Goal: Task Accomplishment & Management: Manage account settings

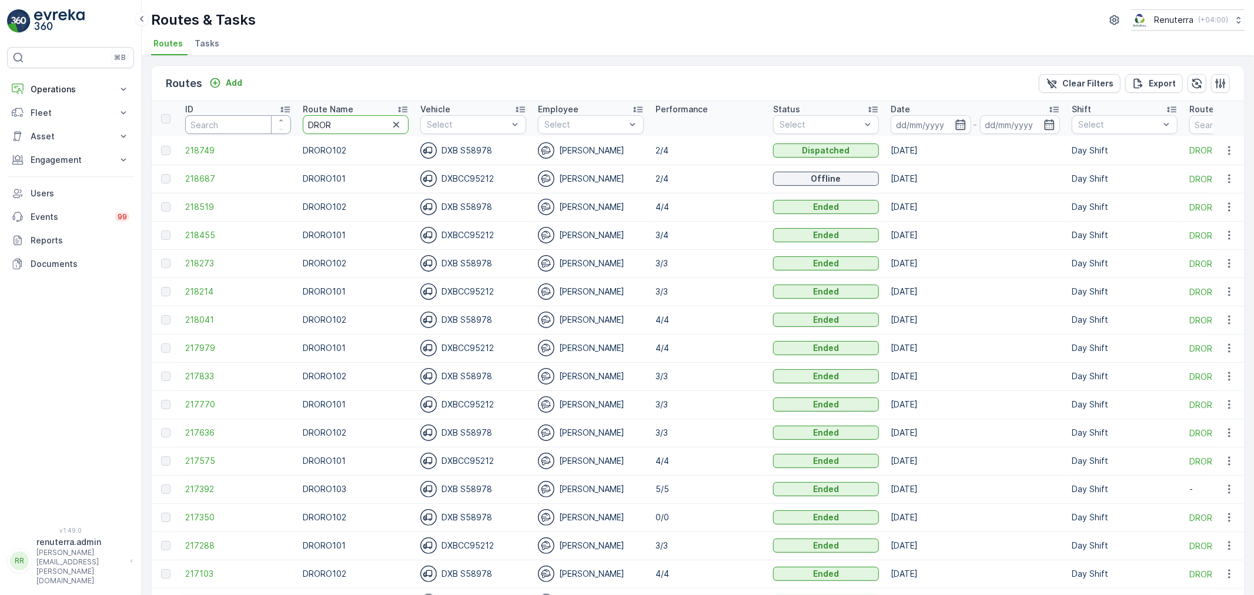
click at [255, 125] on tr "ID Route Name DROR Vehicle Select Employee Select Performance Status Select Dat…" at bounding box center [801, 118] width 1299 height 35
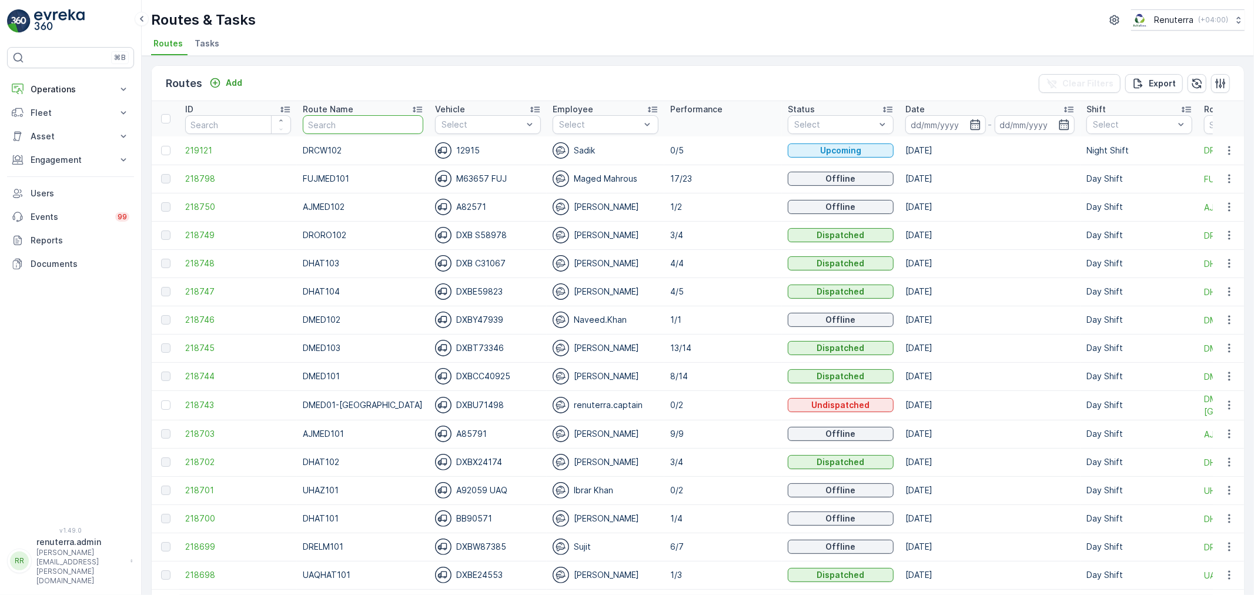
click at [360, 125] on input "text" at bounding box center [363, 124] width 121 height 19
type input "RORO"
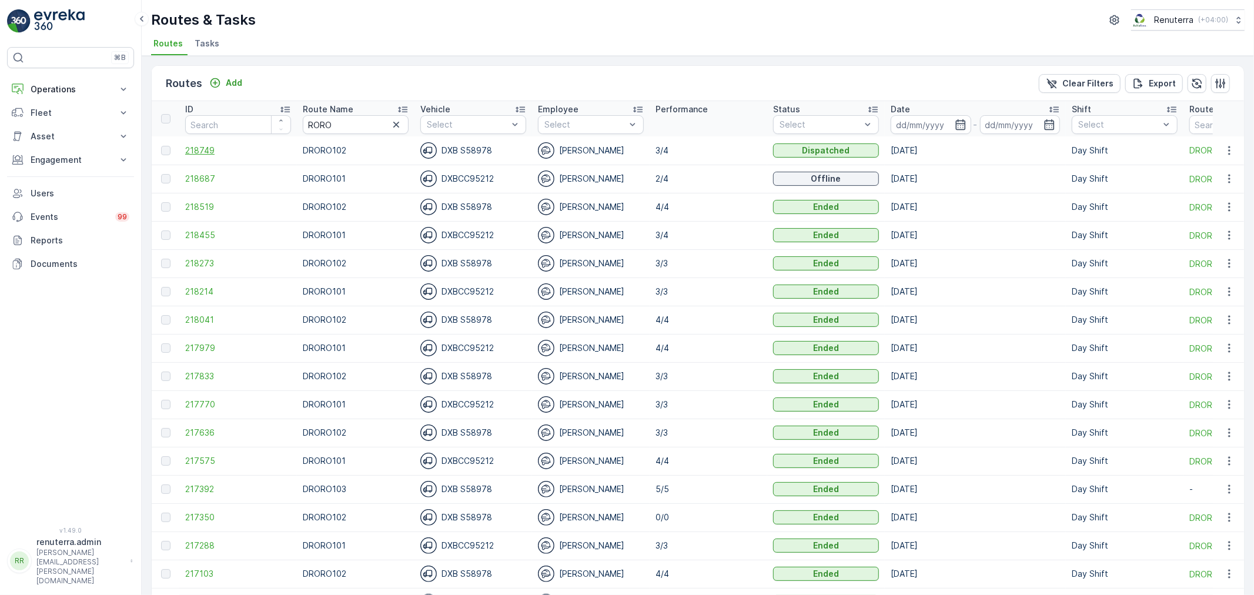
click at [237, 148] on span "218749" at bounding box center [238, 151] width 106 height 12
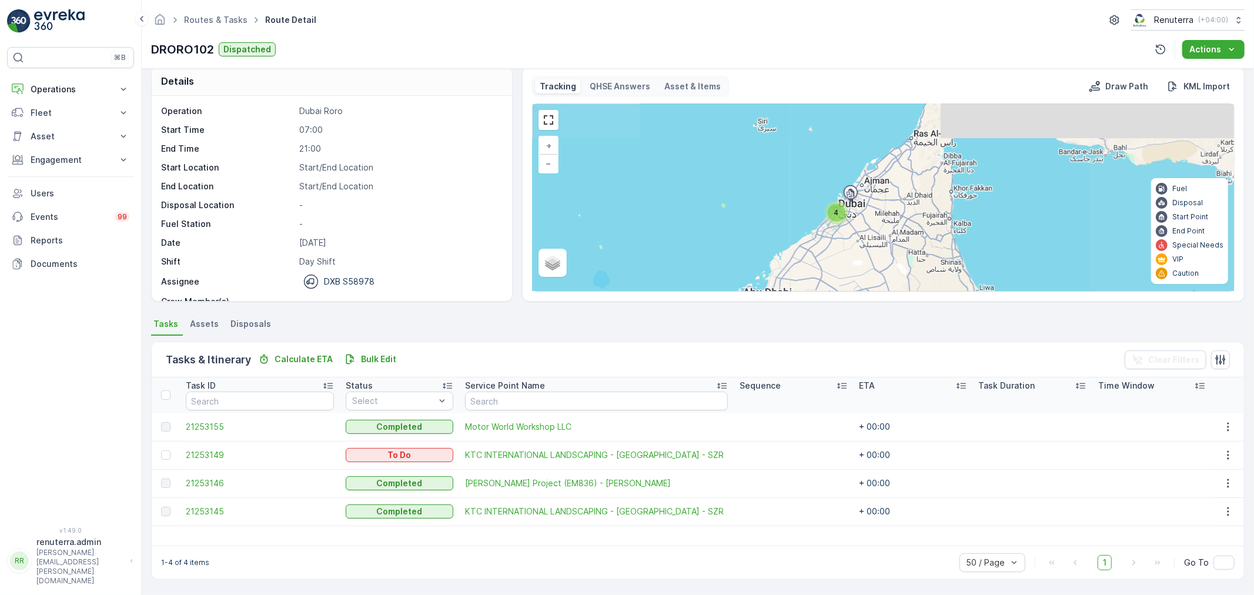
scroll to position [11, 0]
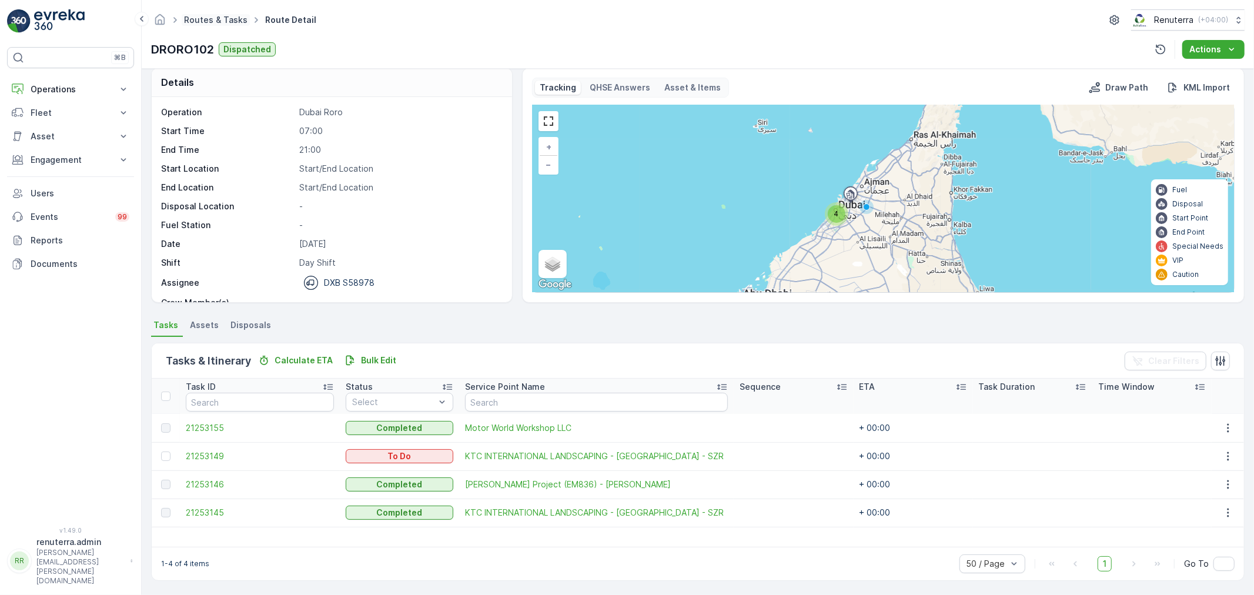
click at [198, 22] on link "Routes & Tasks" at bounding box center [216, 20] width 64 height 10
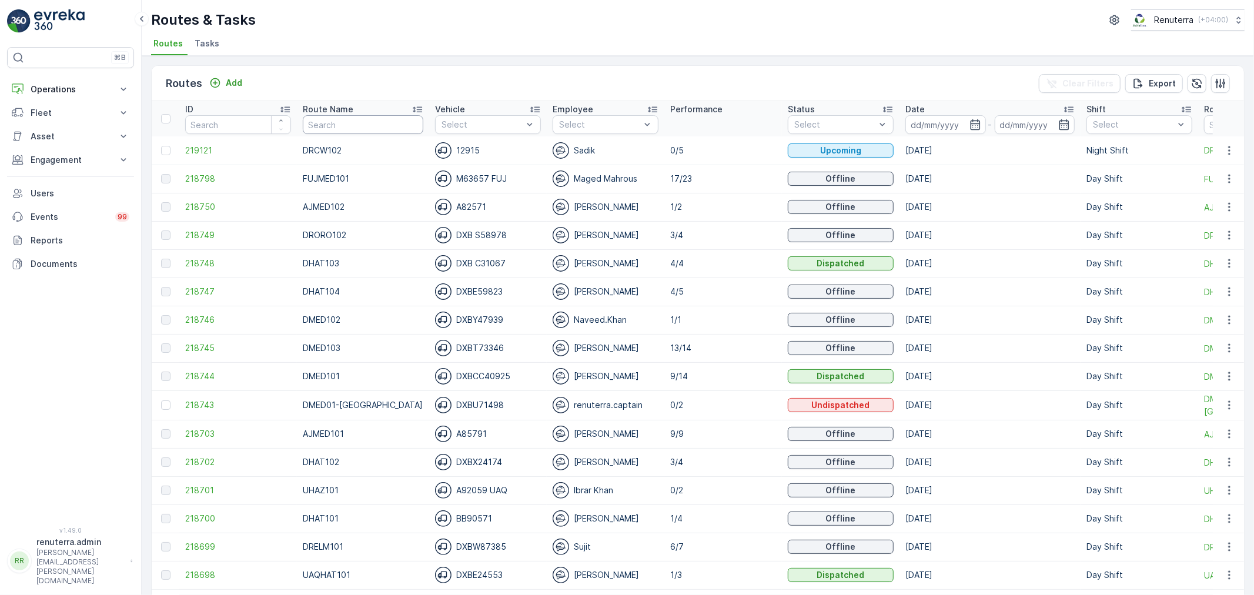
click at [370, 128] on input "text" at bounding box center [363, 124] width 121 height 19
type input "DROR"
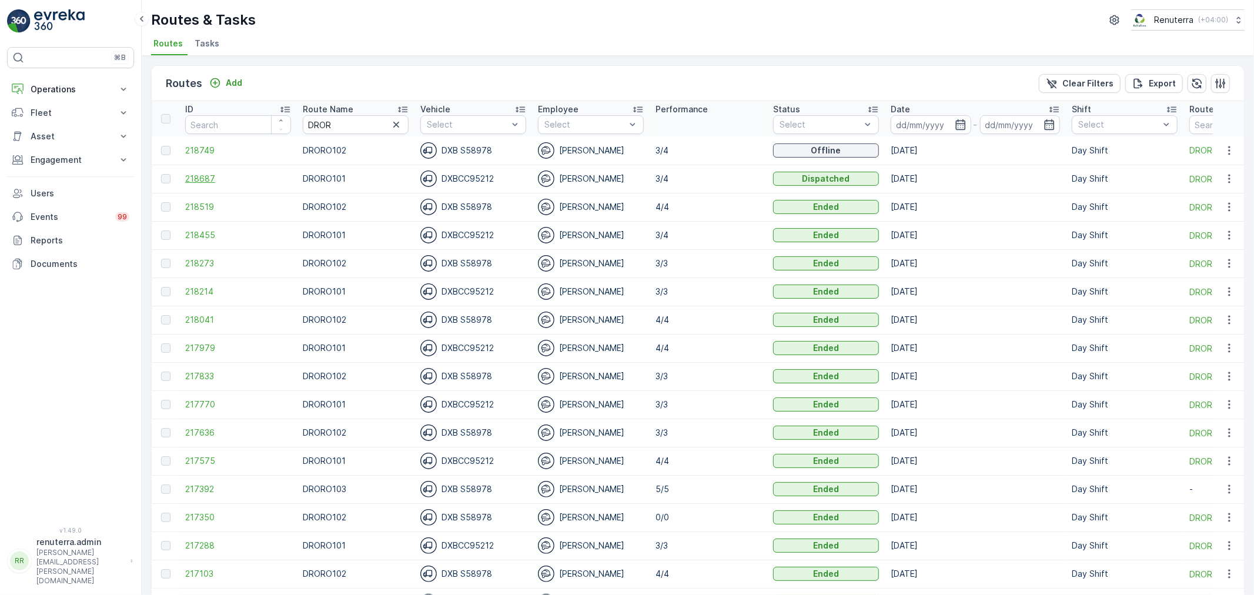
click at [202, 173] on span "218687" at bounding box center [238, 179] width 106 height 12
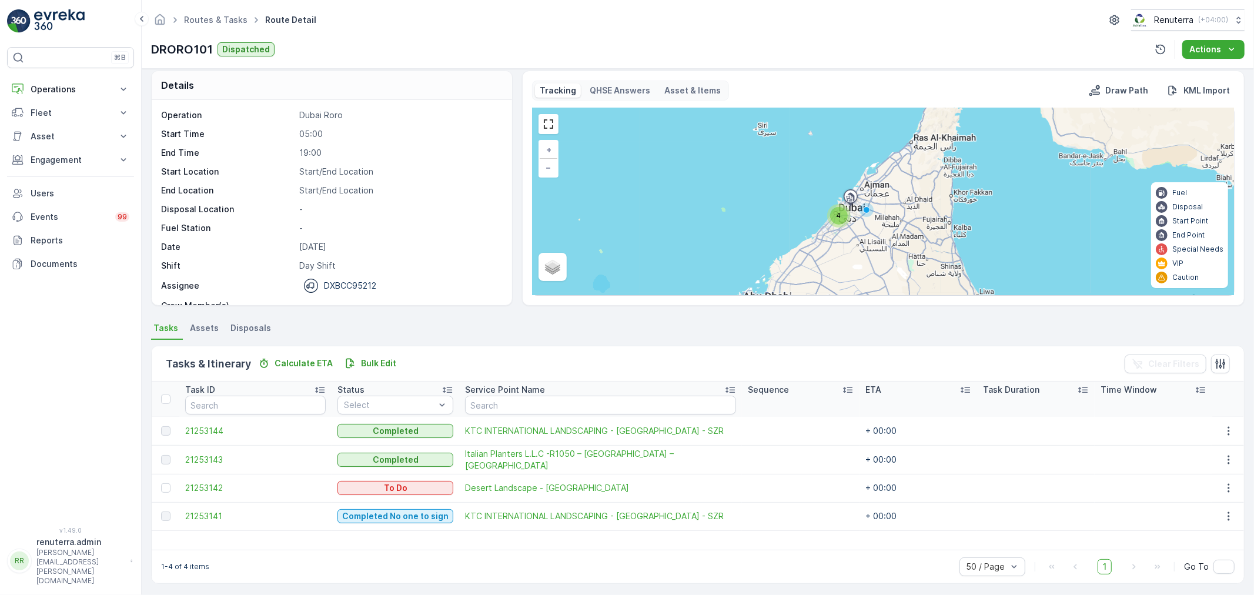
scroll to position [11, 0]
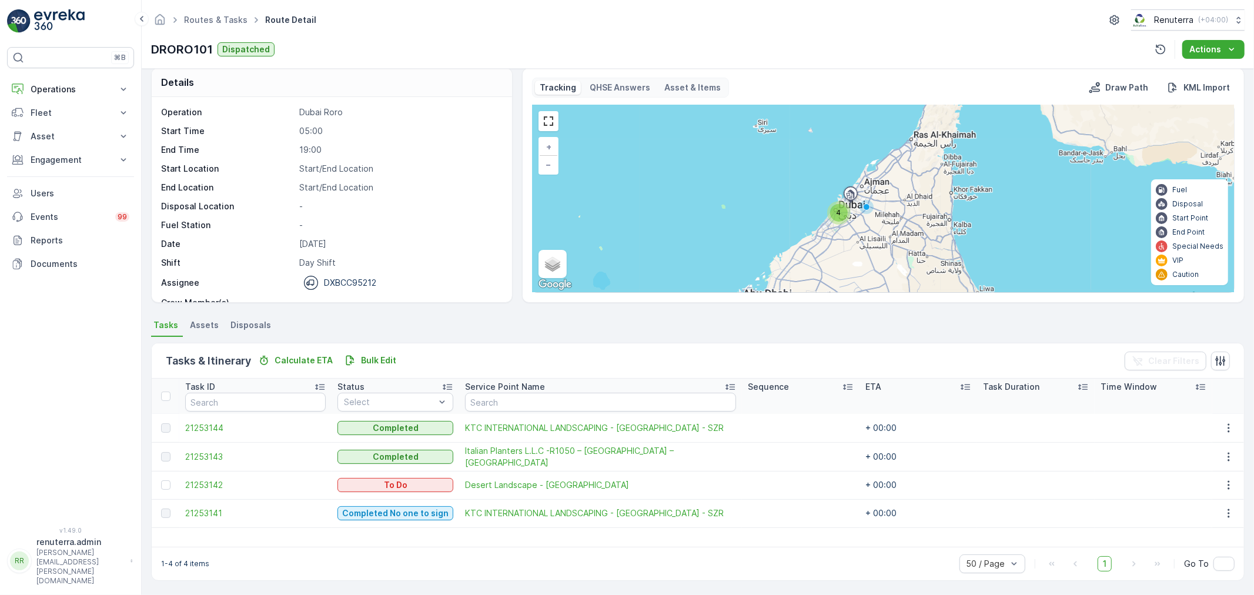
click at [171, 483] on div at bounding box center [167, 484] width 12 height 9
click at [161, 480] on input "checkbox" at bounding box center [161, 480] width 0 height 0
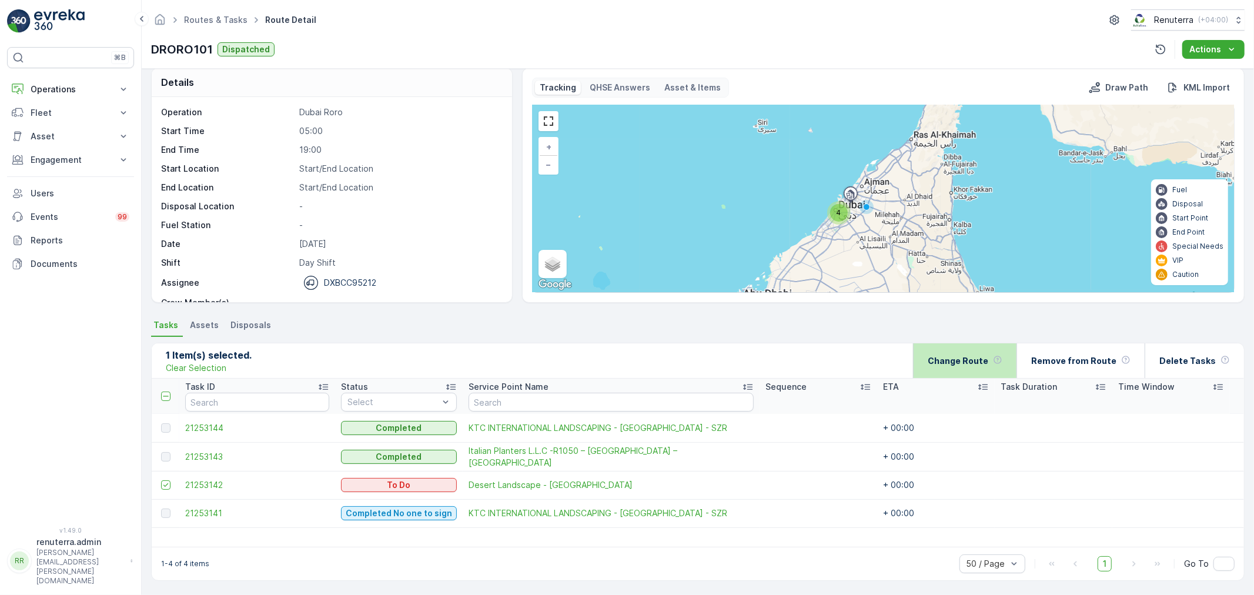
click at [931, 355] on div "Change Route" at bounding box center [964, 360] width 103 height 35
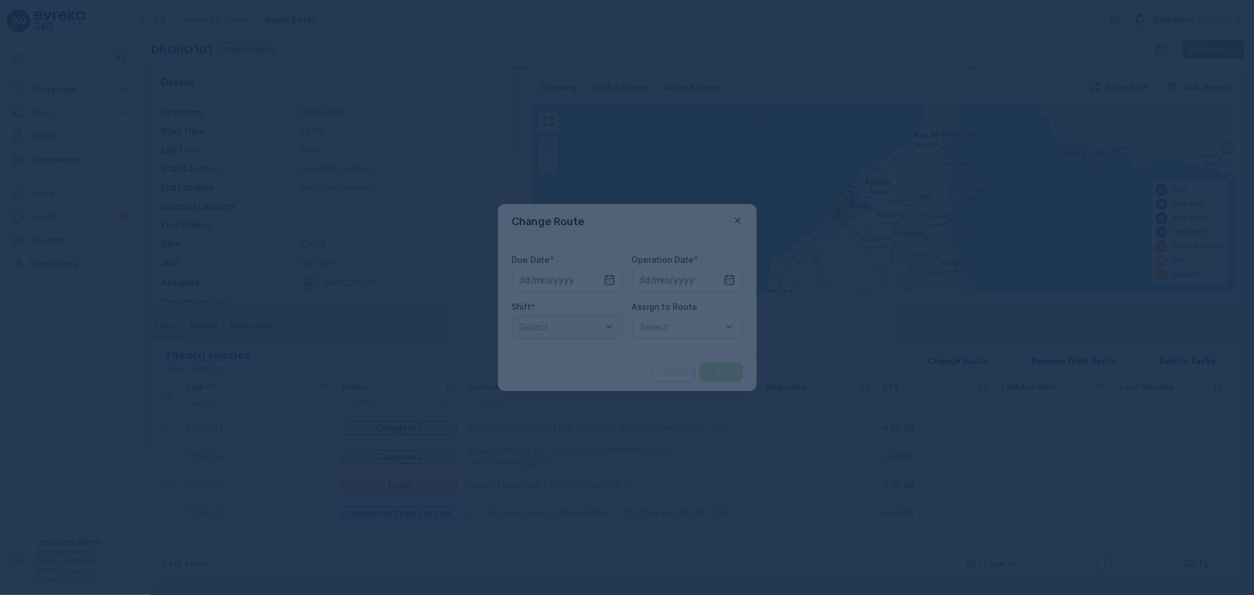
type input "[DATE]"
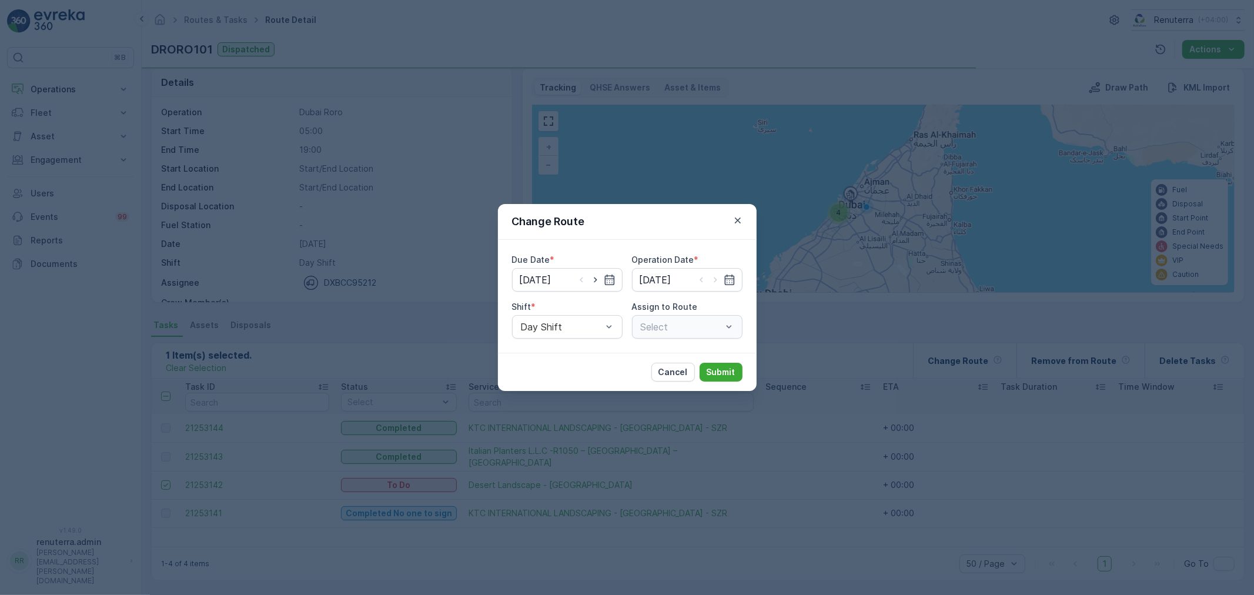
click at [664, 378] on button "Cancel" at bounding box center [673, 372] width 44 height 19
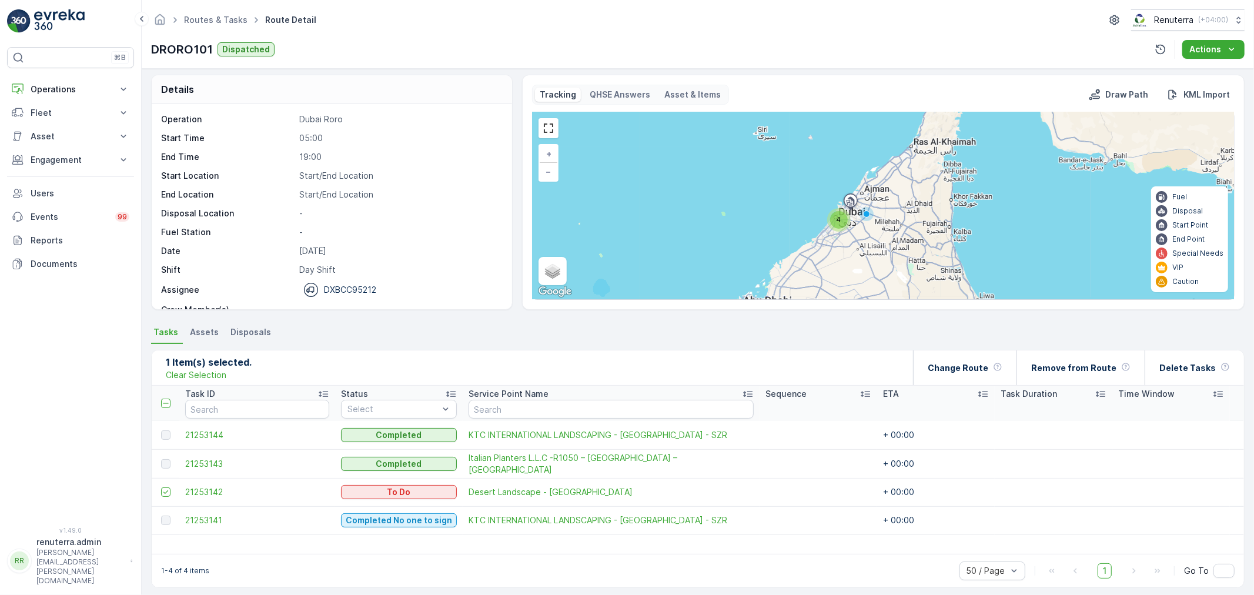
scroll to position [0, 0]
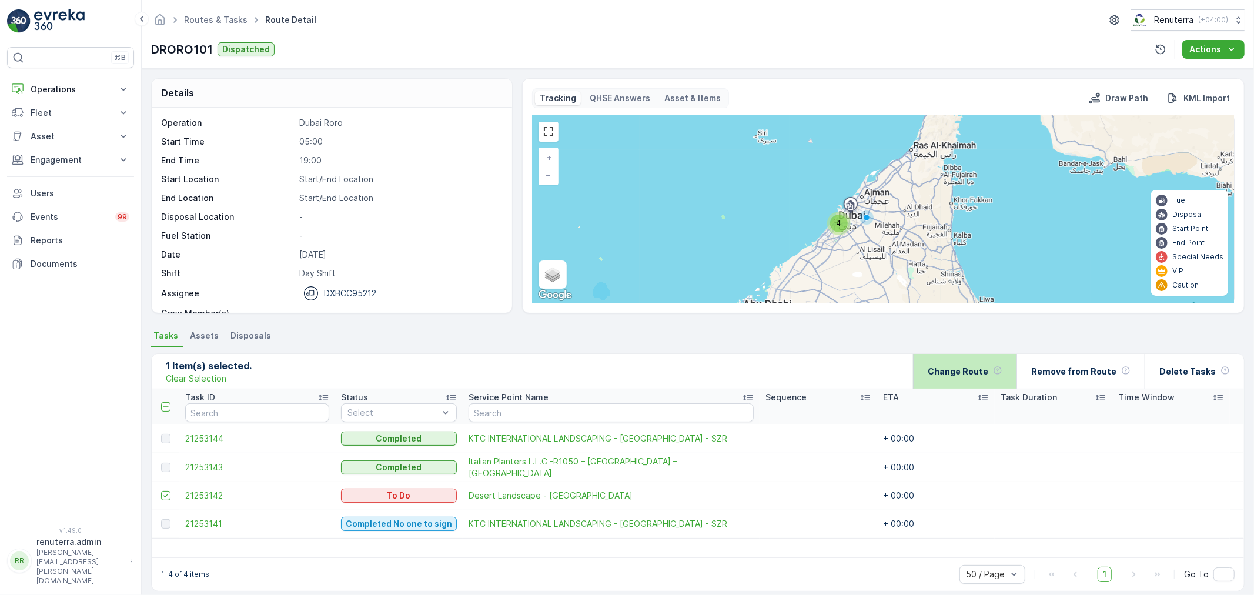
click at [988, 366] on p "Change Route" at bounding box center [958, 372] width 61 height 12
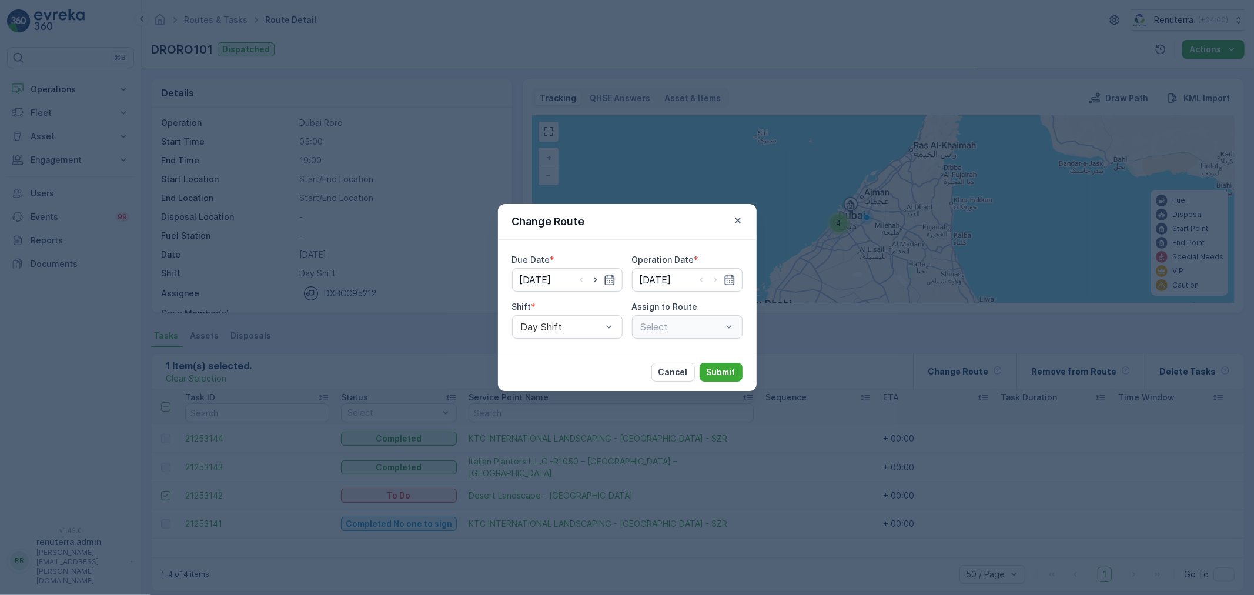
type input "[DATE]"
drag, startPoint x: 667, startPoint y: 324, endPoint x: 673, endPoint y: 324, distance: 6.5
click at [667, 324] on div at bounding box center [676, 327] width 72 height 11
type input "101"
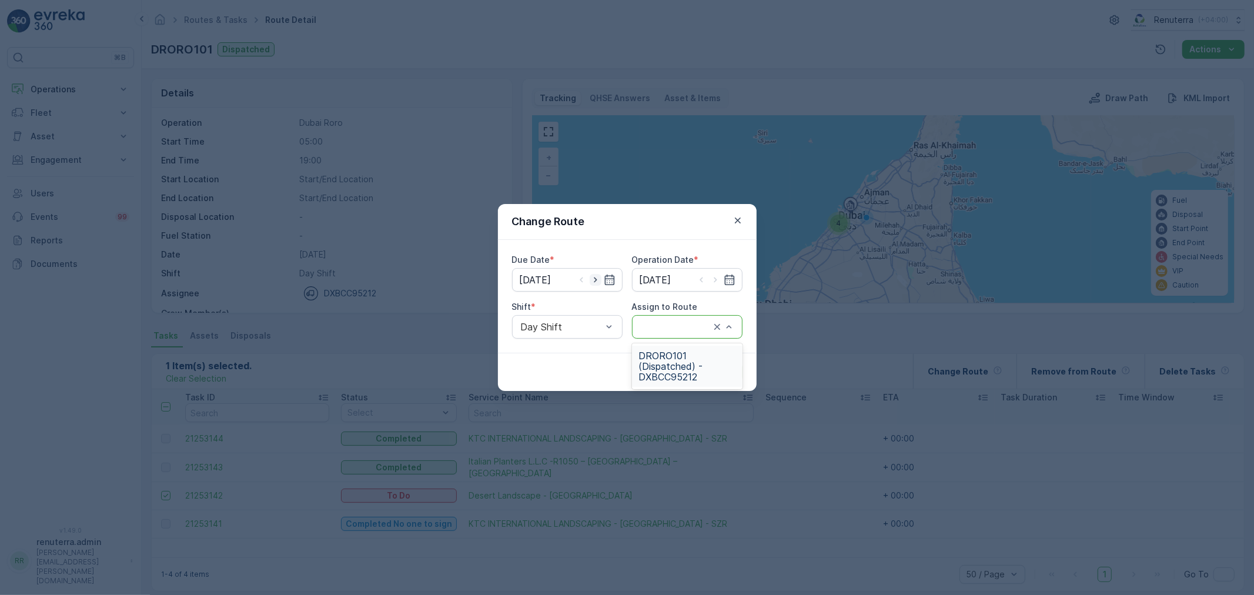
click at [600, 283] on icon "button" at bounding box center [596, 280] width 12 height 12
type input "[DATE]"
click at [721, 277] on div at bounding box center [716, 280] width 40 height 12
drag, startPoint x: 716, startPoint y: 277, endPoint x: 716, endPoint y: 289, distance: 11.8
click at [716, 277] on icon "button" at bounding box center [716, 280] width 12 height 12
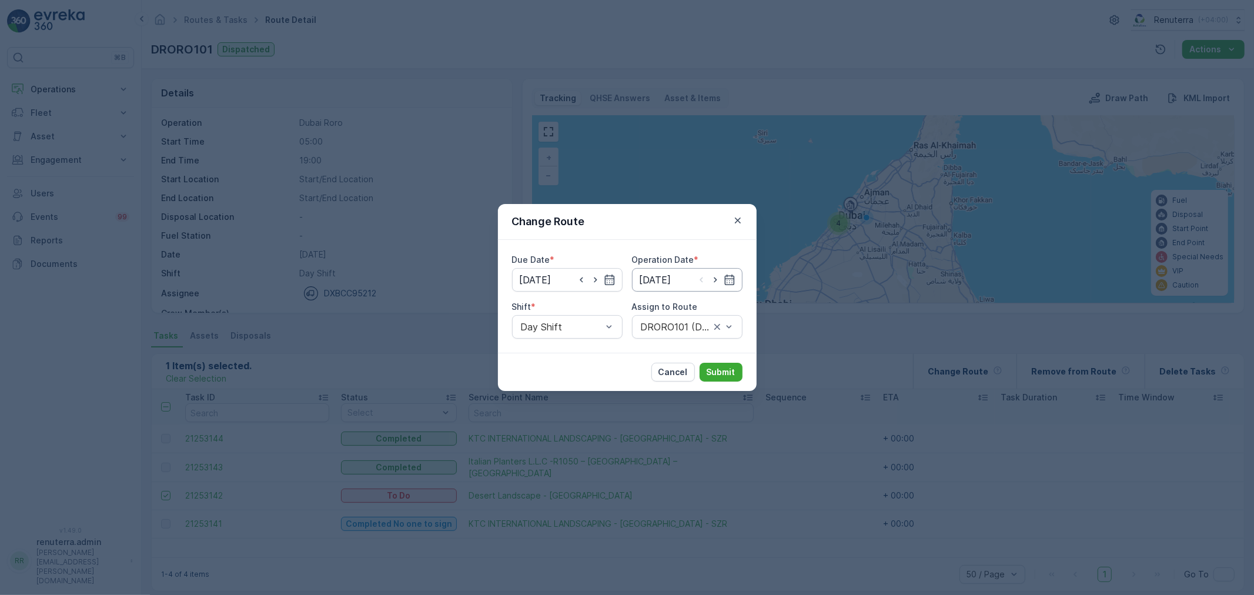
type input "[DATE]"
drag, startPoint x: 701, startPoint y: 334, endPoint x: 700, endPoint y: 322, distance: 11.8
click at [700, 334] on div "DRORO101 (Dispatched) - DXBCC95212" at bounding box center [687, 327] width 111 height 24
type input "101"
click at [719, 378] on button "Submit" at bounding box center [721, 372] width 43 height 19
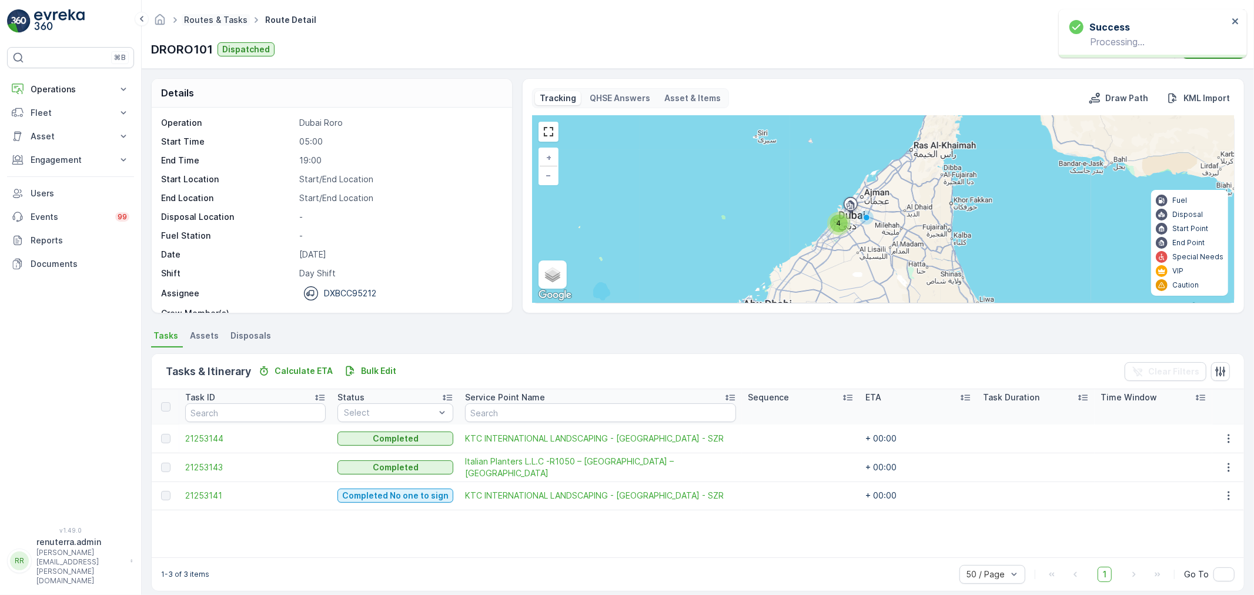
click at [228, 21] on link "Routes & Tasks" at bounding box center [216, 20] width 64 height 10
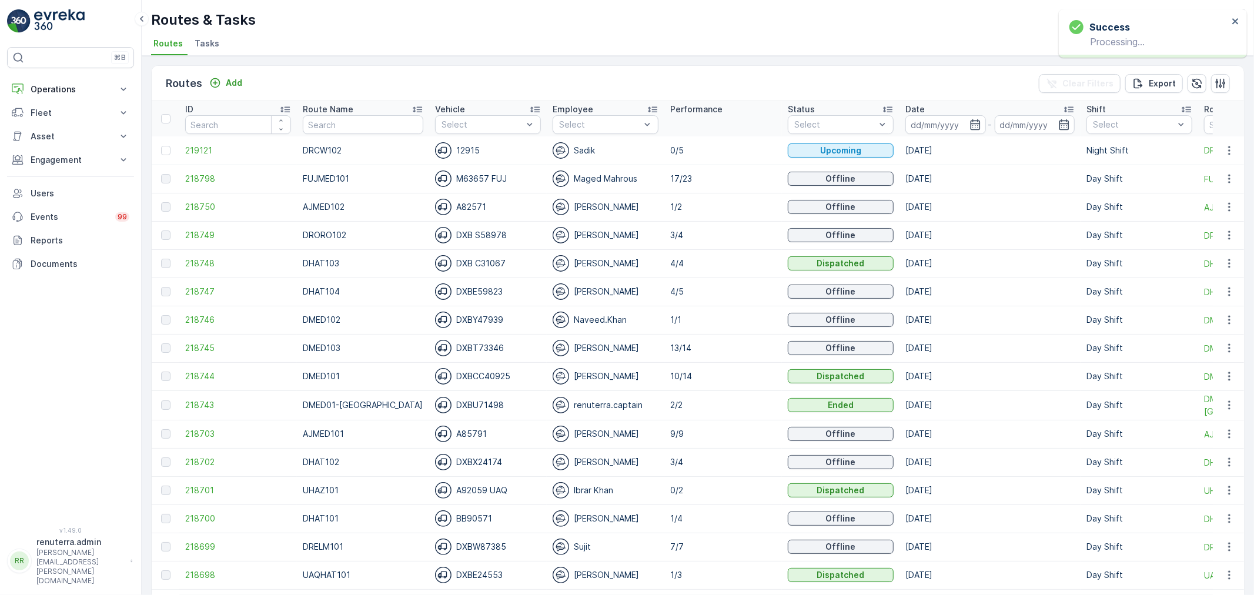
click at [319, 115] on input "text" at bounding box center [363, 124] width 121 height 19
type input "G"
type input "DHAT"
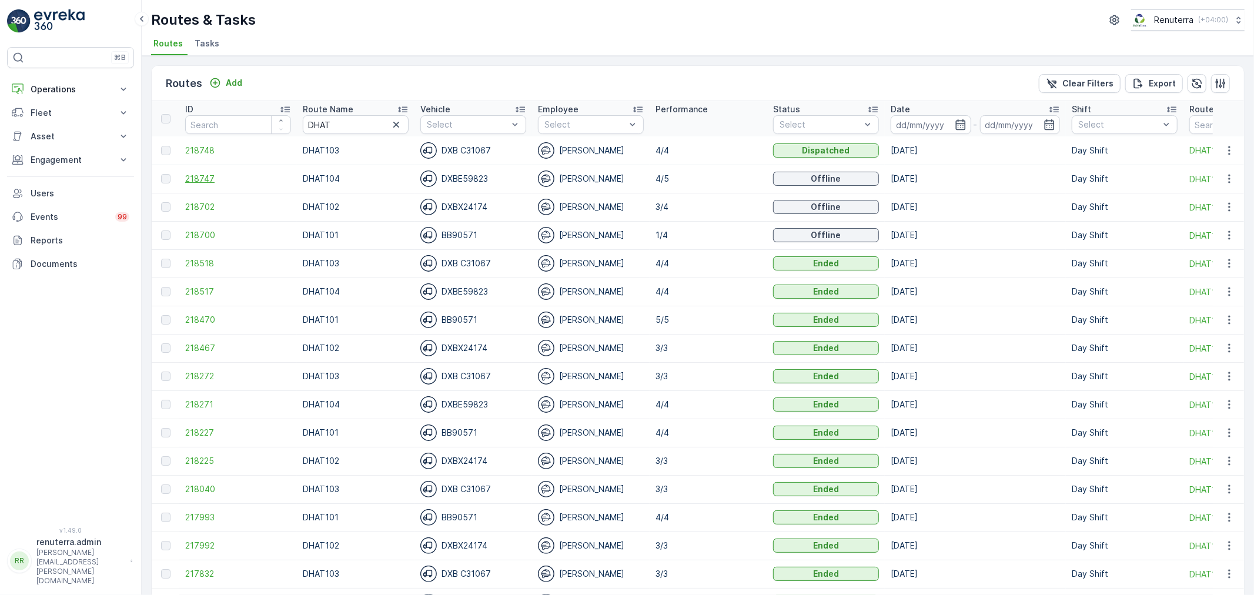
click at [191, 180] on span "218747" at bounding box center [238, 179] width 106 height 12
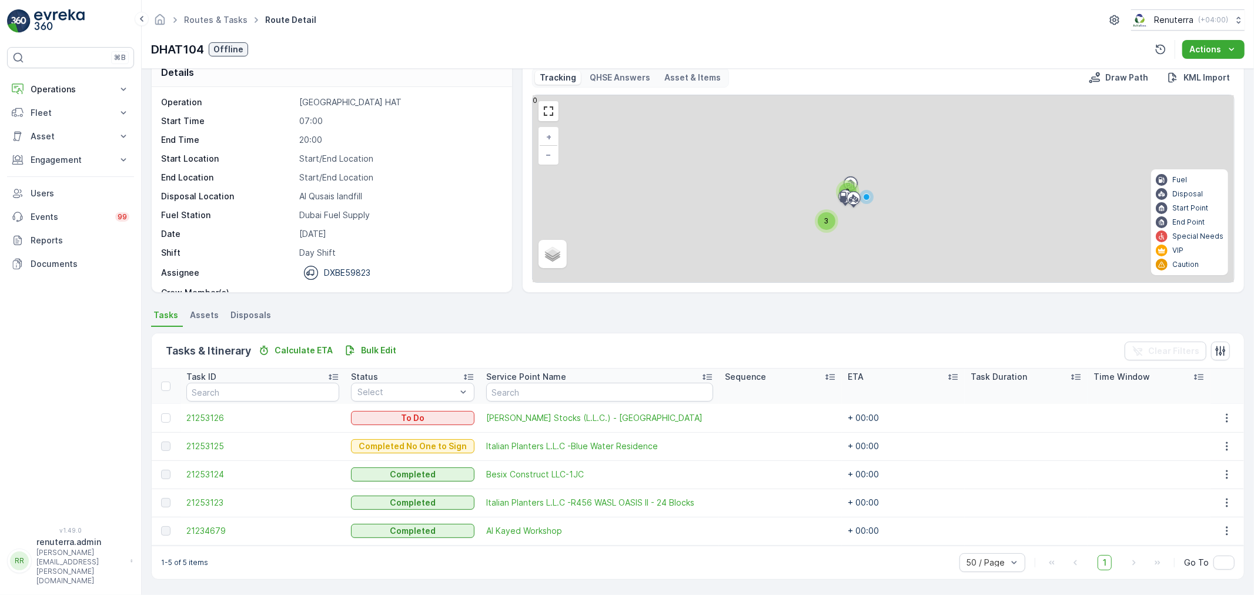
scroll to position [20, 0]
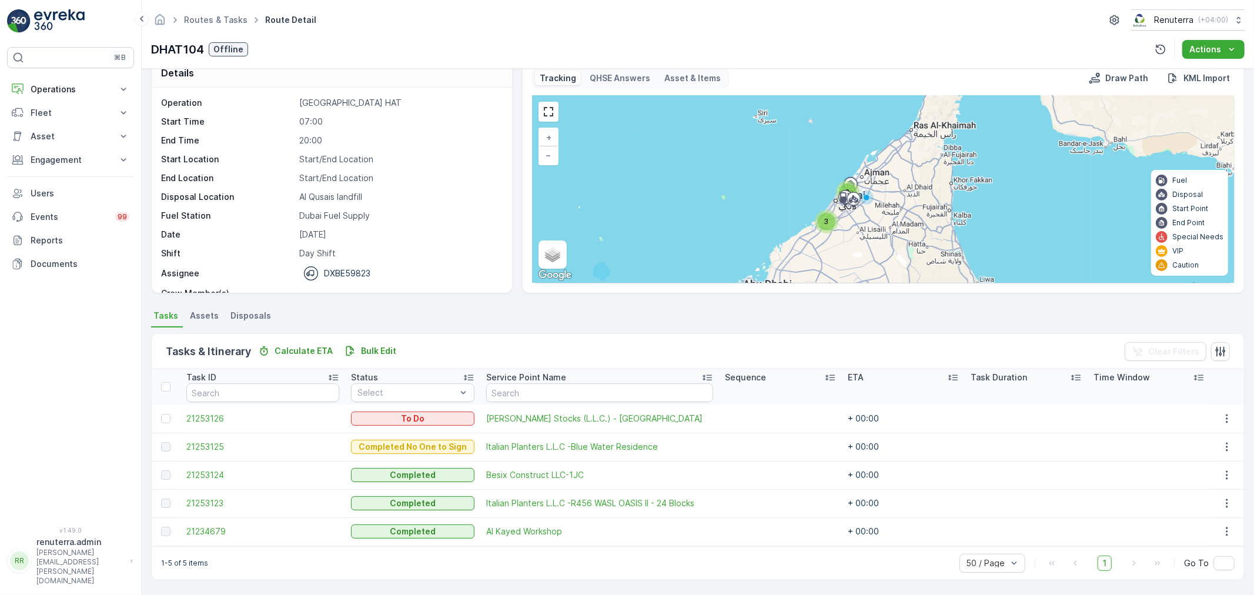
click at [162, 412] on td at bounding box center [166, 419] width 29 height 28
click at [172, 416] on div at bounding box center [167, 418] width 12 height 9
click at [161, 414] on input "checkbox" at bounding box center [161, 414] width 0 height 0
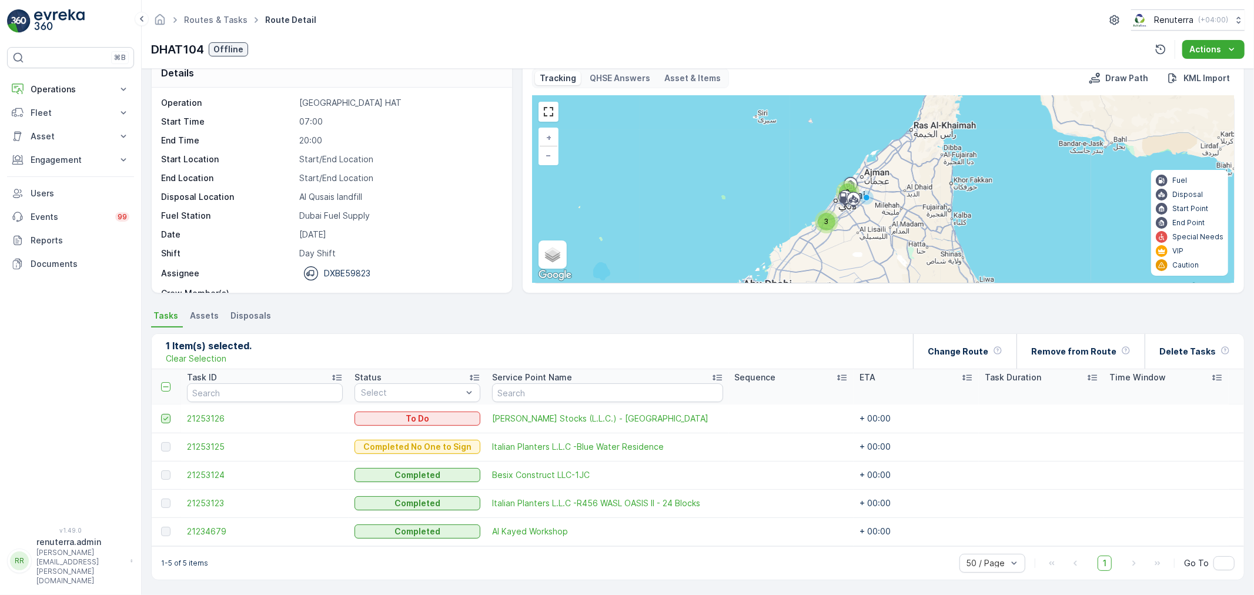
click at [165, 417] on icon at bounding box center [166, 419] width 8 height 8
click at [161, 414] on input "checkbox" at bounding box center [161, 414] width 0 height 0
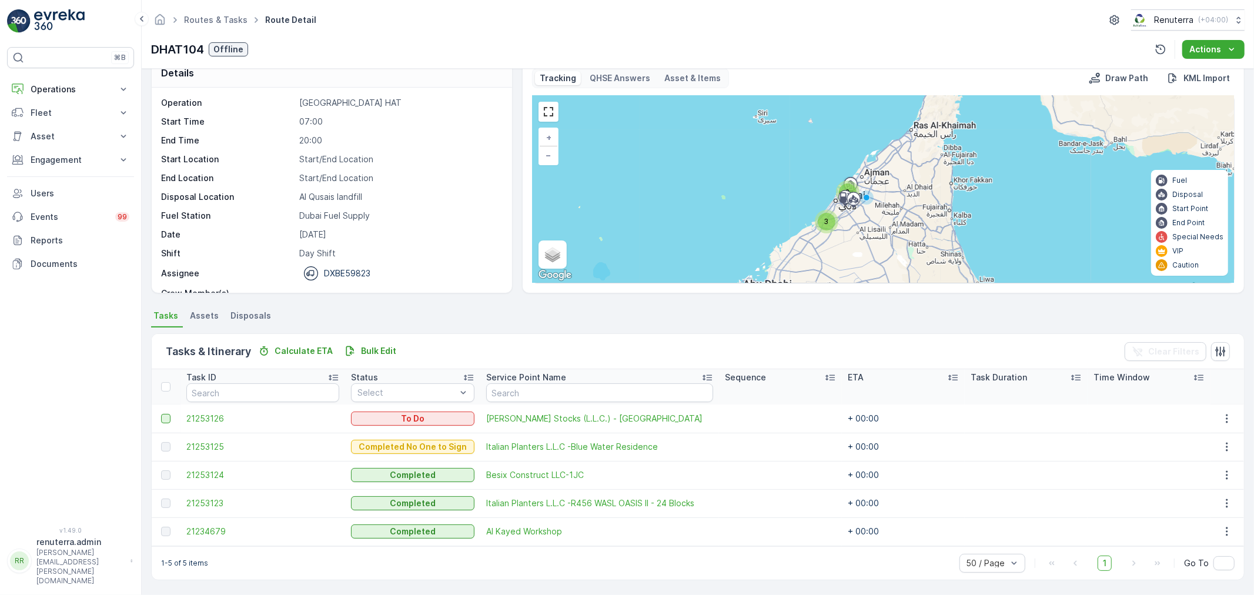
click at [166, 417] on div at bounding box center [165, 418] width 9 height 9
click at [161, 414] on input "checkbox" at bounding box center [161, 414] width 0 height 0
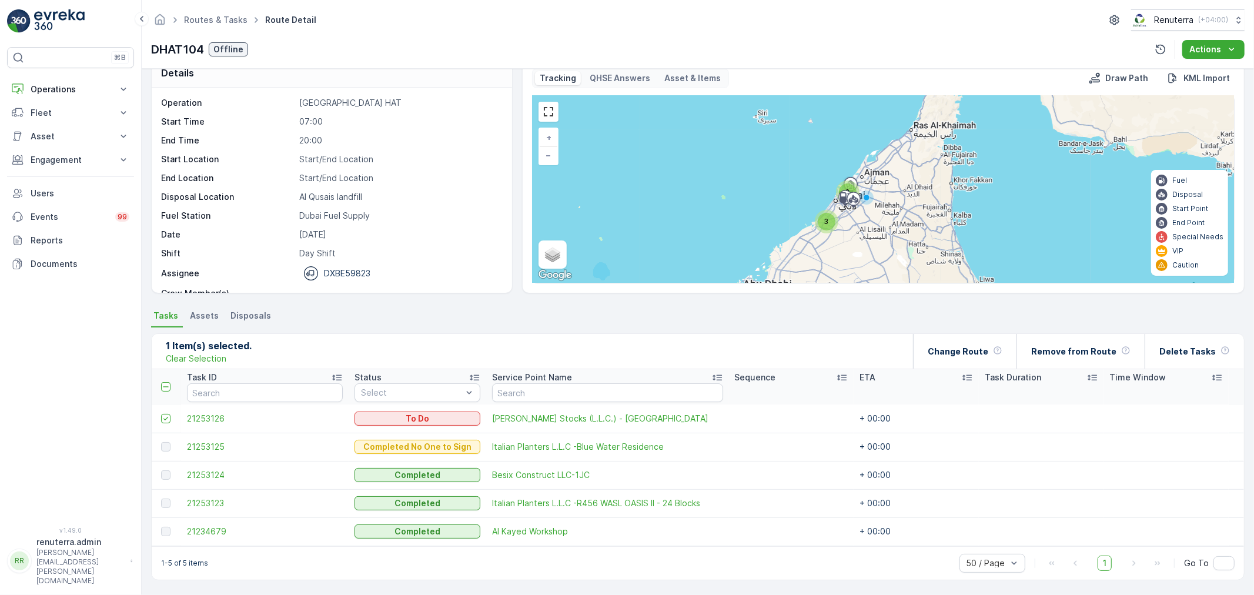
click at [1001, 372] on p "Task Duration" at bounding box center [1013, 378] width 56 height 12
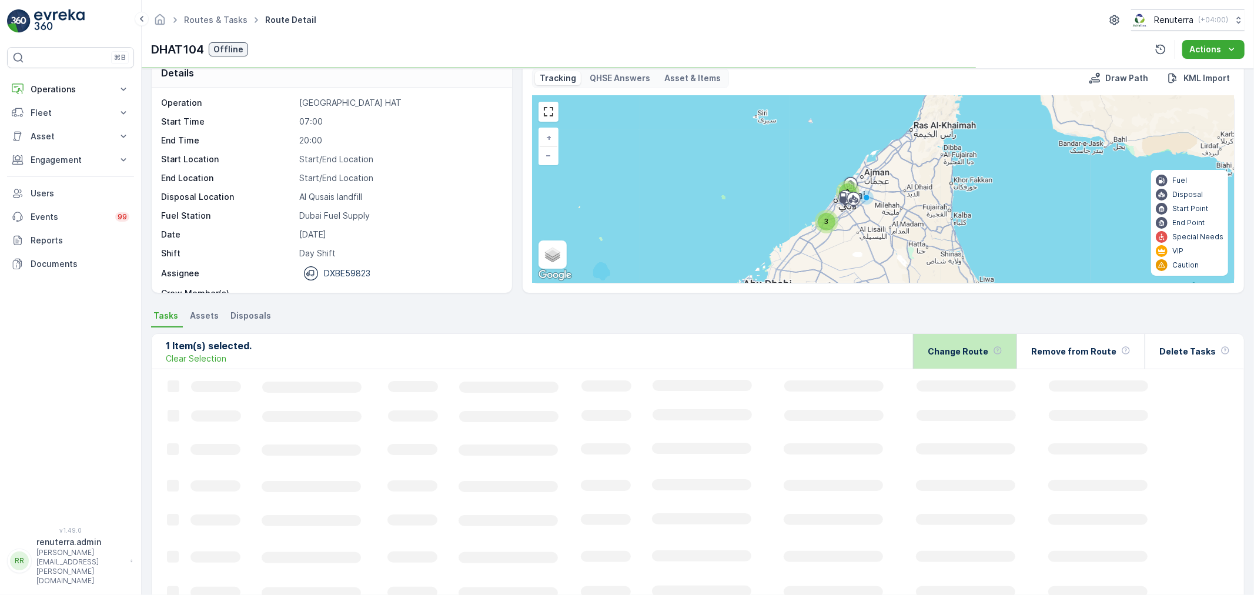
click at [988, 359] on div "Change Route" at bounding box center [965, 351] width 75 height 35
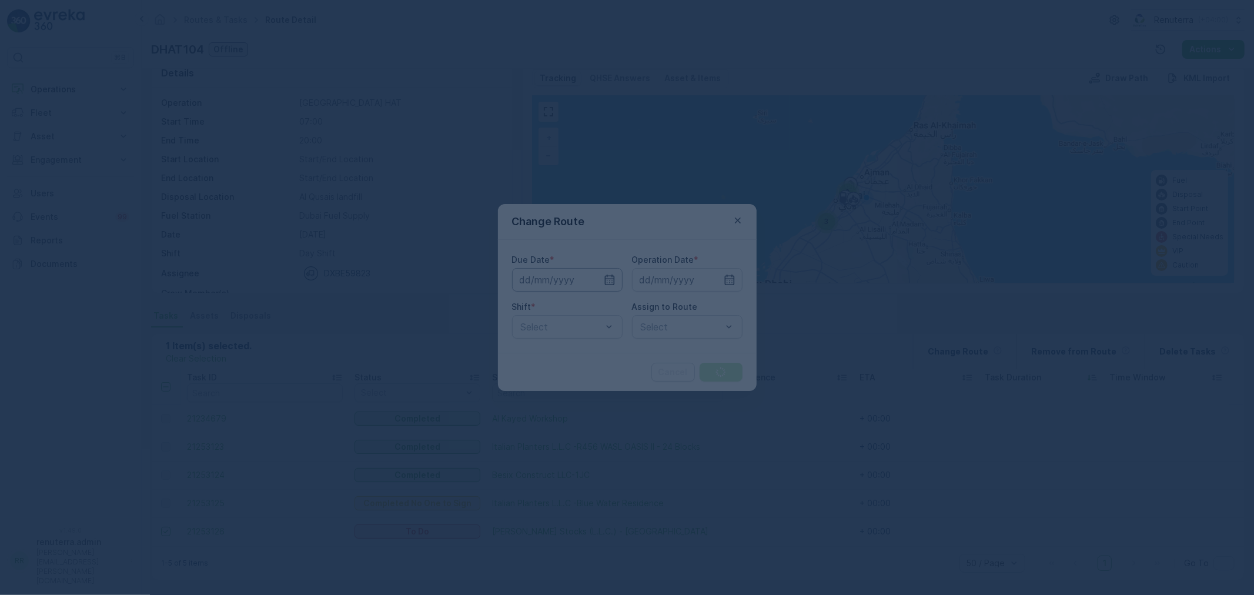
type input "[DATE]"
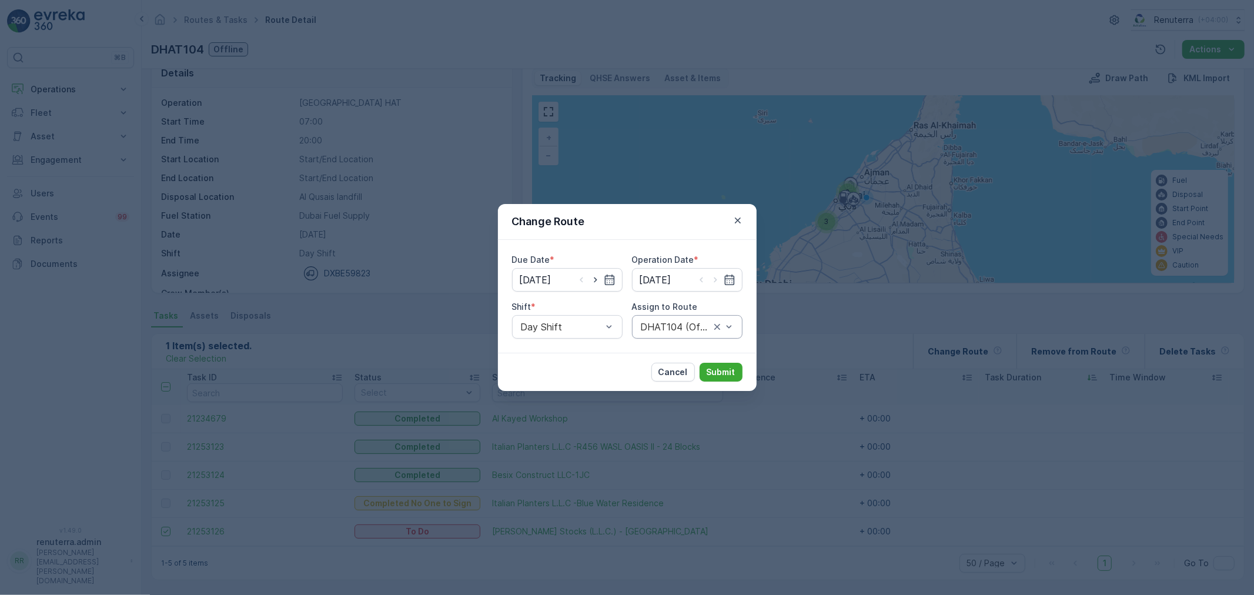
click at [654, 328] on div at bounding box center [676, 327] width 72 height 11
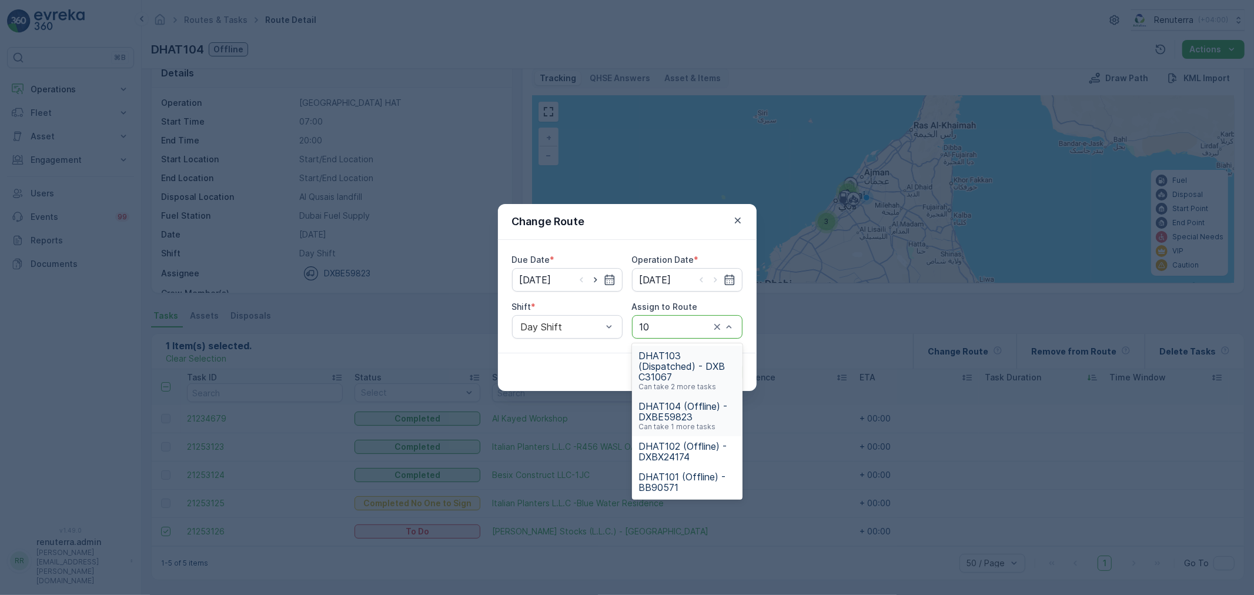
type input "104"
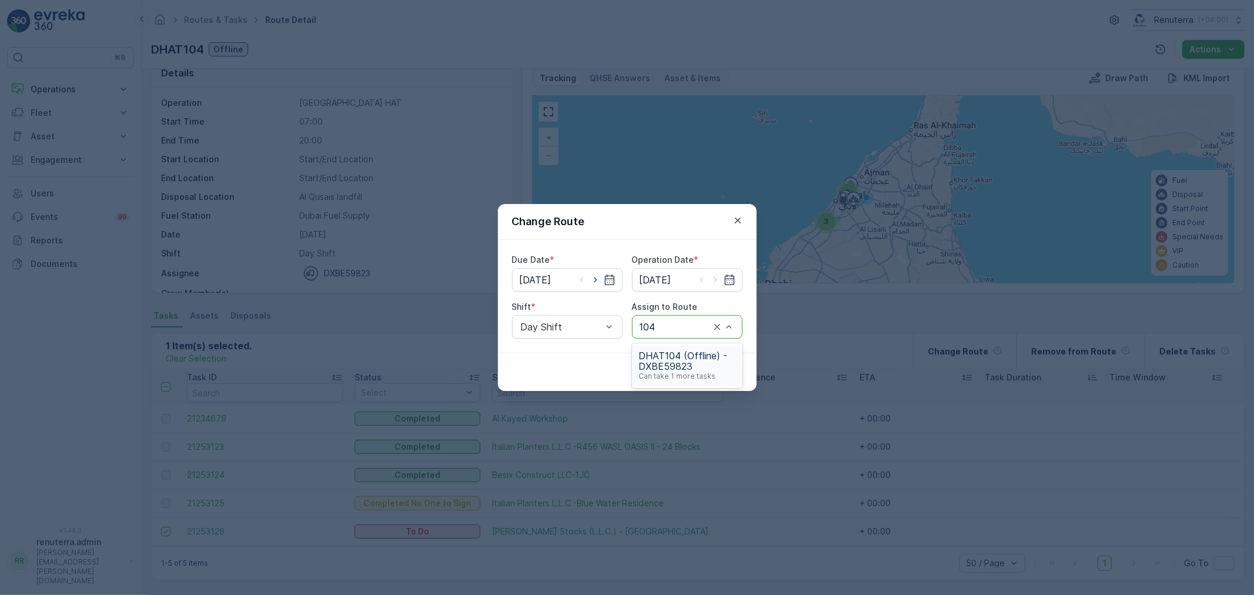
click at [660, 362] on span "DHAT104 (Offline) - DXBE59823" at bounding box center [687, 360] width 96 height 21
click at [596, 279] on icon "button" at bounding box center [595, 280] width 3 height 5
type input "[DATE]"
click at [716, 280] on icon "button" at bounding box center [716, 280] width 12 height 12
type input "[DATE]"
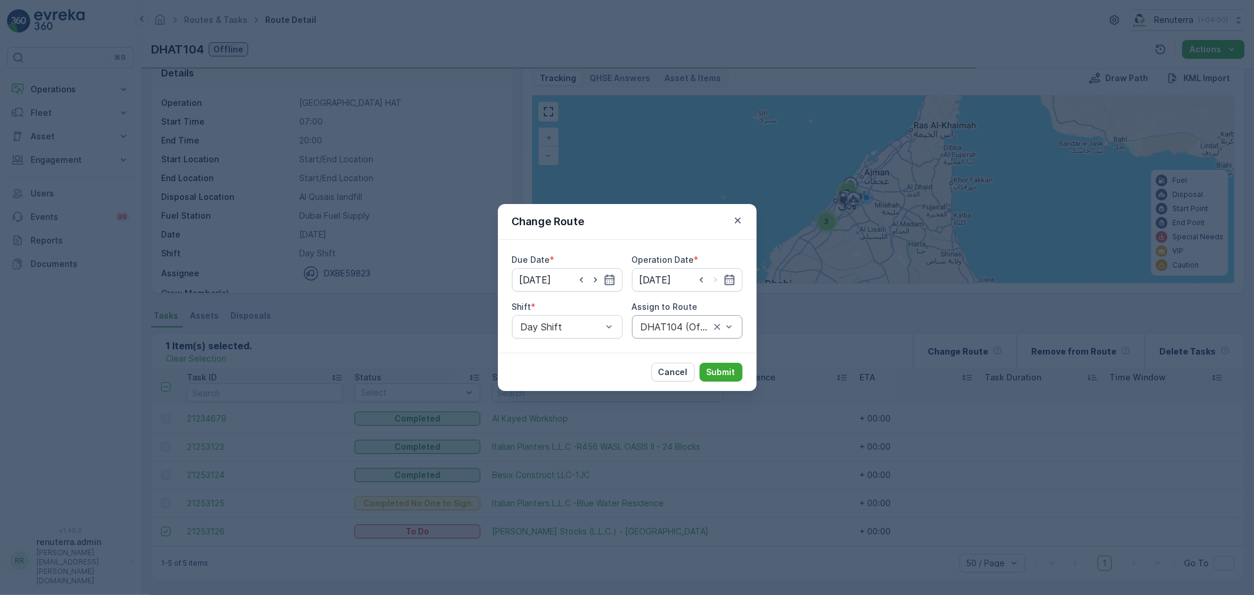
click at [668, 320] on div "DHAT104 (Offline) - DXBE59823" at bounding box center [687, 327] width 111 height 24
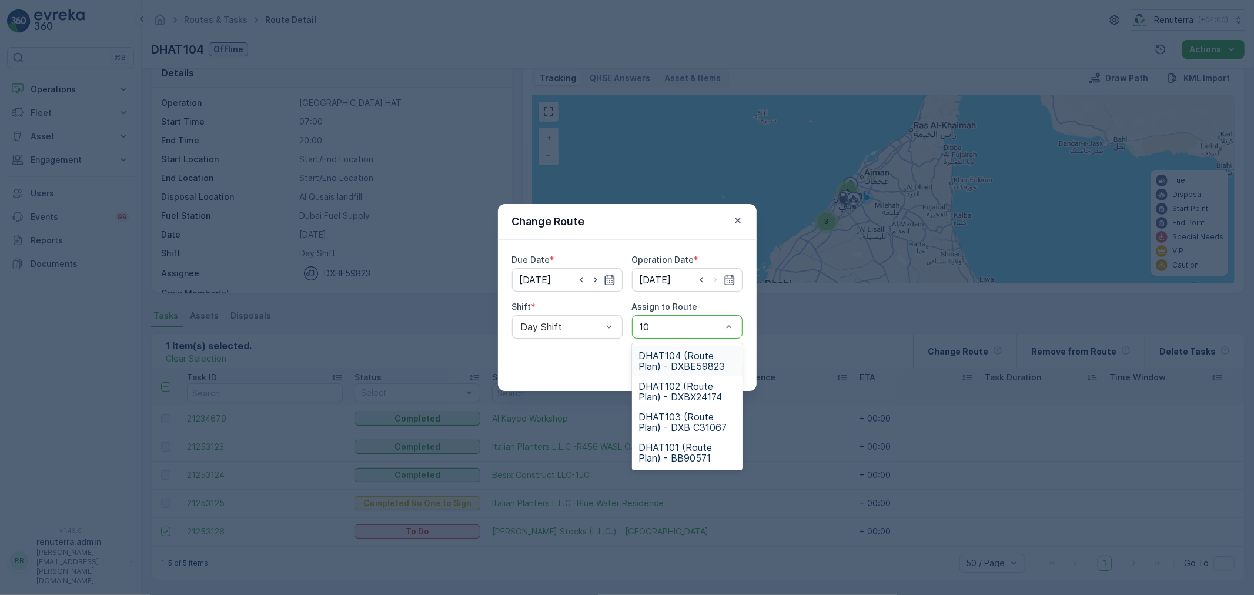
type input "104"
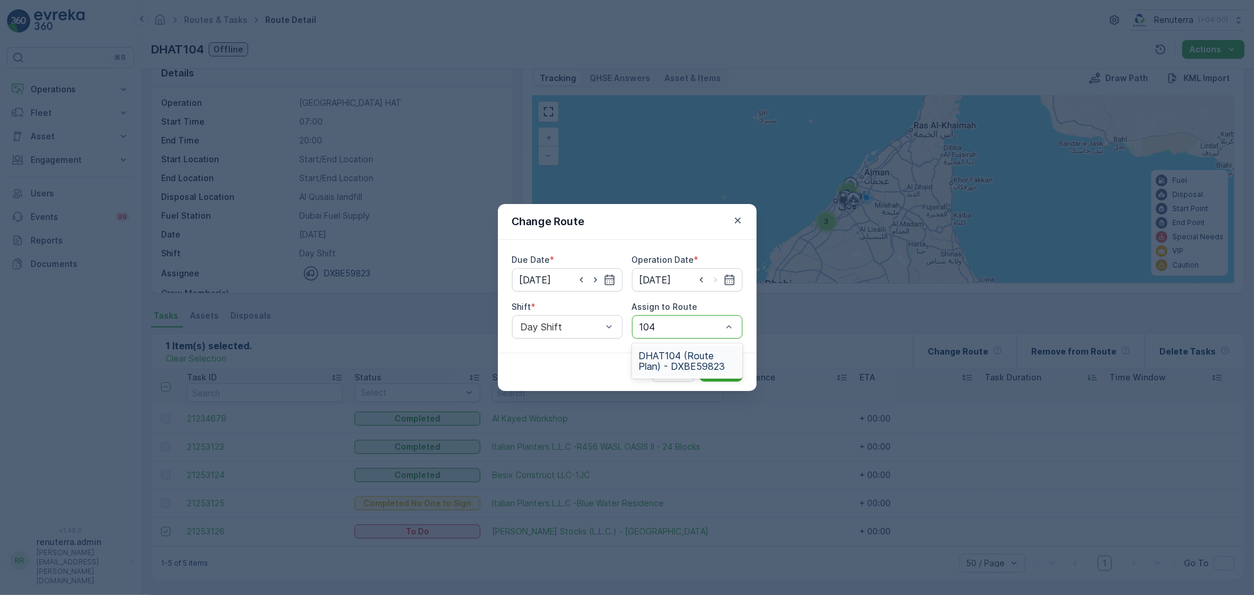
click at [694, 365] on span "DHAT104 (Route Plan) - DXBE59823" at bounding box center [687, 360] width 96 height 21
click at [665, 333] on div "DHAT104 (Route Plan) - DXBE59823" at bounding box center [687, 327] width 111 height 24
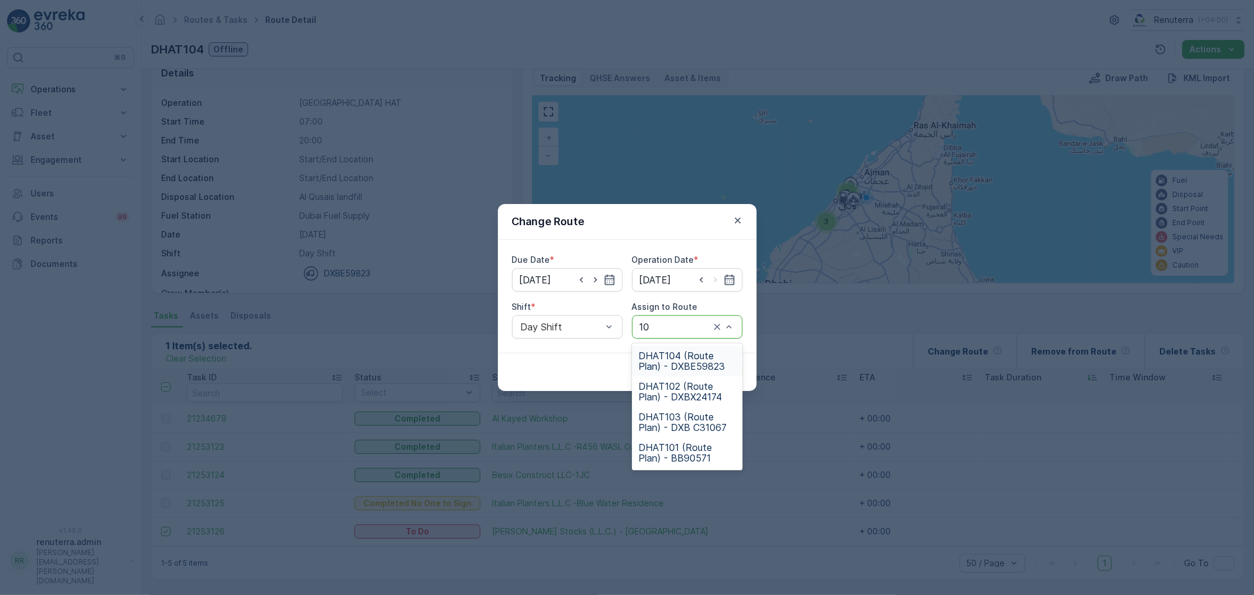
type input "104"
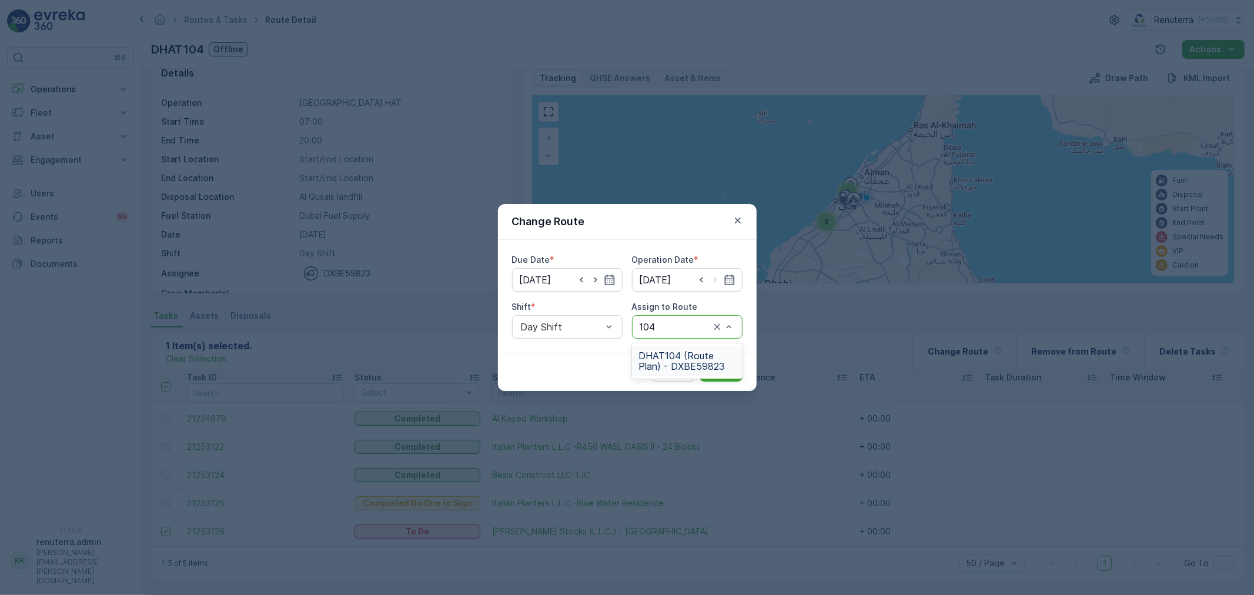
click at [673, 369] on span "DHAT104 (Route Plan) - DXBE59823" at bounding box center [687, 360] width 96 height 21
click at [720, 367] on p "Submit" at bounding box center [721, 372] width 29 height 12
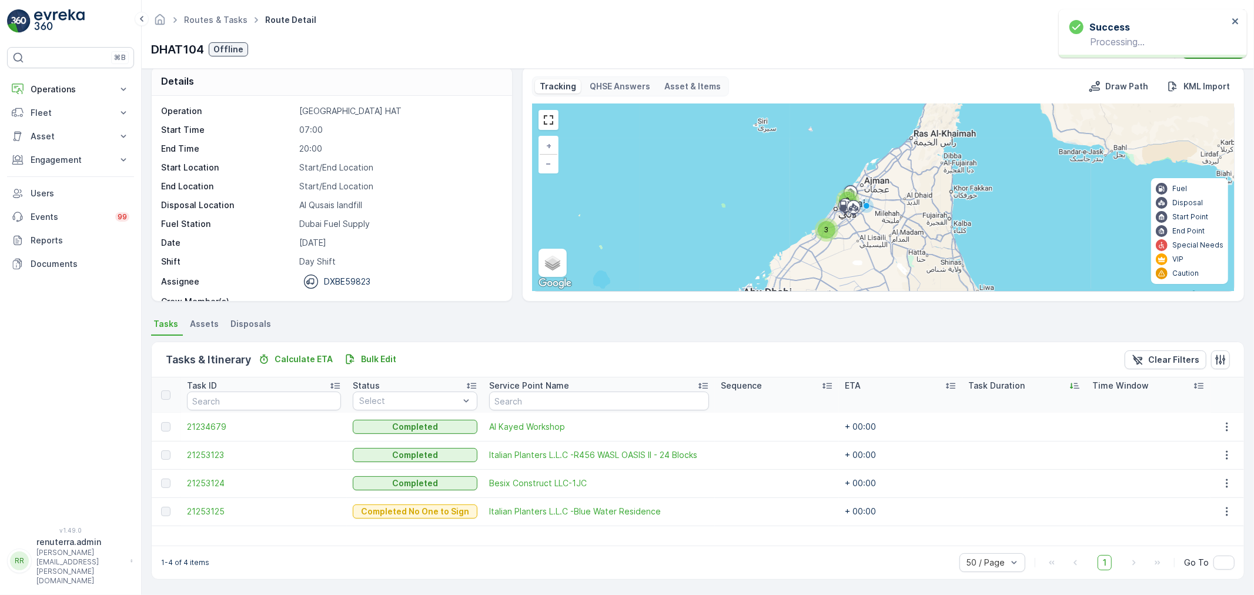
scroll to position [12, 0]
click at [216, 12] on ul "Routes & Tasks" at bounding box center [222, 20] width 81 height 17
click at [216, 15] on link "Routes & Tasks" at bounding box center [216, 20] width 64 height 10
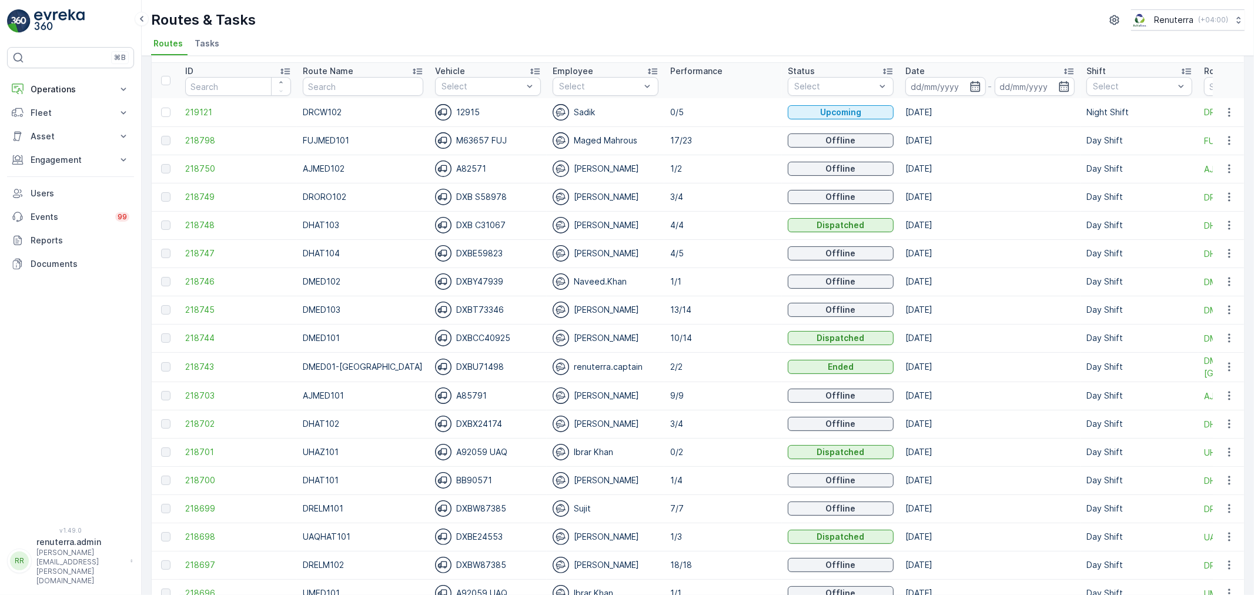
scroll to position [65, 0]
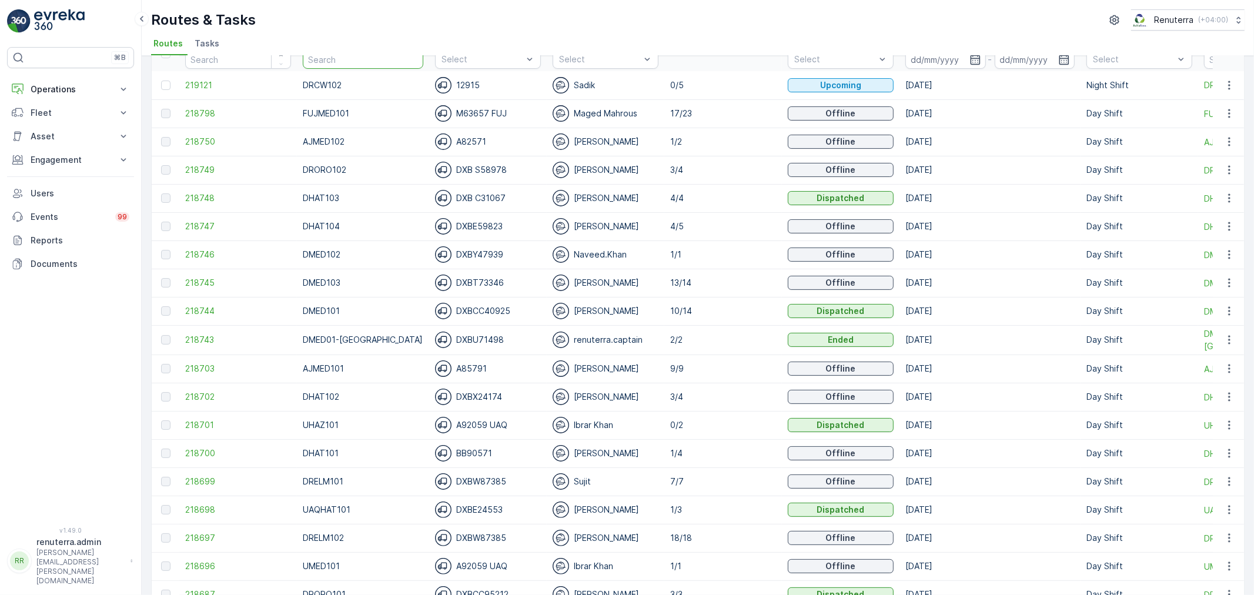
click at [384, 59] on input "text" at bounding box center [363, 59] width 121 height 19
type input "DRELM"
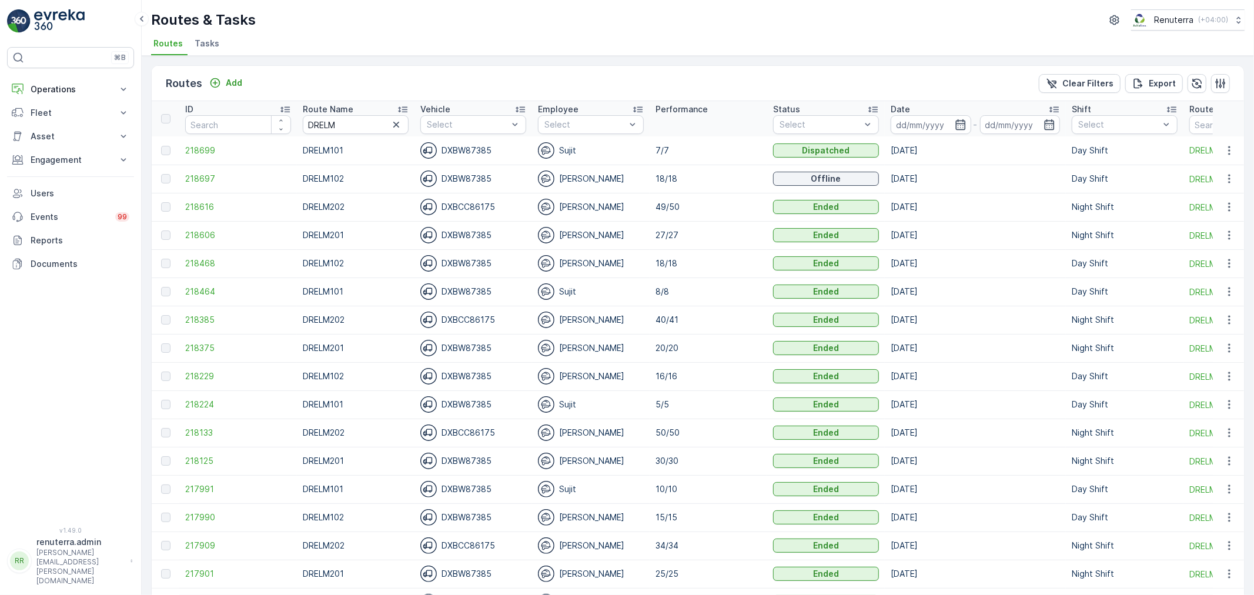
click at [343, 118] on input "DRELM" at bounding box center [356, 124] width 106 height 19
type input "DREL101"
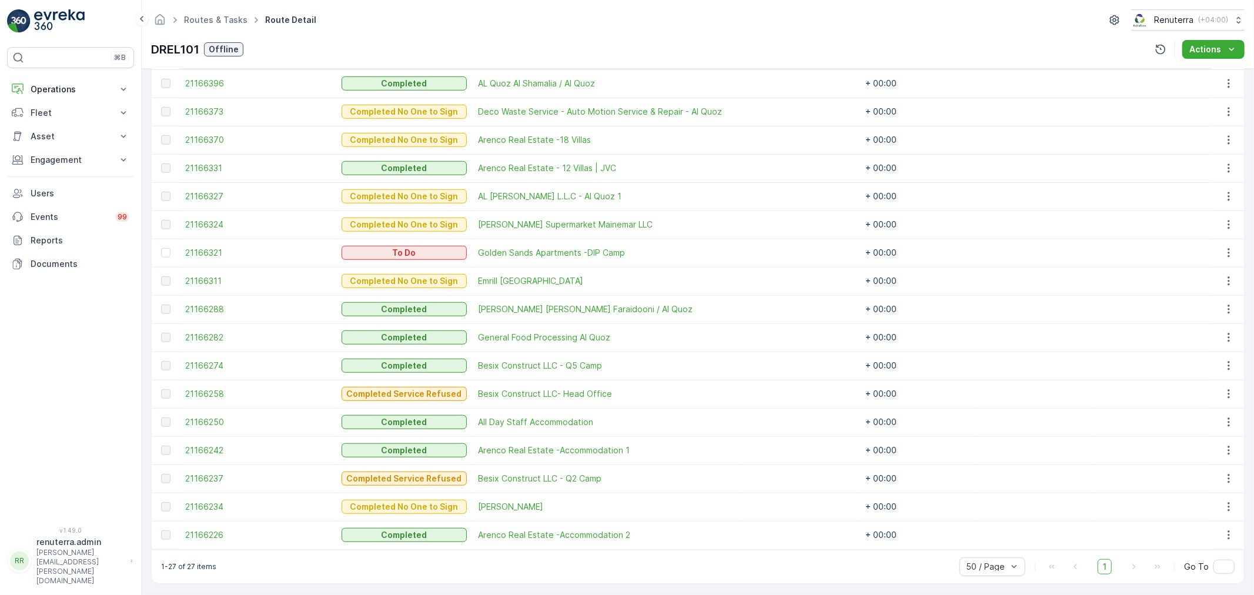
scroll to position [641, 0]
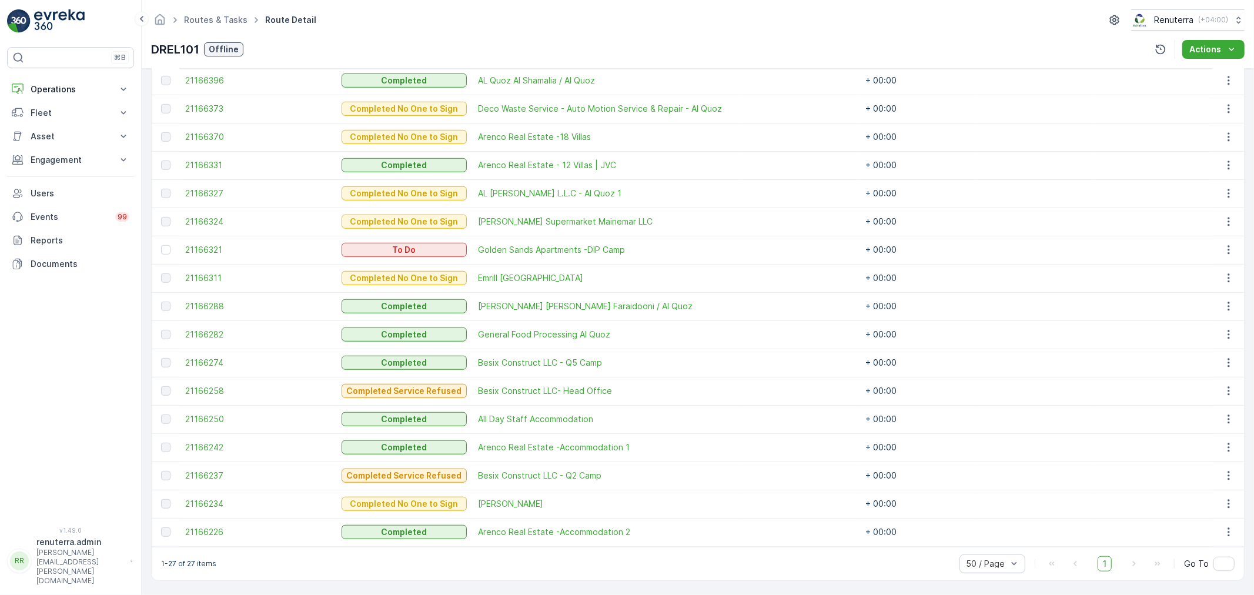
drag, startPoint x: 171, startPoint y: 246, endPoint x: 448, endPoint y: 325, distance: 288.5
click at [171, 246] on div at bounding box center [167, 249] width 12 height 9
click at [161, 245] on input "checkbox" at bounding box center [161, 245] width 0 height 0
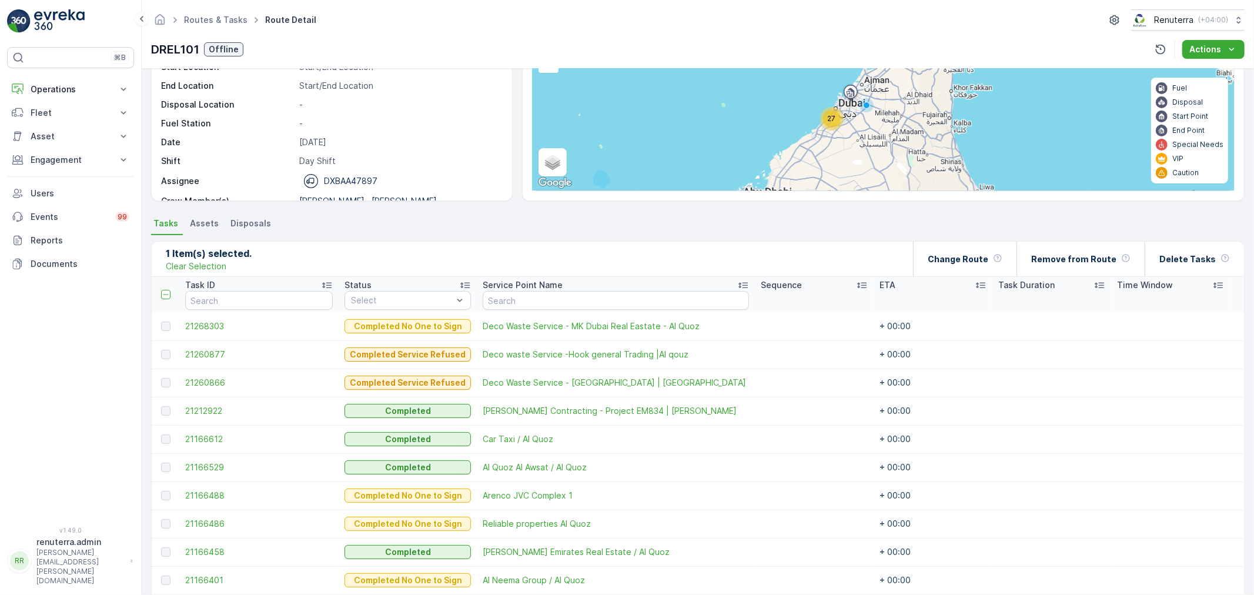
scroll to position [53, 0]
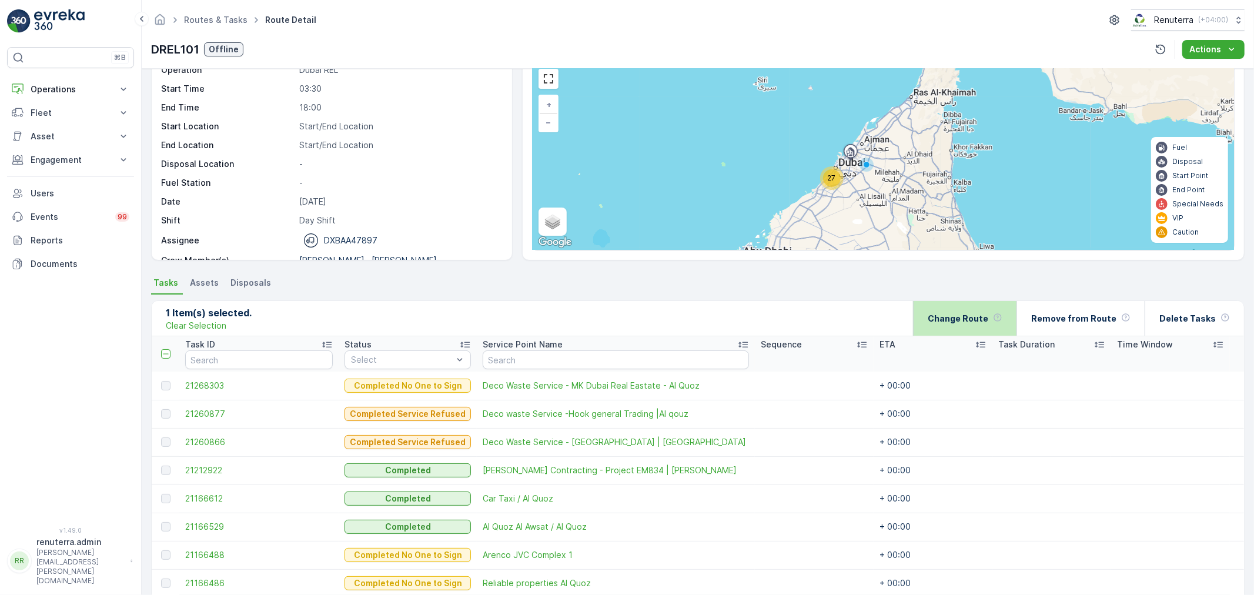
click at [963, 313] on p "Change Route" at bounding box center [958, 319] width 61 height 12
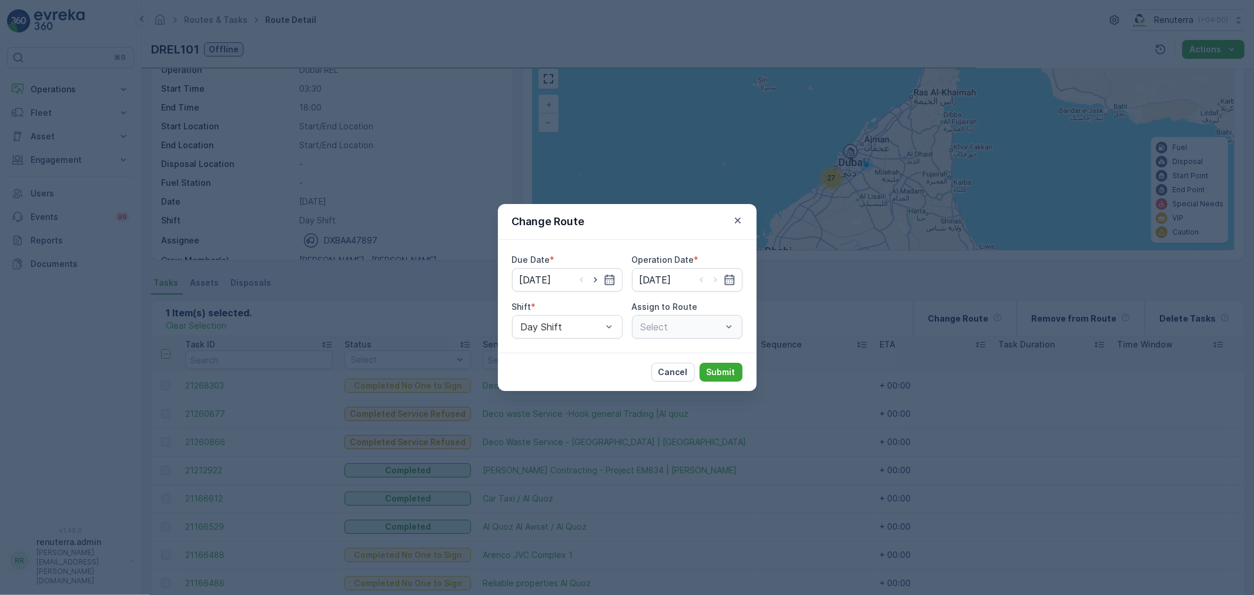
type input "[DATE]"
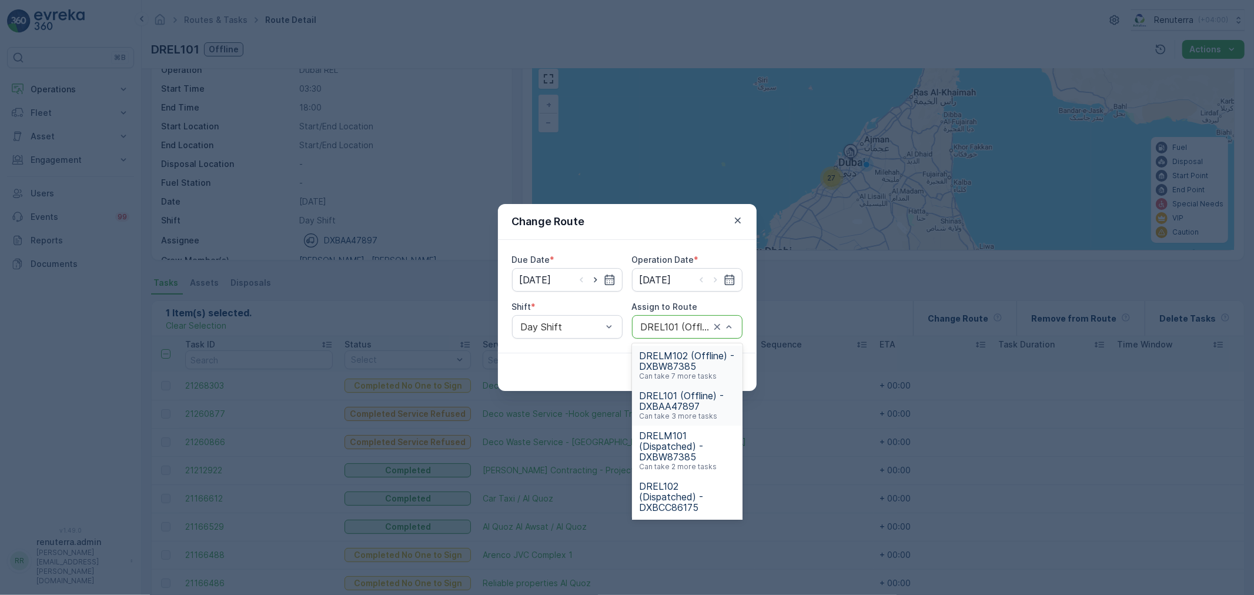
click at [644, 322] on div at bounding box center [676, 327] width 72 height 11
click at [737, 224] on icon "button" at bounding box center [738, 221] width 12 height 12
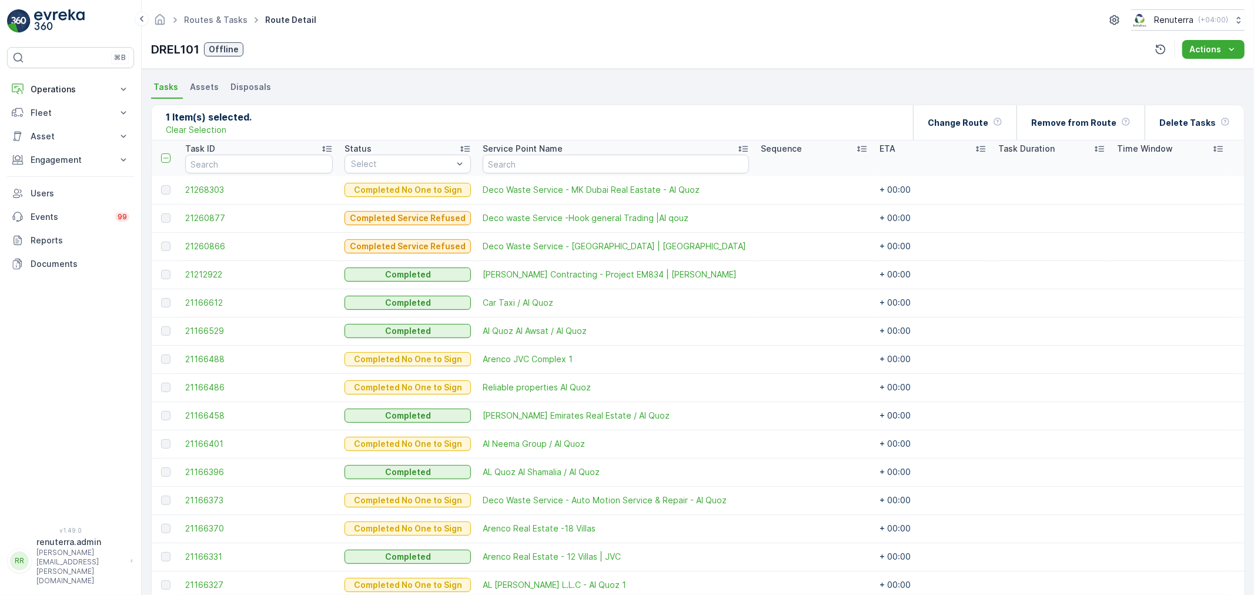
scroll to position [118, 0]
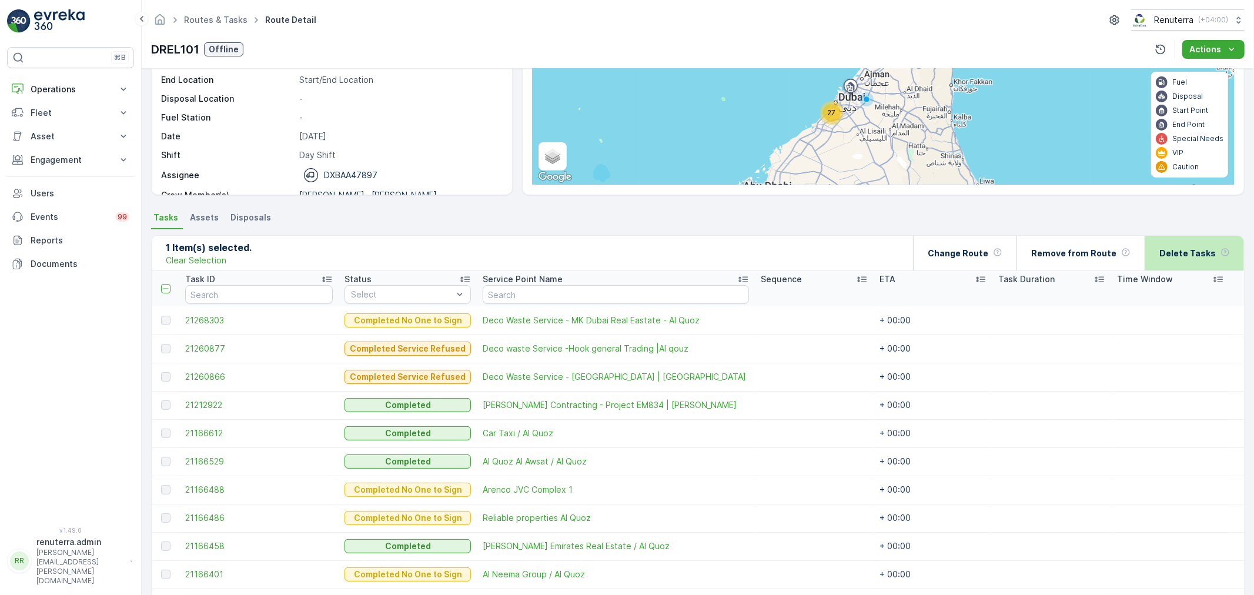
click at [1183, 257] on p "Delete Tasks" at bounding box center [1187, 254] width 56 height 12
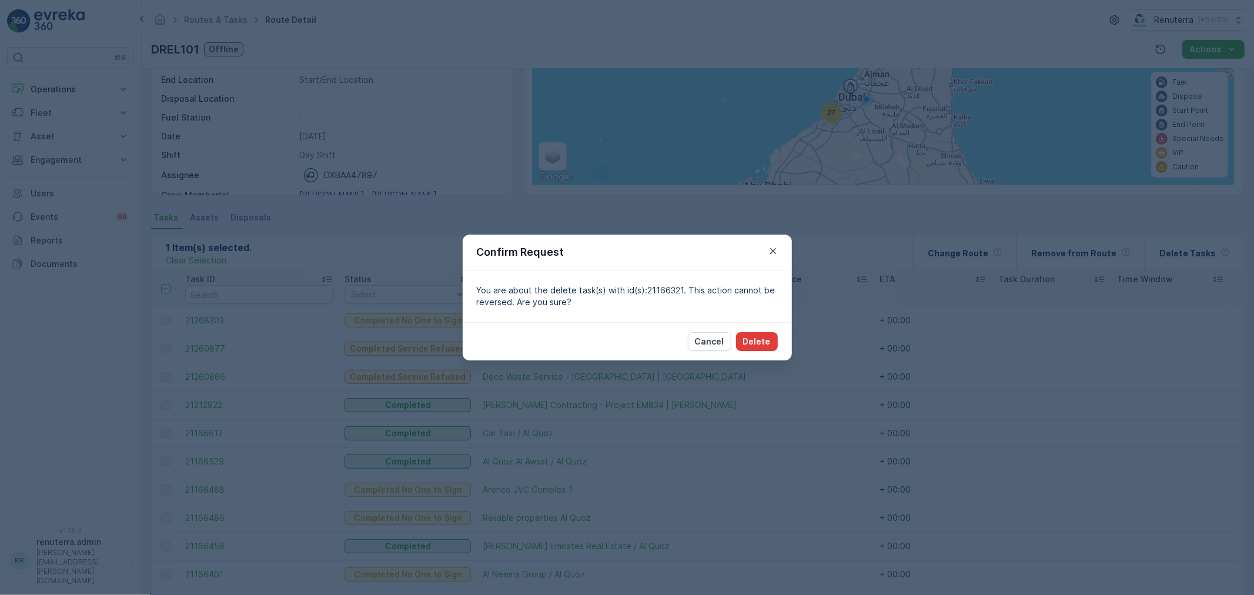
click at [755, 336] on p "Delete" at bounding box center [757, 342] width 28 height 12
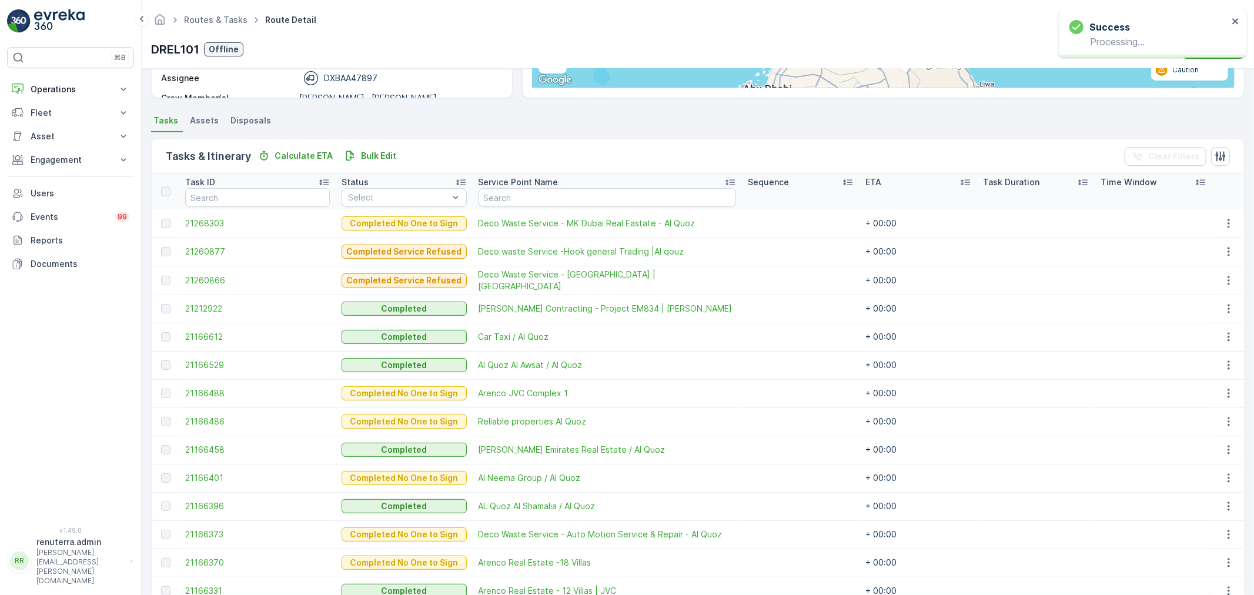
scroll to position [379, 0]
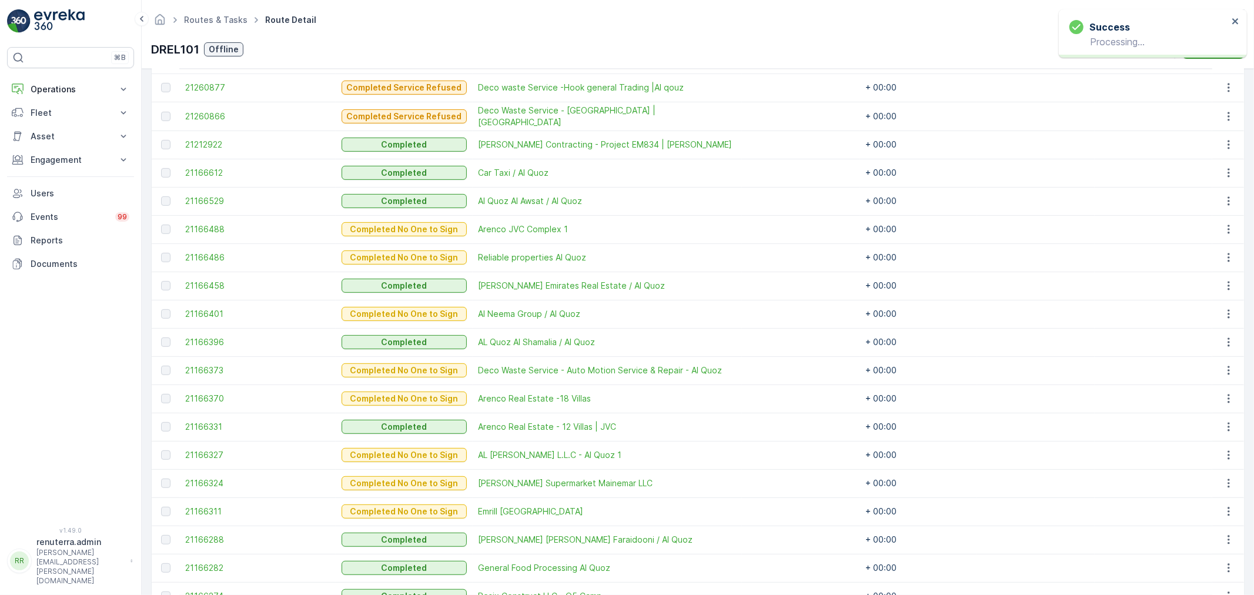
drag, startPoint x: 185, startPoint y: 132, endPoint x: 191, endPoint y: 133, distance: 6.6
click at [188, 132] on td "21212922" at bounding box center [257, 145] width 156 height 28
drag, startPoint x: 191, startPoint y: 133, endPoint x: 196, endPoint y: 138, distance: 6.7
click at [191, 134] on td "21212922" at bounding box center [257, 145] width 156 height 28
click at [196, 139] on span "21212922" at bounding box center [257, 145] width 145 height 12
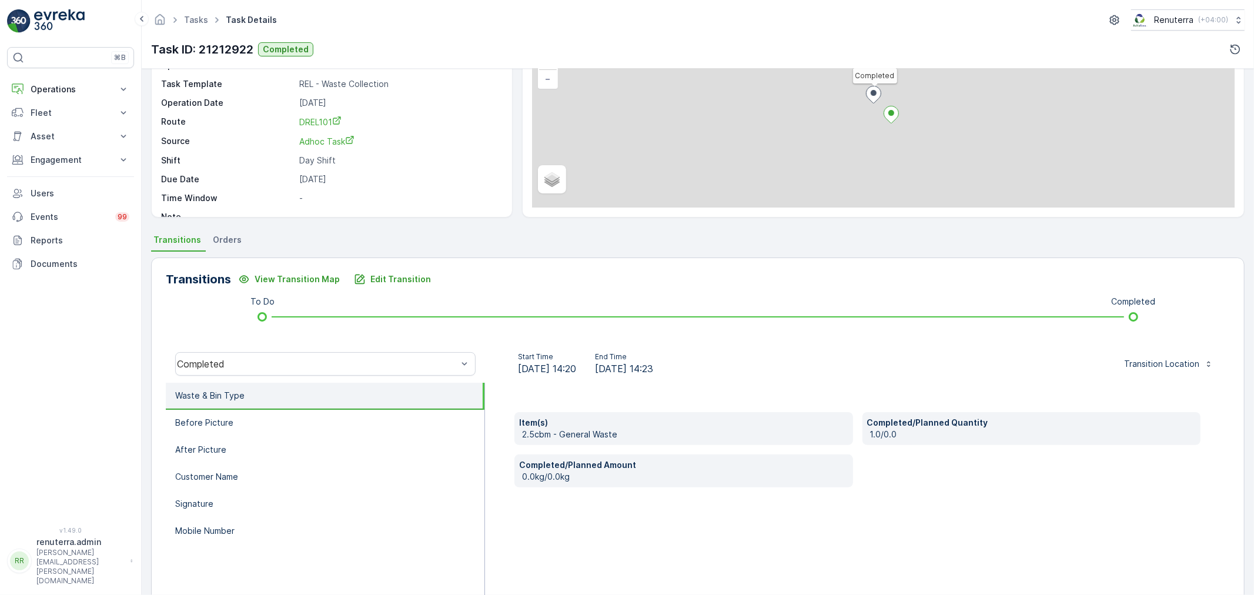
scroll to position [145, 0]
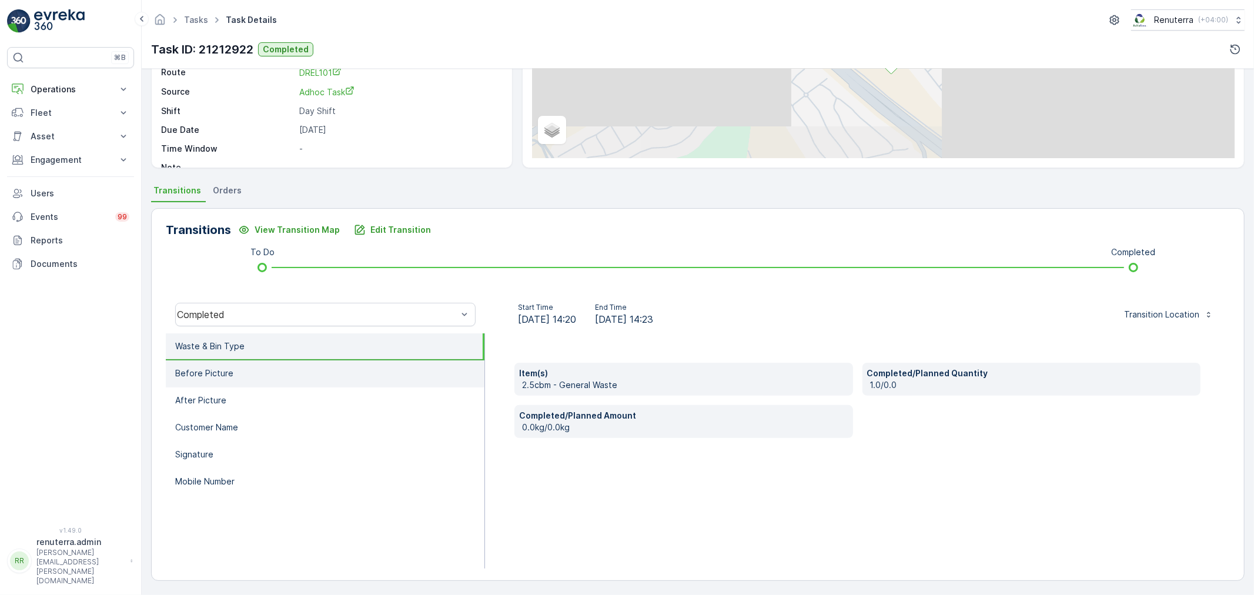
click at [320, 366] on li "Before Picture" at bounding box center [325, 373] width 319 height 27
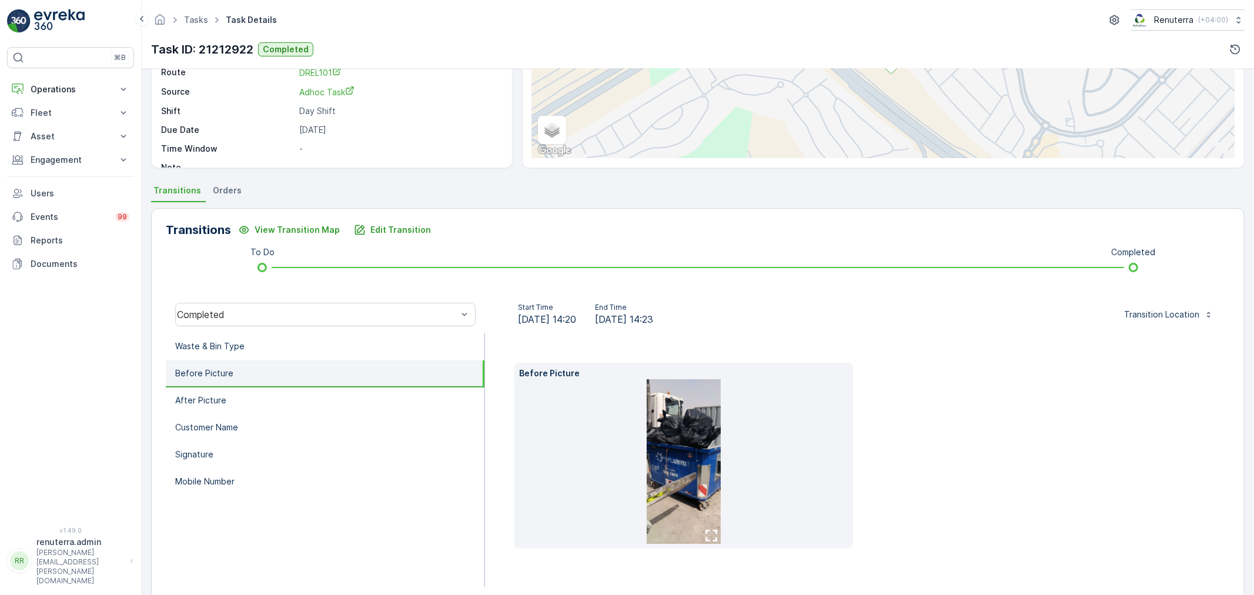
click at [293, 383] on li "Before Picture" at bounding box center [325, 373] width 319 height 27
click at [304, 389] on li "After Picture" at bounding box center [325, 400] width 319 height 27
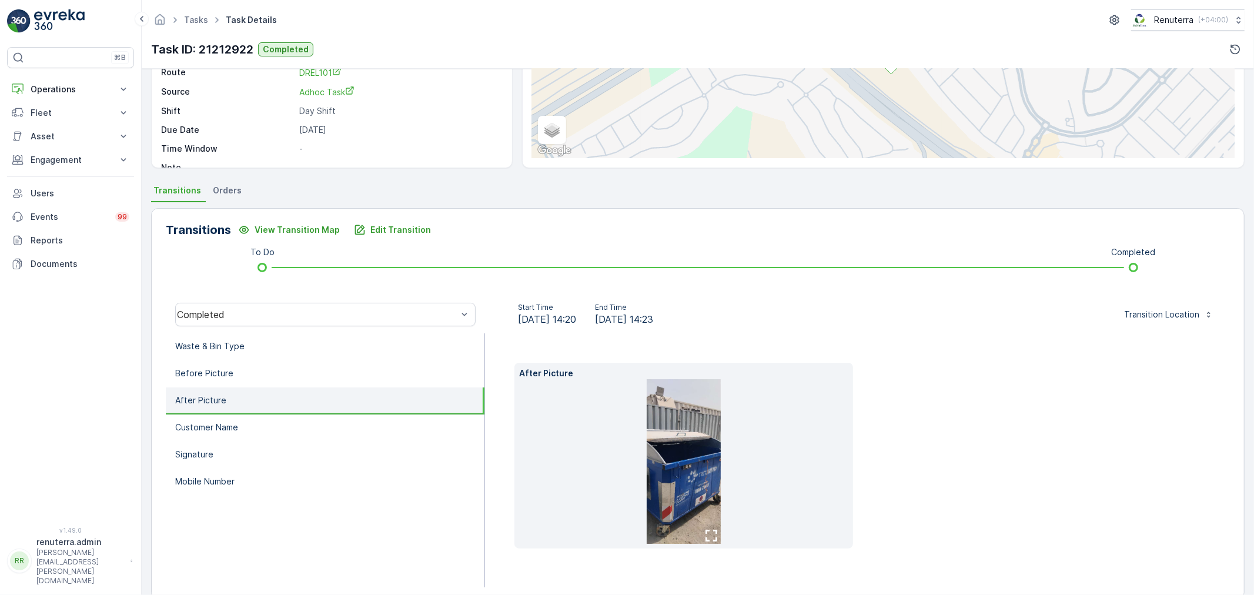
click at [309, 387] on li "After Picture" at bounding box center [325, 400] width 319 height 27
click at [300, 375] on li "Before Picture" at bounding box center [325, 373] width 319 height 27
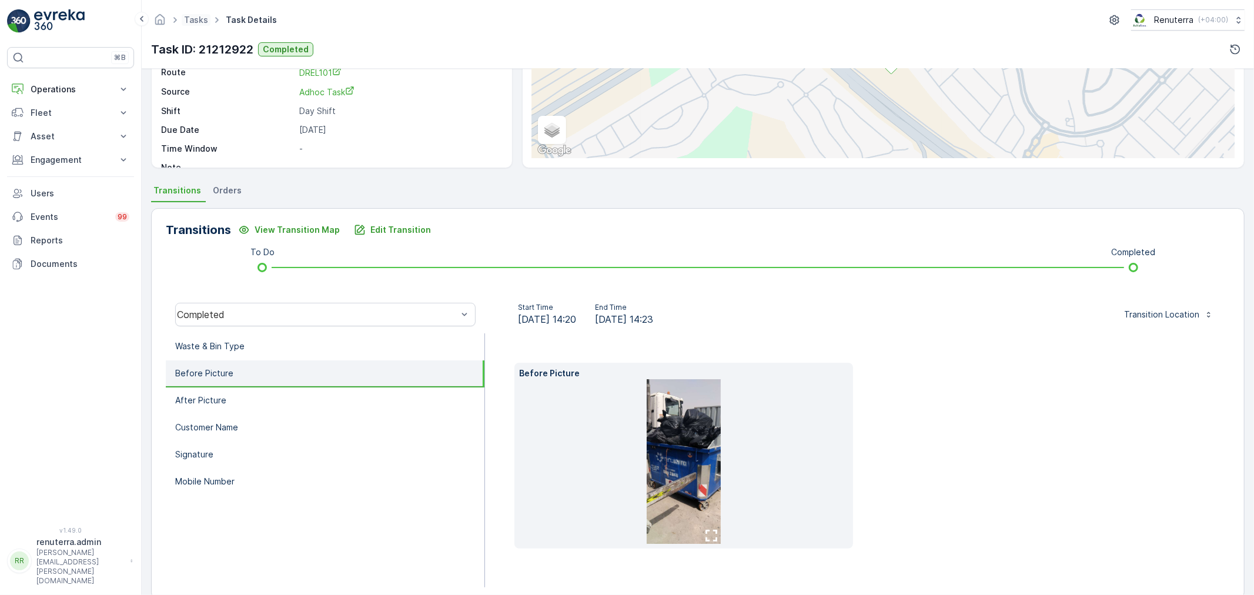
click at [182, 15] on span "Tasks" at bounding box center [196, 20] width 29 height 12
click at [185, 19] on link "Tasks" at bounding box center [196, 20] width 24 height 10
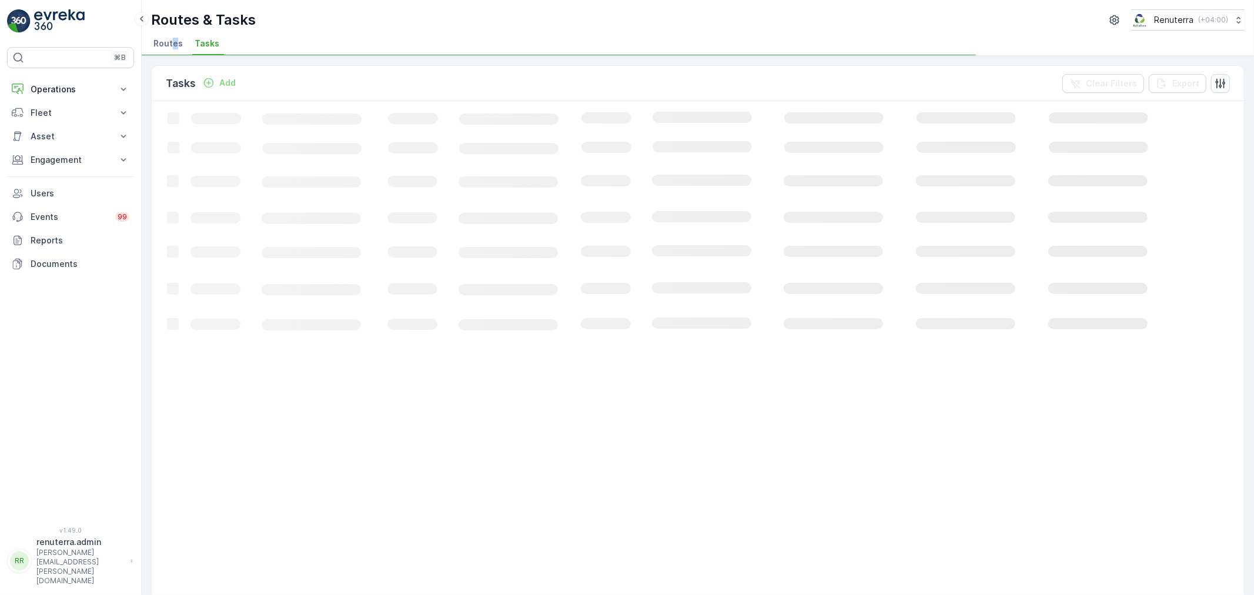
click at [173, 39] on span "Routes" at bounding box center [167, 44] width 29 height 12
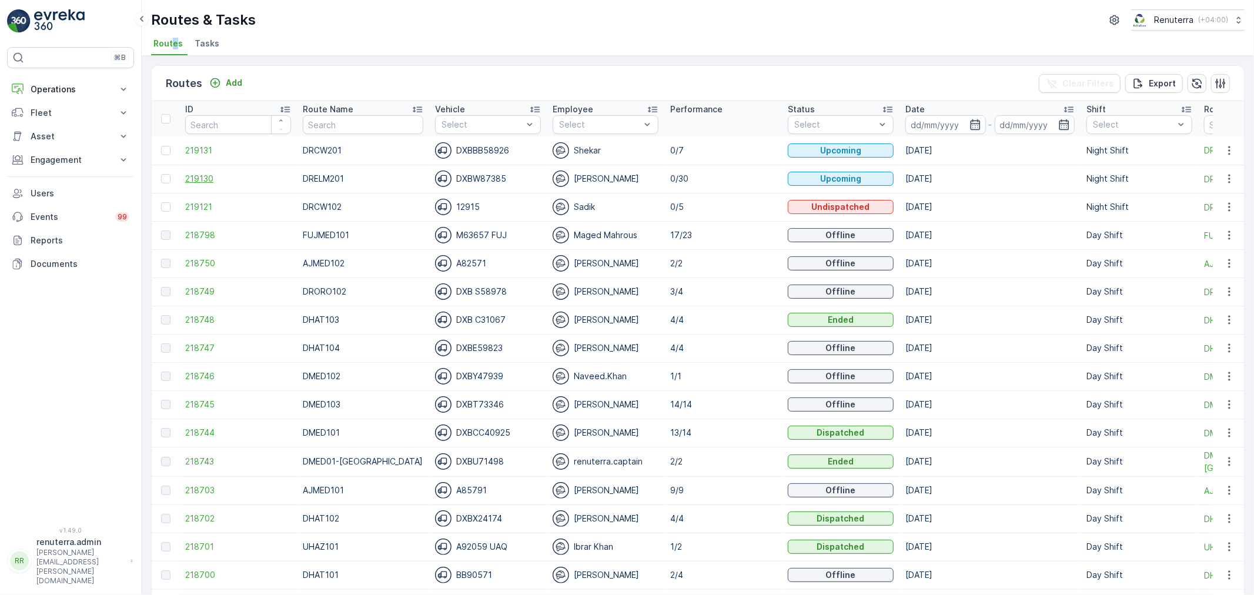
click at [226, 178] on span "219130" at bounding box center [238, 179] width 106 height 12
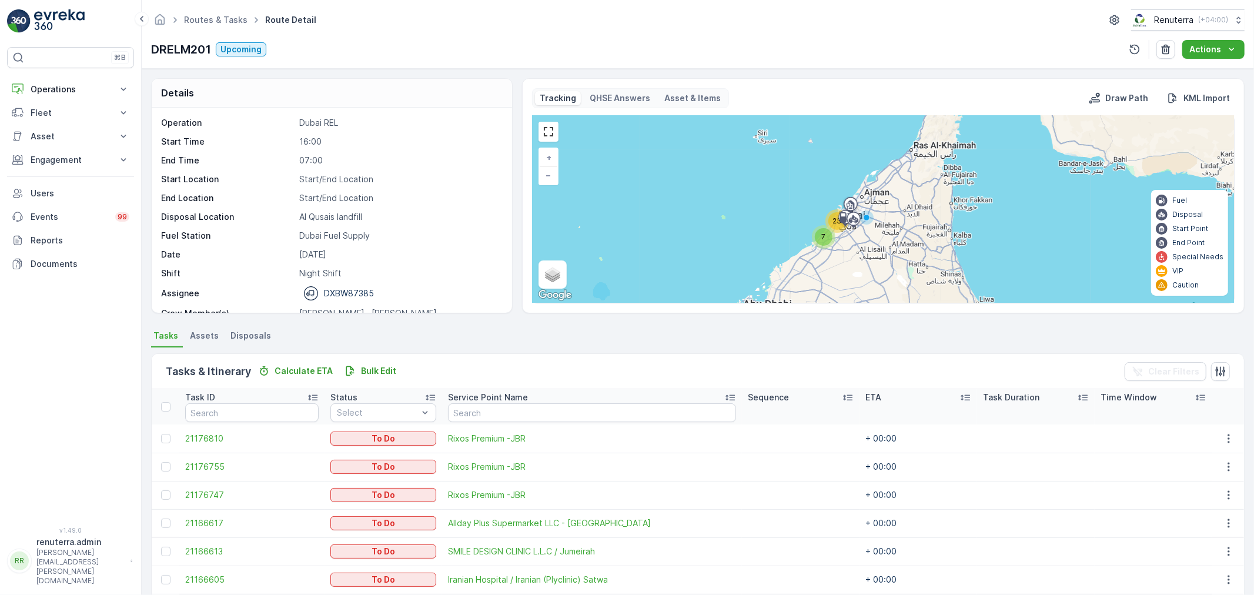
click at [231, 12] on ul "Routes & Tasks" at bounding box center [222, 20] width 81 height 17
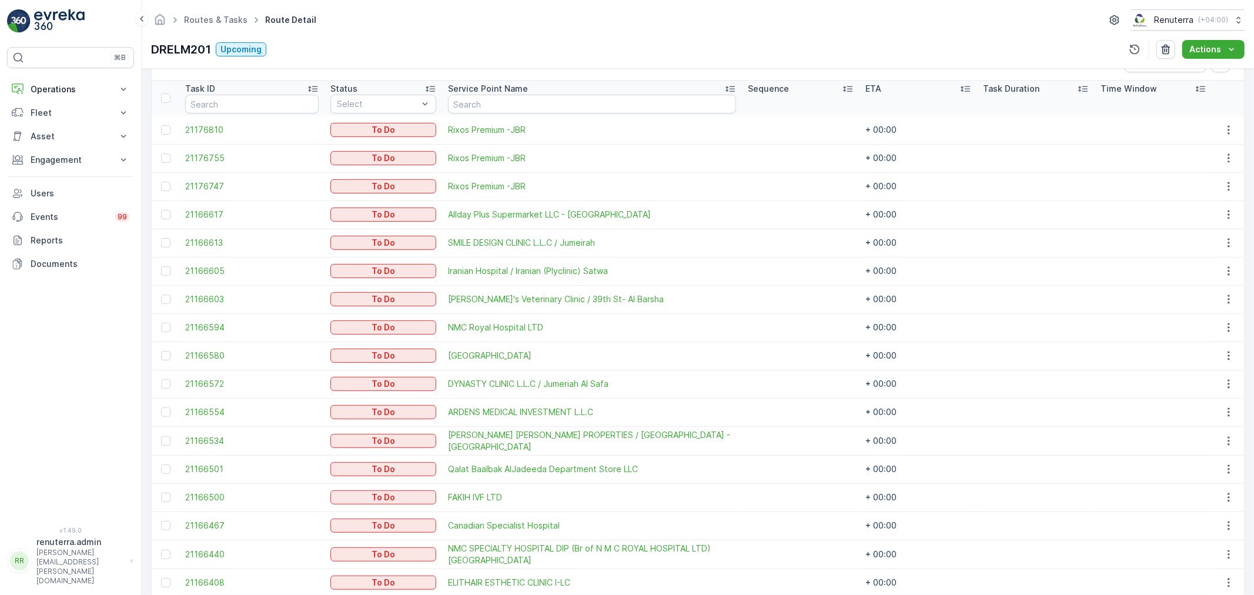
scroll to position [326, 0]
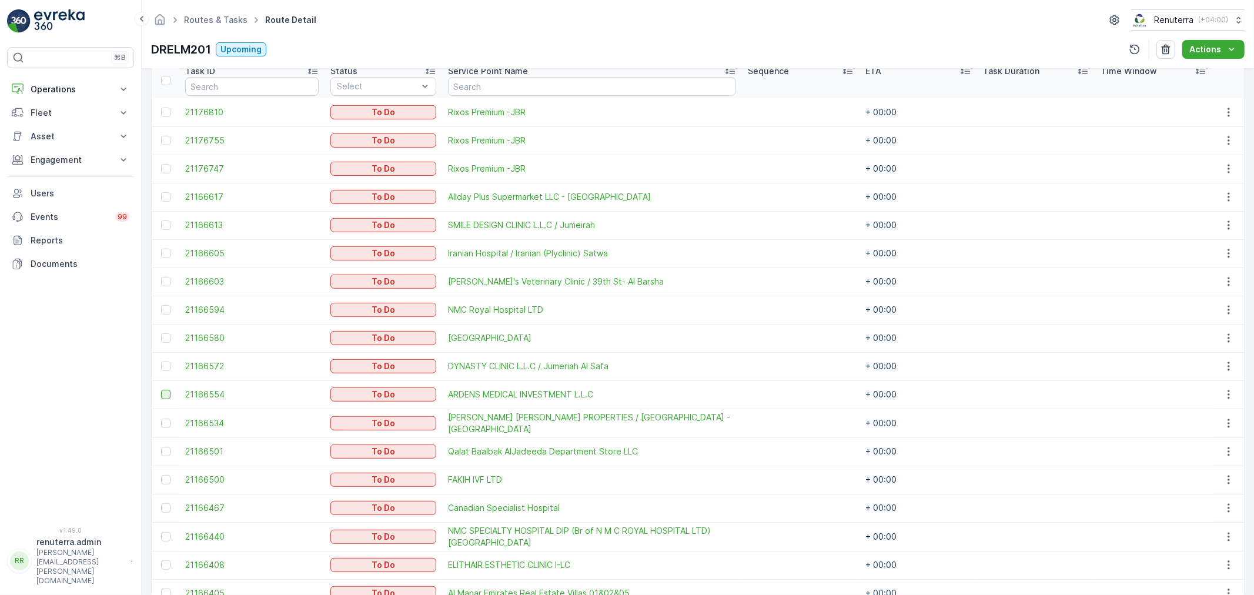
drag, startPoint x: 165, startPoint y: 366, endPoint x: 163, endPoint y: 397, distance: 31.3
click at [165, 366] on div at bounding box center [165, 366] width 9 height 9
click at [161, 362] on input "checkbox" at bounding box center [161, 362] width 0 height 0
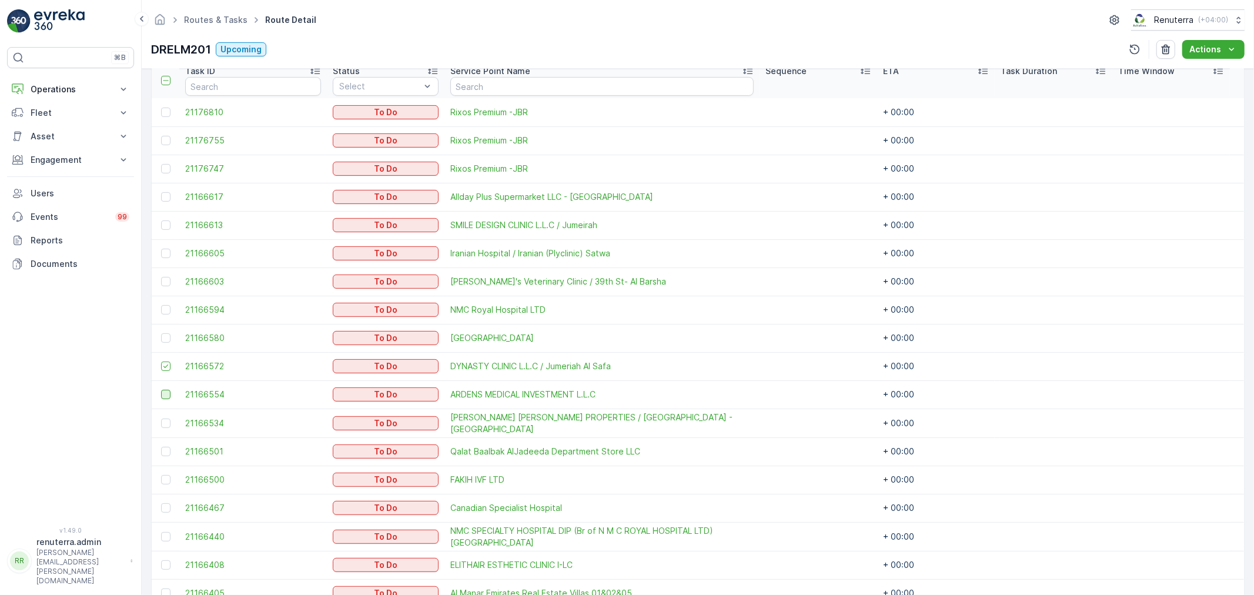
click at [163, 397] on div at bounding box center [165, 394] width 9 height 9
click at [161, 390] on input "checkbox" at bounding box center [161, 390] width 0 height 0
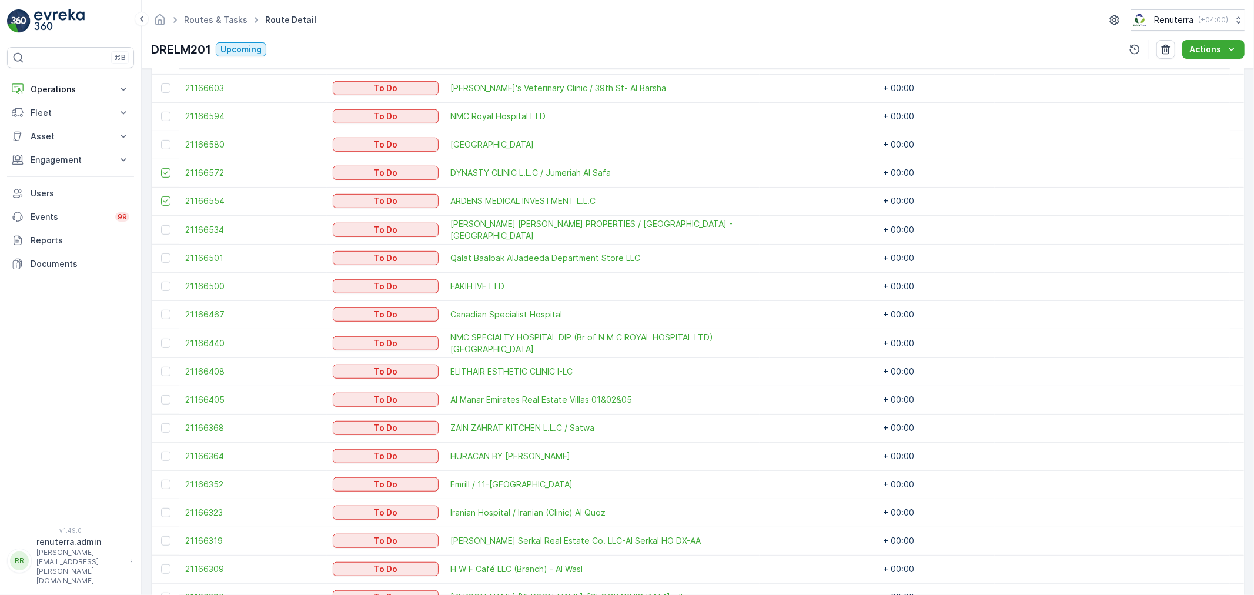
scroll to position [522, 0]
click at [166, 367] on div at bounding box center [165, 369] width 9 height 9
click at [161, 365] on input "checkbox" at bounding box center [161, 365] width 0 height 0
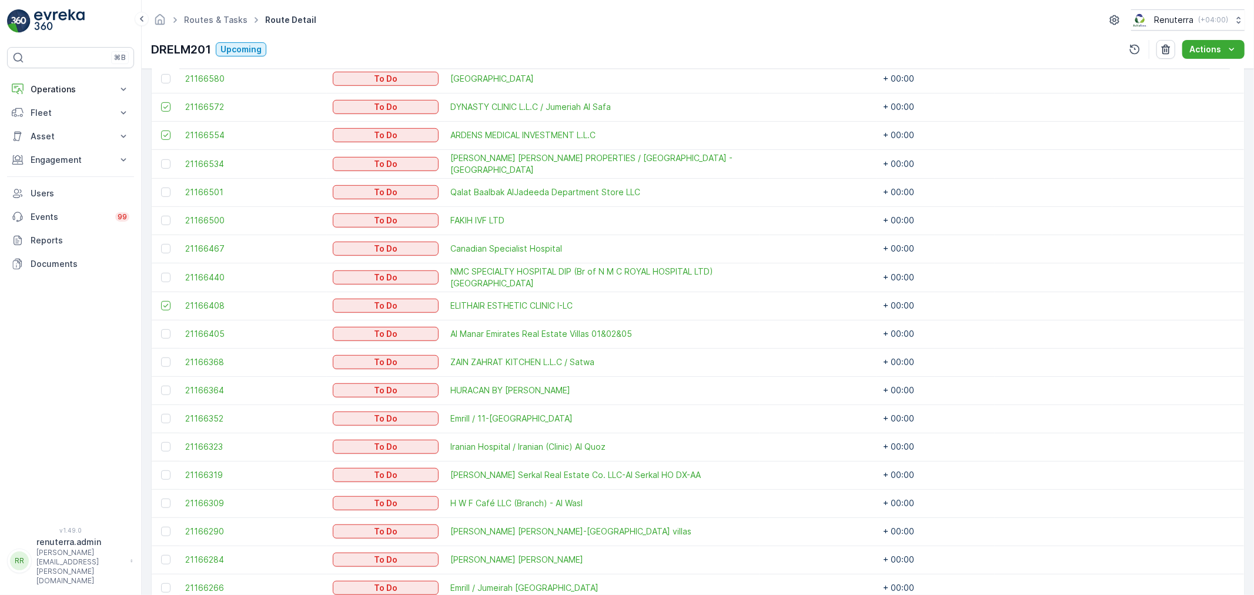
scroll to position [588, 0]
click at [162, 414] on div at bounding box center [165, 416] width 9 height 9
click at [161, 412] on input "checkbox" at bounding box center [161, 412] width 0 height 0
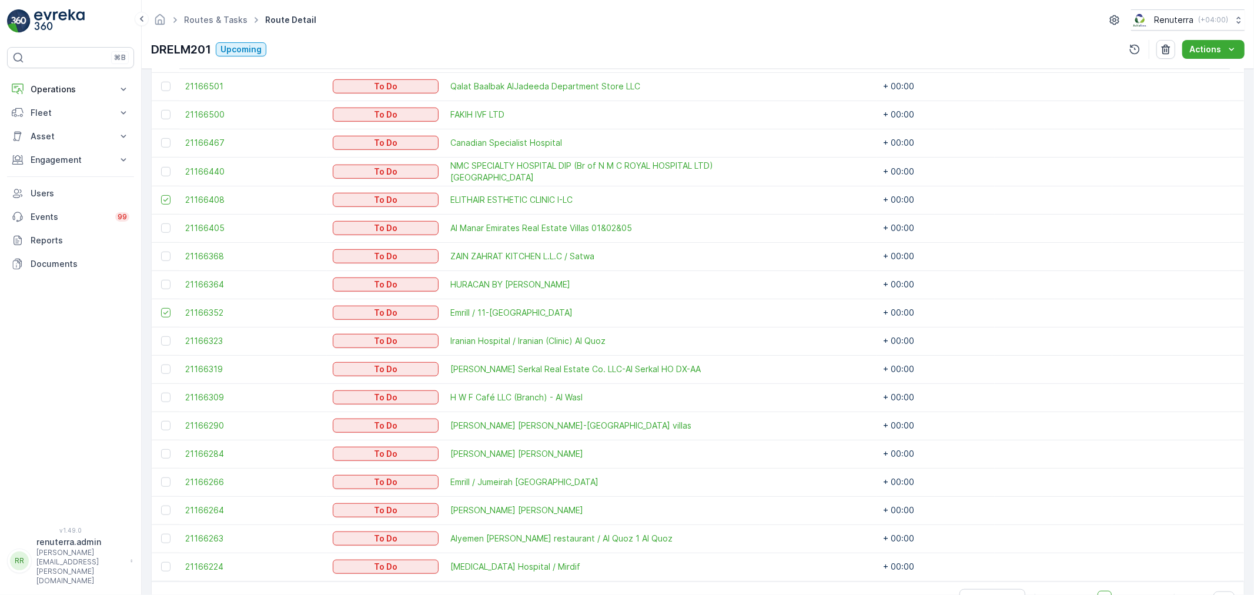
scroll to position [719, 0]
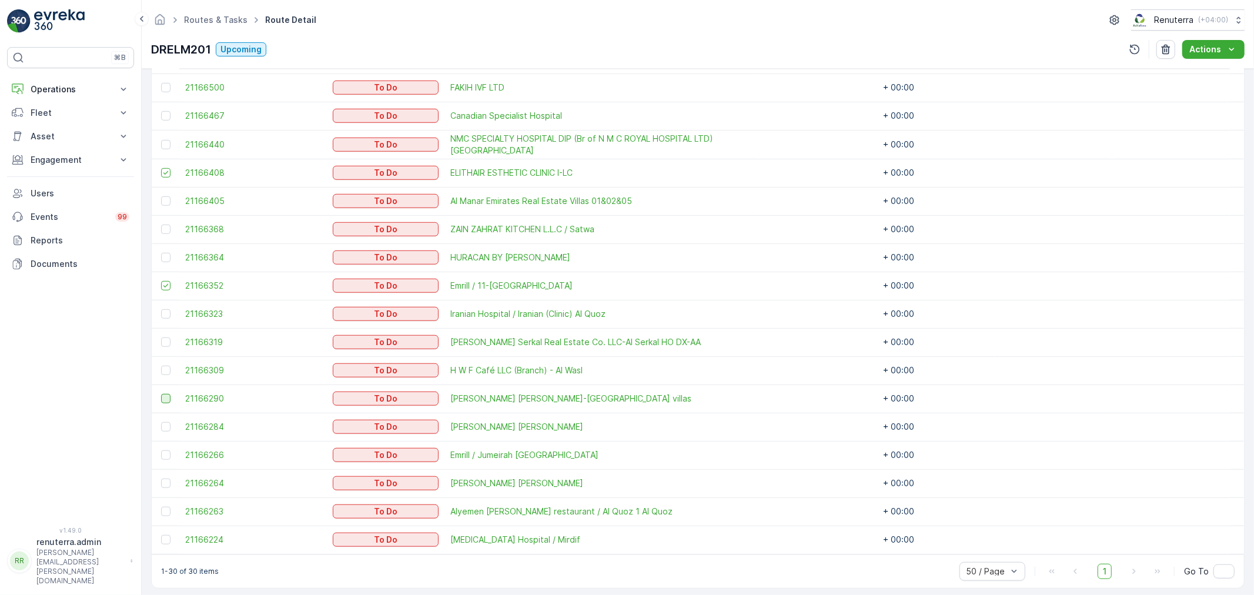
click at [168, 395] on div at bounding box center [165, 398] width 9 height 9
click at [161, 394] on input "checkbox" at bounding box center [161, 394] width 0 height 0
click at [159, 450] on td at bounding box center [166, 455] width 28 height 28
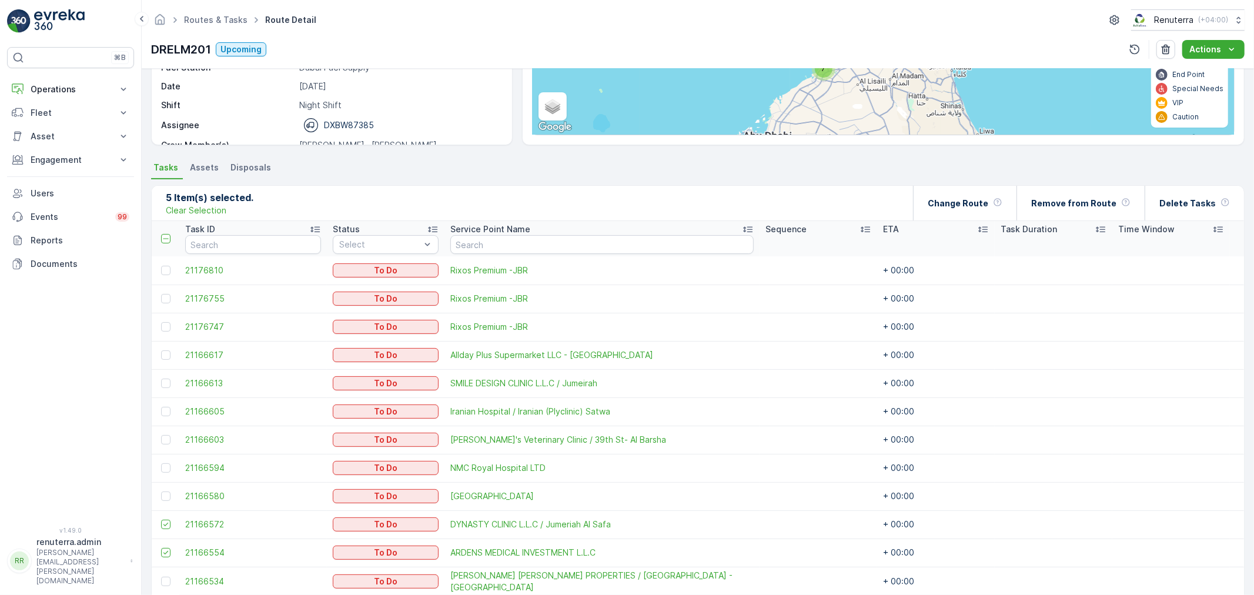
scroll to position [131, 0]
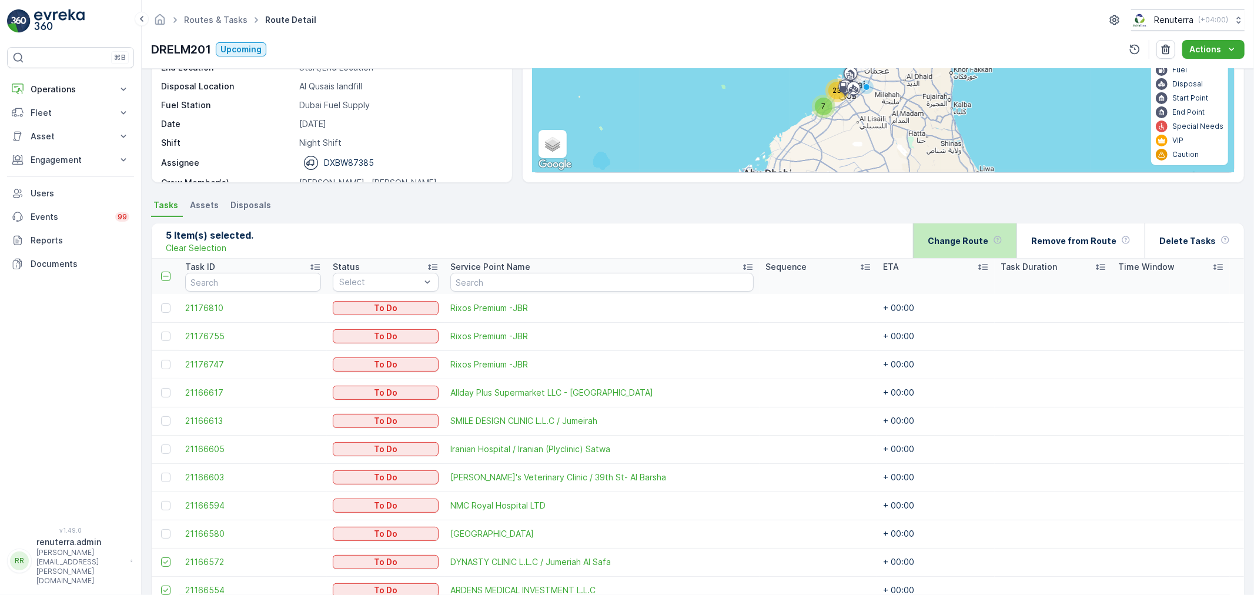
click at [988, 238] on p "Change Route" at bounding box center [958, 241] width 61 height 12
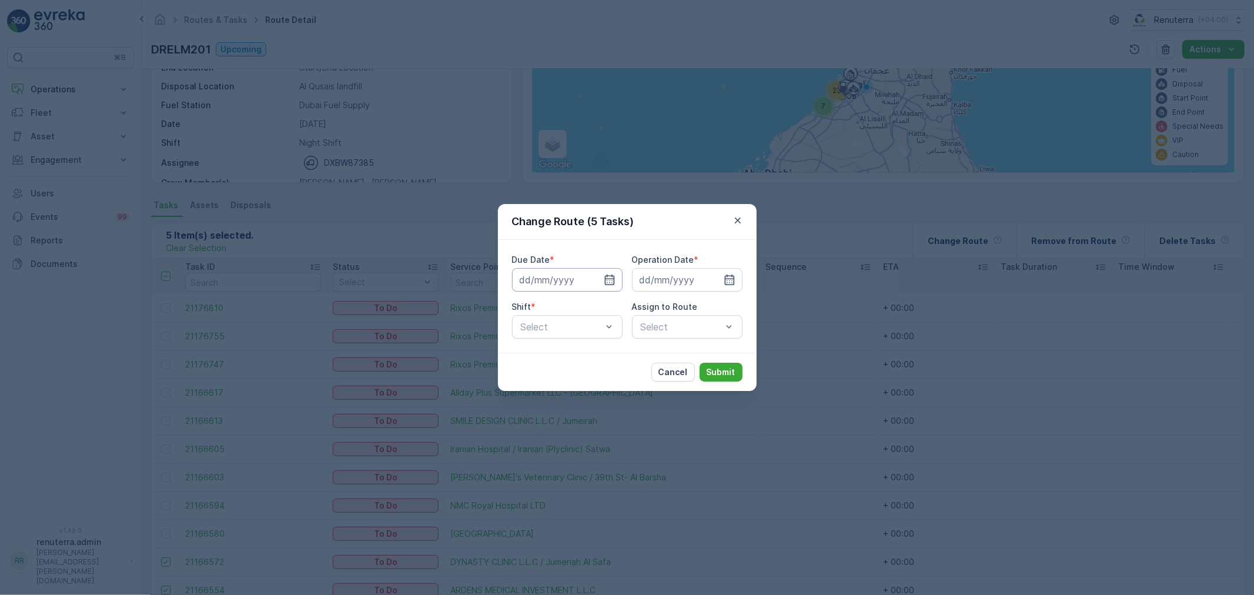
click at [592, 277] on input at bounding box center [567, 280] width 111 height 24
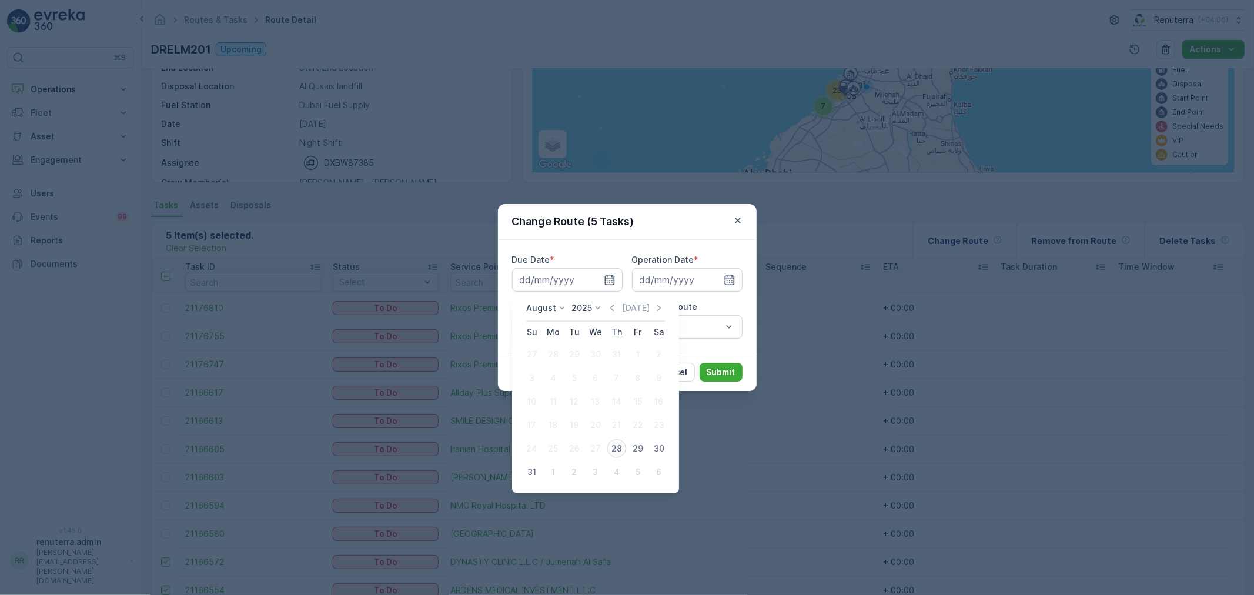
click at [621, 449] on div "28" at bounding box center [616, 448] width 19 height 19
type input "[DATE]"
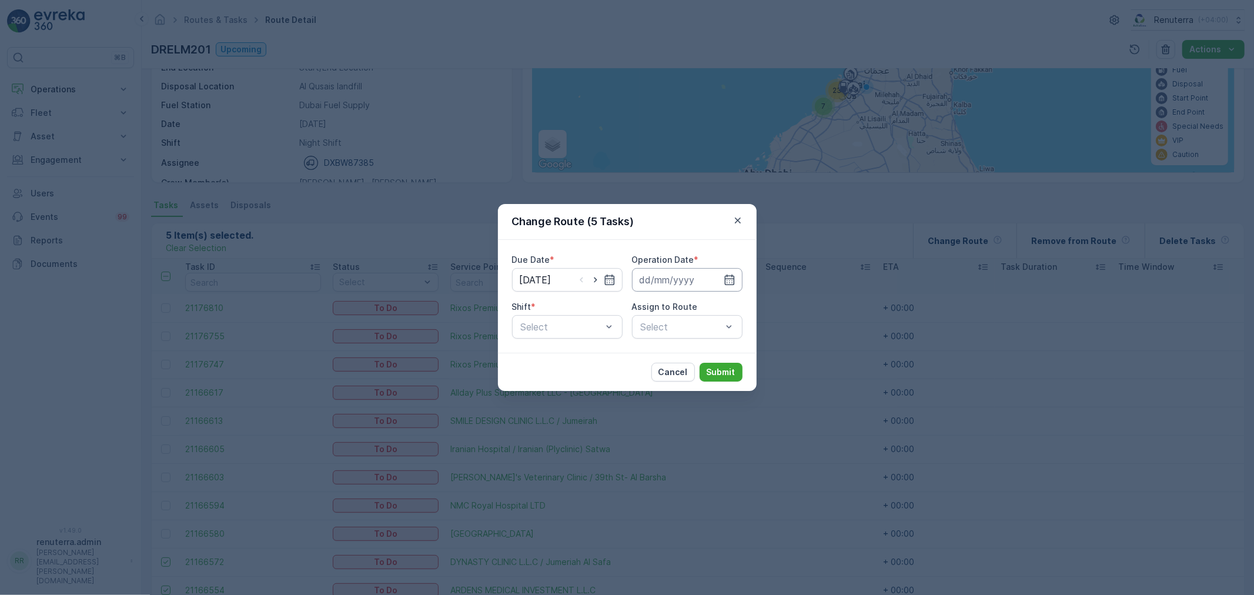
click at [661, 290] on input at bounding box center [687, 280] width 111 height 24
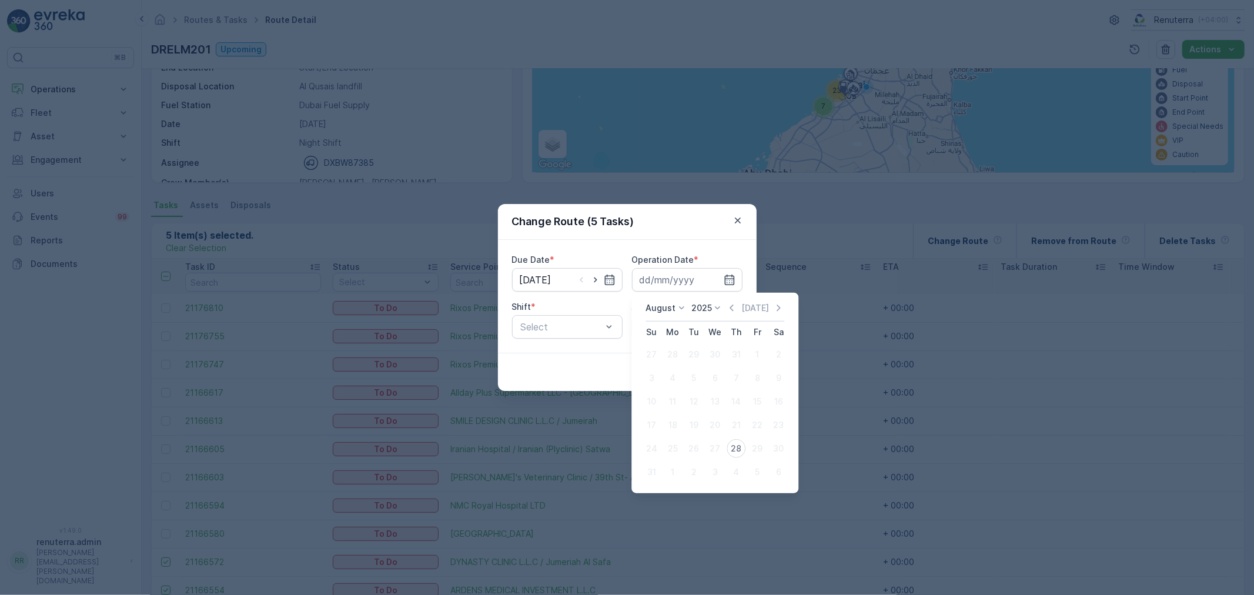
click at [730, 442] on div "28" at bounding box center [736, 448] width 19 height 19
type input "[DATE]"
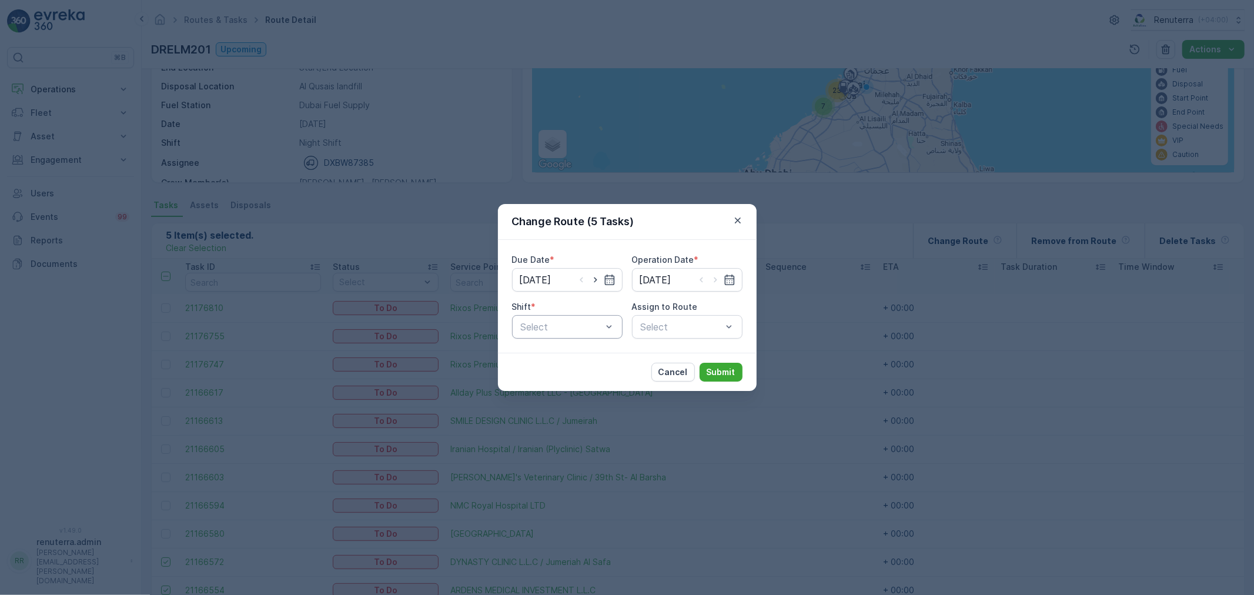
click at [600, 322] on div at bounding box center [561, 327] width 83 height 11
click at [577, 369] on div "Night Shift" at bounding box center [567, 376] width 111 height 20
click at [590, 279] on icon "button" at bounding box center [596, 280] width 12 height 12
type input "[DATE]"
click at [715, 281] on icon "button" at bounding box center [715, 280] width 3 height 5
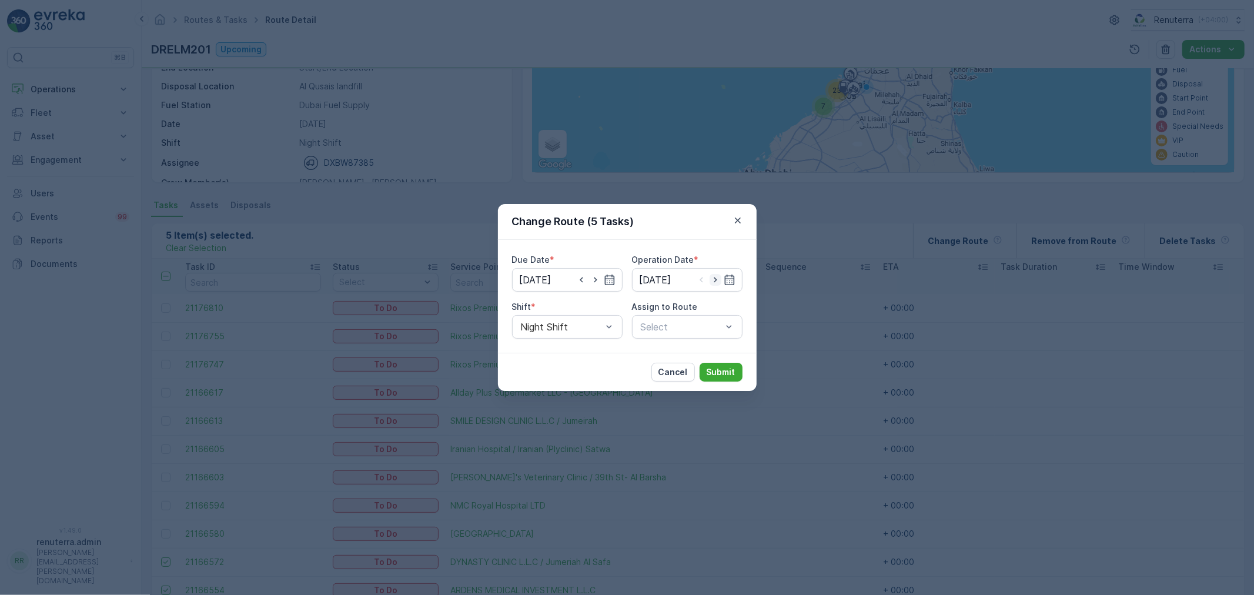
type input "[DATE]"
click at [679, 313] on div "Assign to Route Select" at bounding box center [687, 320] width 111 height 38
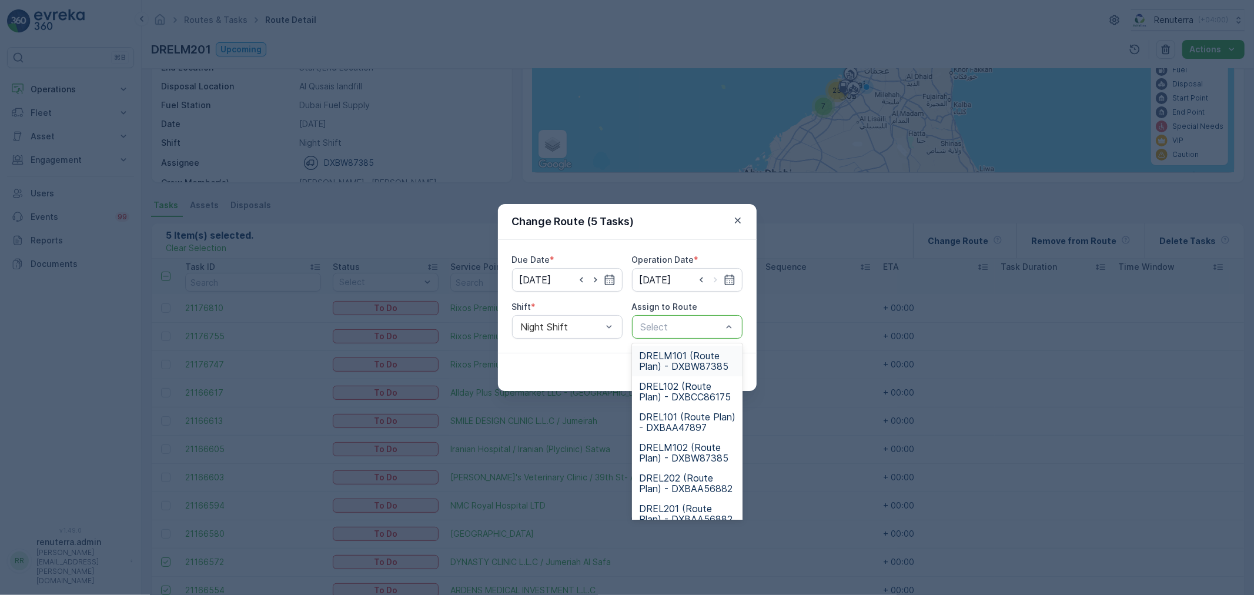
click at [677, 322] on div at bounding box center [681, 327] width 83 height 11
type input "102"
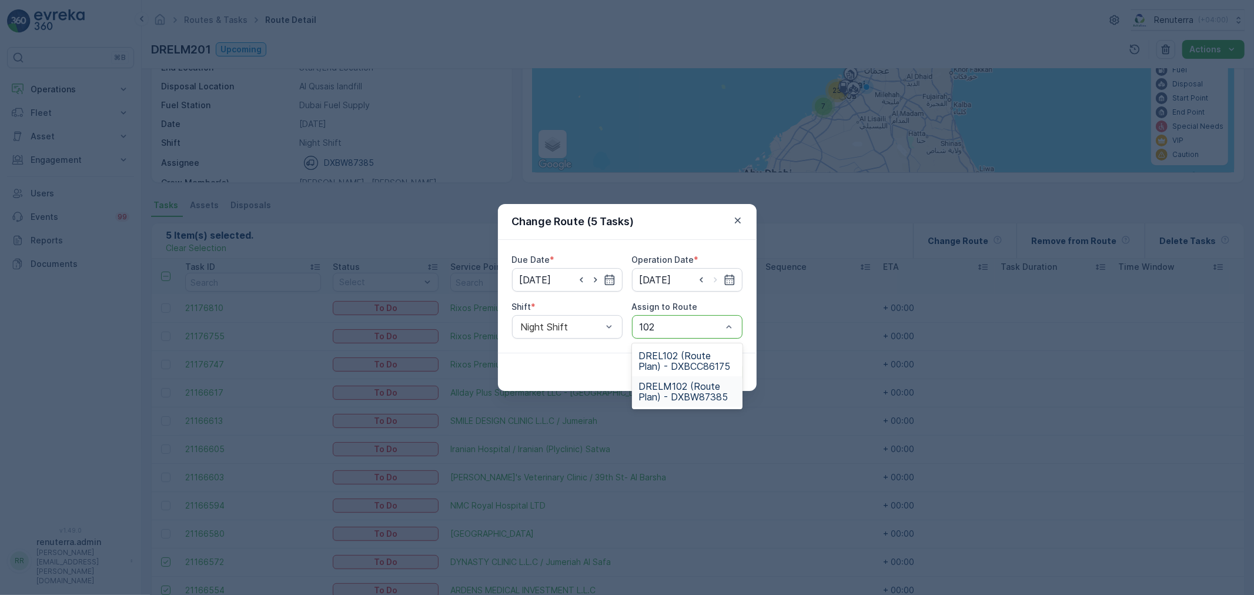
click at [663, 396] on span "DRELM102 (Route Plan) - DXBW87385" at bounding box center [687, 391] width 96 height 21
click at [716, 378] on button "Submit" at bounding box center [721, 372] width 43 height 19
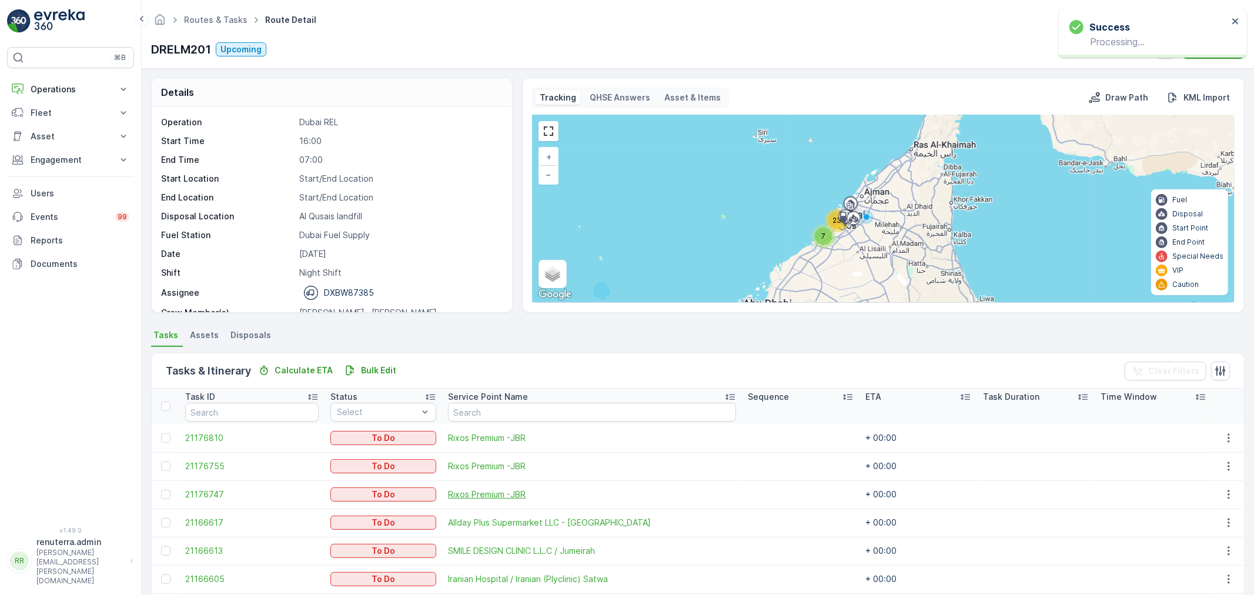
scroll to position [0, 0]
click at [829, 232] on div "7" at bounding box center [824, 237] width 18 height 18
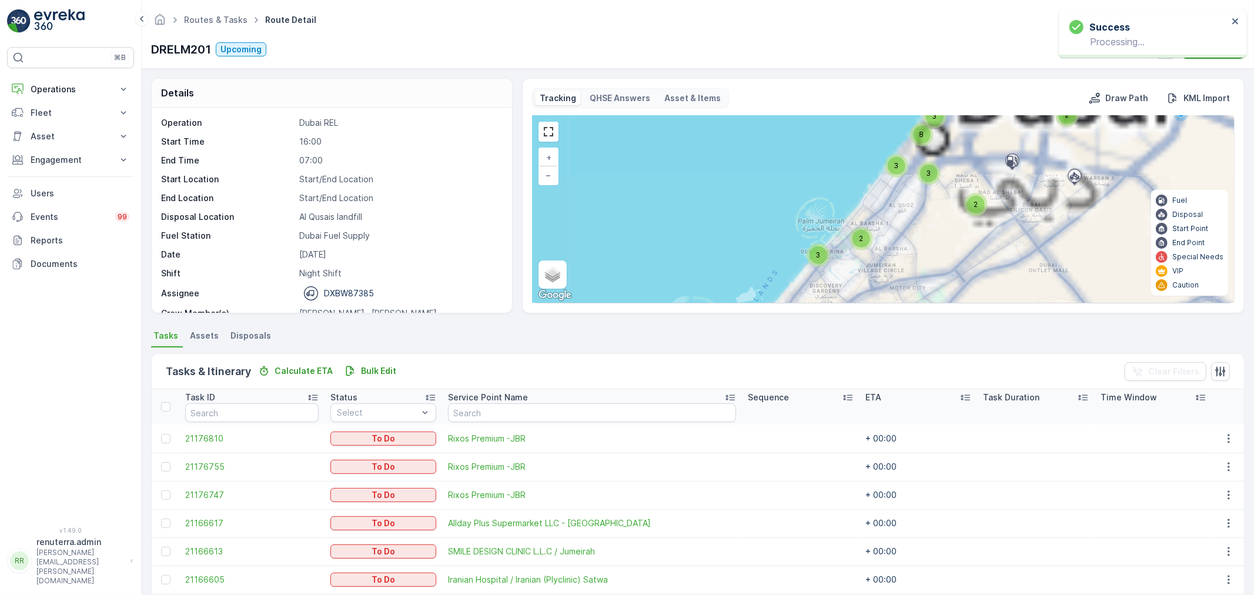
drag, startPoint x: 867, startPoint y: 255, endPoint x: 910, endPoint y: 206, distance: 65.0
click at [867, 259] on div "2 3 2 2 2 2 3 3 3 8 + − Satellite Roadmap Terrain Hybrid Leaflet Keyboard short…" at bounding box center [883, 209] width 701 height 187
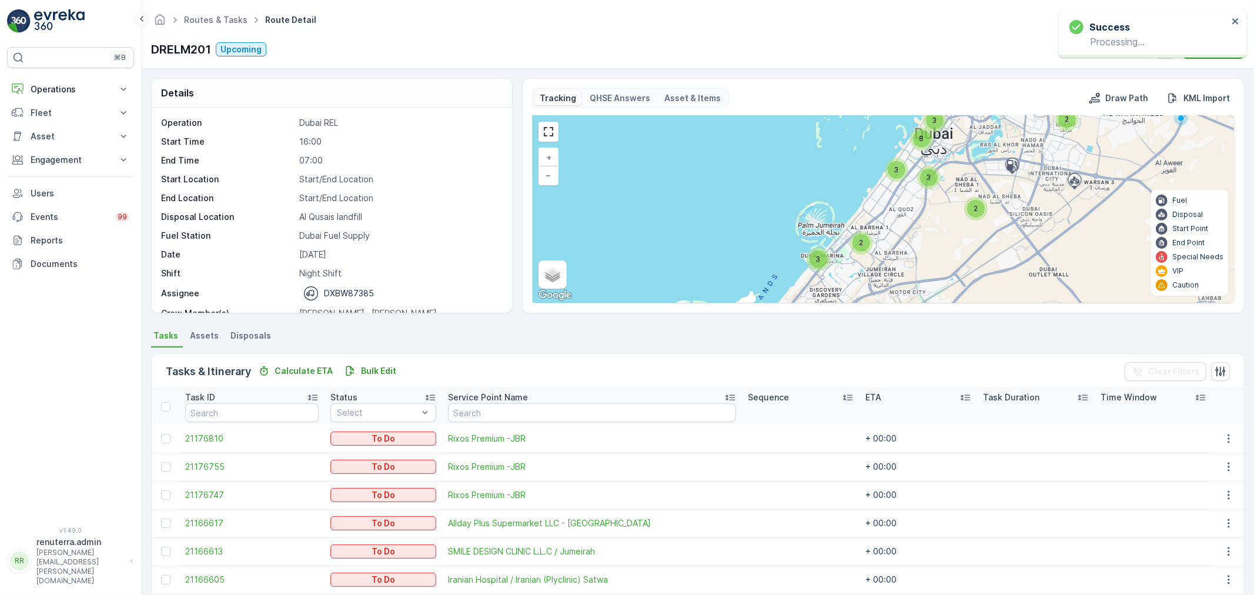
click at [892, 169] on div "3" at bounding box center [897, 170] width 18 height 18
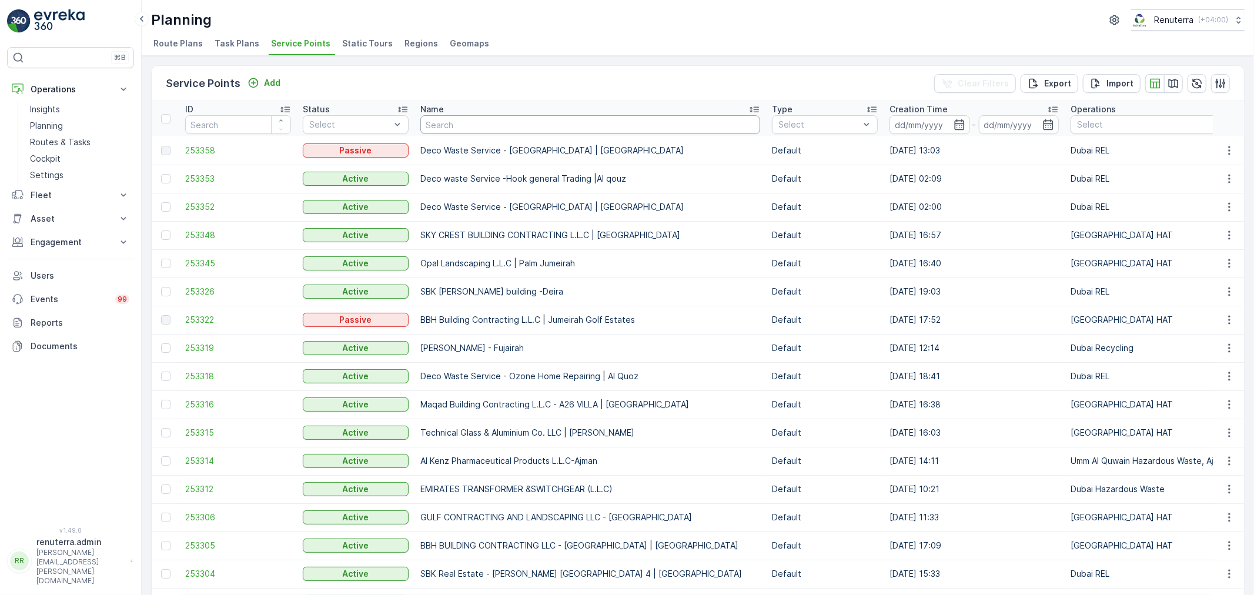
click at [440, 121] on input "text" at bounding box center [590, 124] width 340 height 19
type input "Berk"
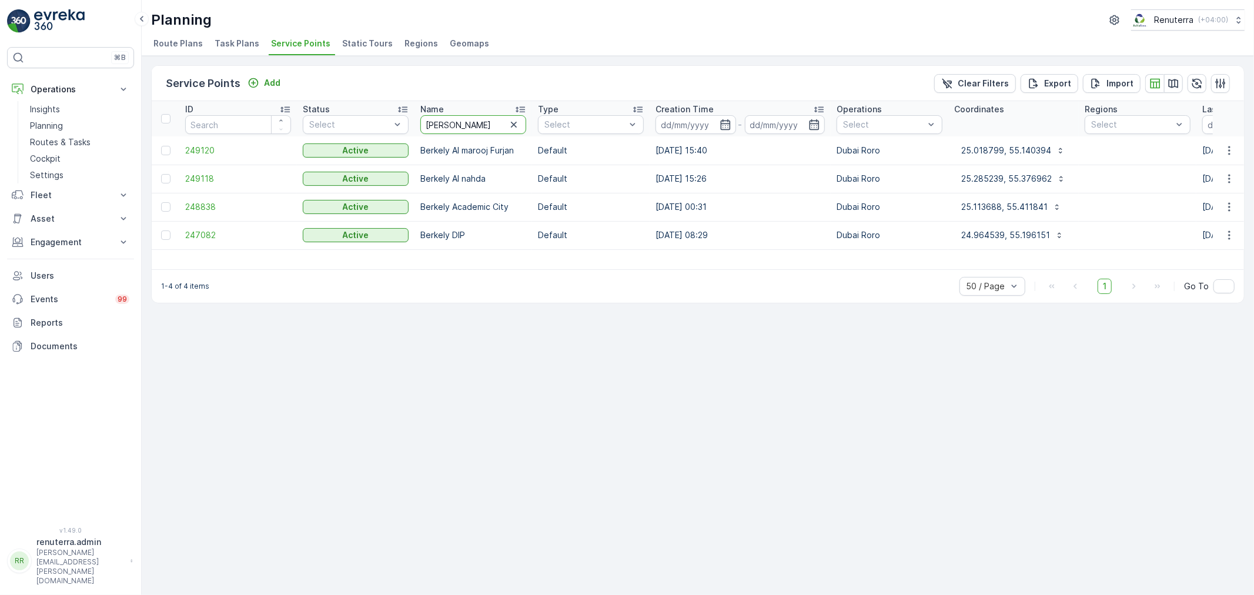
drag, startPoint x: 465, startPoint y: 113, endPoint x: 405, endPoint y: 113, distance: 60.6
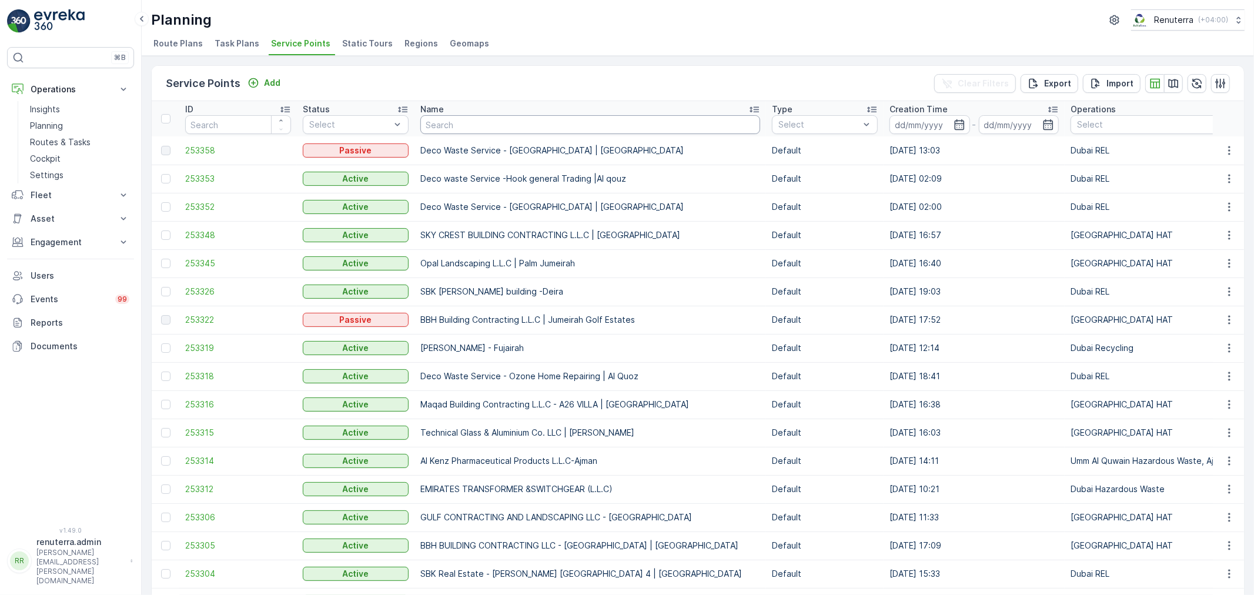
click at [425, 125] on input "text" at bounding box center [590, 124] width 340 height 19
type input "arab"
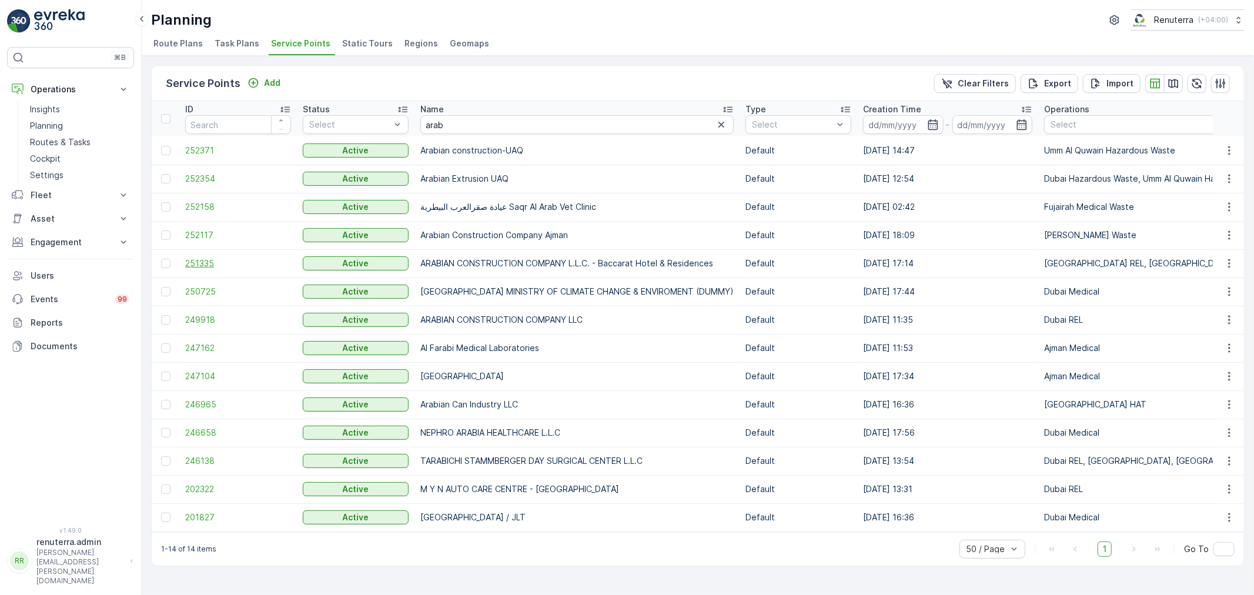
click at [212, 265] on span "251335" at bounding box center [238, 264] width 106 height 12
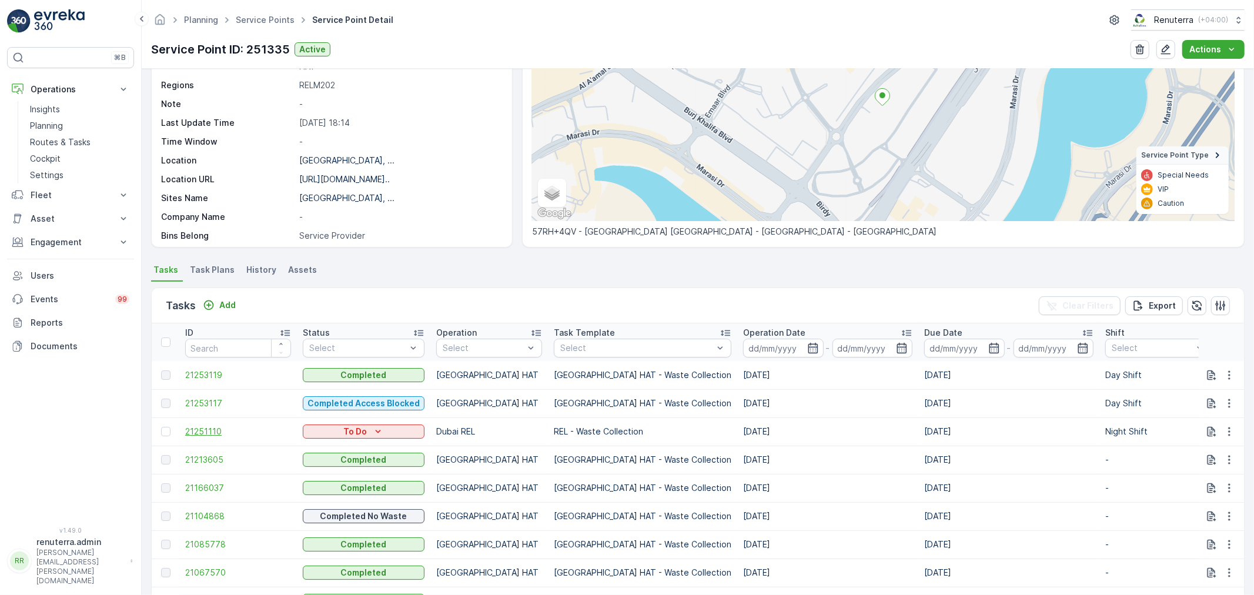
scroll to position [131, 0]
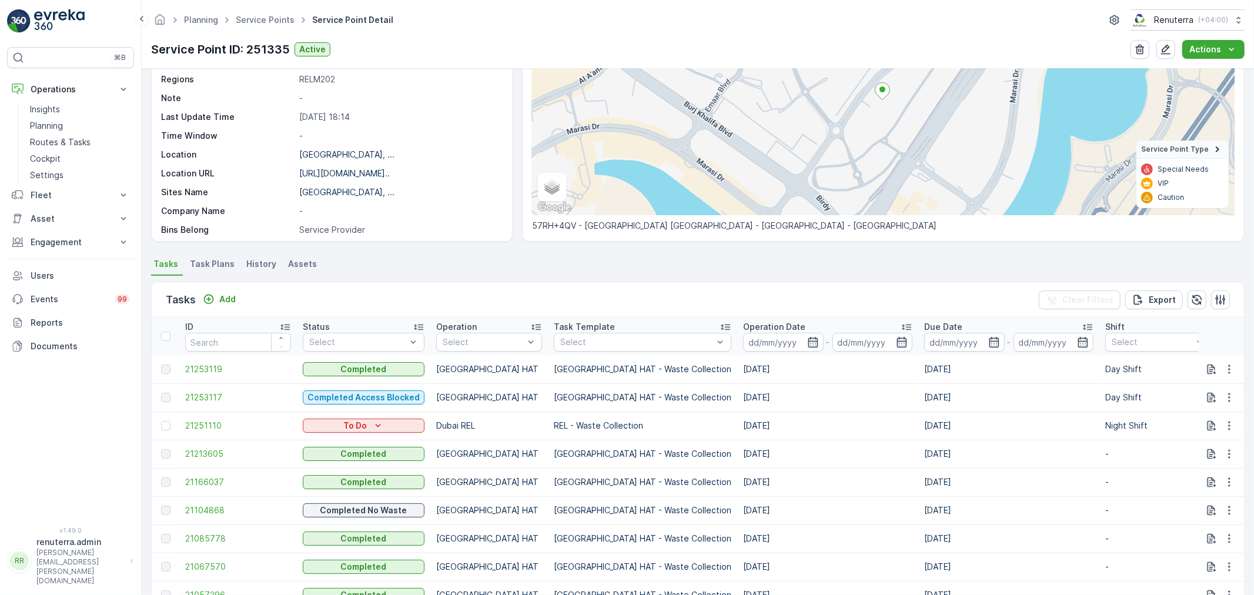
click at [175, 428] on td at bounding box center [166, 426] width 28 height 28
click at [166, 425] on div at bounding box center [165, 425] width 9 height 9
click at [161, 421] on input "checkbox" at bounding box center [161, 421] width 0 height 0
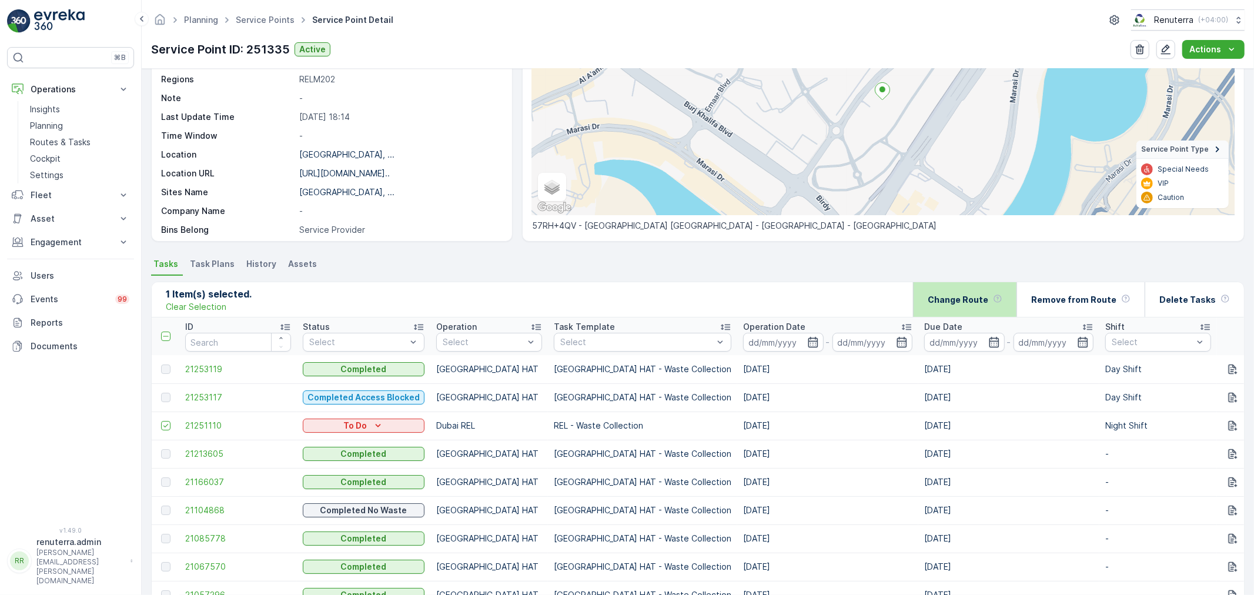
click at [963, 290] on div "Change Route" at bounding box center [965, 299] width 75 height 35
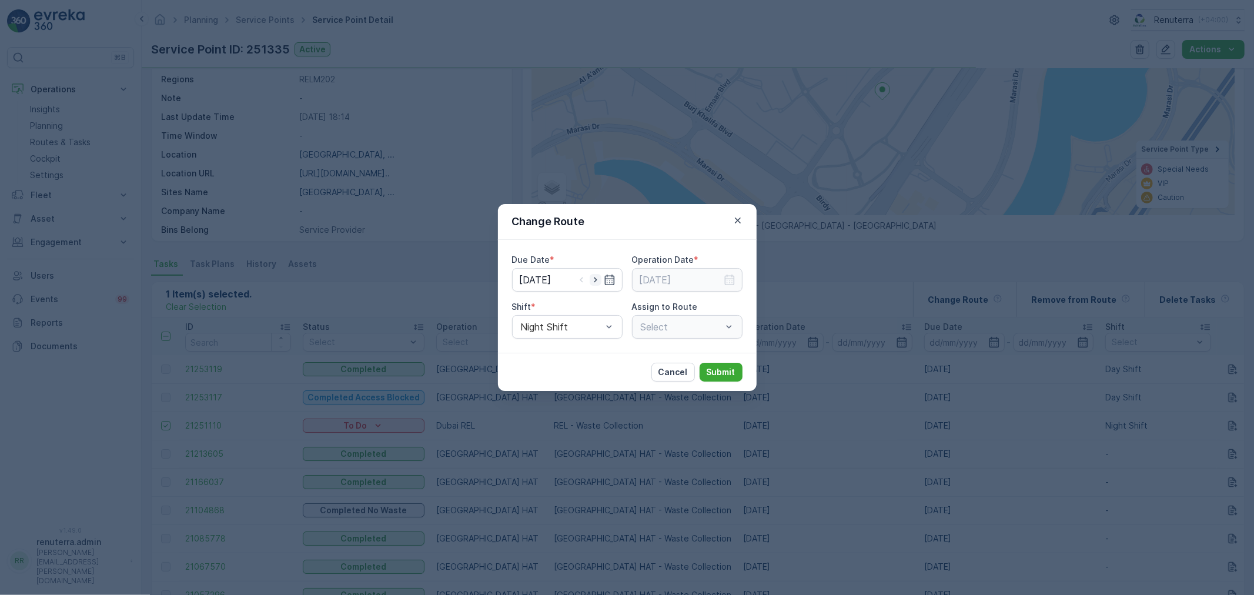
type input "[DATE]"
click at [596, 284] on icon "button" at bounding box center [596, 280] width 12 height 12
type input "[DATE]"
click at [677, 294] on div "Due Date * 28.08.2025 Operation Date * Shift * Night Shift Assign to Route Sele…" at bounding box center [627, 296] width 230 height 85
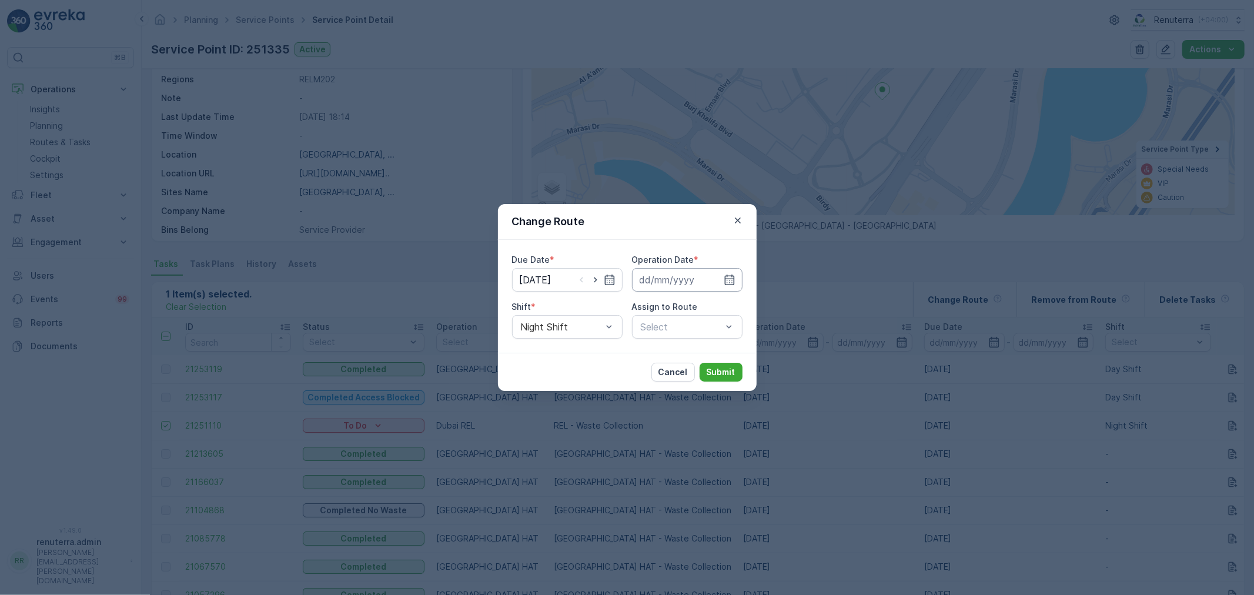
click at [659, 280] on input at bounding box center [687, 280] width 111 height 24
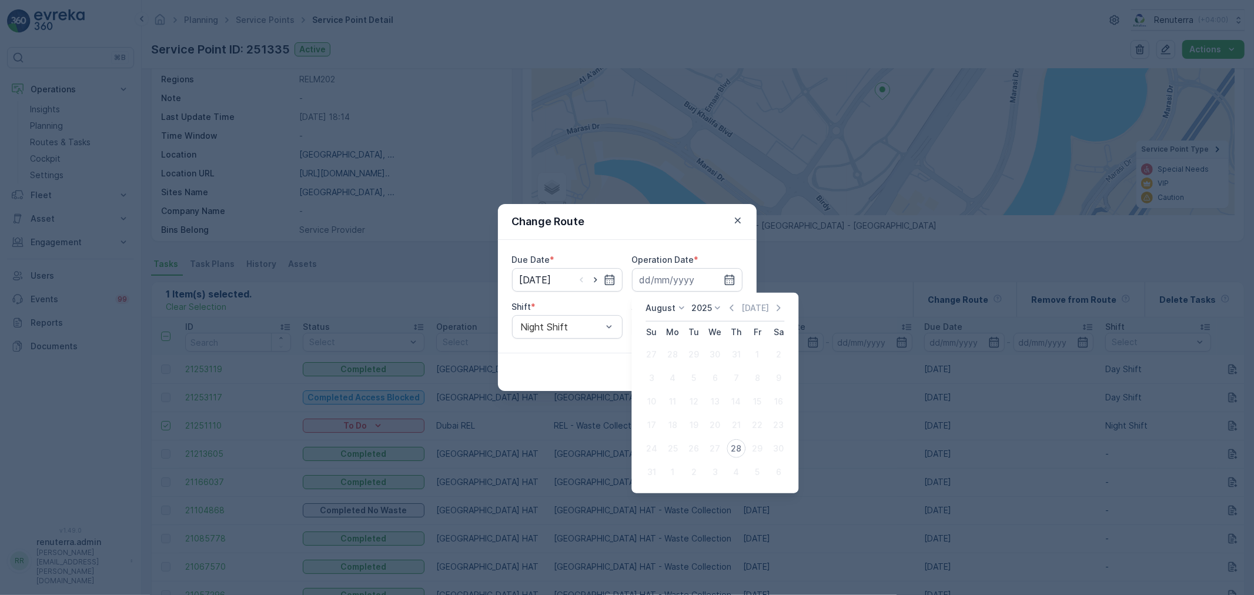
drag, startPoint x: 737, startPoint y: 448, endPoint x: 671, endPoint y: 327, distance: 137.6
click at [737, 447] on div "28" at bounding box center [736, 448] width 19 height 19
type input "[DATE]"
click at [671, 327] on div "Select" at bounding box center [687, 327] width 111 height 24
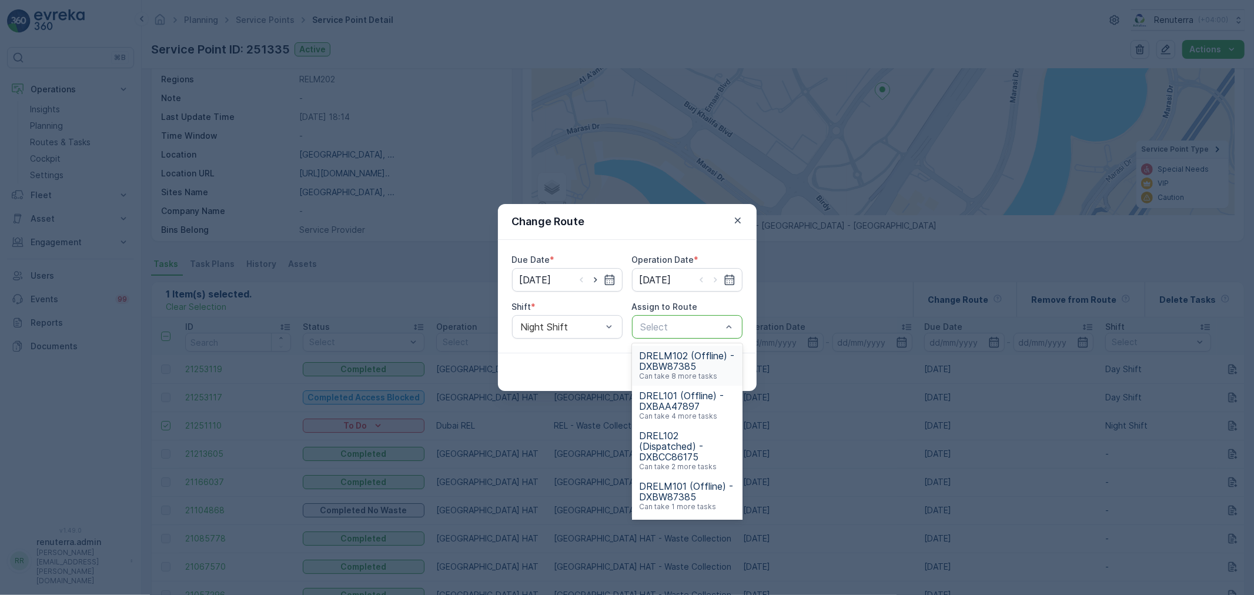
click at [697, 329] on div at bounding box center [681, 327] width 83 height 11
type input "1"
type input "202"
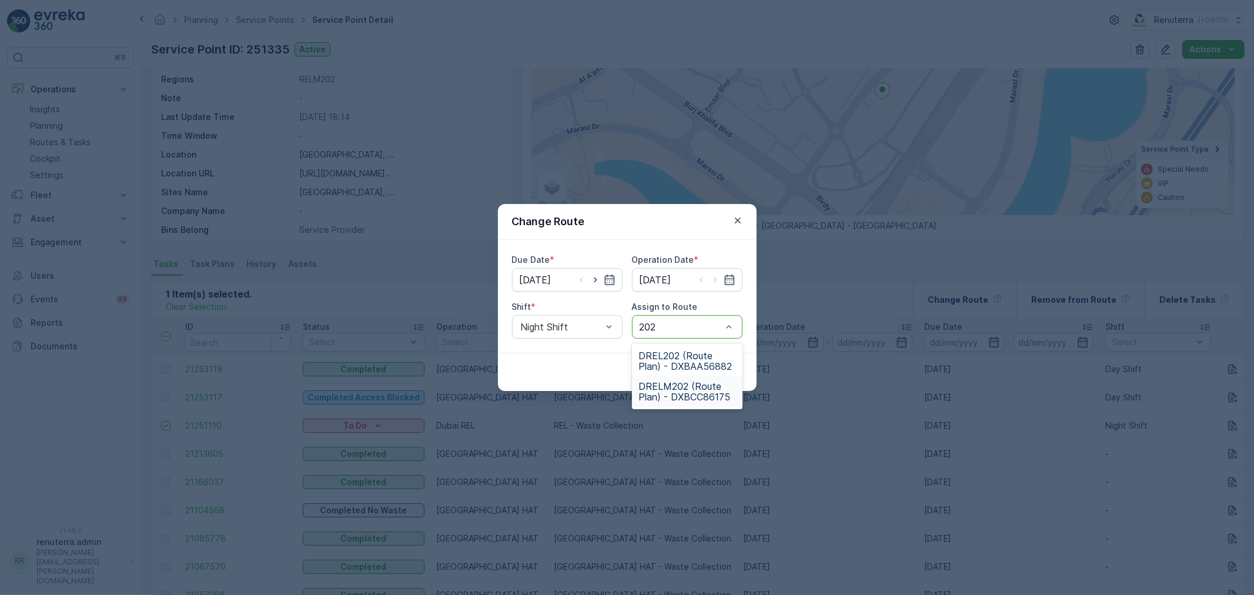
click at [694, 393] on span "DRELM202 (Route Plan) - DXBCC86175" at bounding box center [687, 391] width 96 height 21
click at [717, 365] on button "Submit" at bounding box center [721, 372] width 43 height 19
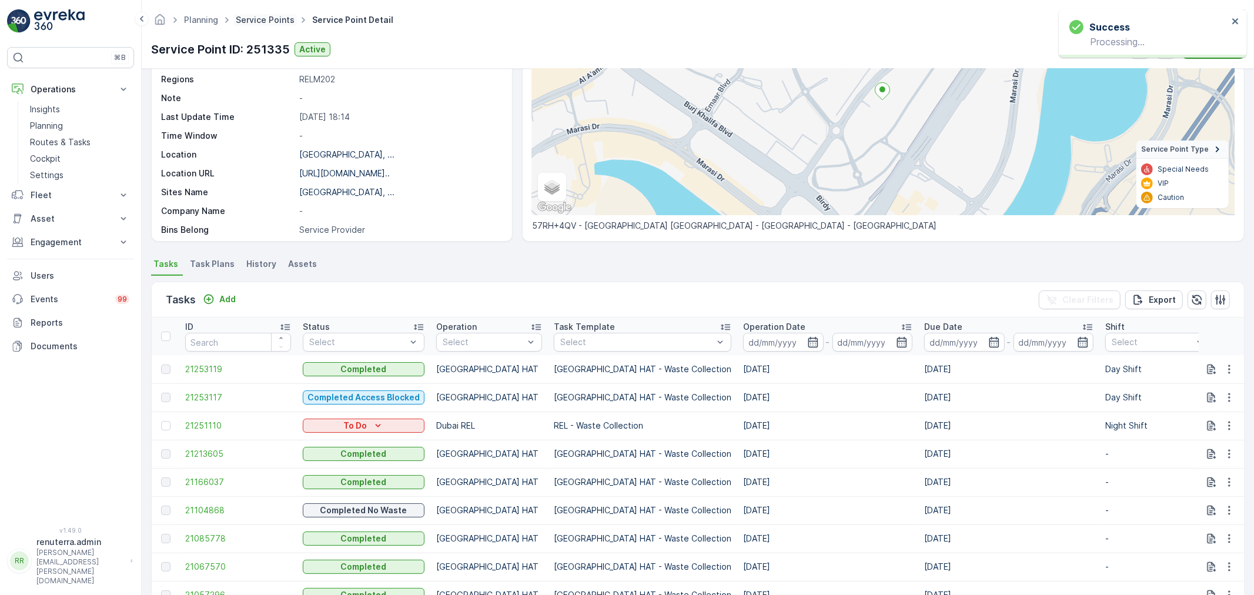
click at [266, 24] on link "Service Points" at bounding box center [265, 20] width 59 height 10
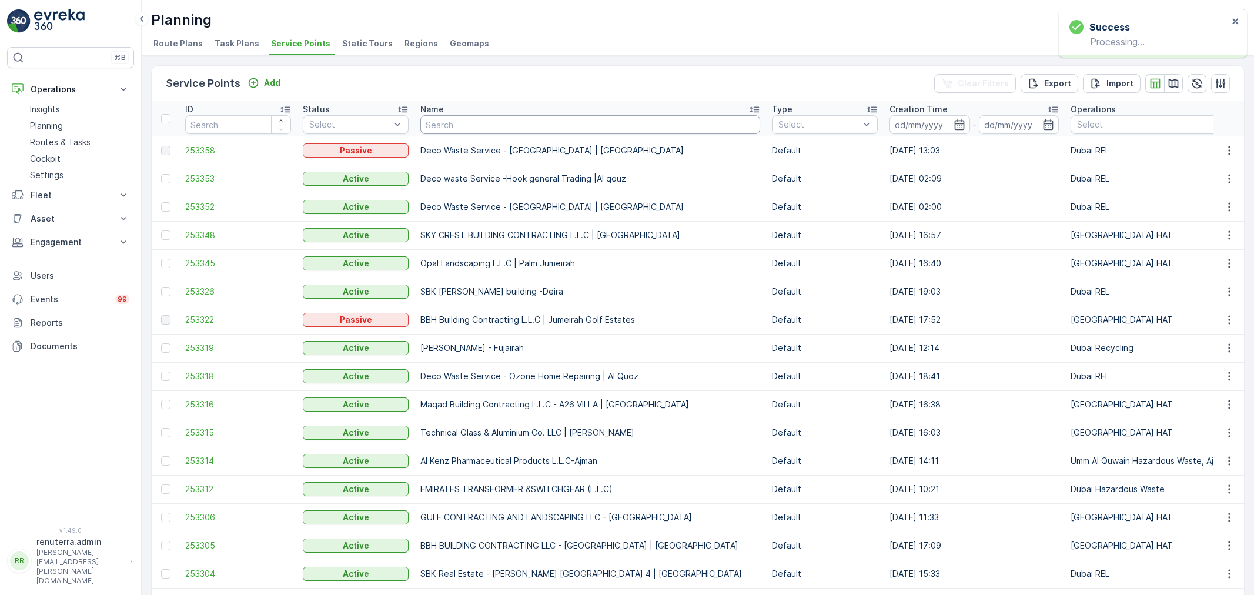
drag, startPoint x: 0, startPoint y: 0, endPoint x: 479, endPoint y: 124, distance: 495.0
click at [479, 124] on input "text" at bounding box center [590, 124] width 340 height 19
click at [620, 39] on ul "Route Plans Task Plans Service Points Static Tours Regions Geomaps" at bounding box center [693, 45] width 1084 height 20
click at [448, 115] on input "text" at bounding box center [590, 124] width 340 height 19
click at [65, 124] on link "Planning" at bounding box center [79, 126] width 109 height 16
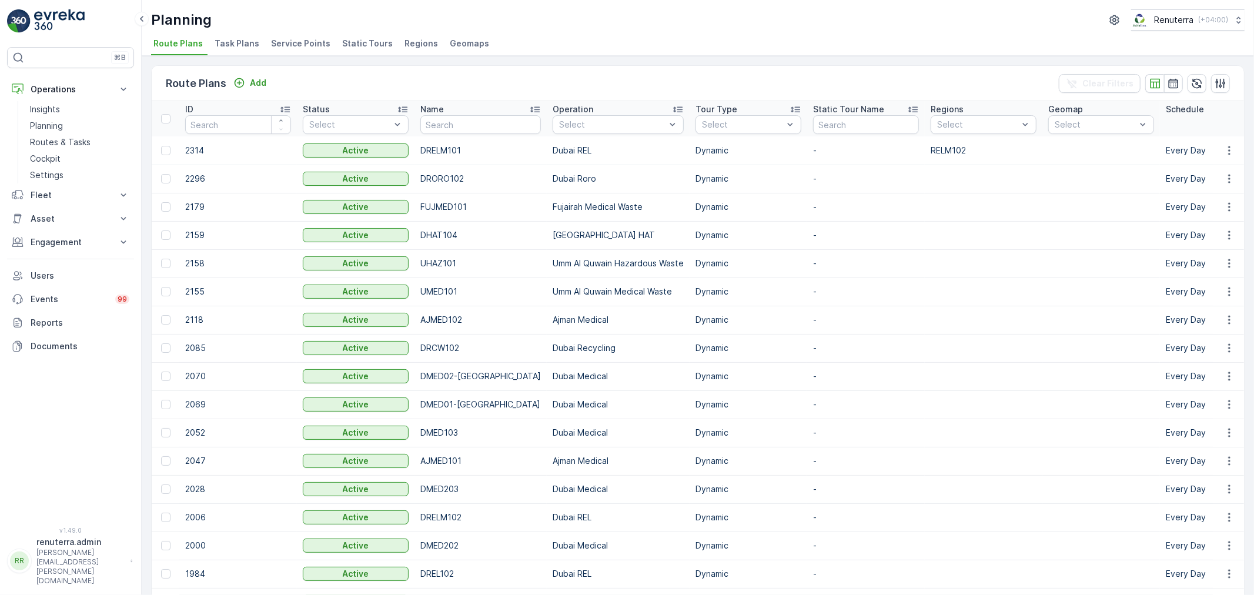
click at [308, 50] on li "Service Points" at bounding box center [302, 45] width 66 height 20
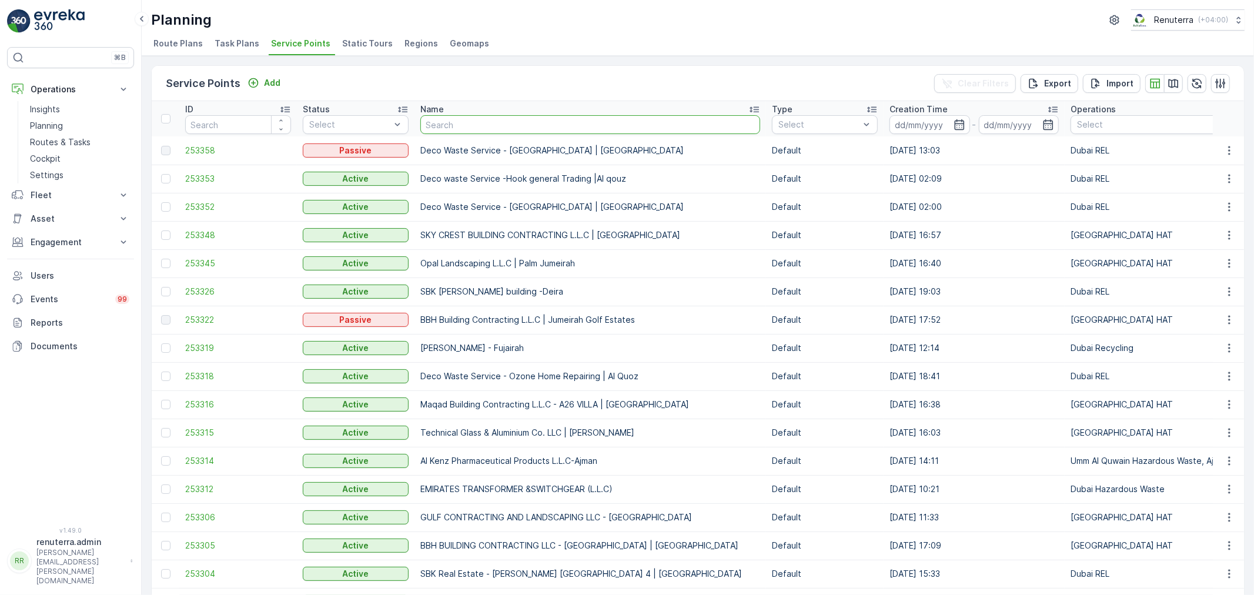
click at [461, 122] on input "text" at bounding box center [590, 124] width 340 height 19
type input "gug"
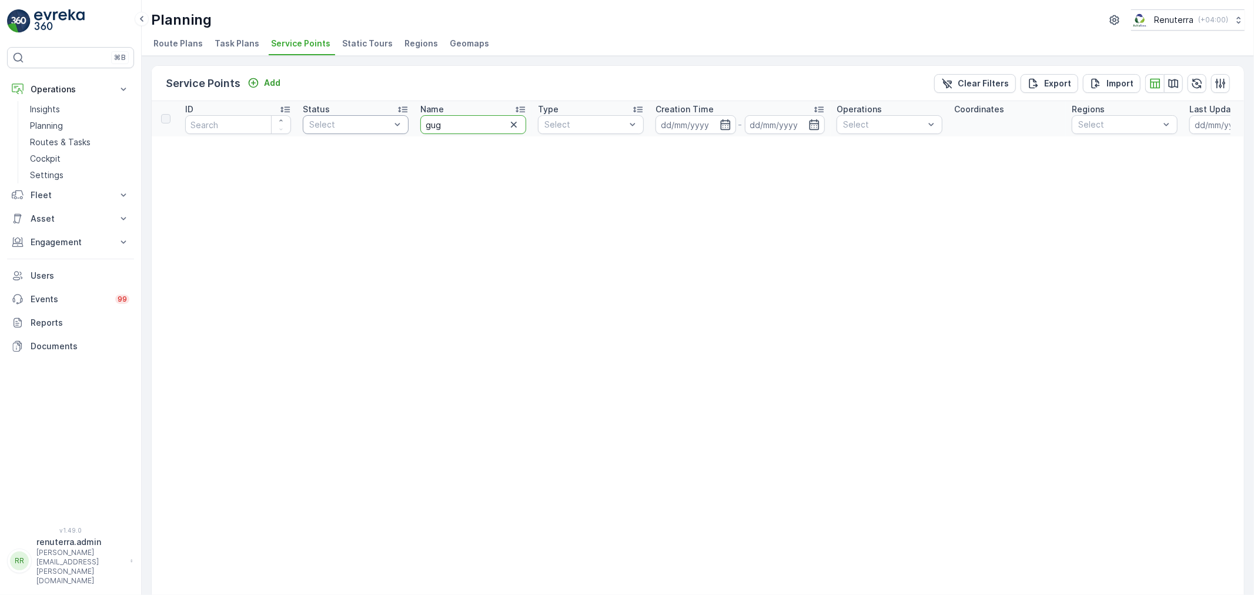
drag, startPoint x: 417, startPoint y: 121, endPoint x: 403, endPoint y: 121, distance: 14.7
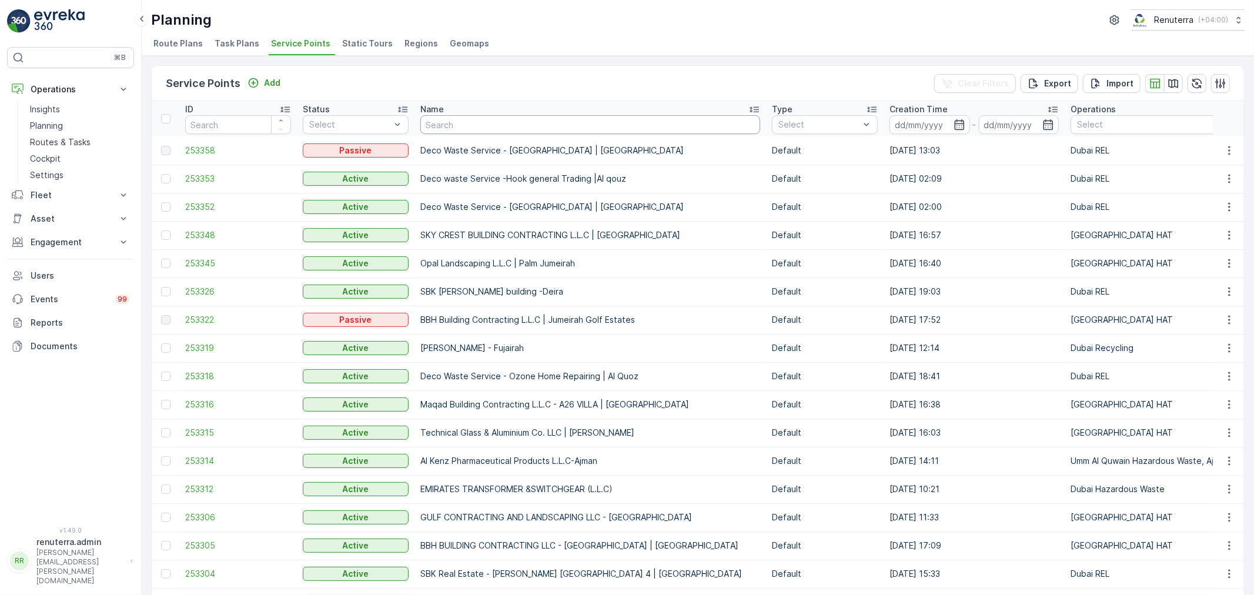
click at [484, 127] on input "text" at bounding box center [590, 124] width 340 height 19
type input "mo"
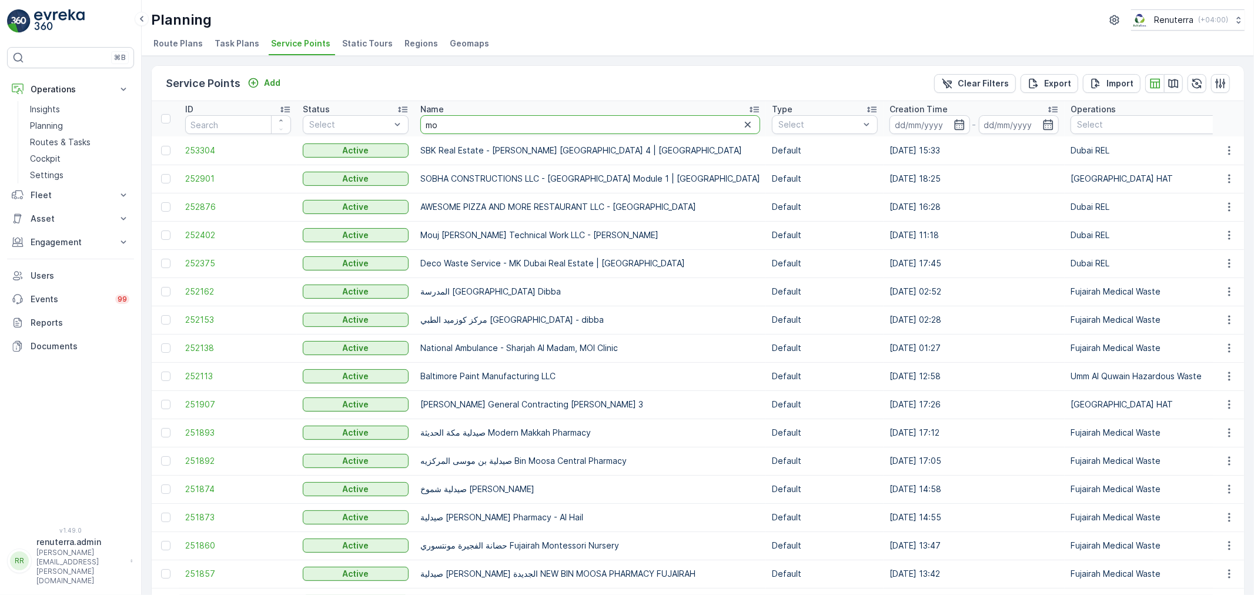
click at [448, 122] on input "mo" at bounding box center [590, 124] width 340 height 19
type input "mouj"
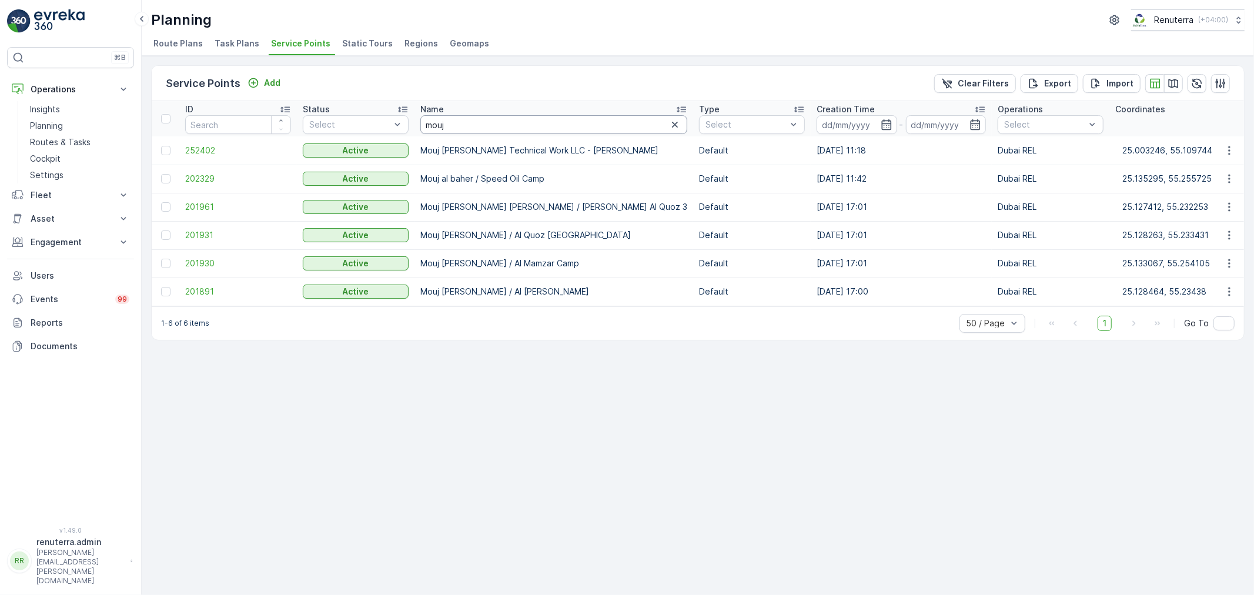
drag, startPoint x: 453, startPoint y: 121, endPoint x: 436, endPoint y: 121, distance: 17.6
click at [436, 121] on input "mouj" at bounding box center [553, 124] width 267 height 19
click at [451, 118] on input "mouj" at bounding box center [553, 124] width 267 height 19
drag, startPoint x: 462, startPoint y: 123, endPoint x: 419, endPoint y: 123, distance: 42.9
click at [419, 123] on th "Name mouj" at bounding box center [554, 118] width 279 height 35
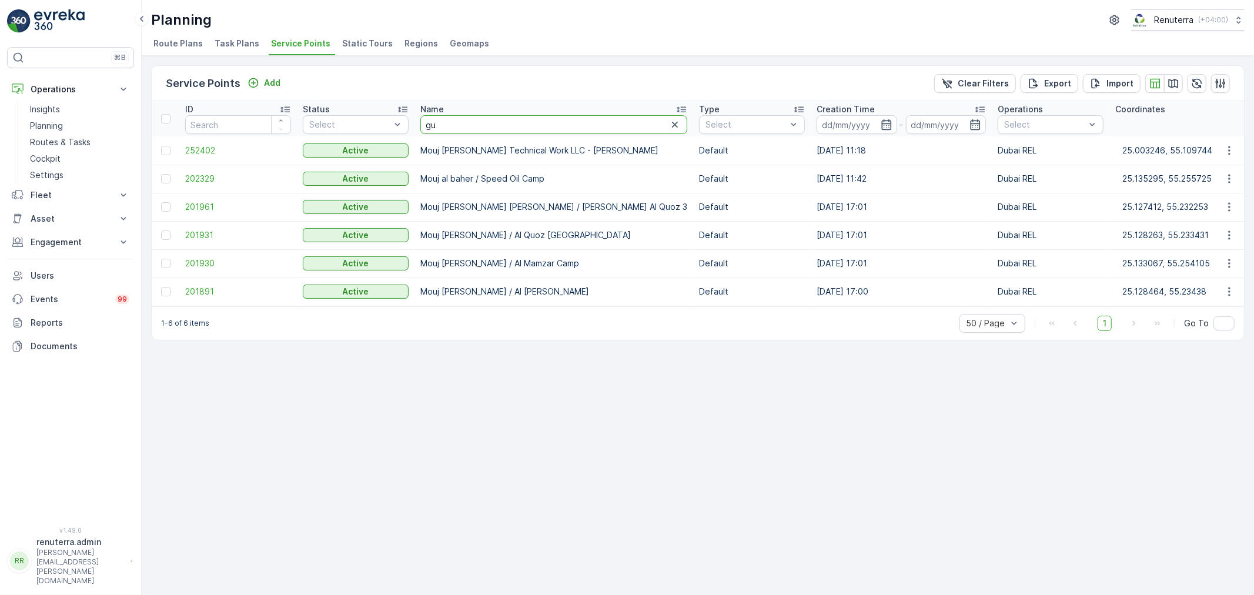
type input "gul"
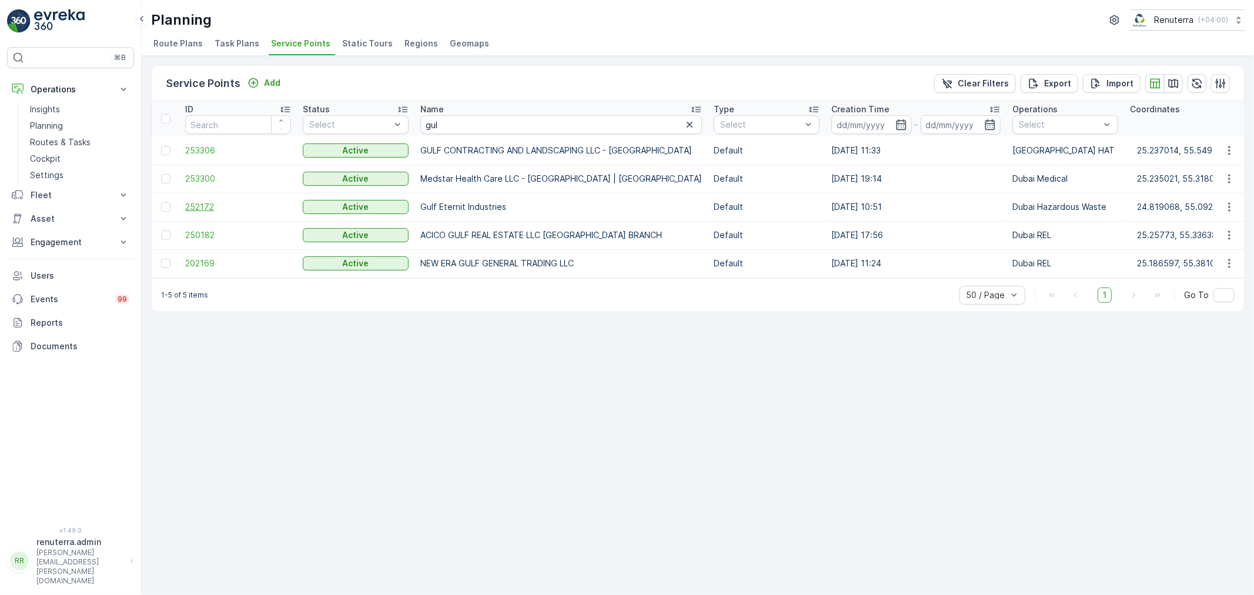
click at [230, 206] on span "252172" at bounding box center [238, 207] width 106 height 12
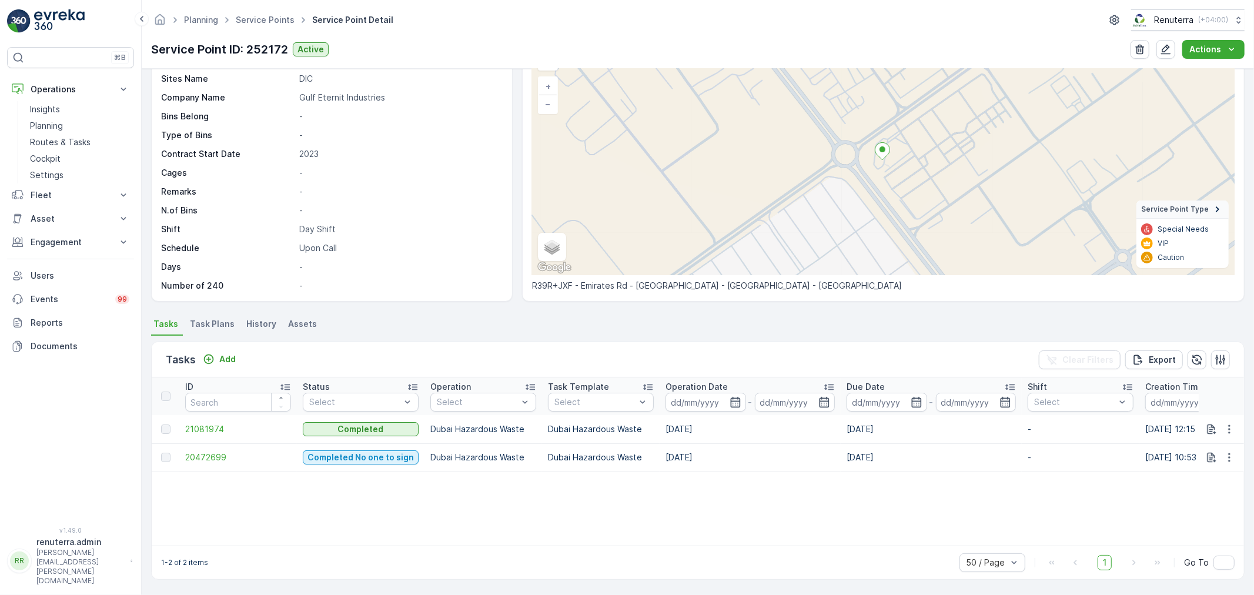
scroll to position [71, 0]
click at [230, 356] on p "Add" at bounding box center [227, 359] width 16 height 12
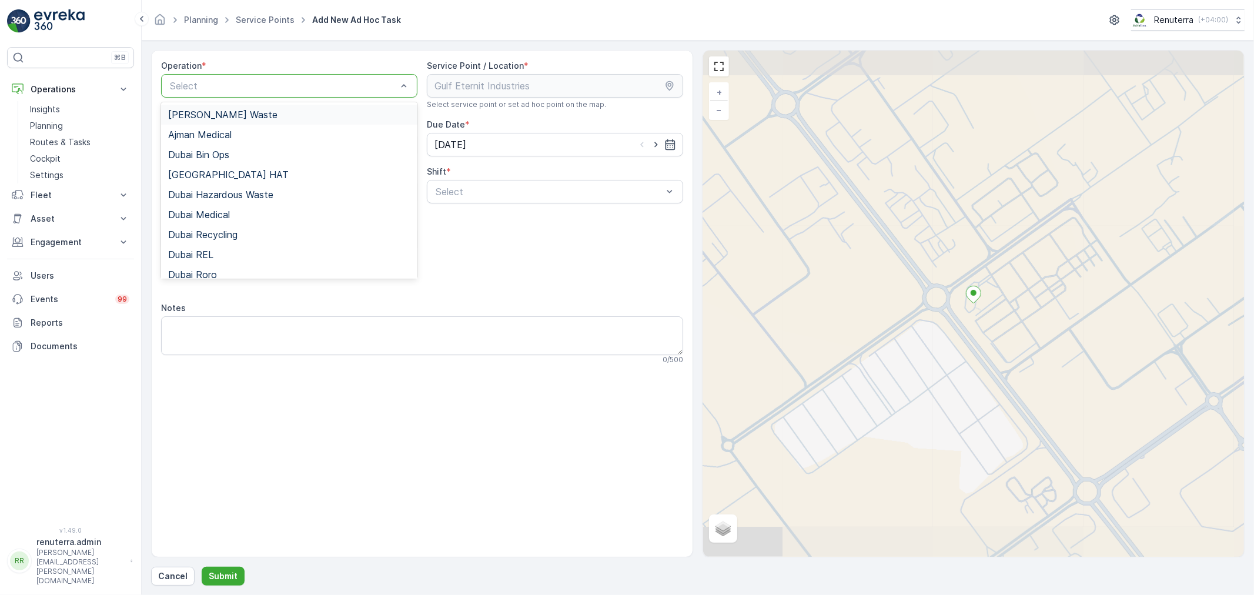
drag, startPoint x: 186, startPoint y: 82, endPoint x: 185, endPoint y: 95, distance: 12.5
click at [186, 79] on div "Select" at bounding box center [283, 86] width 229 height 14
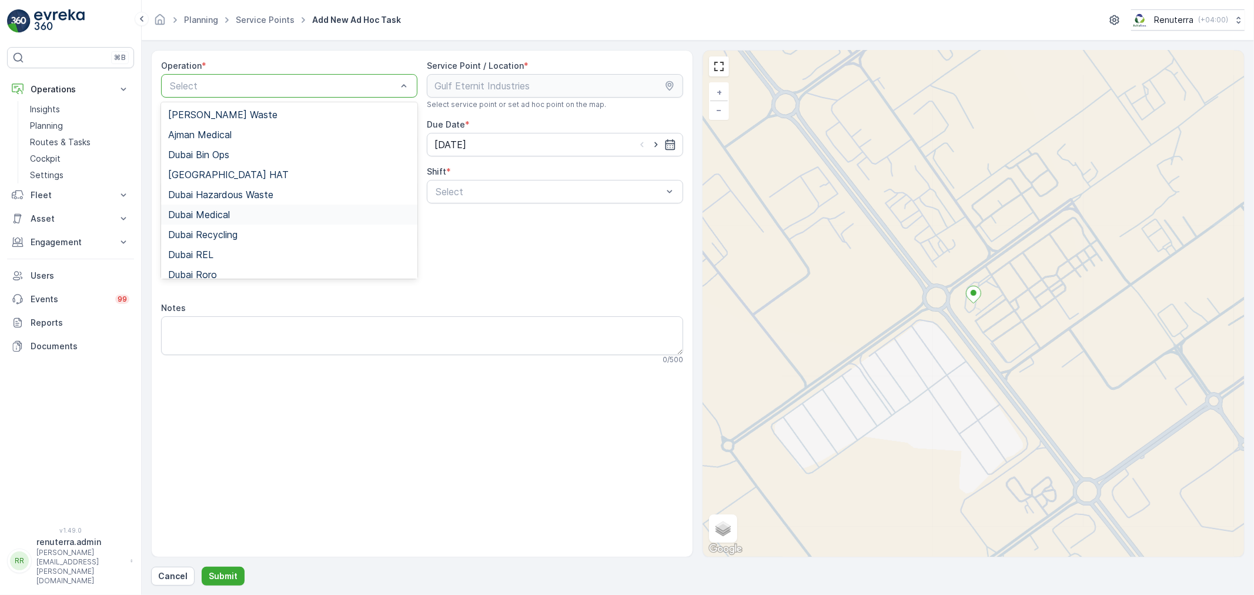
click at [216, 196] on span "Dubai Hazardous Waste" at bounding box center [220, 194] width 105 height 11
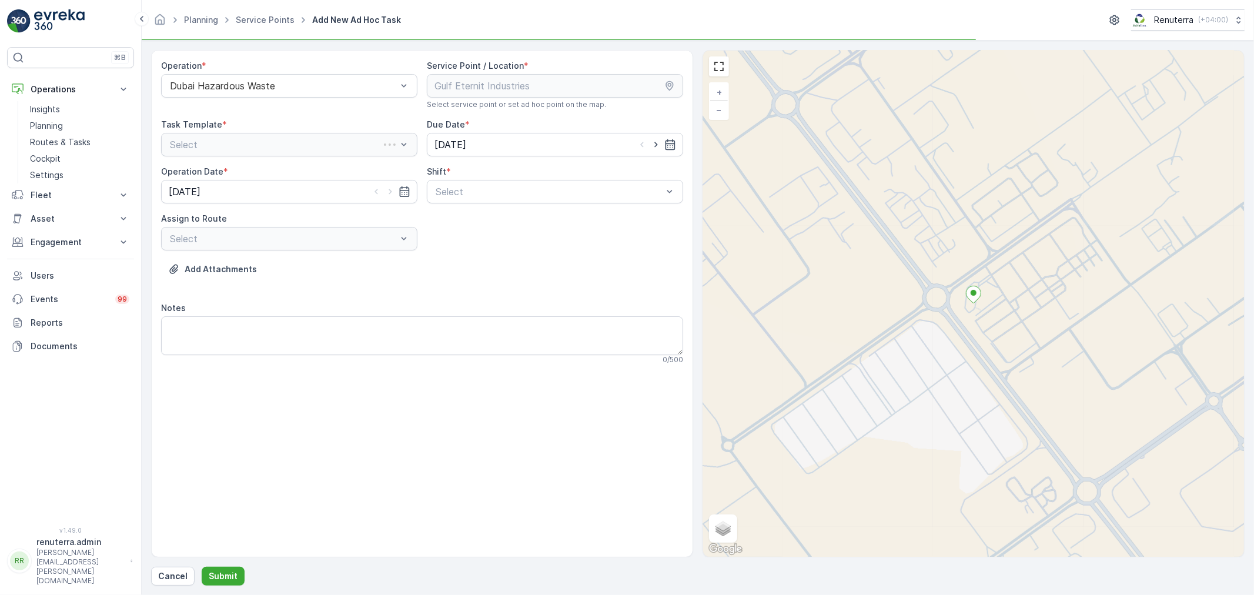
click at [425, 199] on div "Operation * Dubai Hazardous Waste Service Point / Location * Select service poi…" at bounding box center [422, 217] width 522 height 314
click at [428, 198] on div "Select" at bounding box center [555, 192] width 256 height 24
click at [443, 212] on div "Day Shift" at bounding box center [555, 220] width 256 height 20
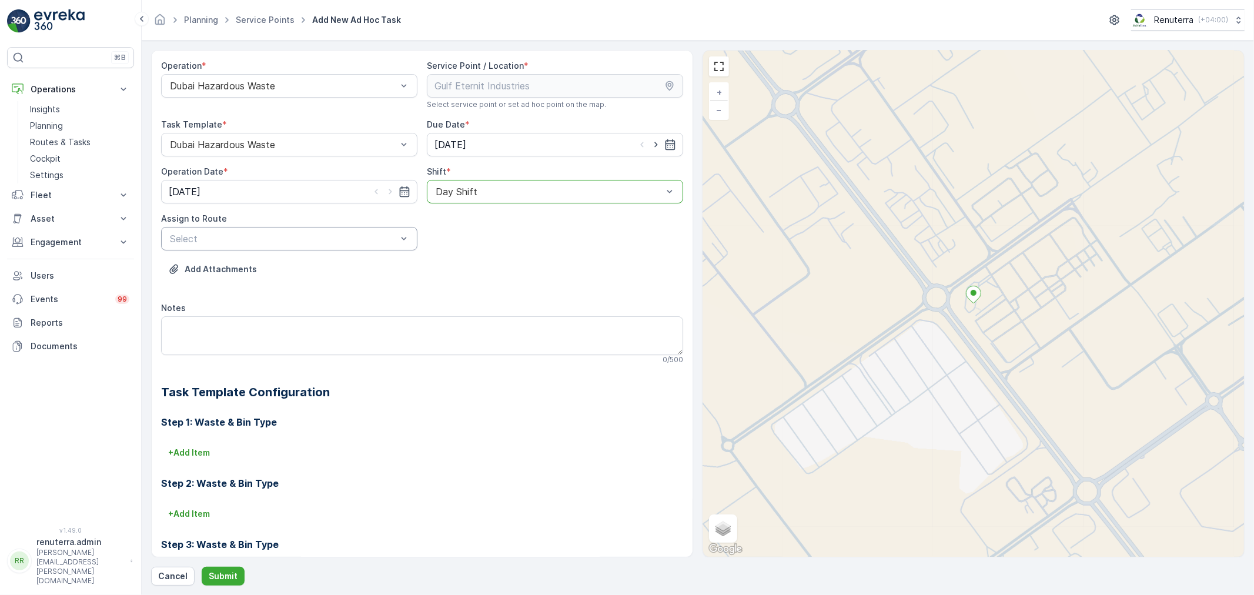
click at [288, 249] on div "Select" at bounding box center [289, 239] width 256 height 24
click at [278, 261] on div "DHAZ101 (Upcoming) - W35771 DXB" at bounding box center [289, 268] width 256 height 20
click at [216, 577] on p "Submit" at bounding box center [223, 576] width 29 height 12
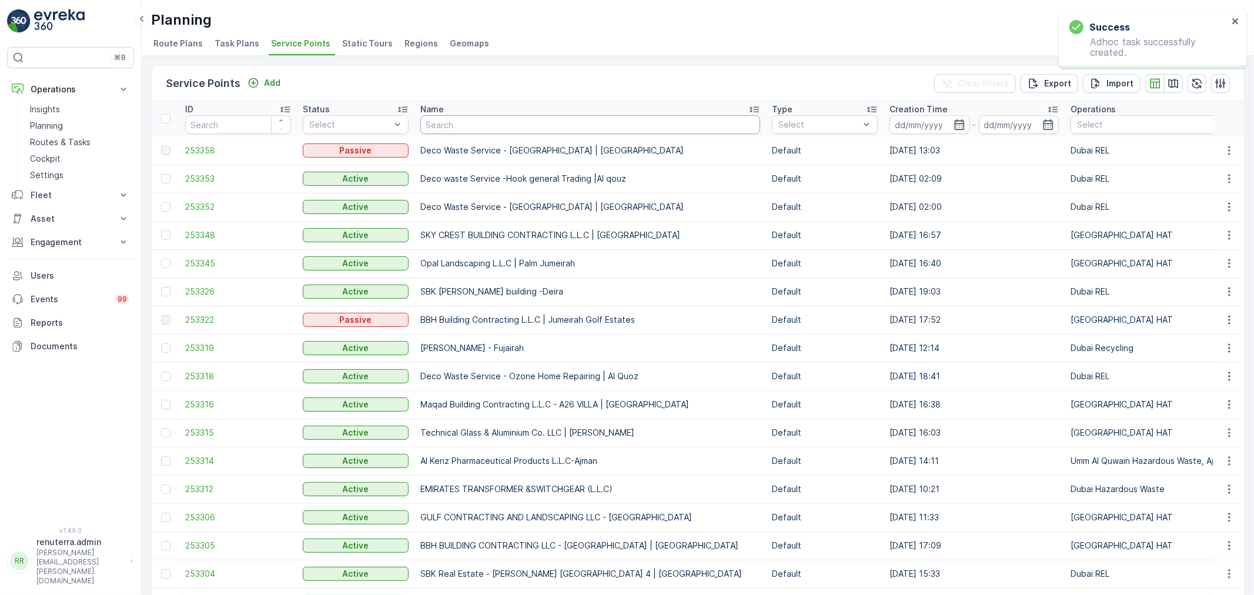
click at [461, 128] on input "text" at bounding box center [590, 124] width 340 height 19
type input "KTC"
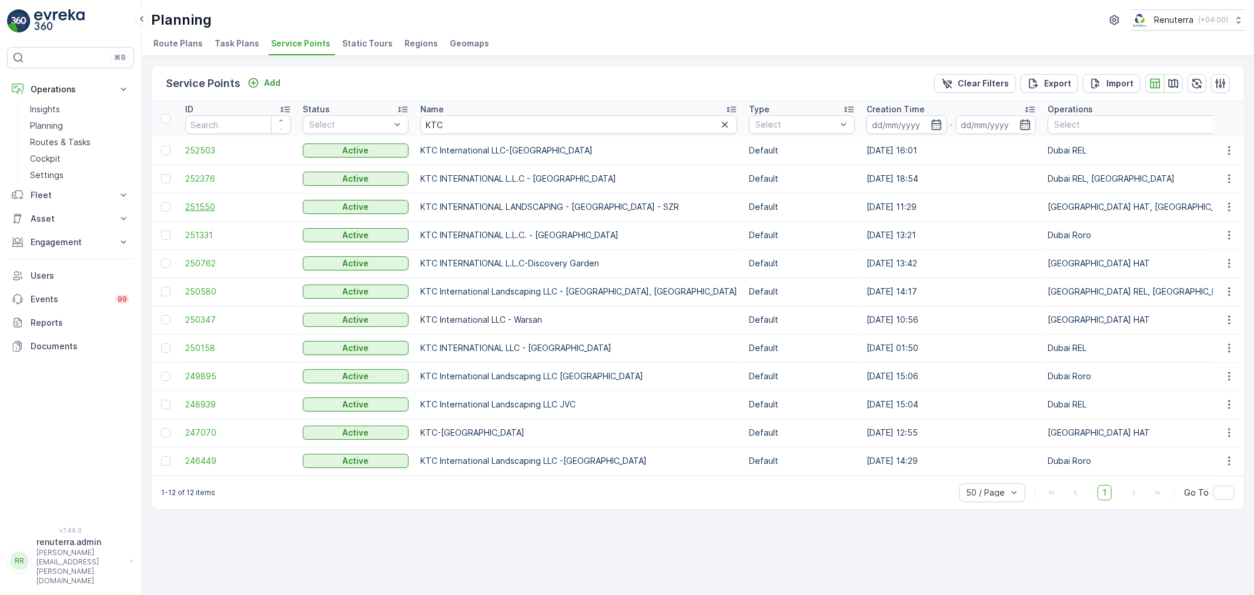
drag, startPoint x: 198, startPoint y: 198, endPoint x: 202, endPoint y: 205, distance: 7.9
click at [198, 198] on td "251550" at bounding box center [238, 207] width 118 height 28
click at [206, 209] on span "251550" at bounding box center [238, 207] width 106 height 12
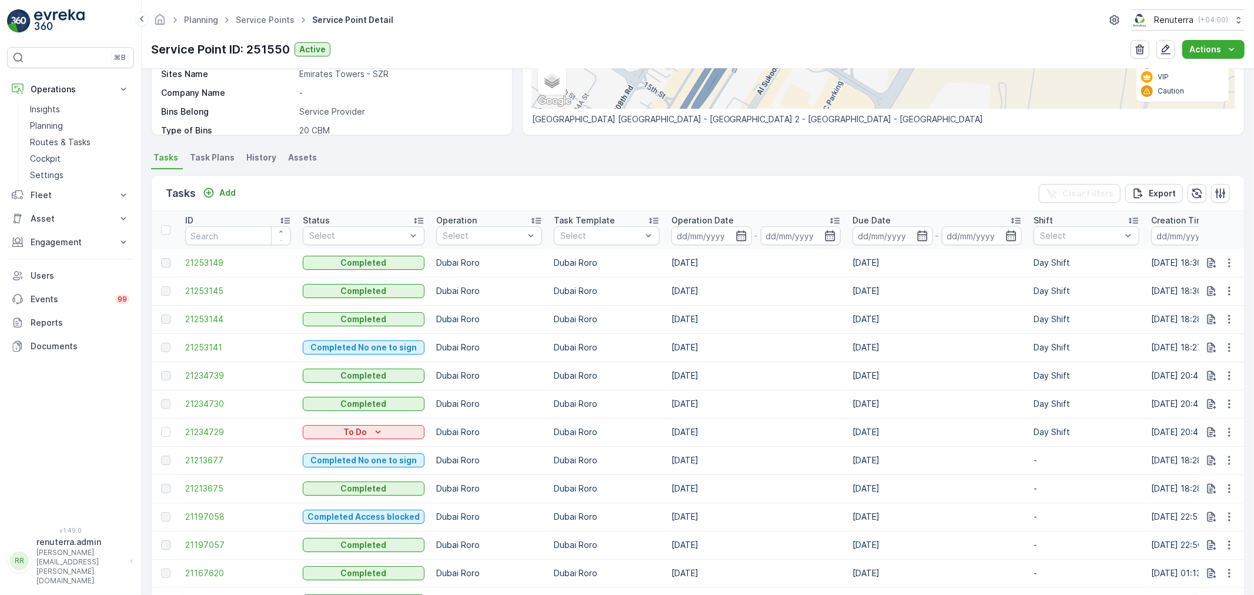
scroll to position [196, 0]
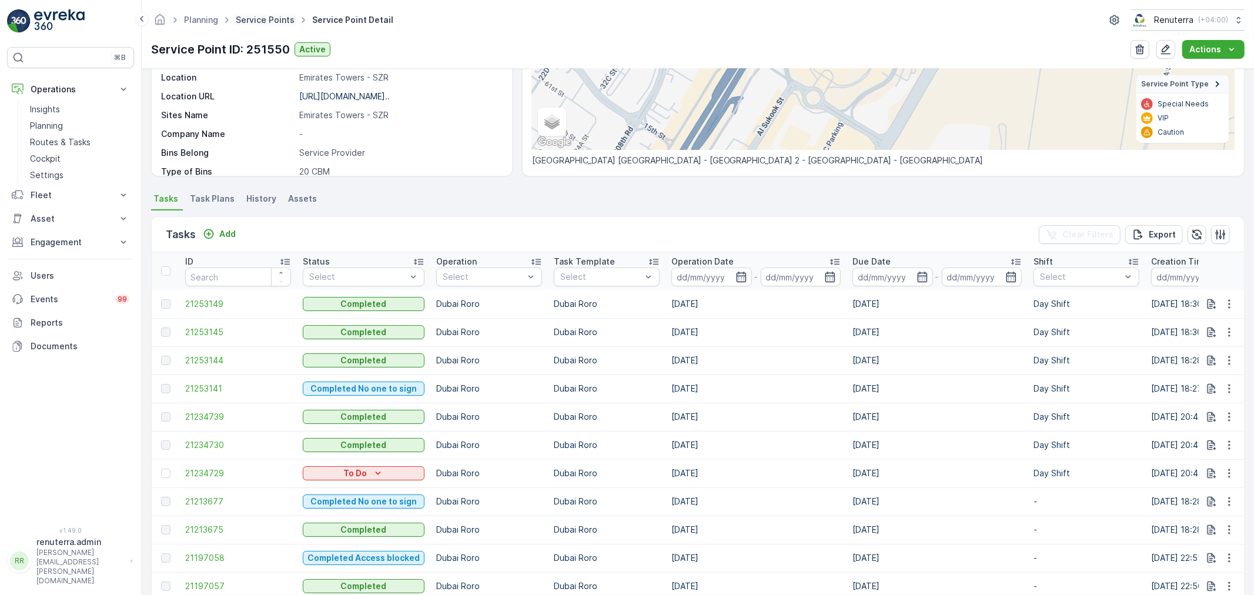
click at [256, 24] on link "Service Points" at bounding box center [265, 20] width 59 height 10
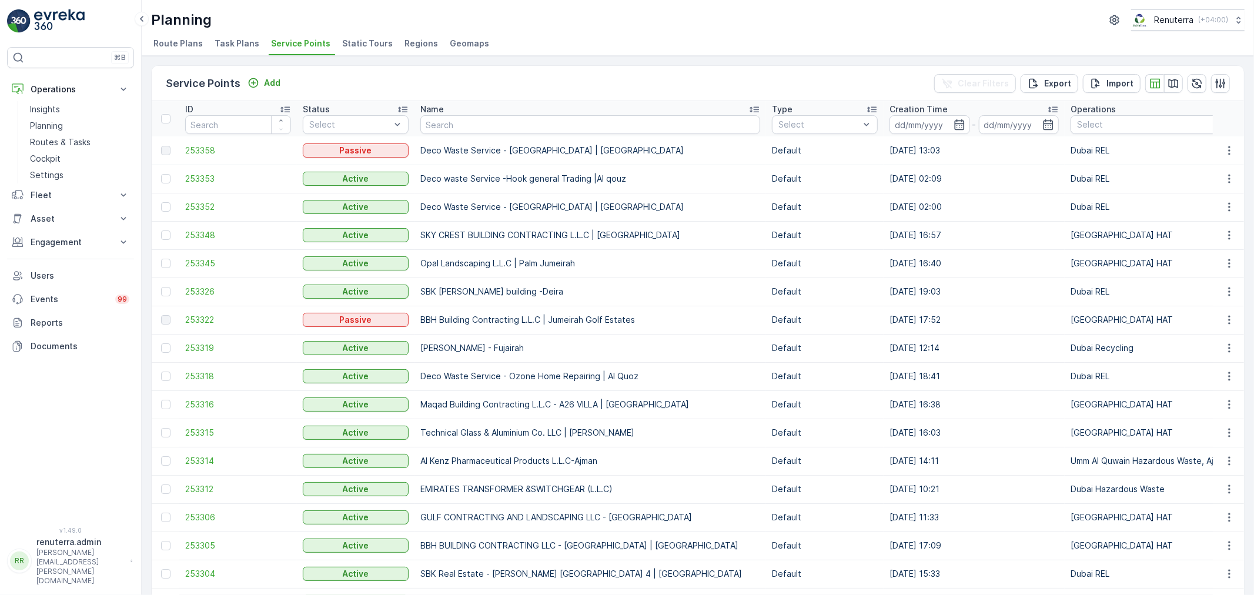
drag, startPoint x: 445, startPoint y: 128, endPoint x: 452, endPoint y: 125, distance: 7.4
click at [448, 126] on input "text" at bounding box center [590, 124] width 340 height 19
type input "Pathan"
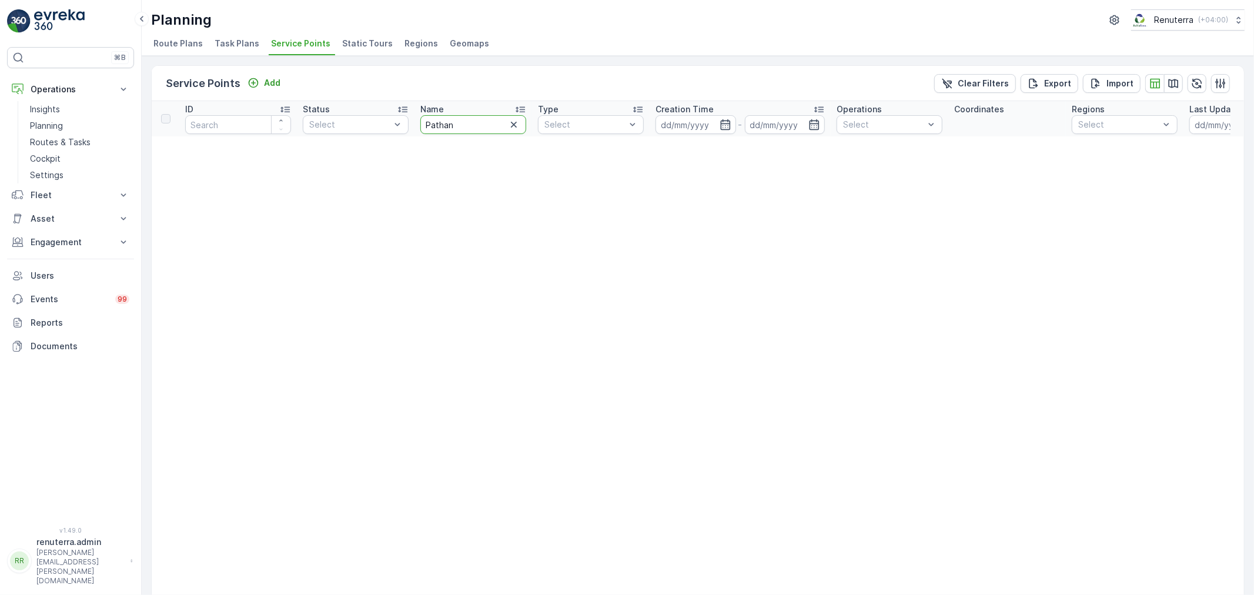
click at [455, 128] on input "Pathan" at bounding box center [473, 124] width 106 height 19
type input "Pak"
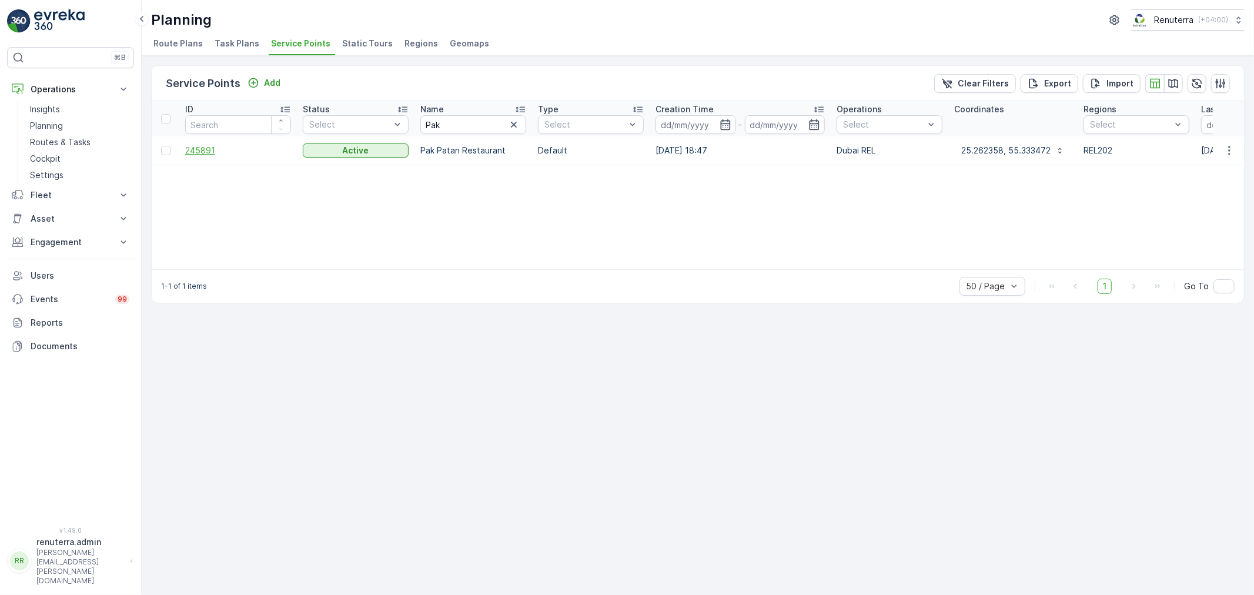
click at [201, 148] on span "245891" at bounding box center [238, 151] width 106 height 12
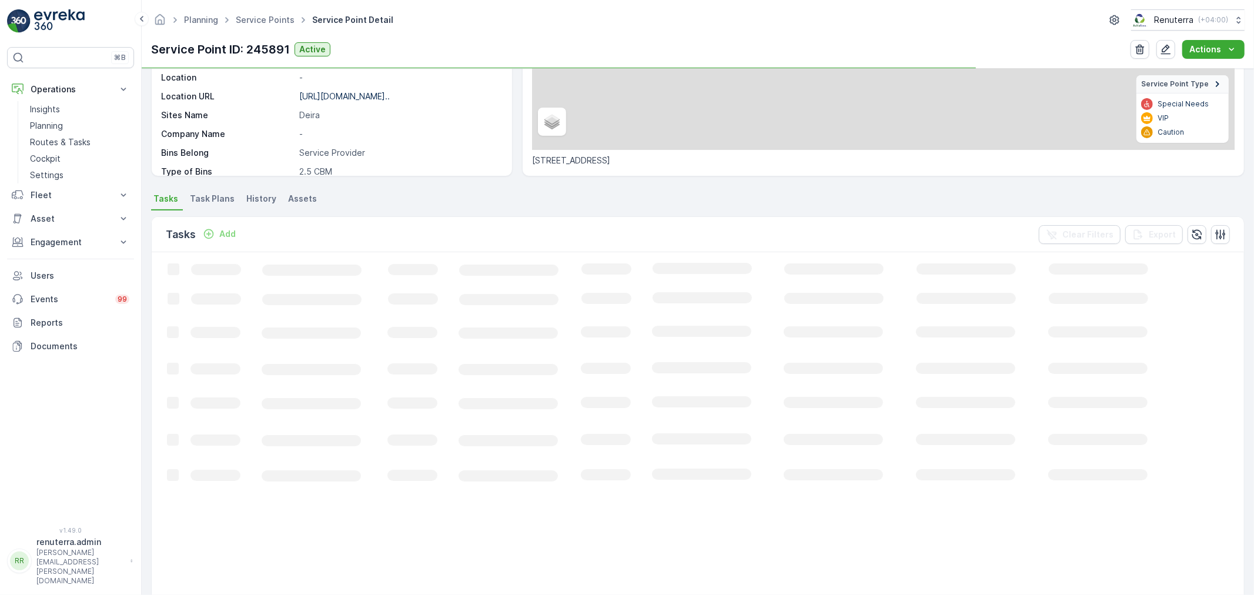
scroll to position [196, 0]
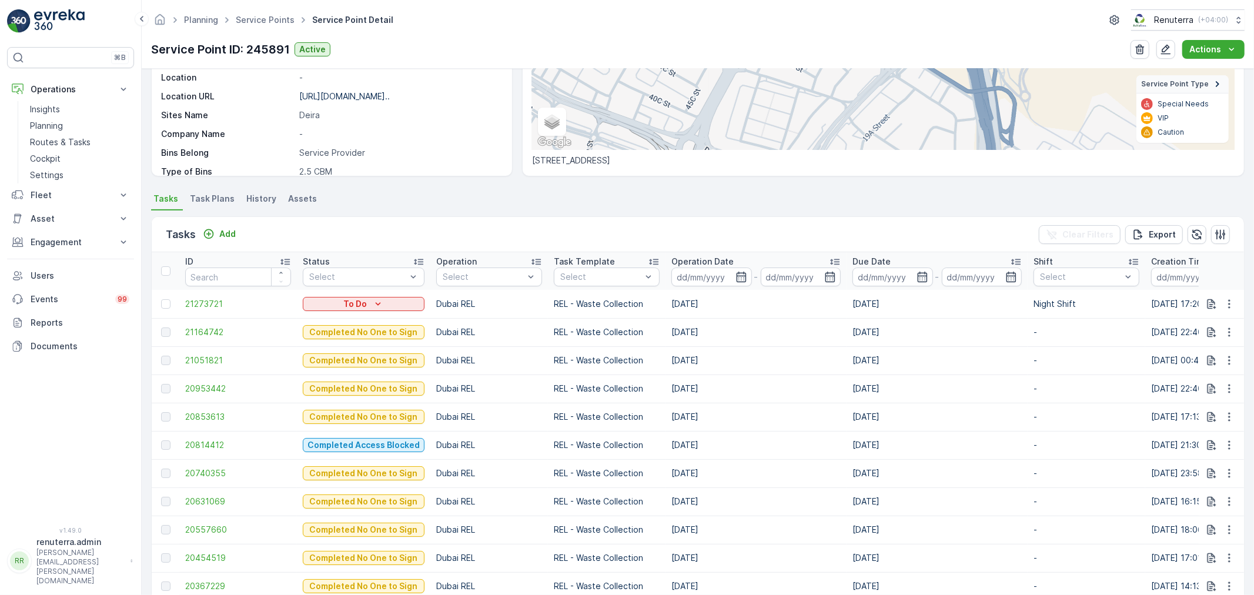
click at [263, 12] on ul "Service Points" at bounding box center [271, 20] width 76 height 17
click at [261, 22] on link "Service Points" at bounding box center [265, 20] width 59 height 10
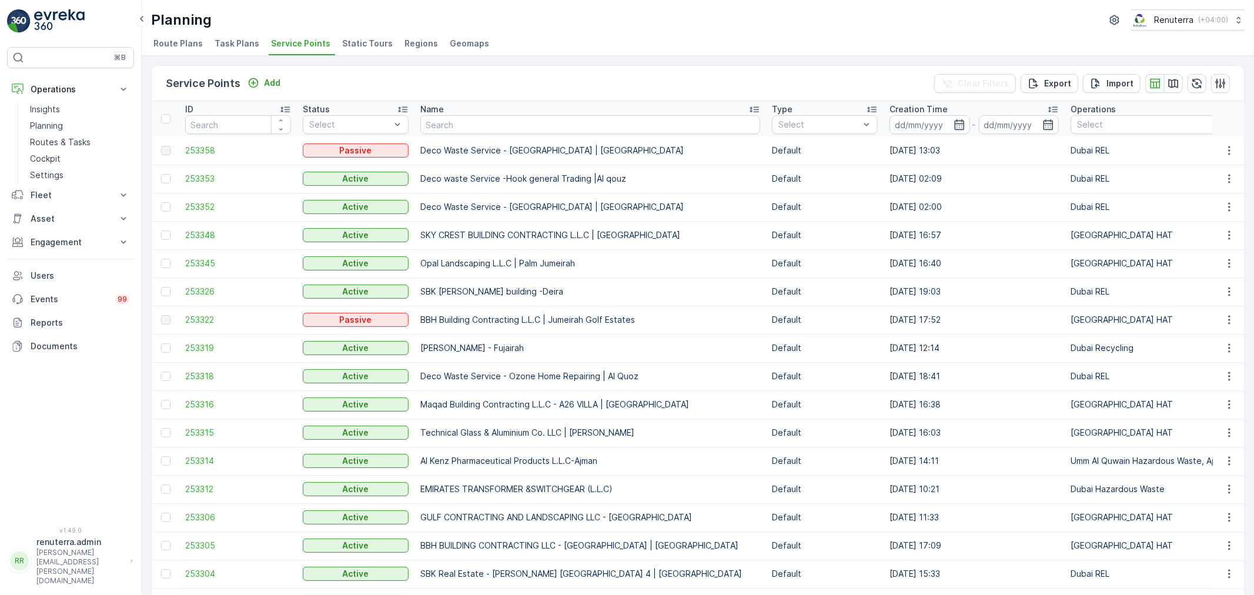
drag, startPoint x: 459, startPoint y: 122, endPoint x: 480, endPoint y: 119, distance: 21.5
click at [480, 119] on input "text" at bounding box center [590, 124] width 340 height 19
type input "NMC"
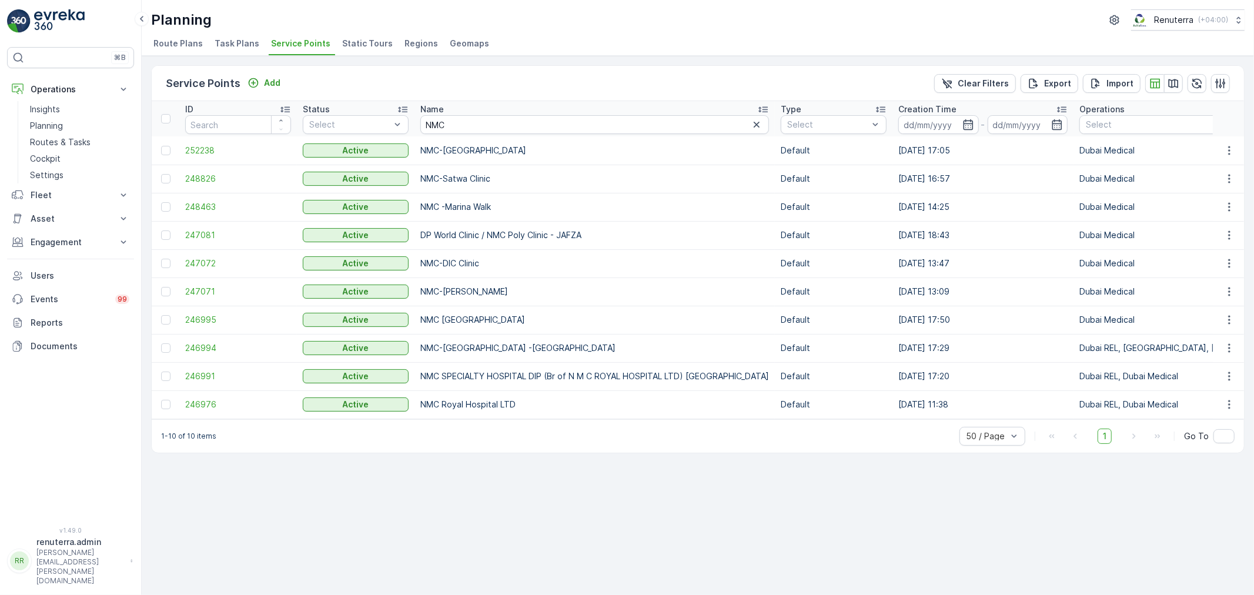
click at [191, 367] on td "246991" at bounding box center [238, 376] width 118 height 28
click at [195, 380] on span "246991" at bounding box center [238, 376] width 106 height 12
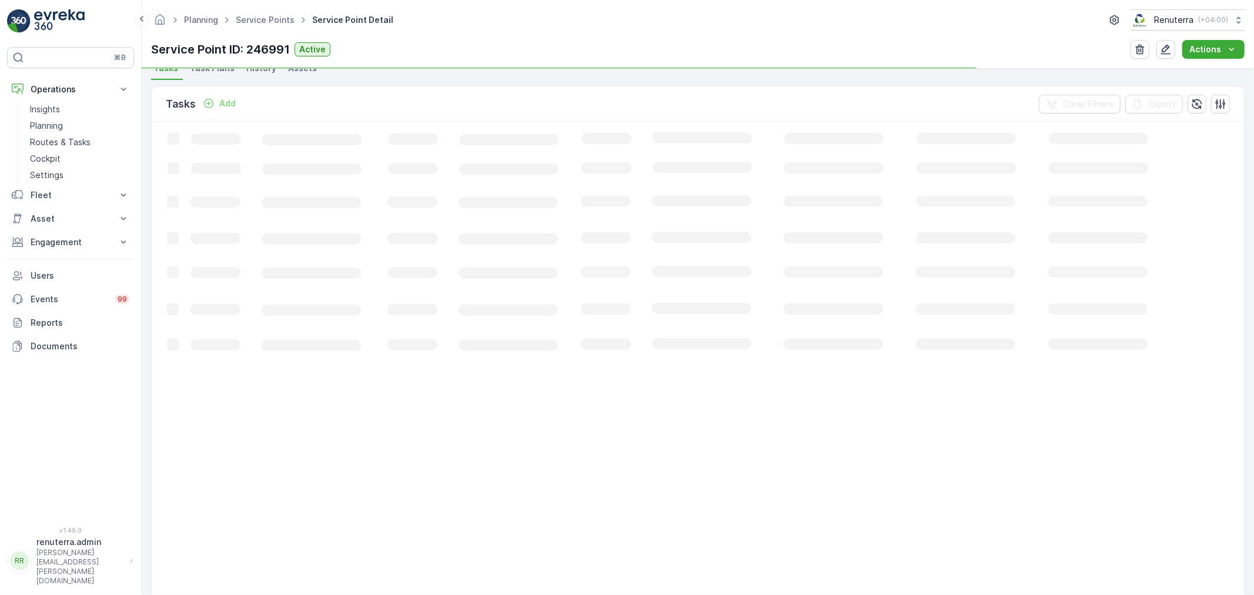
scroll to position [326, 0]
click at [220, 107] on p "Add" at bounding box center [227, 104] width 16 height 12
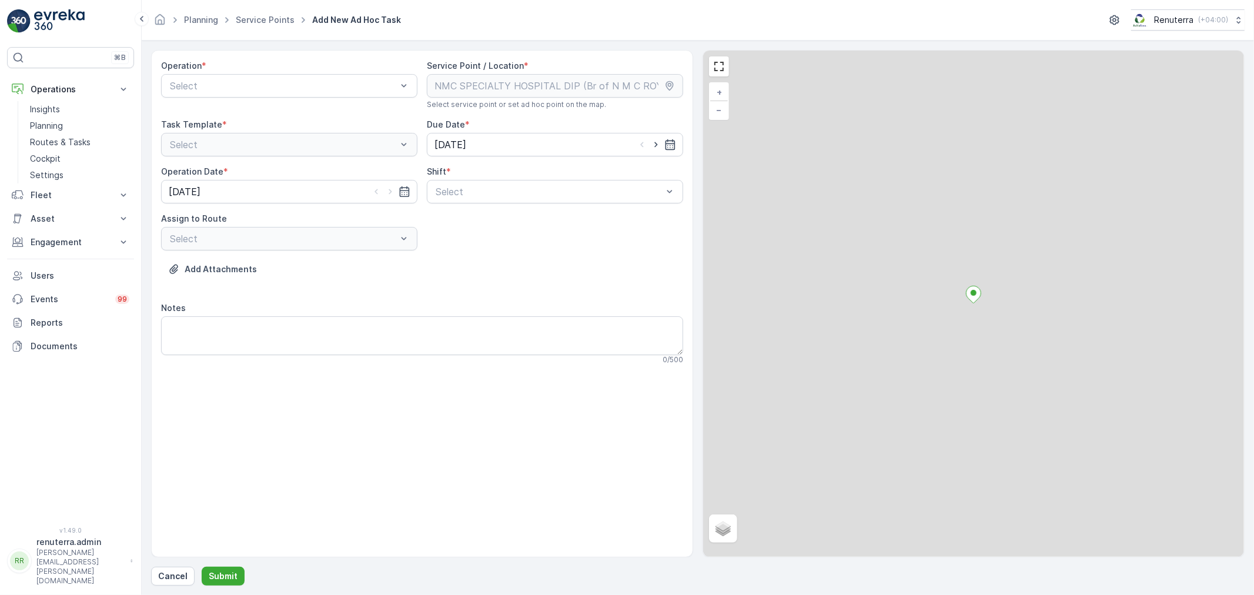
click at [225, 90] on div at bounding box center [283, 86] width 229 height 11
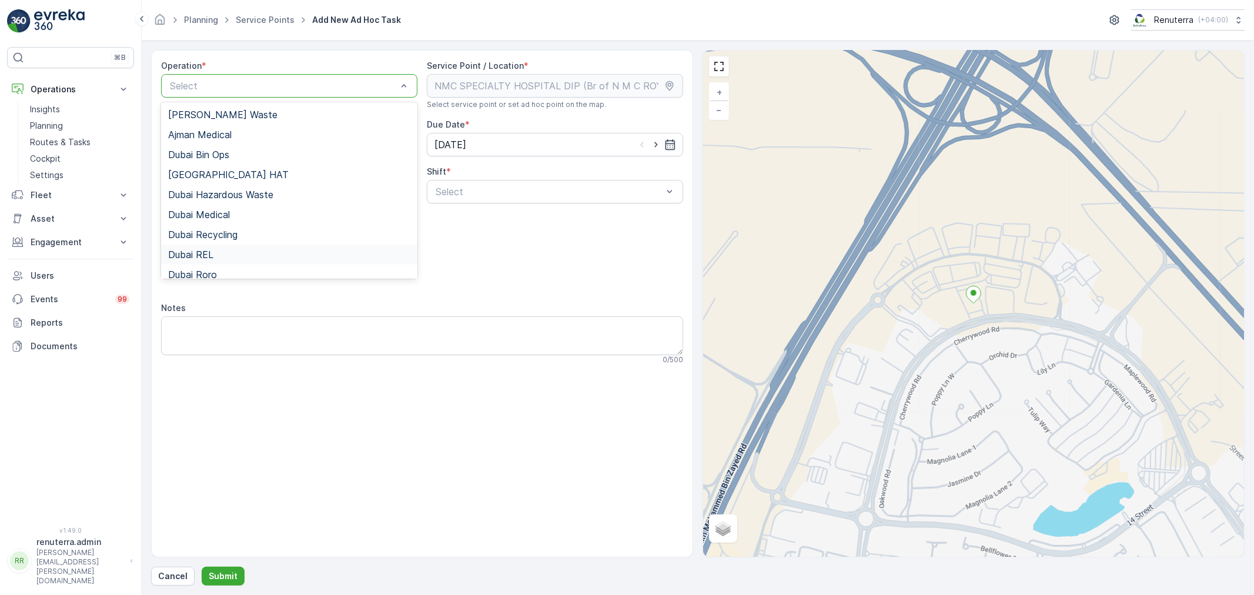
click at [219, 255] on div "Dubai REL" at bounding box center [289, 254] width 242 height 11
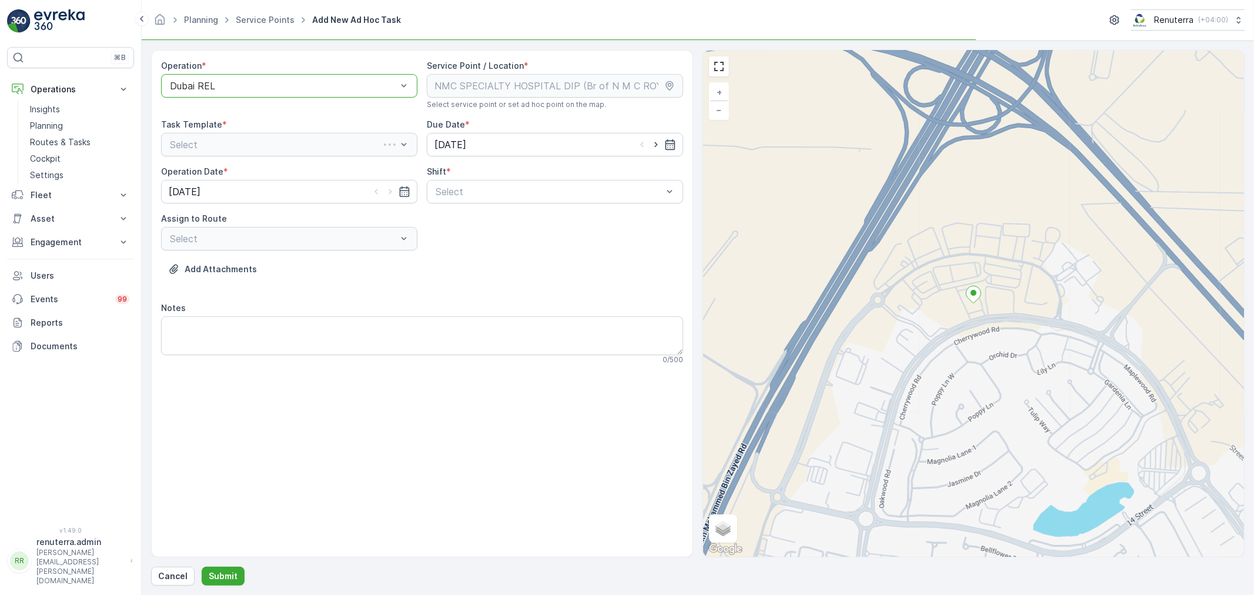
click at [475, 208] on div "Operation * option Dubai REL, selected. Dubai REL Service Point / Location * Se…" at bounding box center [422, 217] width 522 height 314
drag, startPoint x: 473, startPoint y: 188, endPoint x: 471, endPoint y: 226, distance: 37.7
click at [473, 187] on div at bounding box center [549, 191] width 229 height 11
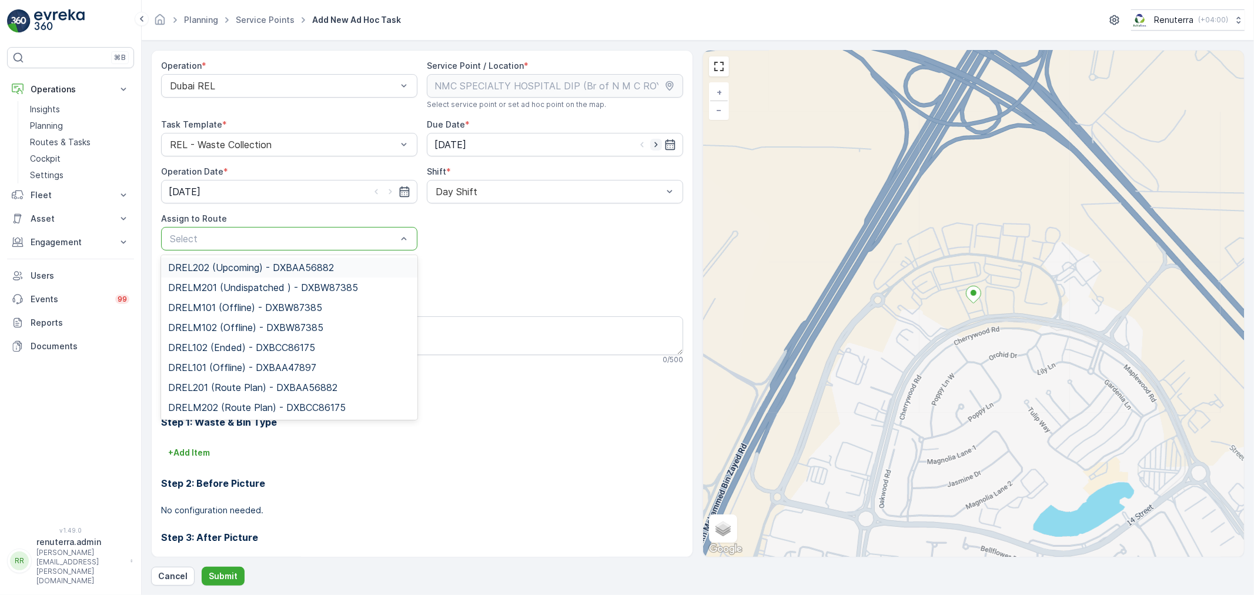
click at [655, 141] on icon "button" at bounding box center [656, 145] width 12 height 12
type input "[DATE]"
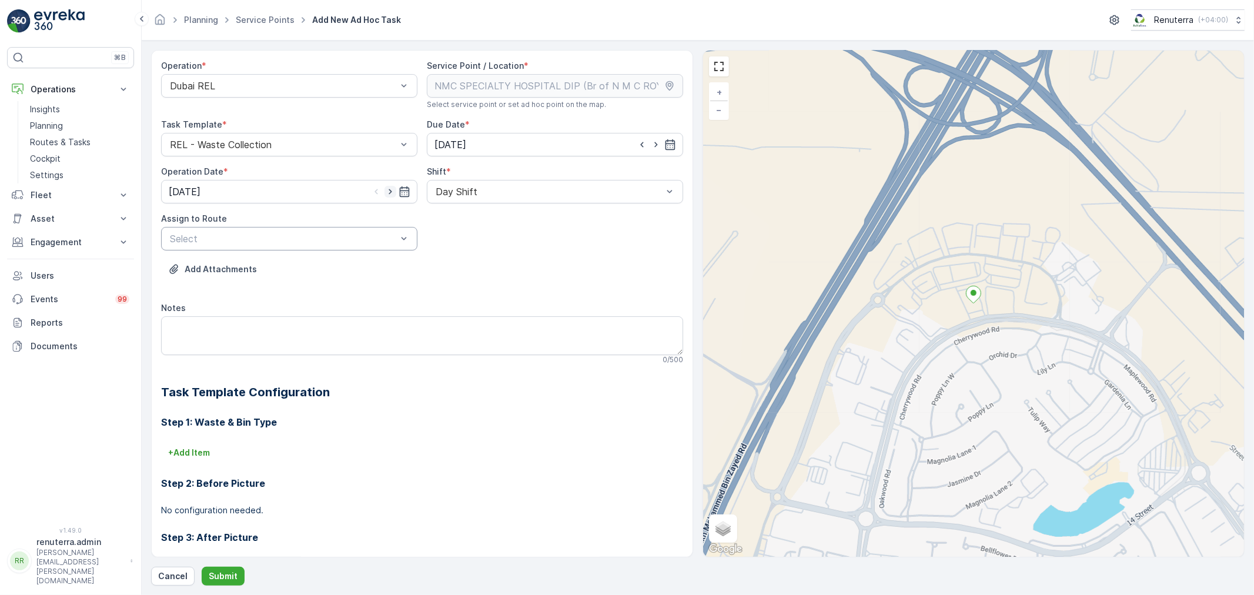
click at [391, 191] on icon "button" at bounding box center [391, 192] width 12 height 12
type input "[DATE]"
click at [465, 201] on div "Day Shift" at bounding box center [555, 192] width 256 height 24
click at [434, 224] on span "Day Shift" at bounding box center [455, 220] width 42 height 11
click at [372, 239] on div at bounding box center [283, 238] width 229 height 11
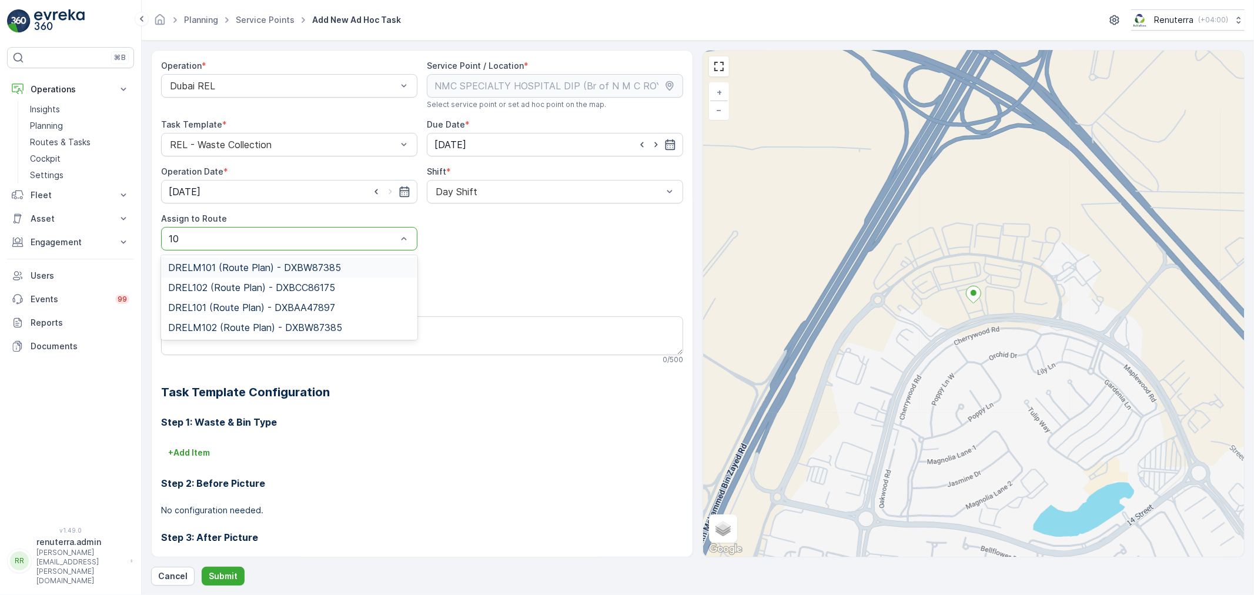
type input "101"
click at [192, 273] on div "DRELM101 (Route Plan) - DXBW87385" at bounding box center [289, 268] width 256 height 20
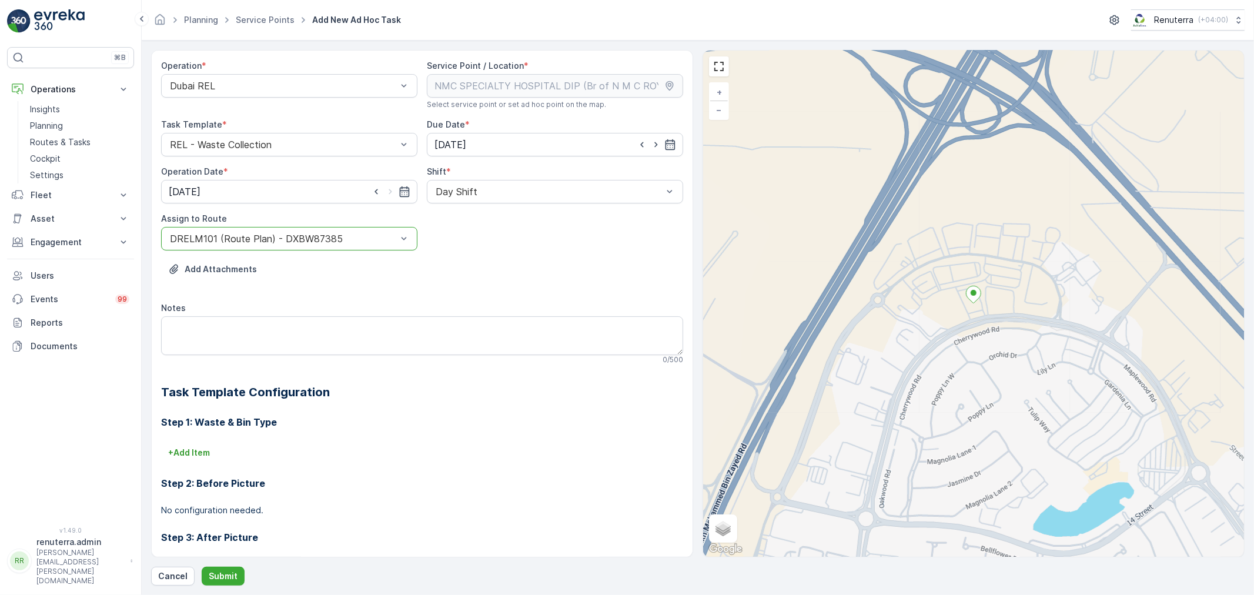
click at [243, 248] on div "DRELM101 (Route Plan) - DXBW87385" at bounding box center [289, 239] width 256 height 24
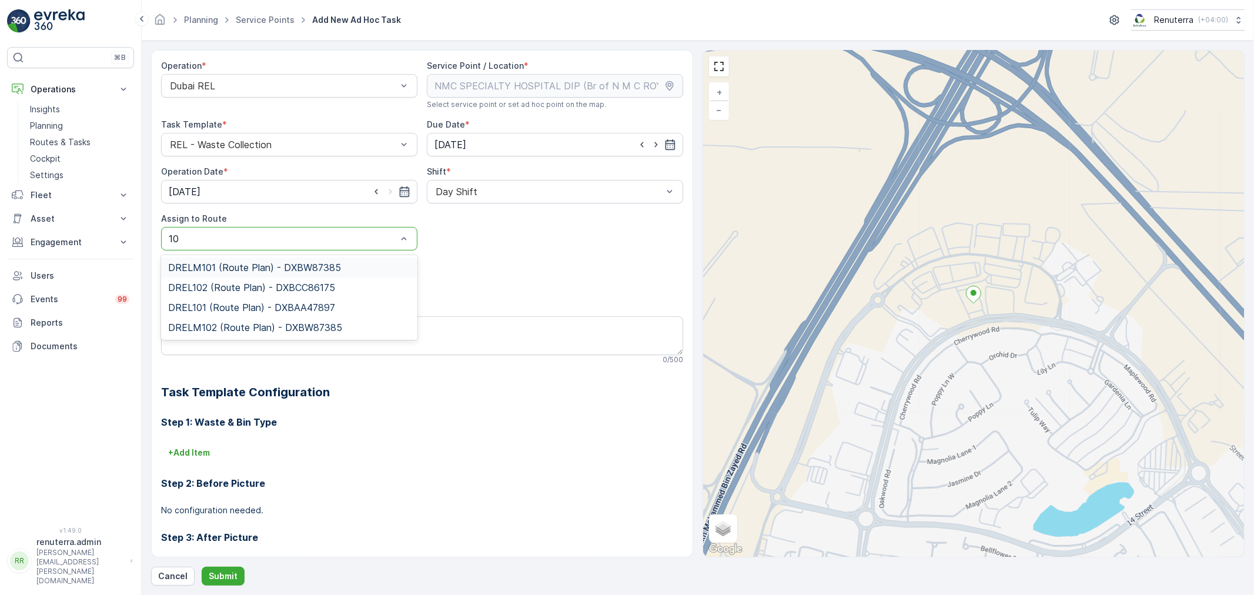
type input "101"
click at [315, 266] on span "DRELM101 (Route Plan) - DXBW87385" at bounding box center [254, 267] width 173 height 11
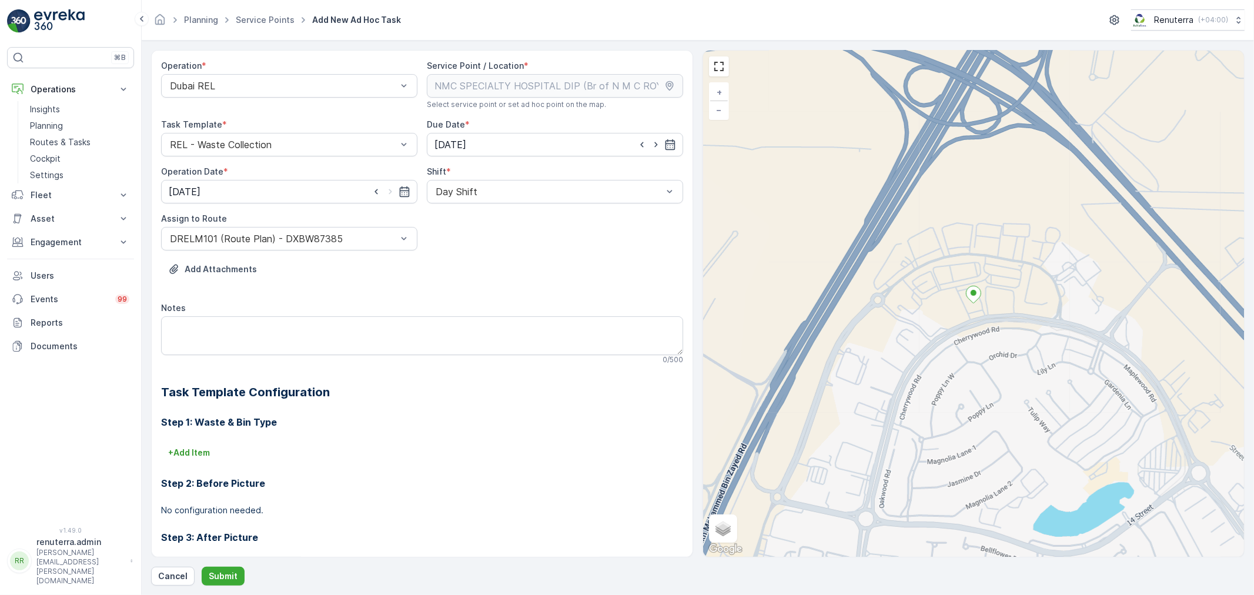
drag, startPoint x: 232, startPoint y: 571, endPoint x: 236, endPoint y: 562, distance: 10.0
click at [236, 562] on div "Operation * Dubai REL Service Point / Location * Select service point or set ad…" at bounding box center [698, 318] width 1094 height 536
click at [221, 576] on p "Submit" at bounding box center [223, 576] width 29 height 12
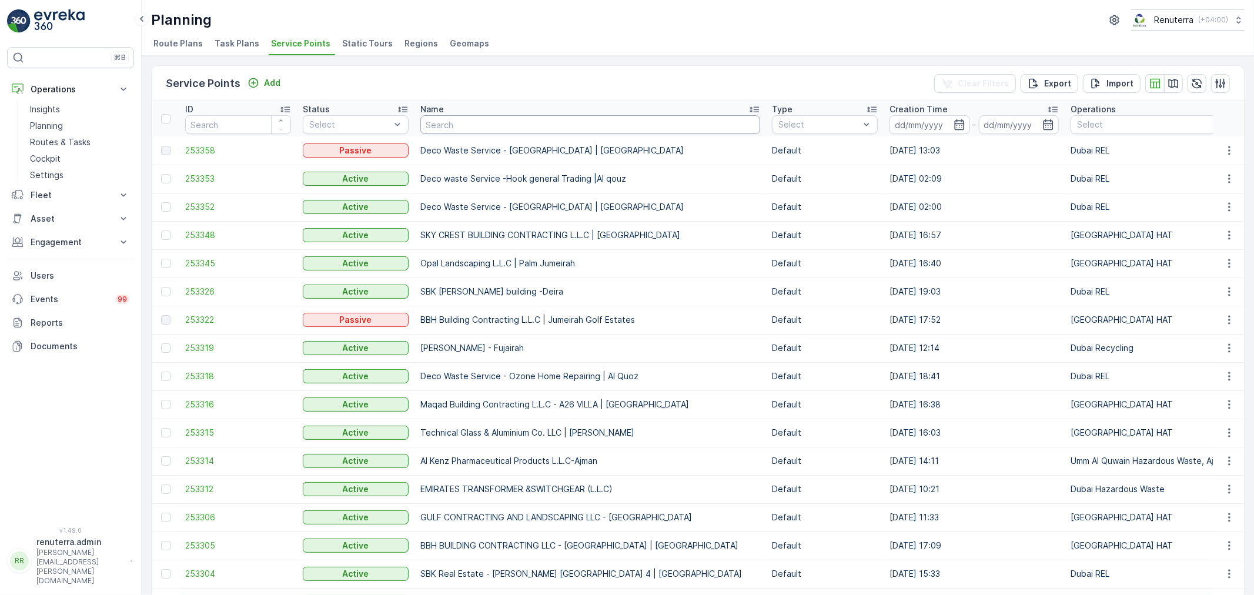
click at [449, 115] on input "text" at bounding box center [590, 124] width 340 height 19
click at [450, 121] on input "text" at bounding box center [590, 124] width 340 height 19
type input "DP"
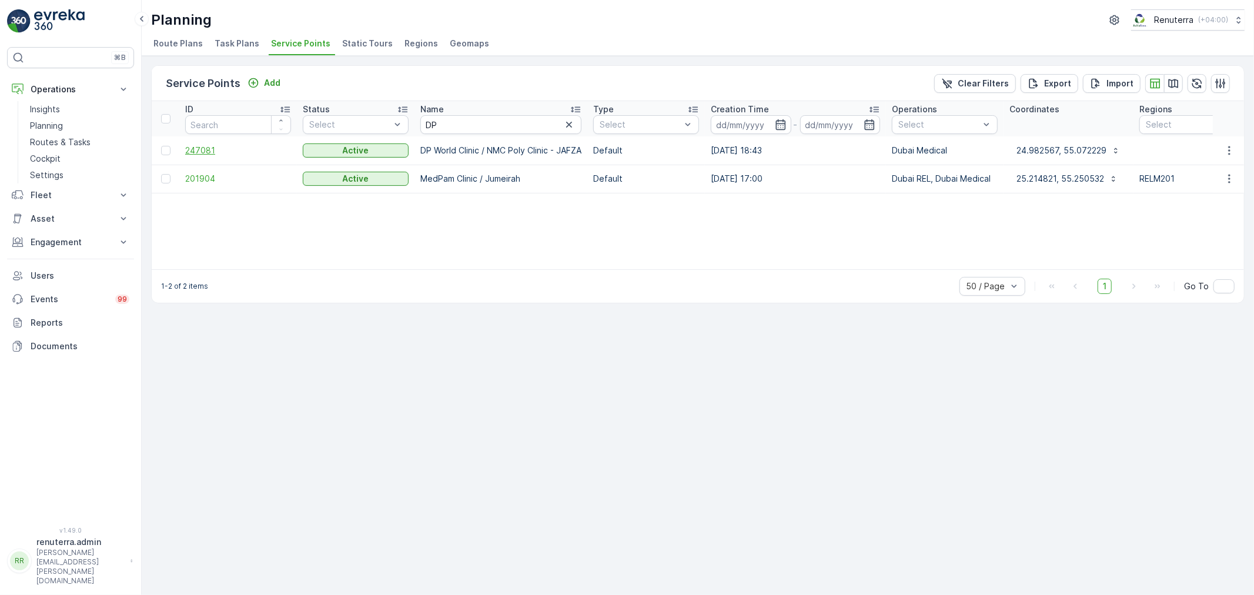
click at [228, 154] on span "247081" at bounding box center [238, 151] width 106 height 12
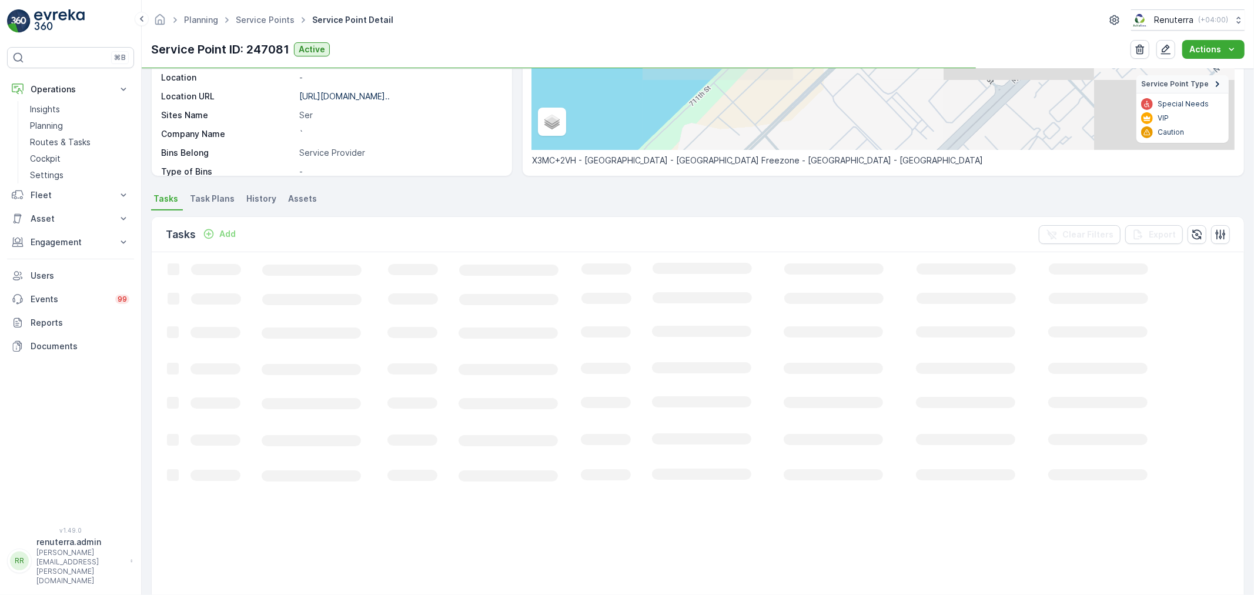
scroll to position [196, 0]
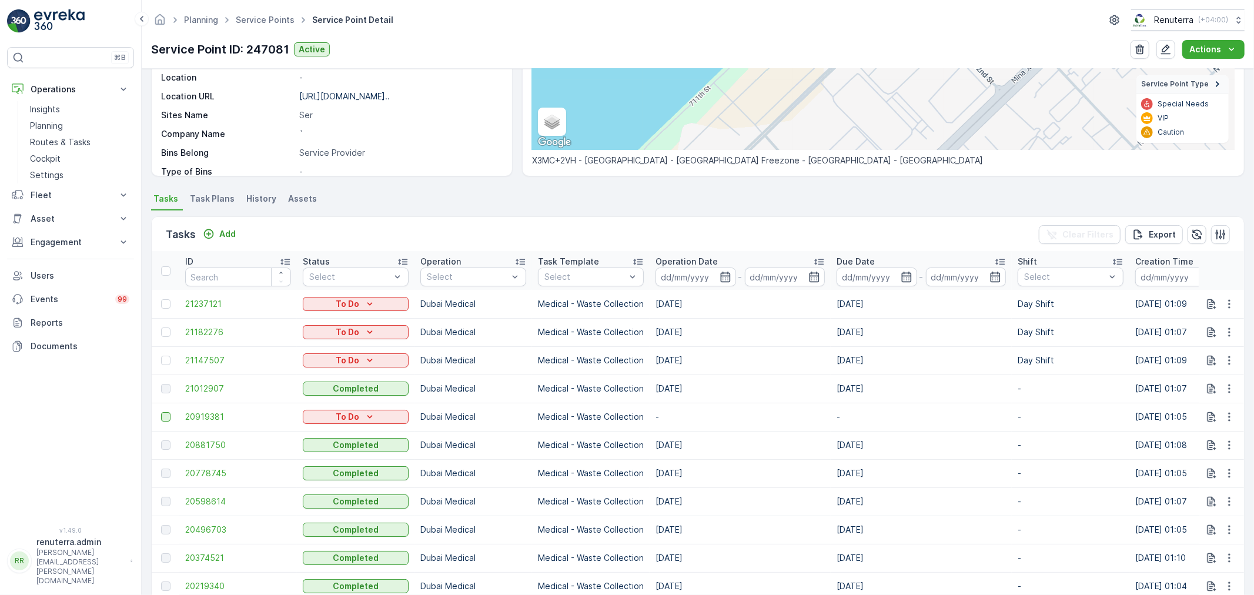
click at [163, 412] on div at bounding box center [165, 416] width 9 height 9
click at [161, 412] on input "checkbox" at bounding box center [161, 412] width 0 height 0
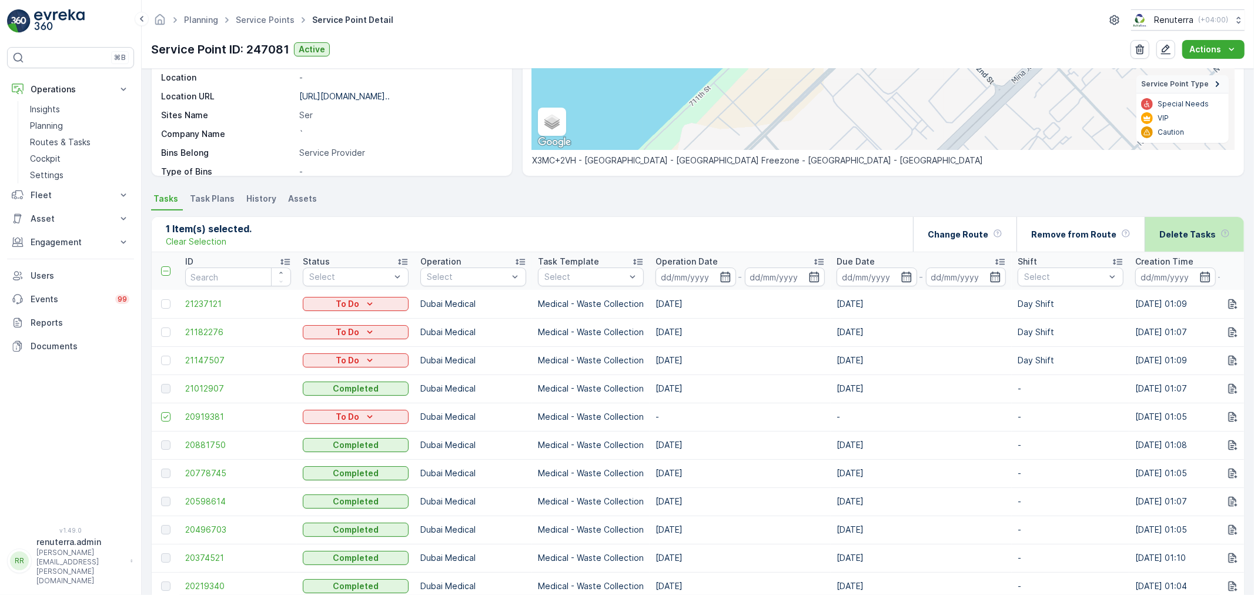
click at [1161, 233] on p "Delete Tasks" at bounding box center [1187, 235] width 56 height 12
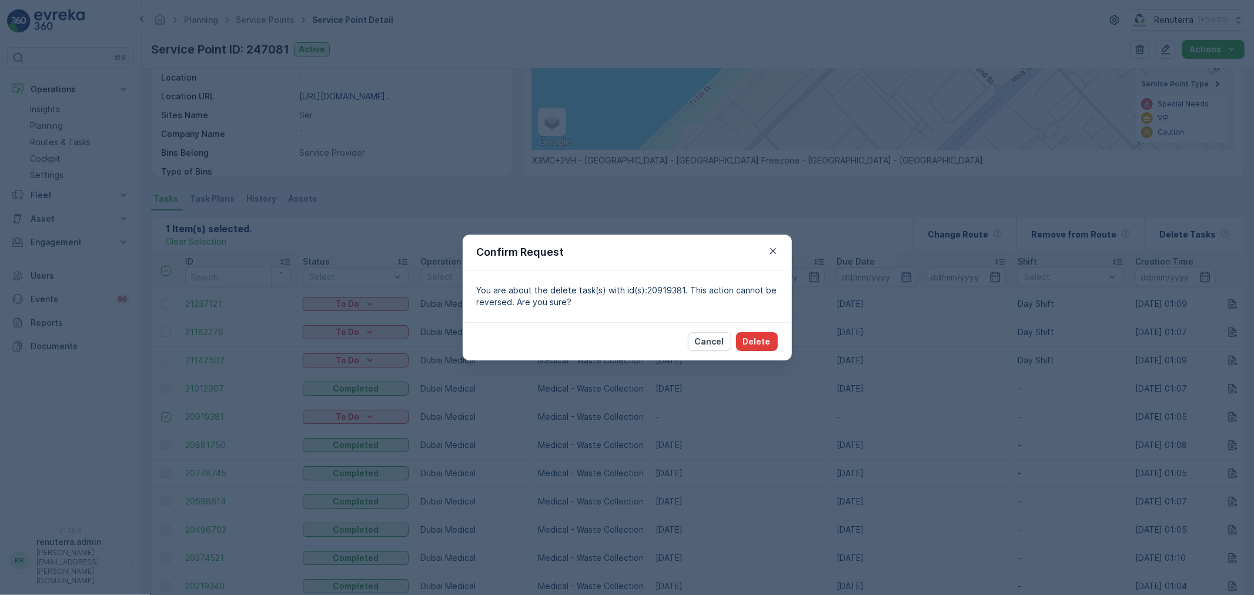
click at [765, 349] on button "Delete" at bounding box center [757, 341] width 42 height 19
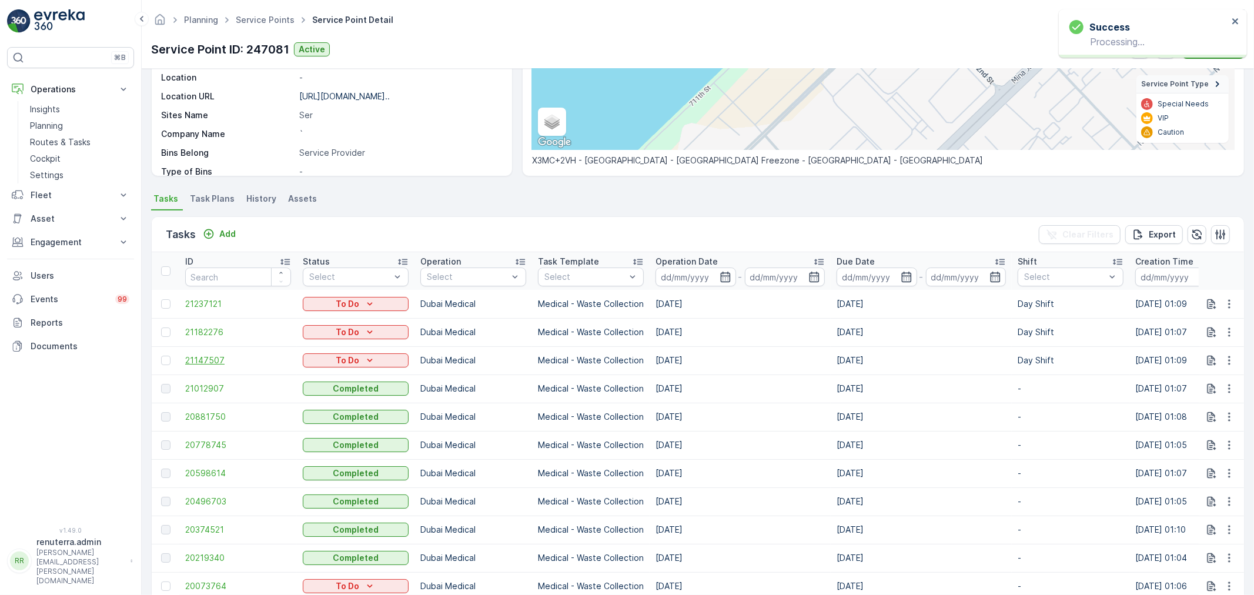
drag, startPoint x: 161, startPoint y: 361, endPoint x: 243, endPoint y: 355, distance: 82.5
click at [161, 361] on div at bounding box center [165, 360] width 9 height 9
click at [161, 356] on input "checkbox" at bounding box center [161, 356] width 0 height 0
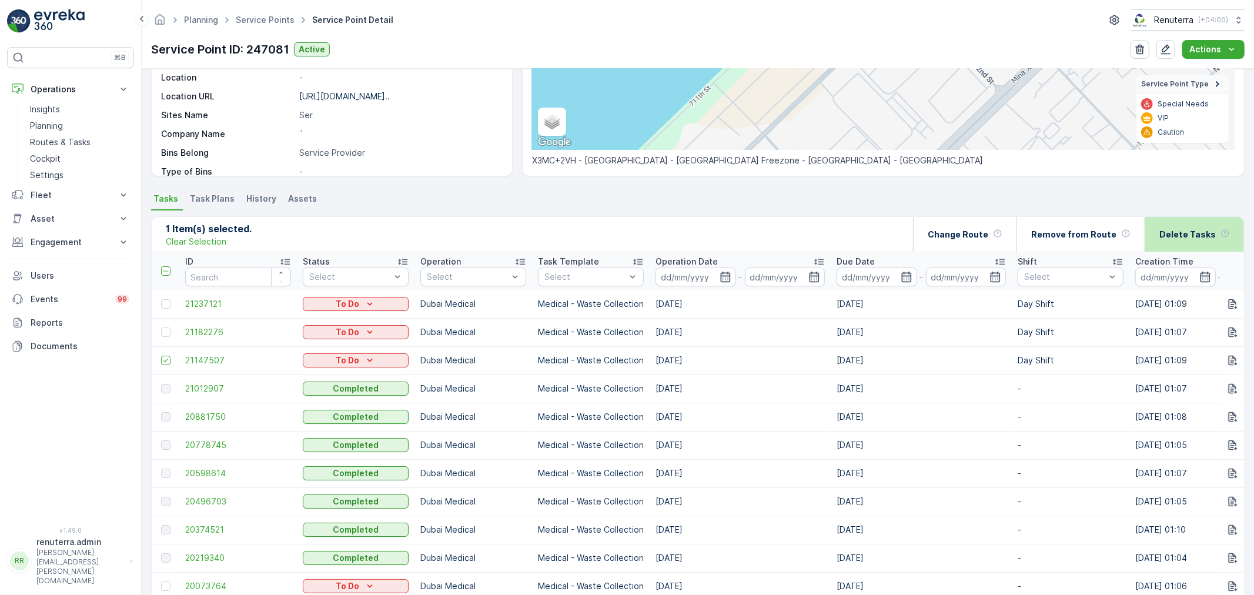
click at [1190, 226] on div "Delete Tasks" at bounding box center [1194, 234] width 71 height 35
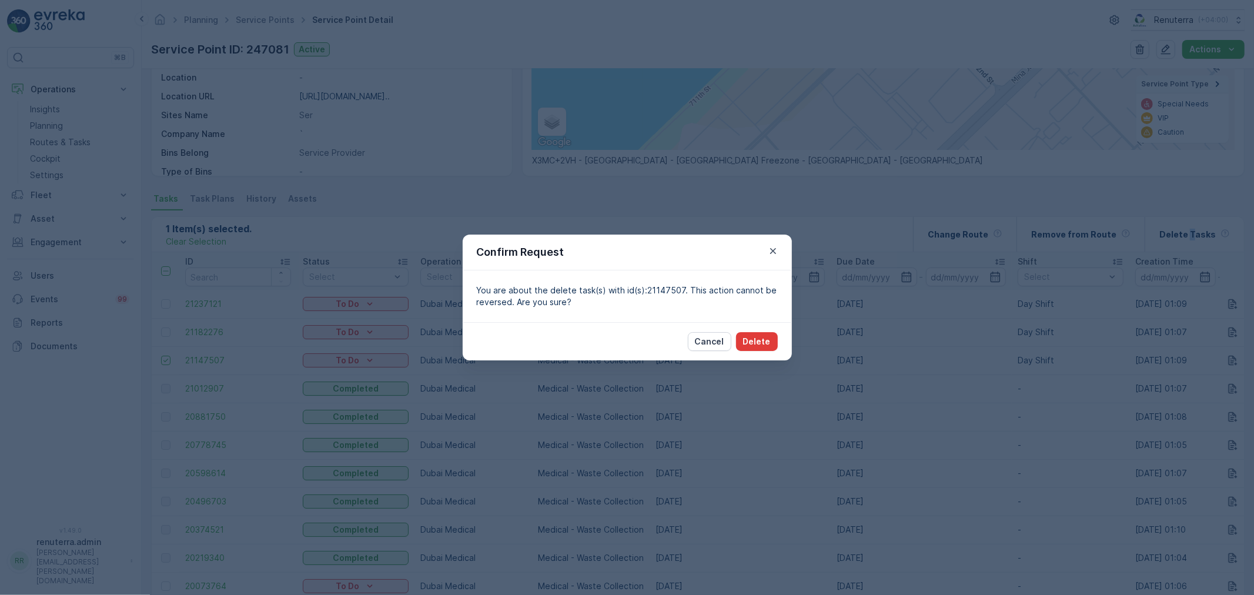
click at [773, 345] on button "Delete" at bounding box center [757, 341] width 42 height 19
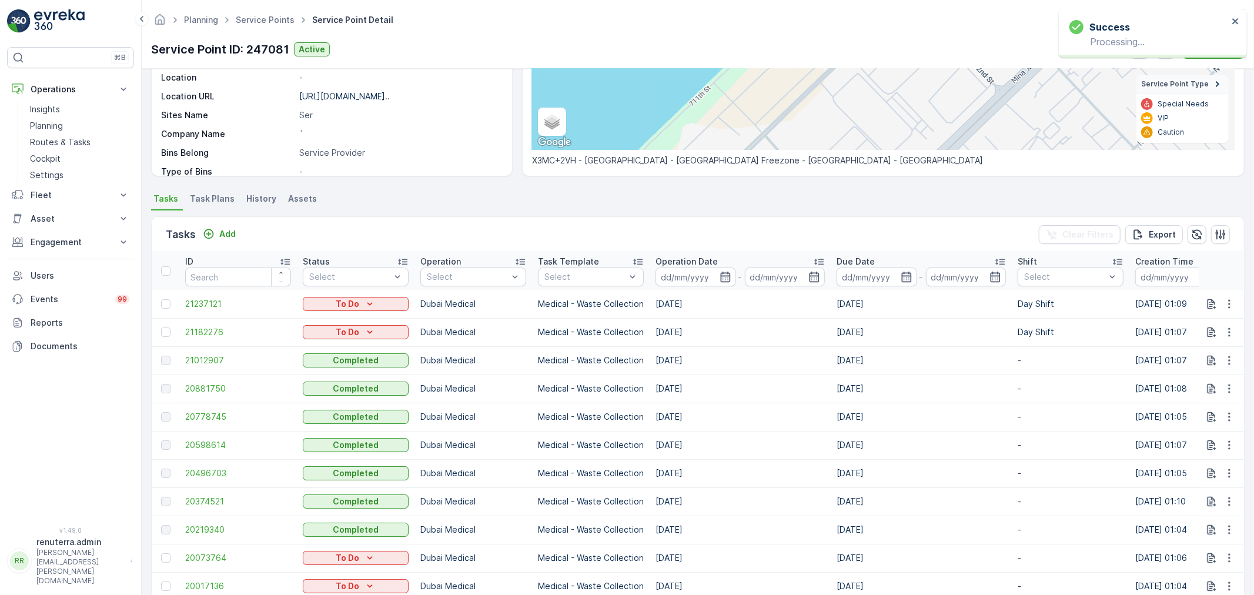
click at [171, 301] on div at bounding box center [167, 303] width 12 height 9
click at [161, 299] on input "checkbox" at bounding box center [161, 299] width 0 height 0
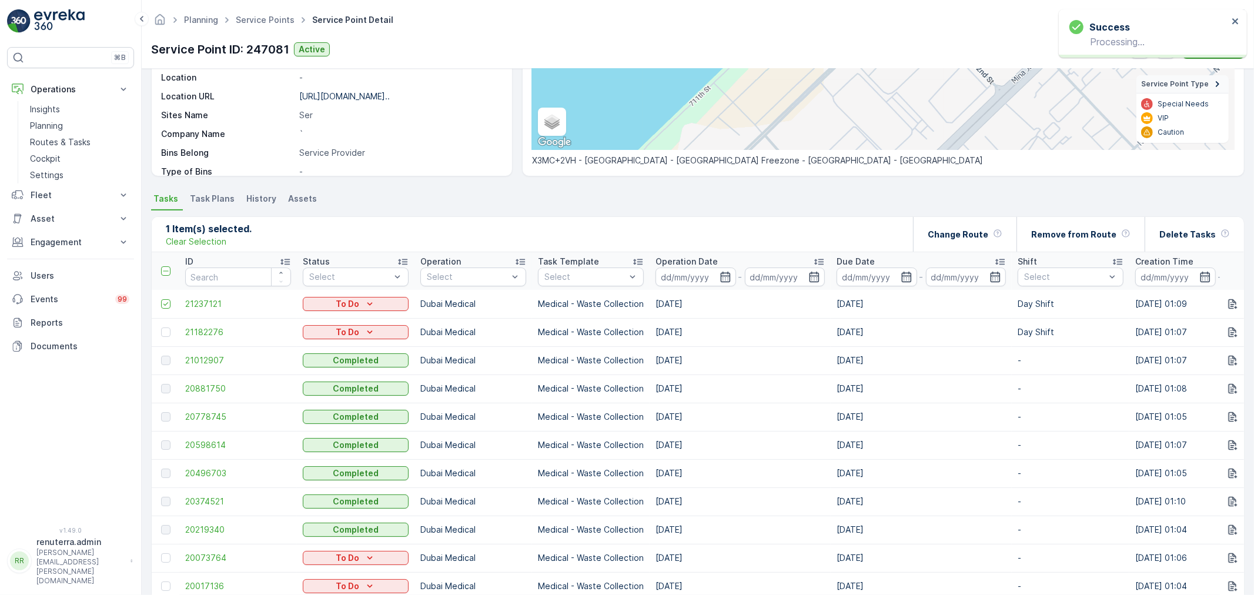
drag, startPoint x: 172, startPoint y: 329, endPoint x: 168, endPoint y: 309, distance: 20.3
click at [171, 330] on div at bounding box center [167, 332] width 12 height 9
click at [161, 328] on input "checkbox" at bounding box center [161, 328] width 0 height 0
click at [168, 300] on icon at bounding box center [166, 304] width 8 height 8
click at [161, 299] on input "checkbox" at bounding box center [161, 299] width 0 height 0
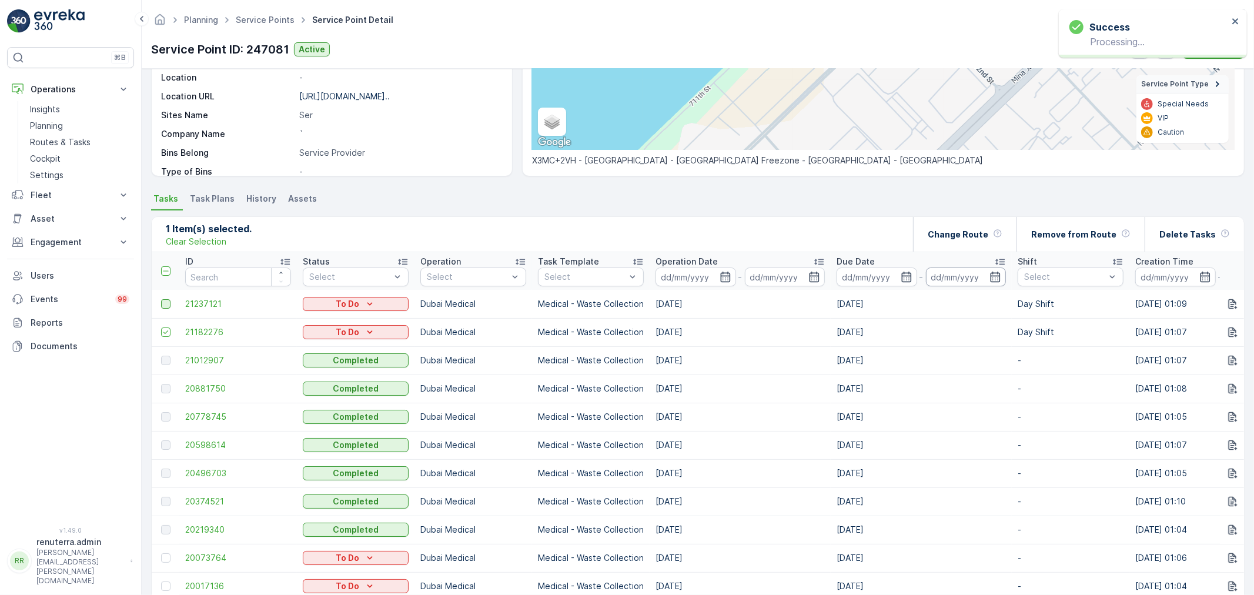
drag, startPoint x: 955, startPoint y: 279, endPoint x: 957, endPoint y: 272, distance: 6.9
click at [957, 277] on input at bounding box center [966, 277] width 81 height 19
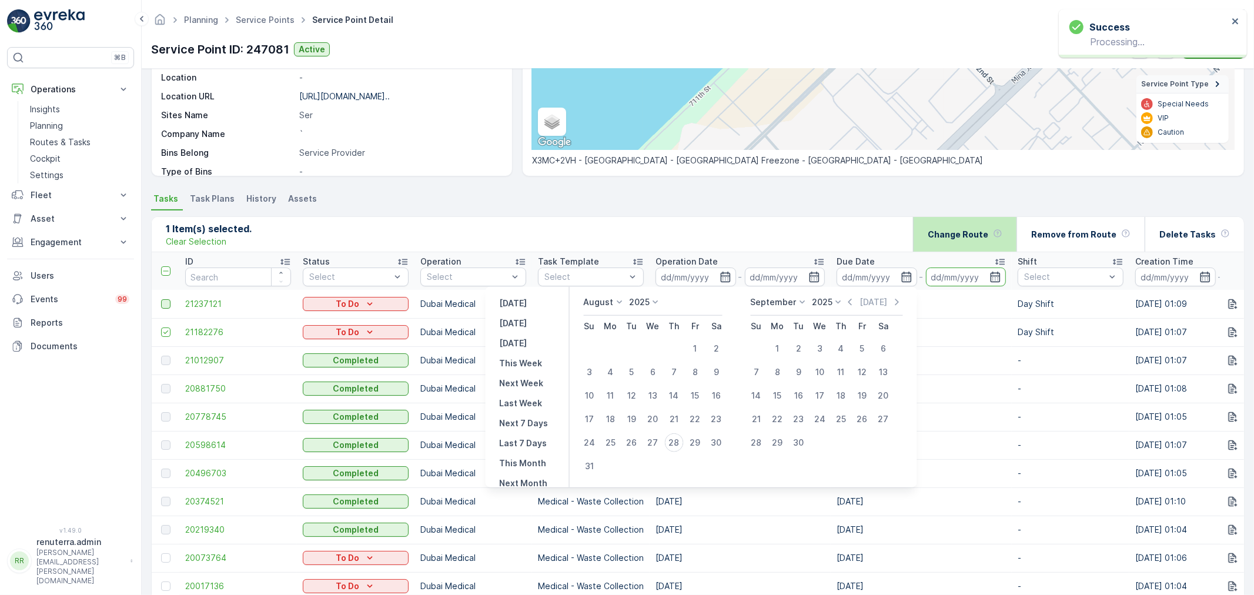
click at [967, 243] on div "Change Route" at bounding box center [965, 234] width 75 height 35
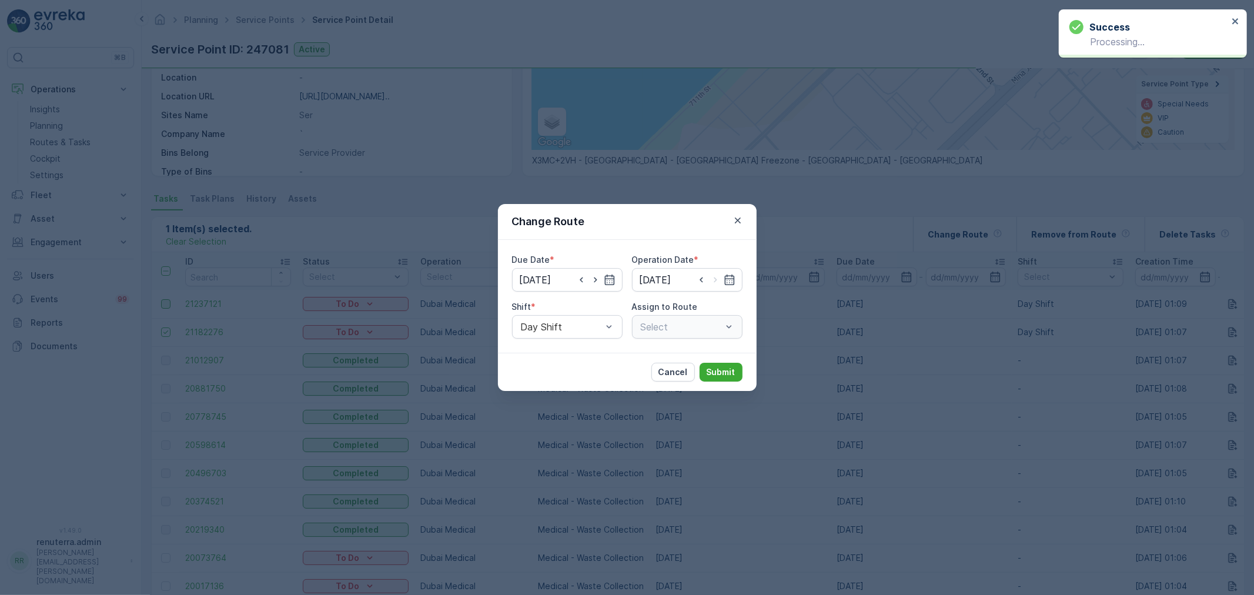
type input "[DATE]"
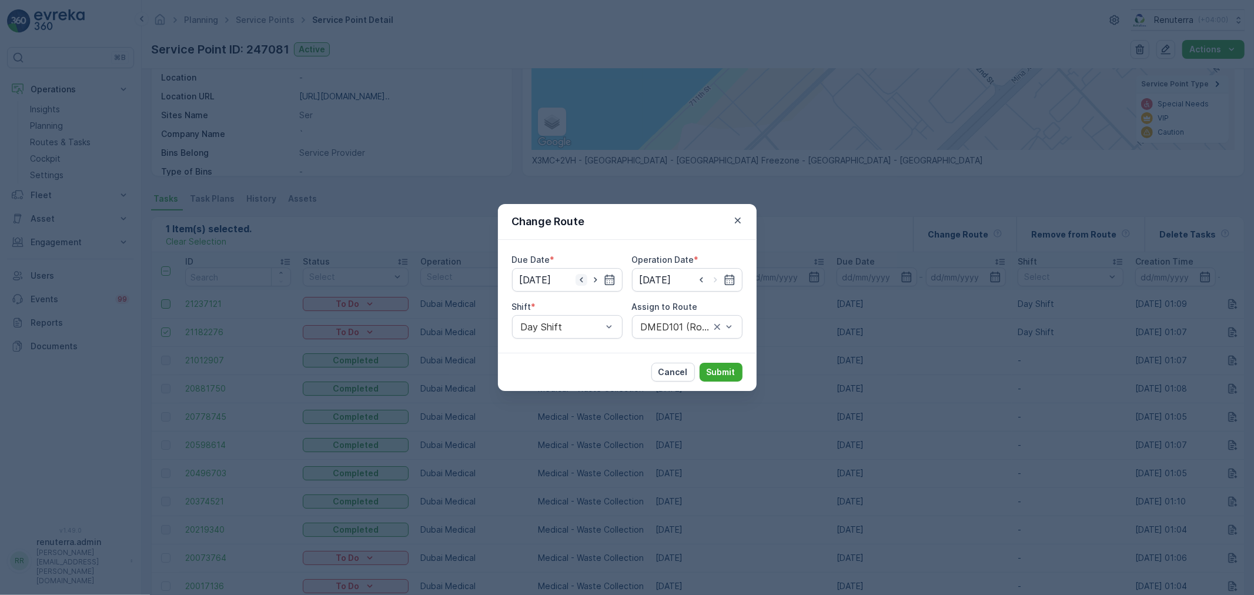
click at [579, 283] on icon "button" at bounding box center [582, 280] width 12 height 12
type input "[DATE]"
click at [653, 279] on input at bounding box center [687, 280] width 111 height 24
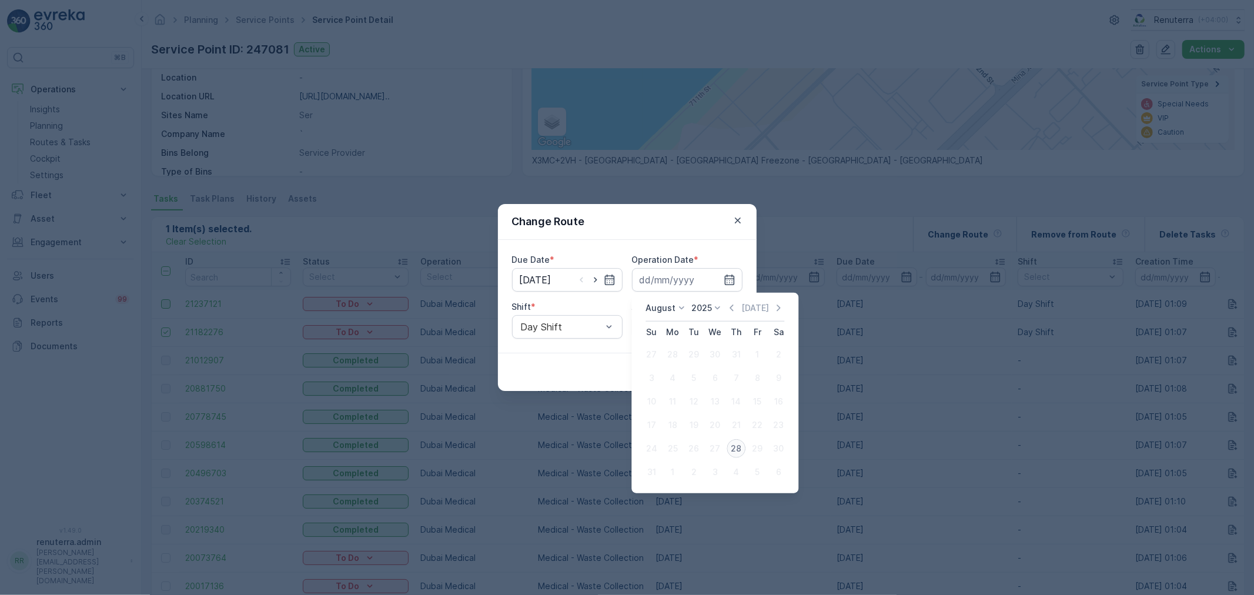
click at [729, 442] on td "28" at bounding box center [736, 449] width 21 height 24
click at [741, 447] on div "28" at bounding box center [736, 448] width 19 height 19
type input "[DATE]"
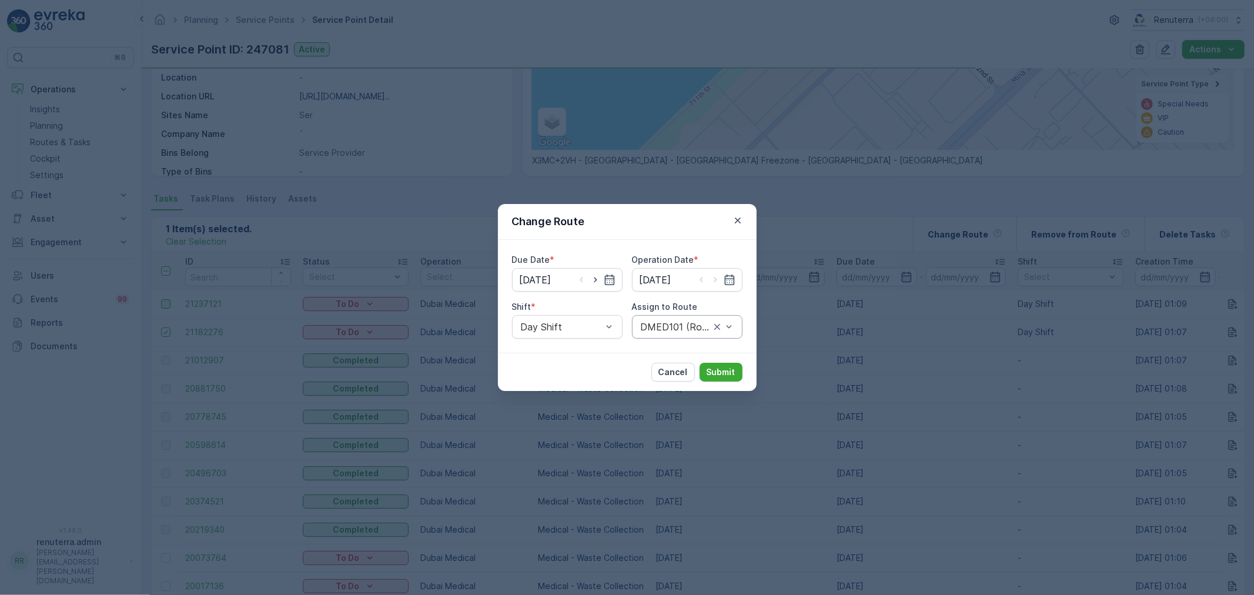
drag, startPoint x: 711, startPoint y: 343, endPoint x: 706, endPoint y: 330, distance: 14.0
click at [710, 338] on div "Due Date * 28.08.2025 Operation Date * 28.08.2025 Shift * Day Shift Assign to R…" at bounding box center [627, 296] width 259 height 113
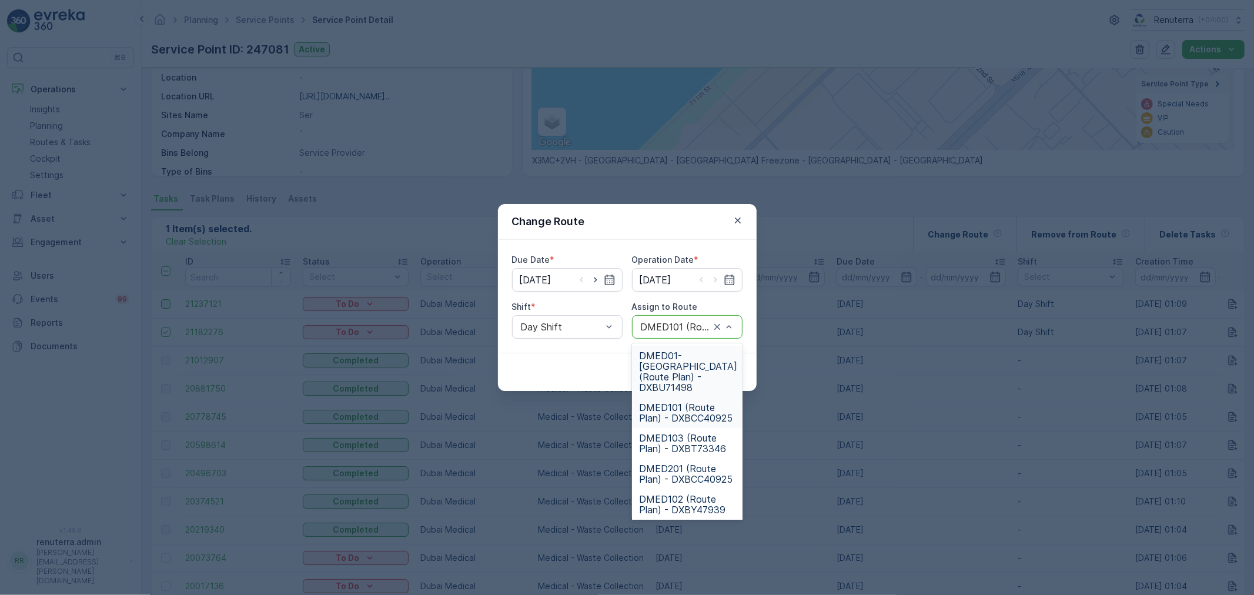
click at [704, 327] on div at bounding box center [676, 327] width 72 height 11
type input "101"
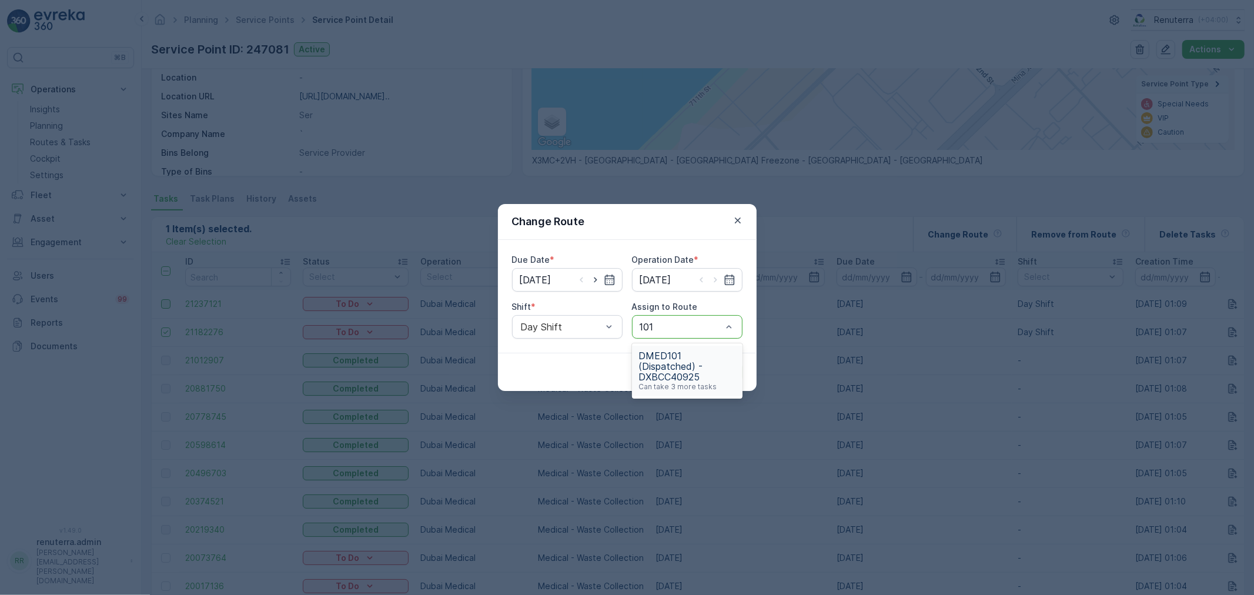
click at [695, 349] on div "DMED101 (Dispatched) - DXBCC40925 Can take 3 more tasks" at bounding box center [687, 371] width 111 height 51
click at [724, 380] on button "Submit" at bounding box center [721, 372] width 43 height 19
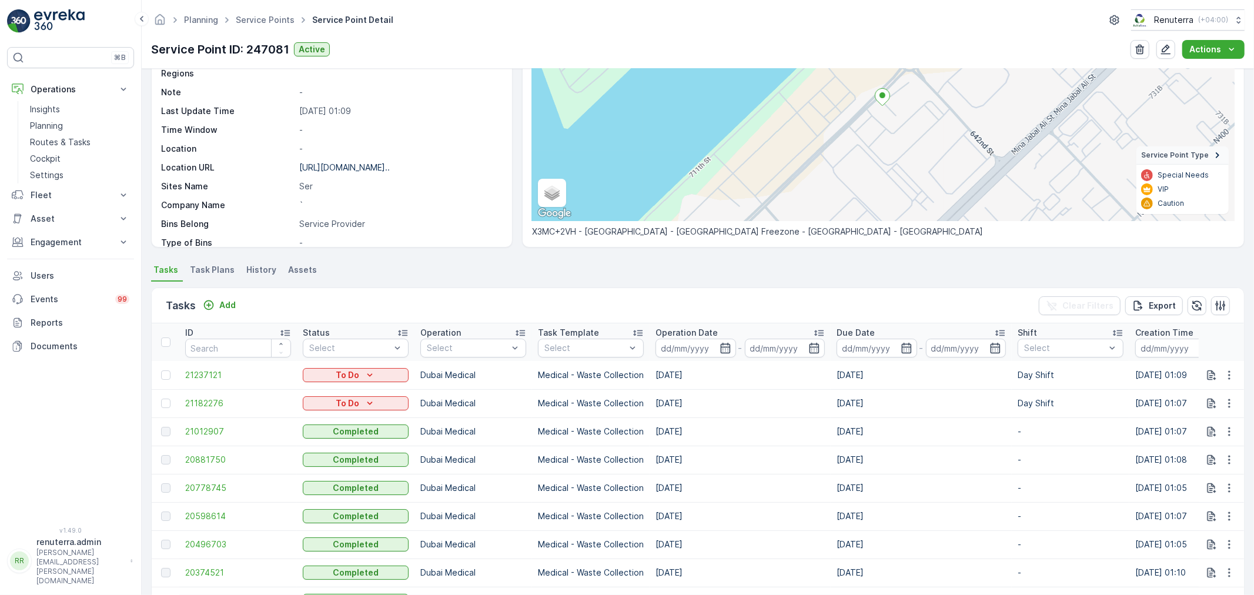
scroll to position [0, 0]
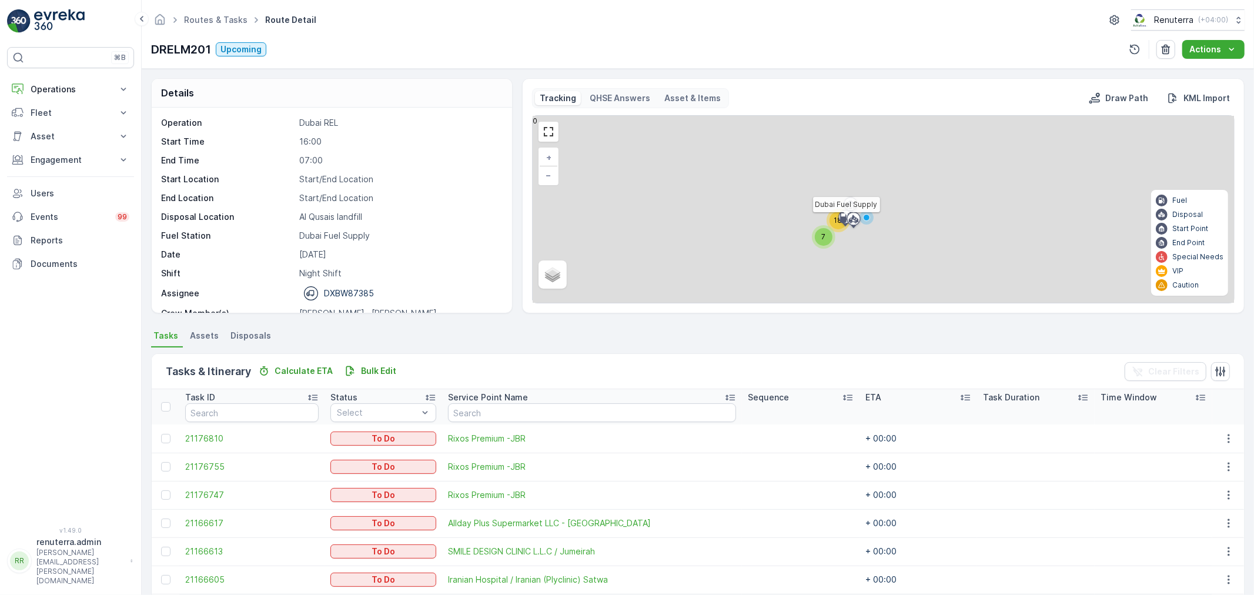
click at [834, 220] on div at bounding box center [845, 217] width 22 height 11
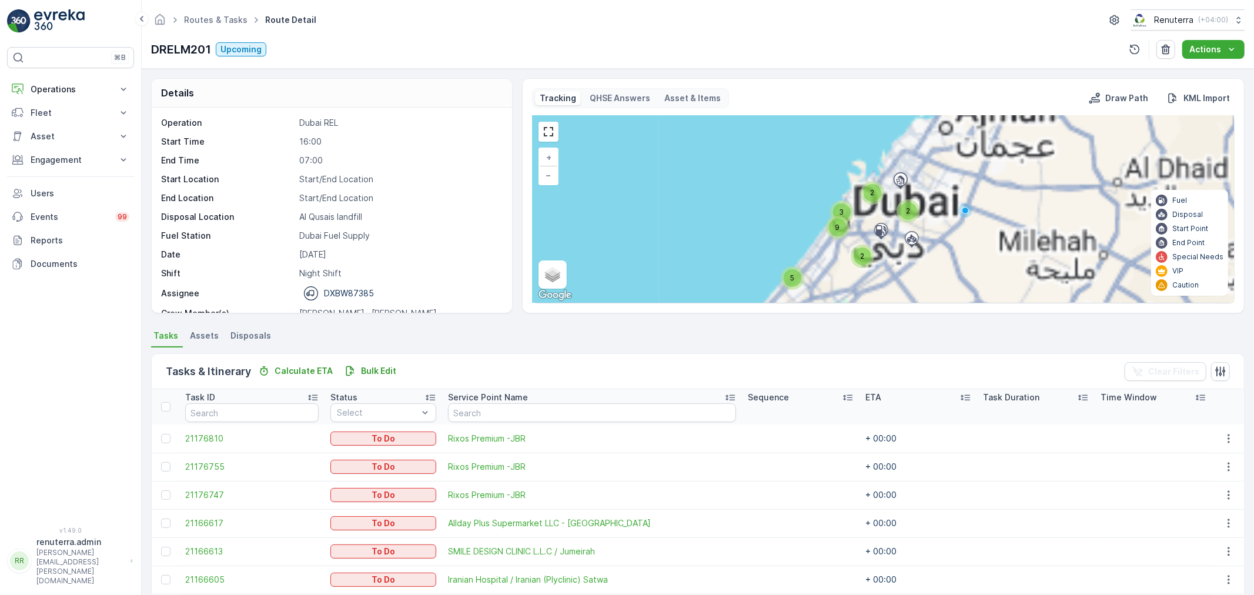
click at [833, 220] on div "7 18 5 2 2 2 2 3 9 Dubai Fuel Supply + − Satellite Roadmap Terrain Hybrid Leafl…" at bounding box center [883, 209] width 701 height 187
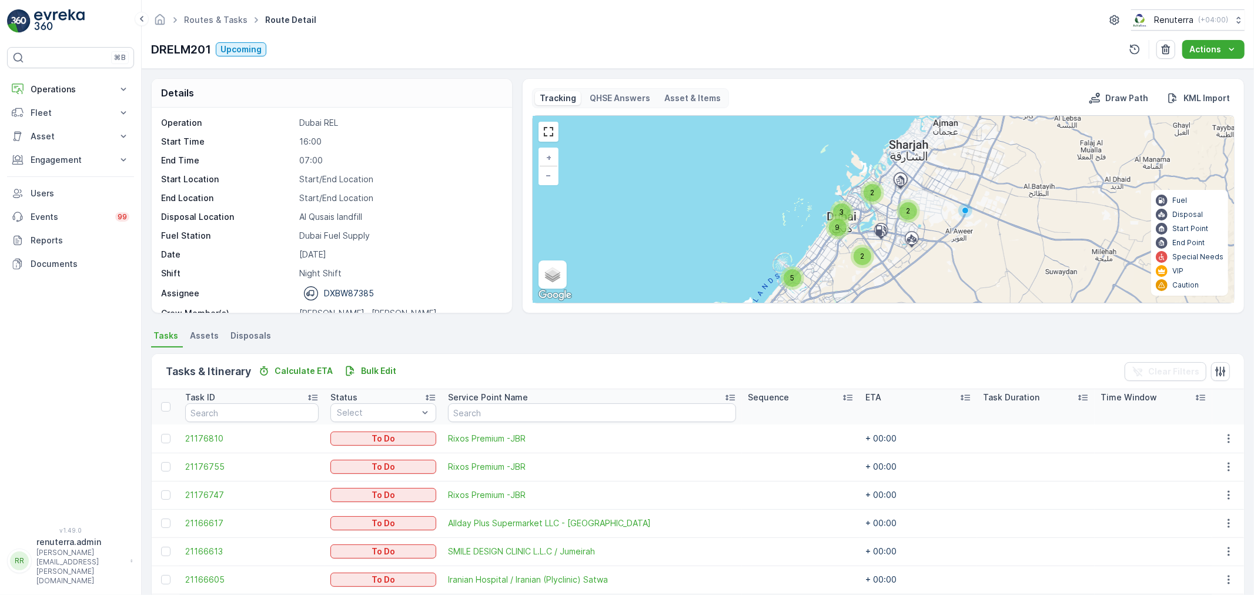
click at [833, 220] on div "9" at bounding box center [838, 228] width 18 height 18
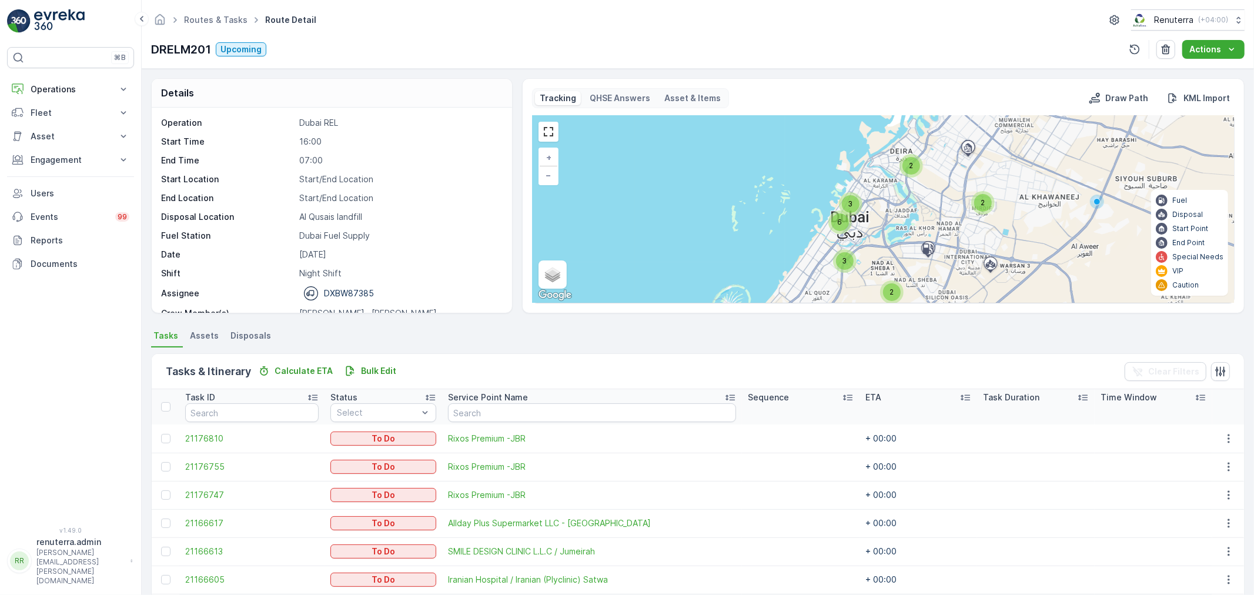
click at [831, 218] on div "6" at bounding box center [840, 222] width 18 height 18
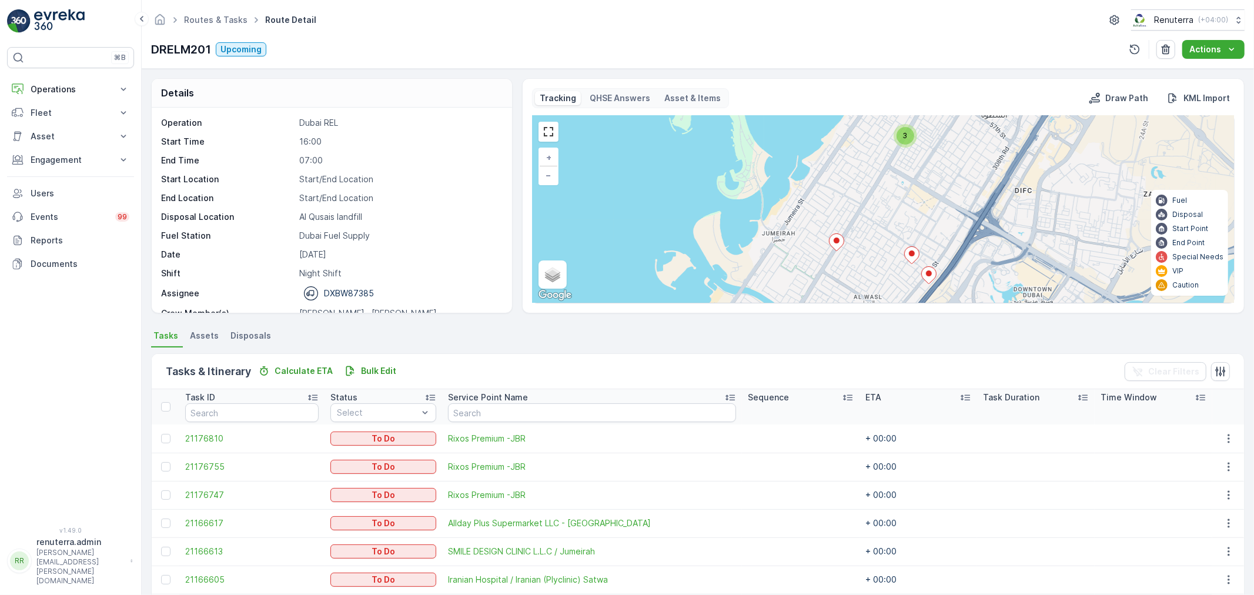
click at [838, 233] on div "3 2 3 + − Satellite Roadmap Terrain Hybrid Leaflet Keyboard shortcuts Map Data …" at bounding box center [883, 209] width 701 height 187
click at [840, 238] on icon at bounding box center [834, 242] width 15 height 17
click at [835, 238] on icon at bounding box center [834, 242] width 15 height 17
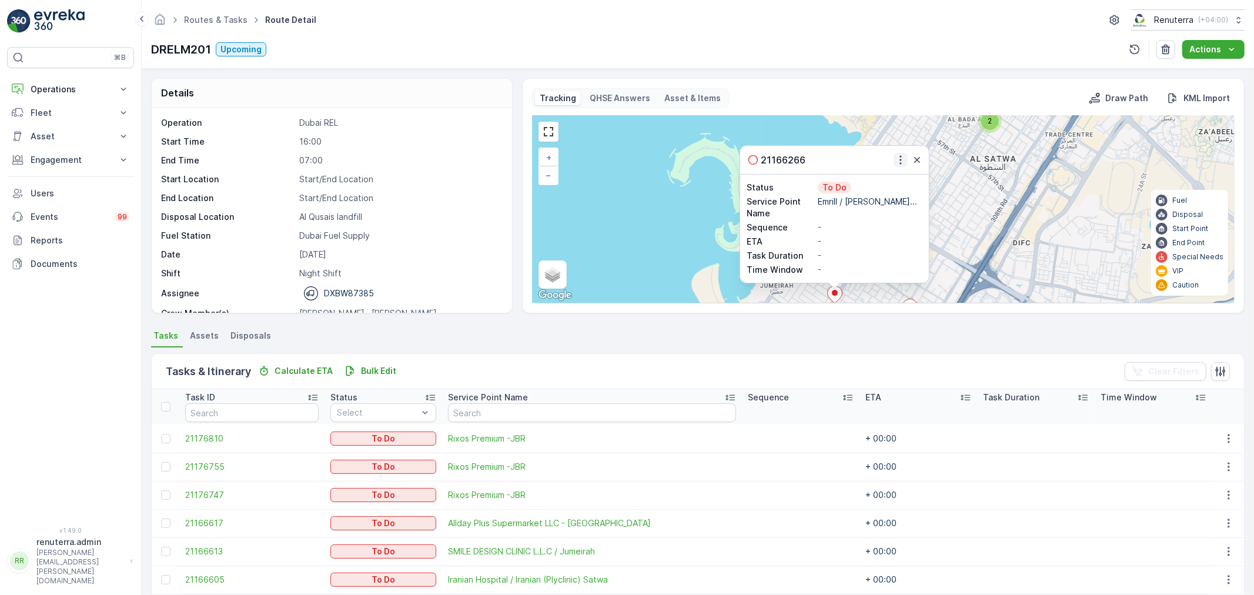
click at [901, 163] on icon "button" at bounding box center [901, 160] width 12 height 12
click at [885, 191] on span "Change Route" at bounding box center [874, 194] width 57 height 12
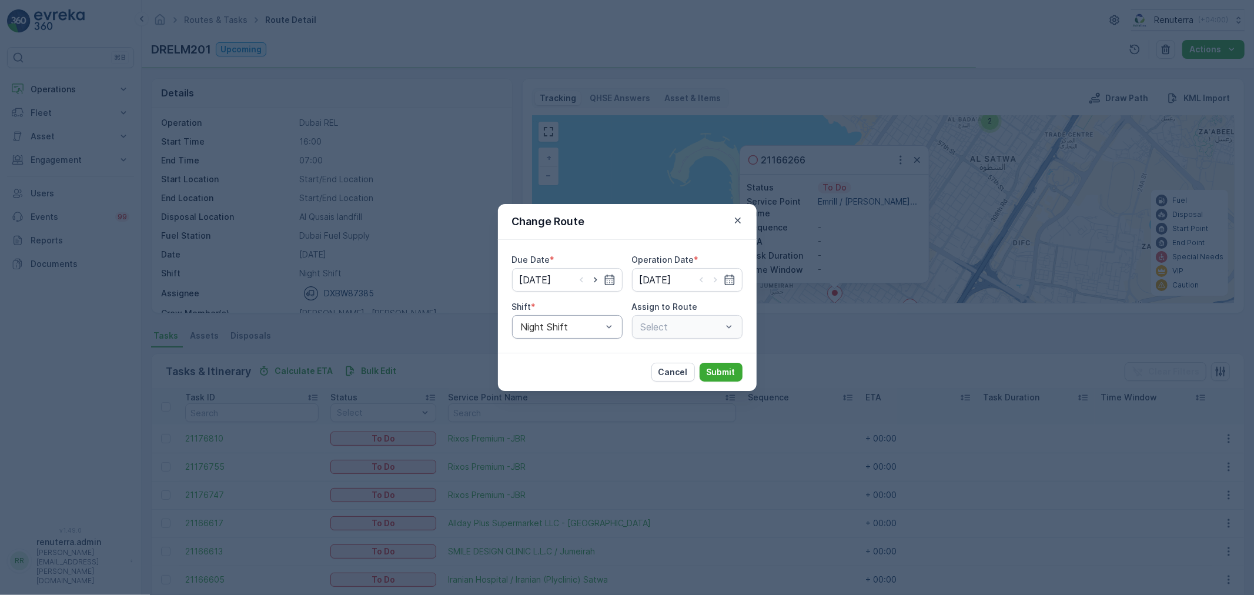
type input "[DATE]"
click at [572, 322] on div at bounding box center [561, 327] width 83 height 11
click at [569, 376] on div "Night Shift" at bounding box center [567, 375] width 96 height 11
click at [599, 281] on icon "button" at bounding box center [596, 280] width 12 height 12
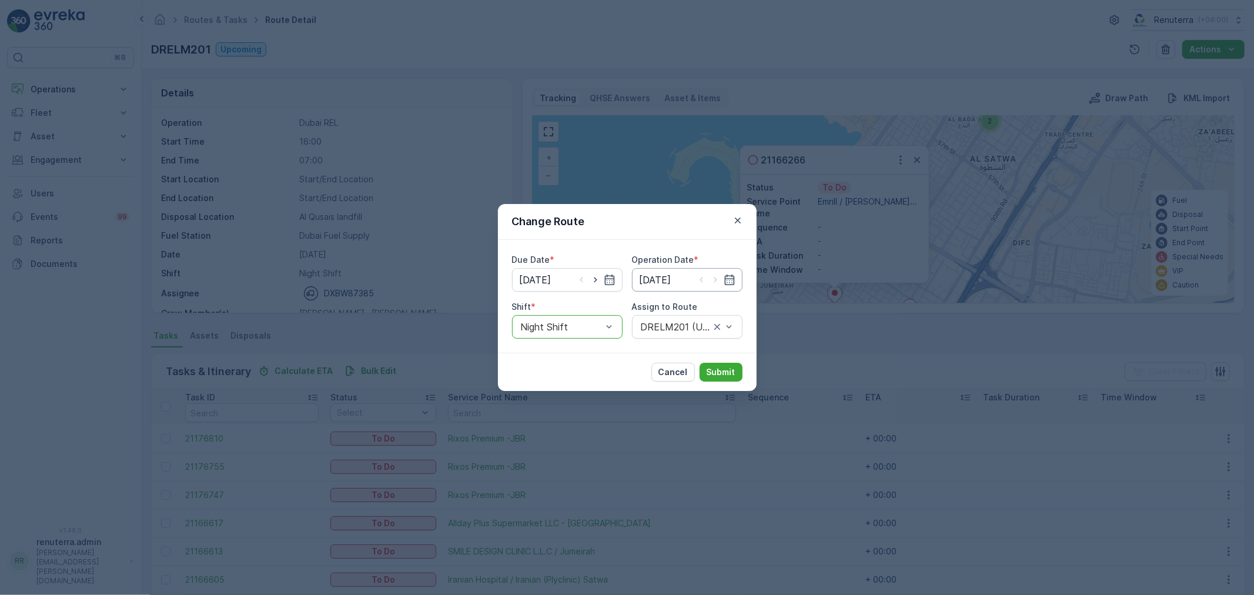
type input "[DATE]"
click at [721, 280] on div at bounding box center [716, 280] width 40 height 12
click at [710, 279] on icon "button" at bounding box center [716, 280] width 12 height 12
type input "[DATE]"
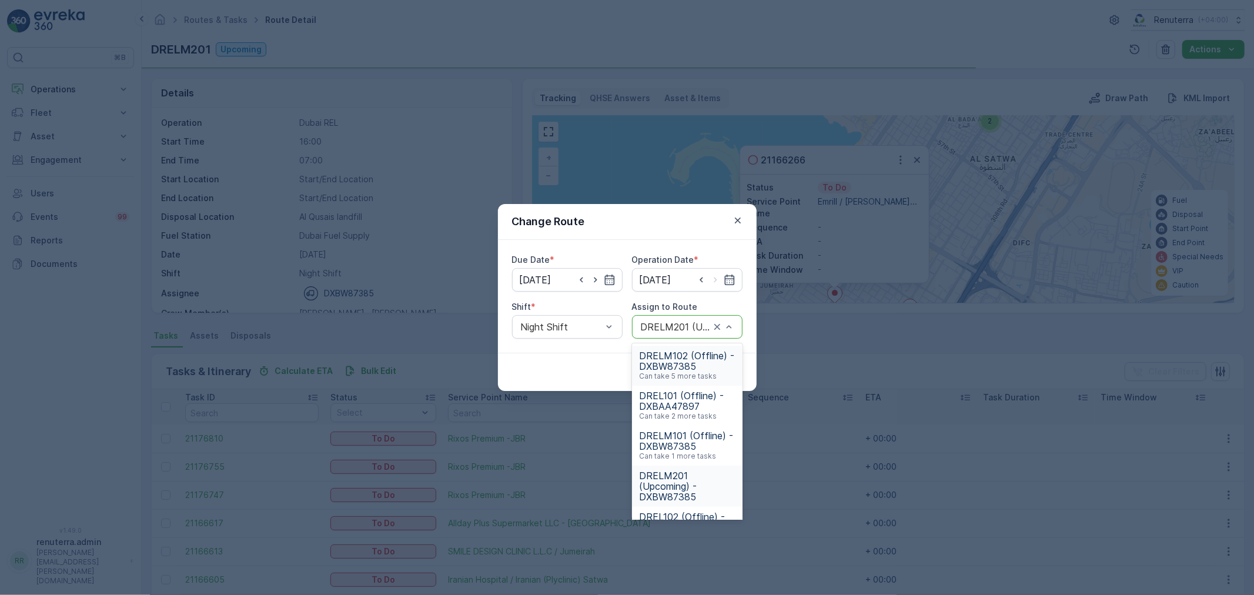
click at [651, 327] on div at bounding box center [676, 327] width 72 height 11
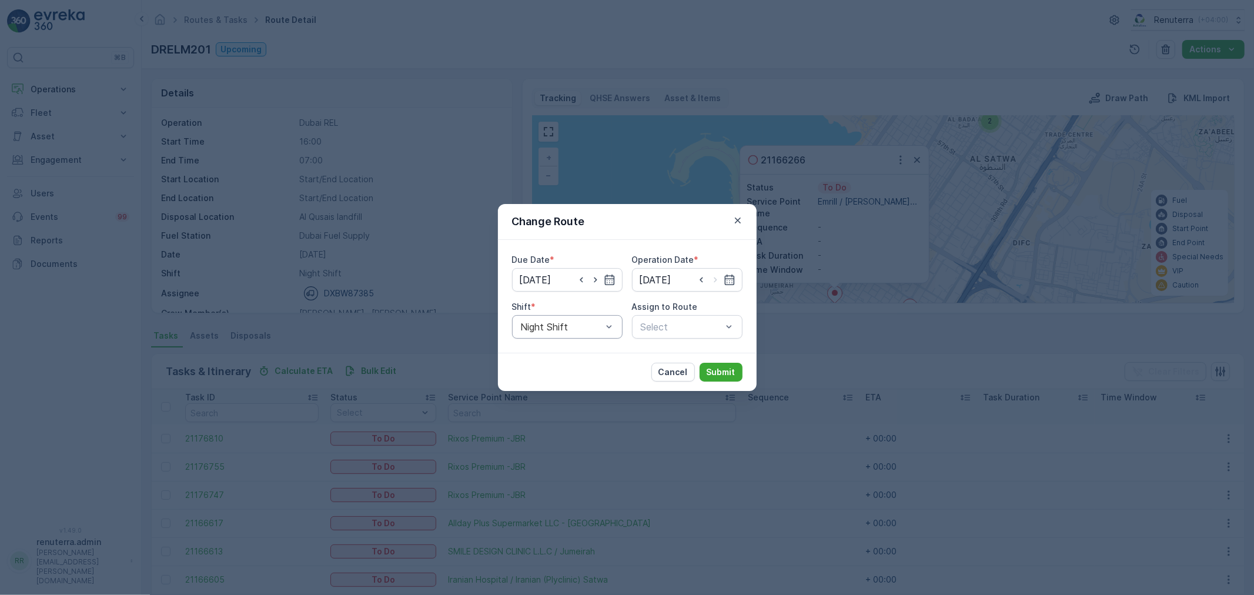
click at [590, 338] on div "Due Date * 29.08.2025 Operation Date * 29.08.2025 Shift * Night Shift Assign to…" at bounding box center [627, 296] width 259 height 113
click at [584, 332] on div "Night Shift" at bounding box center [567, 327] width 111 height 24
click at [584, 345] on div "Day Shift Night Shift" at bounding box center [567, 365] width 111 height 45
drag, startPoint x: 583, startPoint y: 346, endPoint x: 607, endPoint y: 351, distance: 24.7
click at [583, 346] on div "Day Shift" at bounding box center [567, 356] width 111 height 20
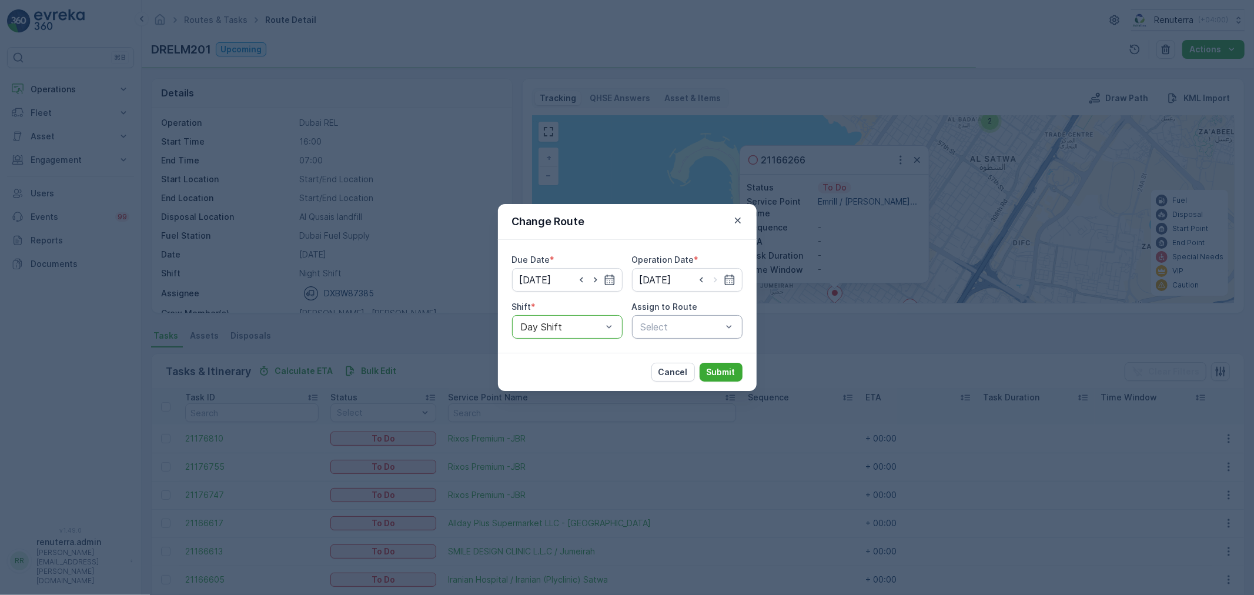
click at [640, 328] on input "text" at bounding box center [641, 327] width 3 height 11
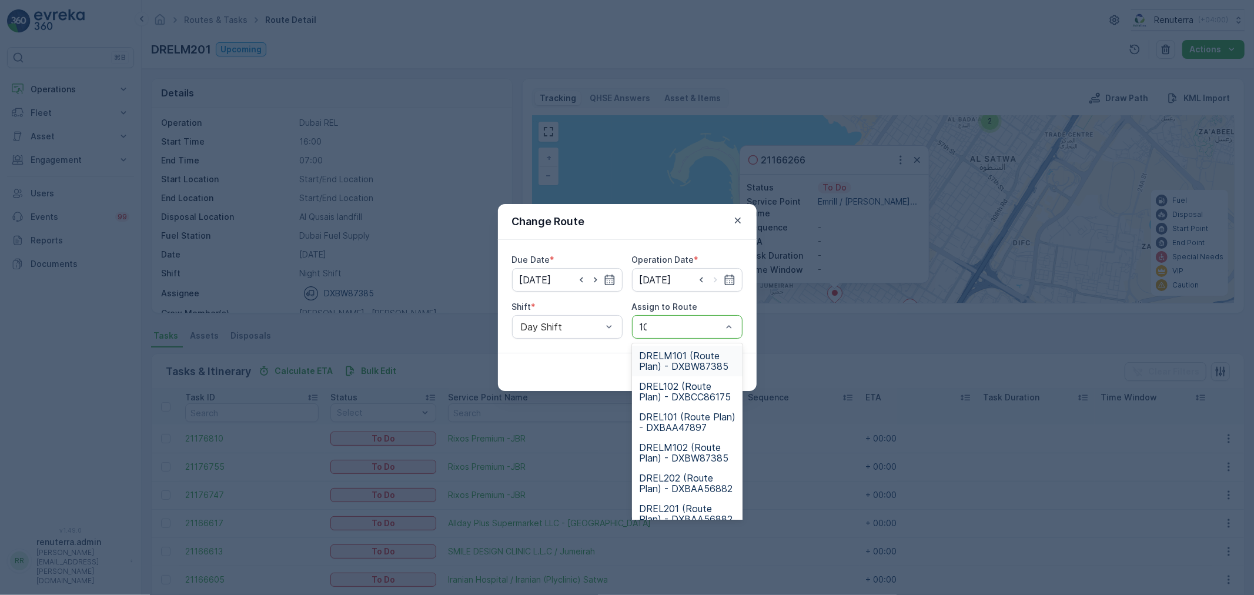
type input "102"
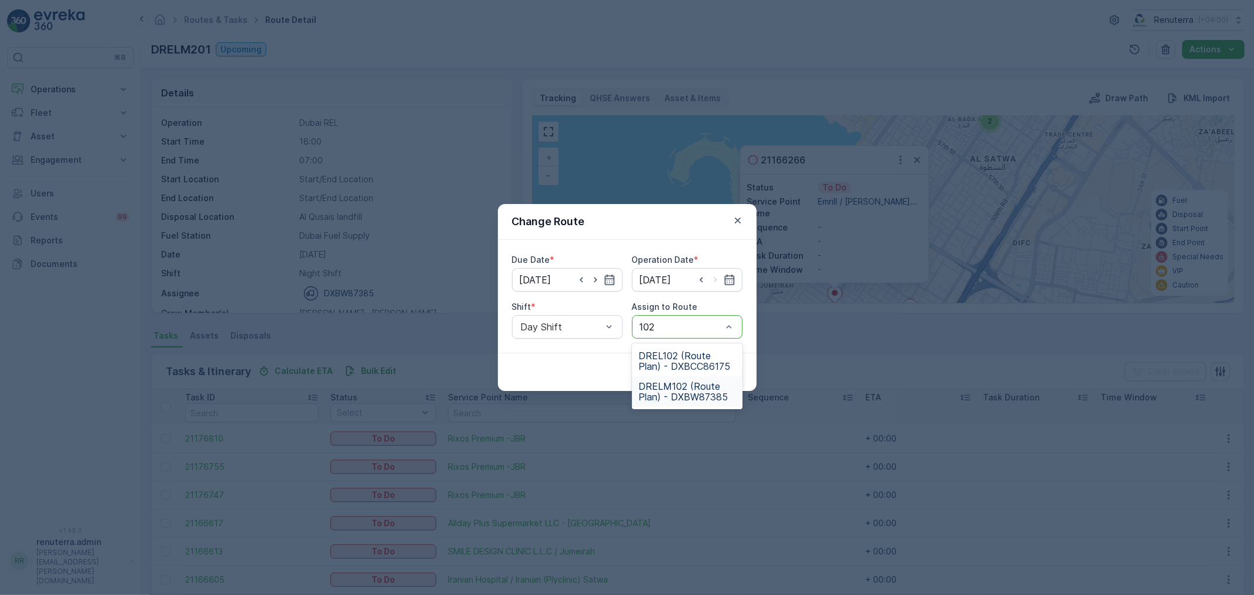
drag, startPoint x: 660, startPoint y: 392, endPoint x: 709, endPoint y: 393, distance: 48.2
click at [661, 392] on span "DRELM102 (Route Plan) - DXBW87385" at bounding box center [687, 391] width 96 height 21
click at [709, 380] on button "Submit" at bounding box center [721, 372] width 43 height 19
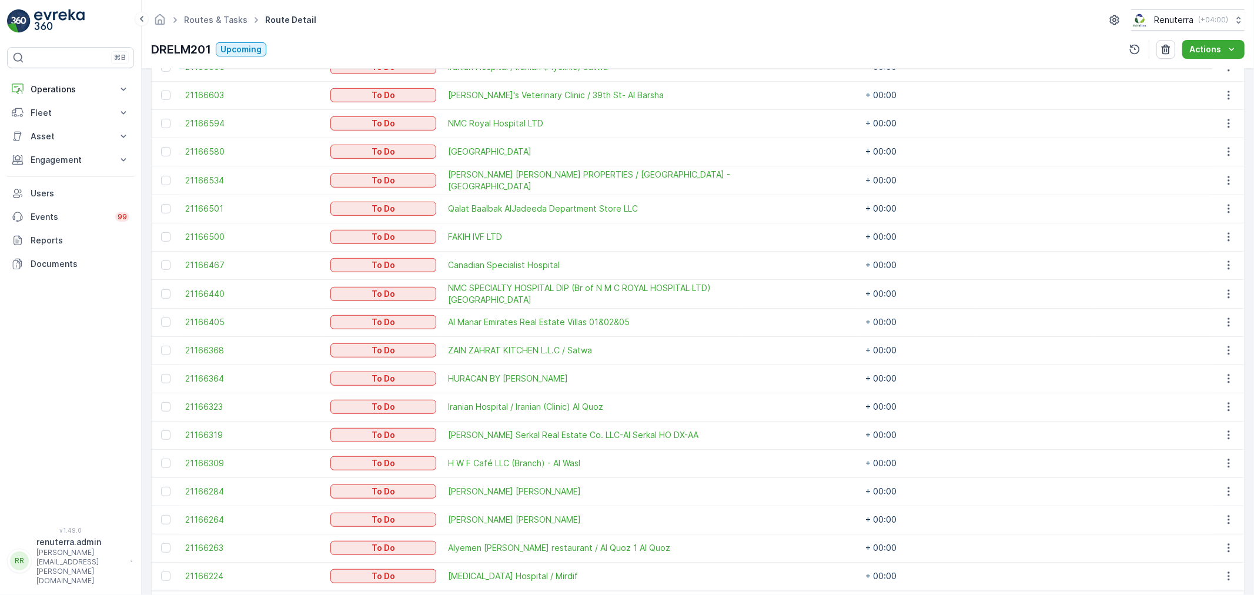
scroll to position [522, 0]
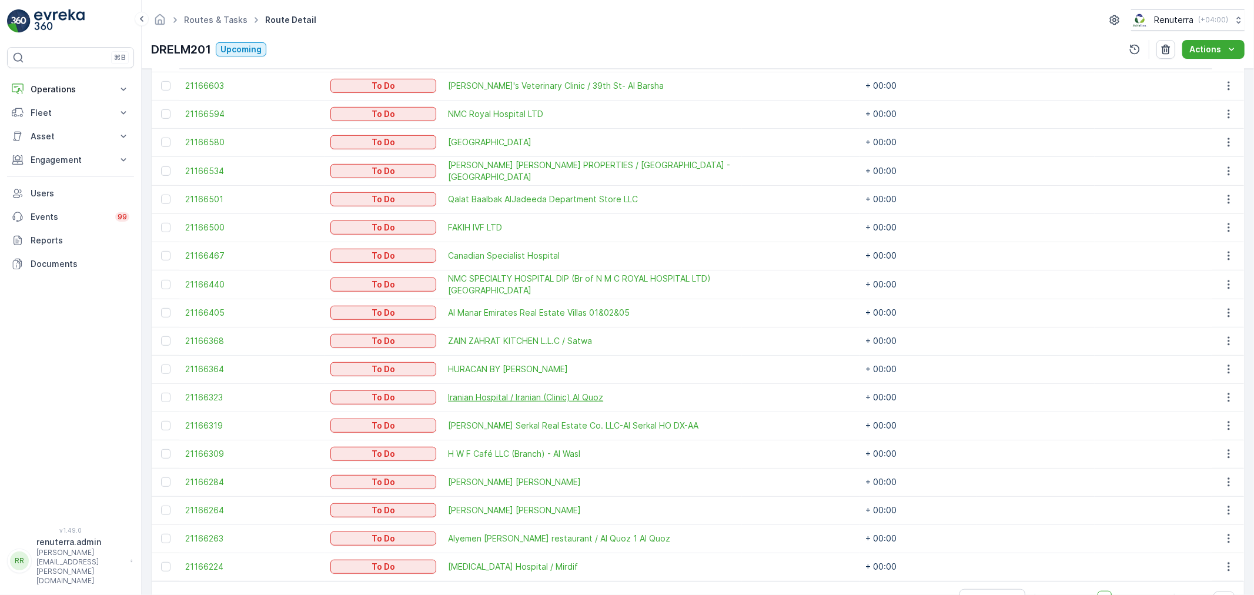
drag, startPoint x: 169, startPoint y: 422, endPoint x: 697, endPoint y: 395, distance: 528.1
click at [169, 422] on div at bounding box center [165, 425] width 9 height 9
click at [161, 421] on input "checkbox" at bounding box center [161, 421] width 0 height 0
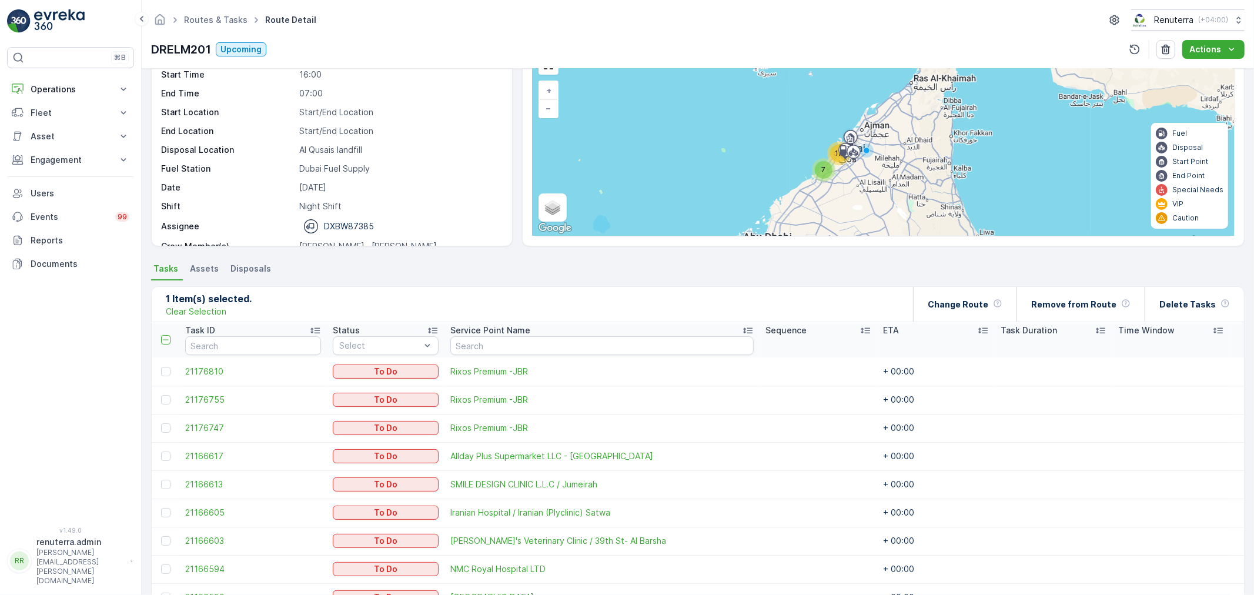
scroll to position [65, 0]
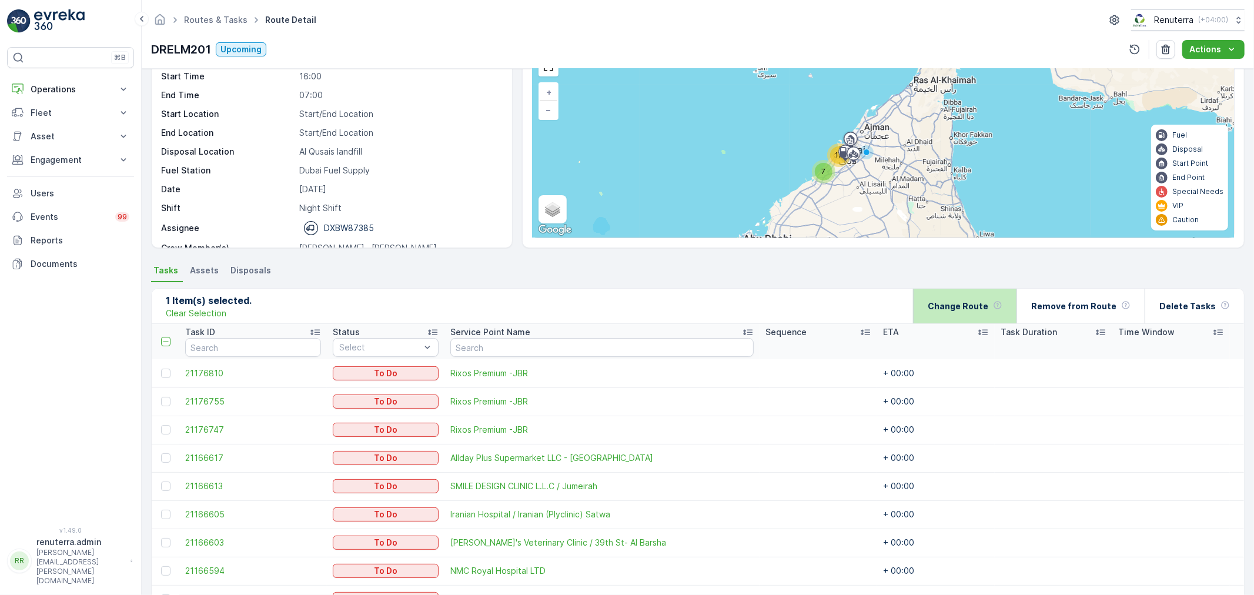
click at [960, 315] on div "Change Route" at bounding box center [965, 306] width 75 height 35
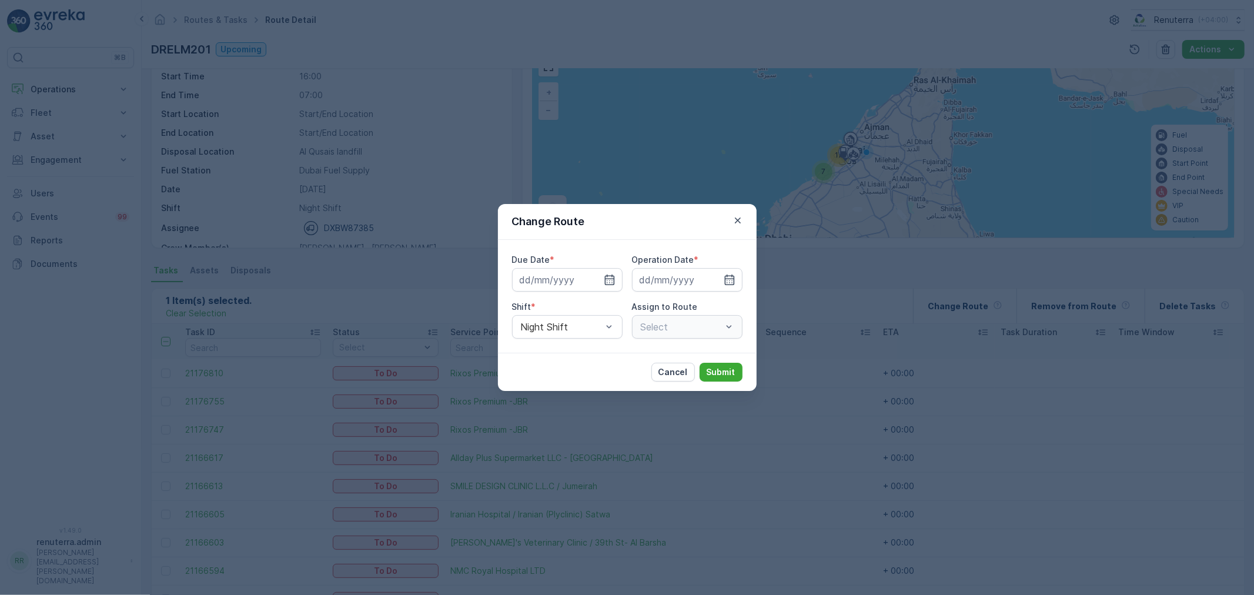
type input "[DATE]"
click at [590, 281] on icon "button" at bounding box center [596, 280] width 12 height 12
type input "[DATE]"
click at [708, 279] on div at bounding box center [716, 280] width 40 height 12
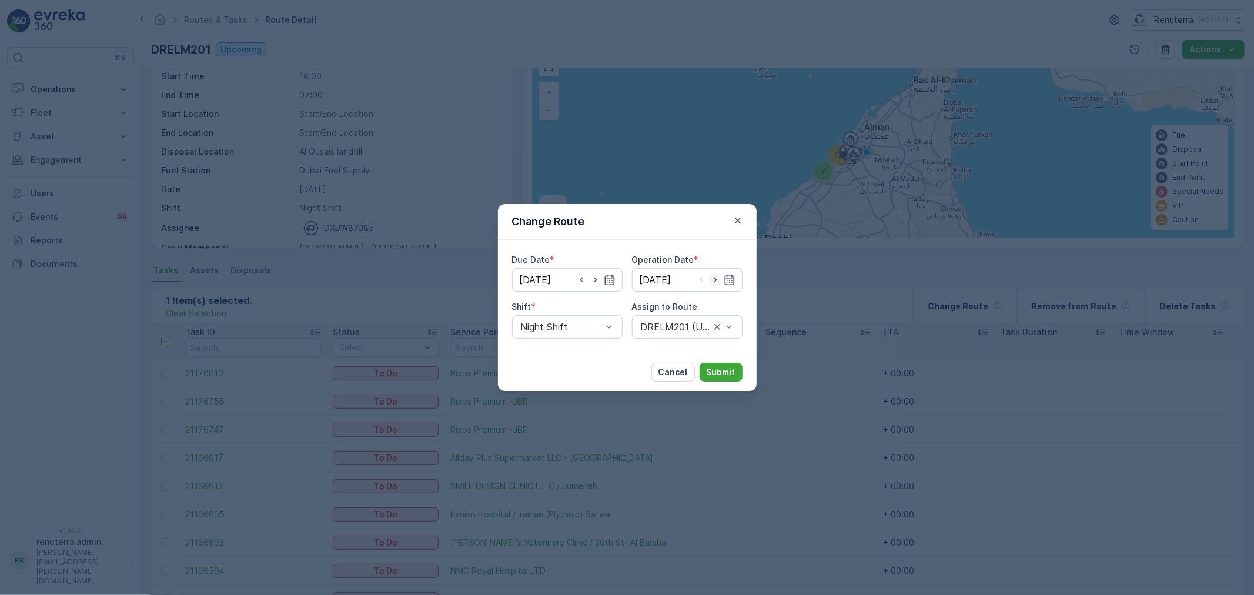
click at [719, 281] on icon "button" at bounding box center [716, 280] width 12 height 12
type input "[DATE]"
click at [589, 325] on div at bounding box center [561, 327] width 83 height 11
click at [597, 344] on div "Day Shift Night Shift" at bounding box center [567, 365] width 111 height 45
click at [589, 351] on div "Day Shift" at bounding box center [567, 355] width 96 height 11
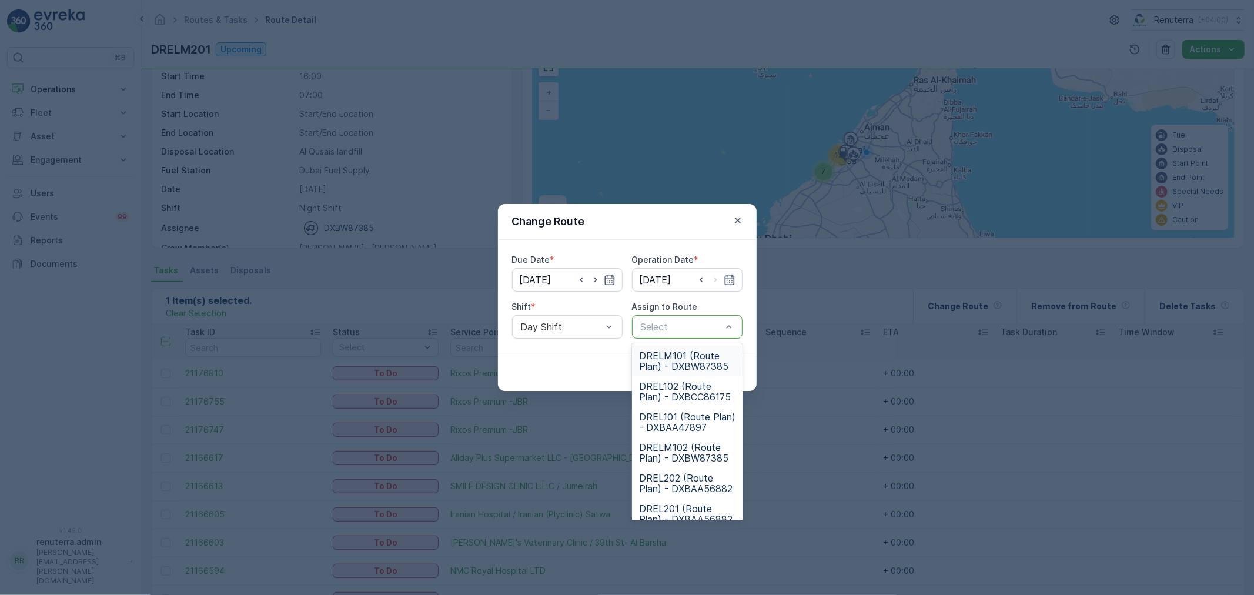
click at [671, 328] on div at bounding box center [681, 327] width 83 height 11
type input "102"
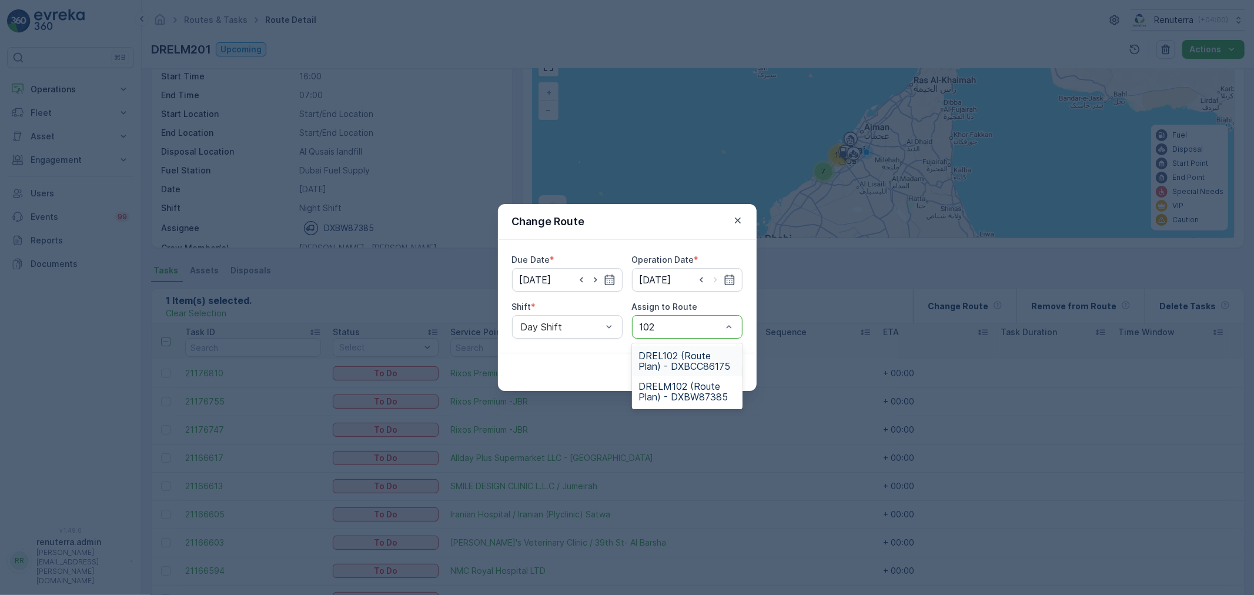
click at [671, 387] on span "DRELM102 (Route Plan) - DXBW87385" at bounding box center [687, 391] width 96 height 21
click at [713, 376] on p "Submit" at bounding box center [721, 372] width 29 height 12
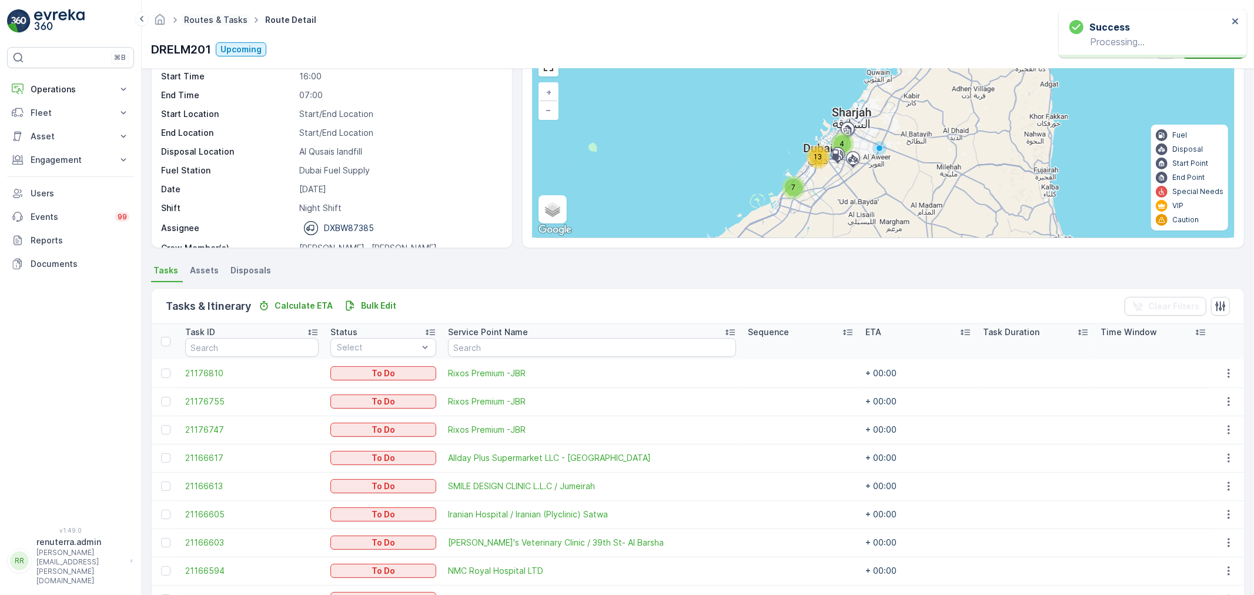
click at [210, 16] on link "Routes & Tasks" at bounding box center [216, 20] width 64 height 10
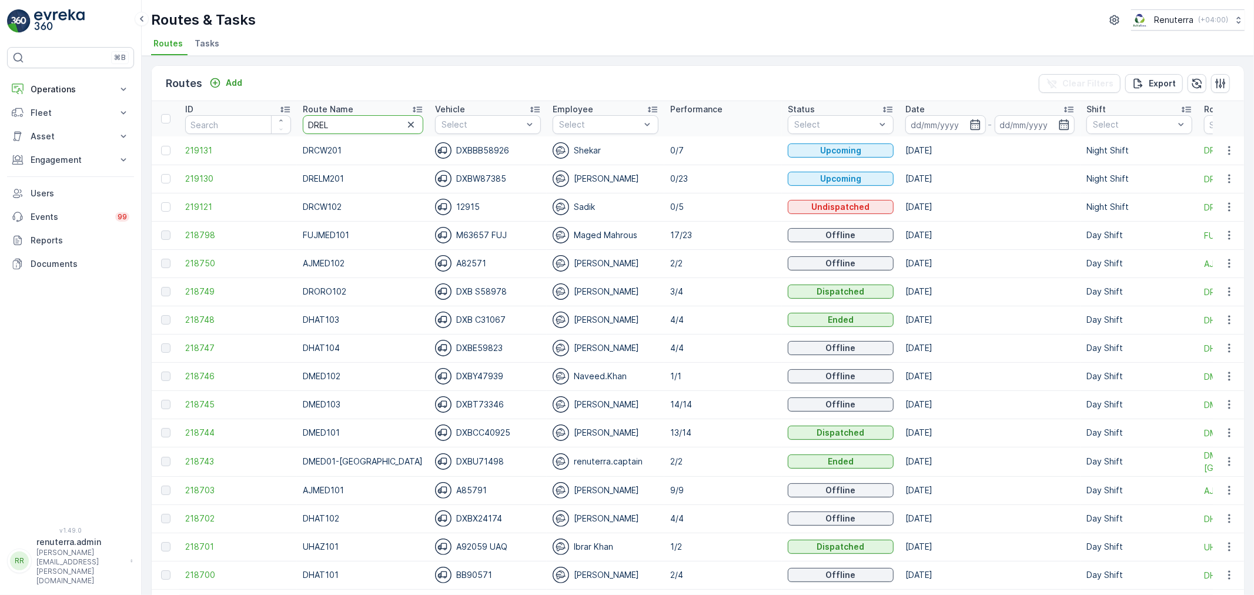
type input "DRELM"
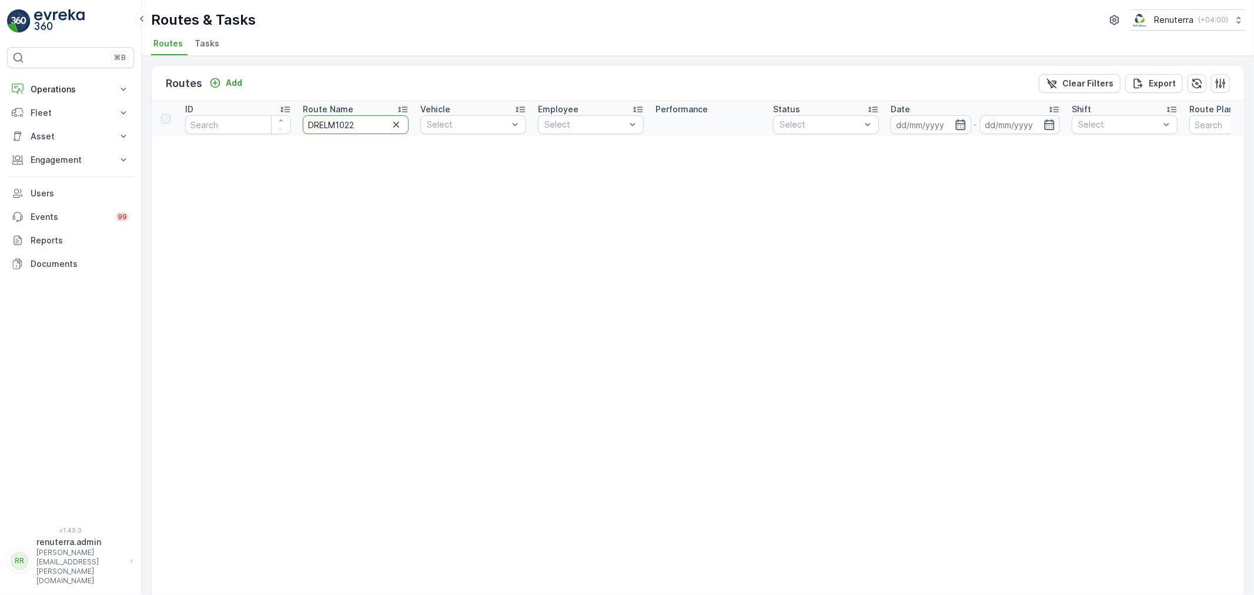
click at [363, 122] on input "DRELM1022" at bounding box center [356, 124] width 106 height 19
type input "DRELM102"
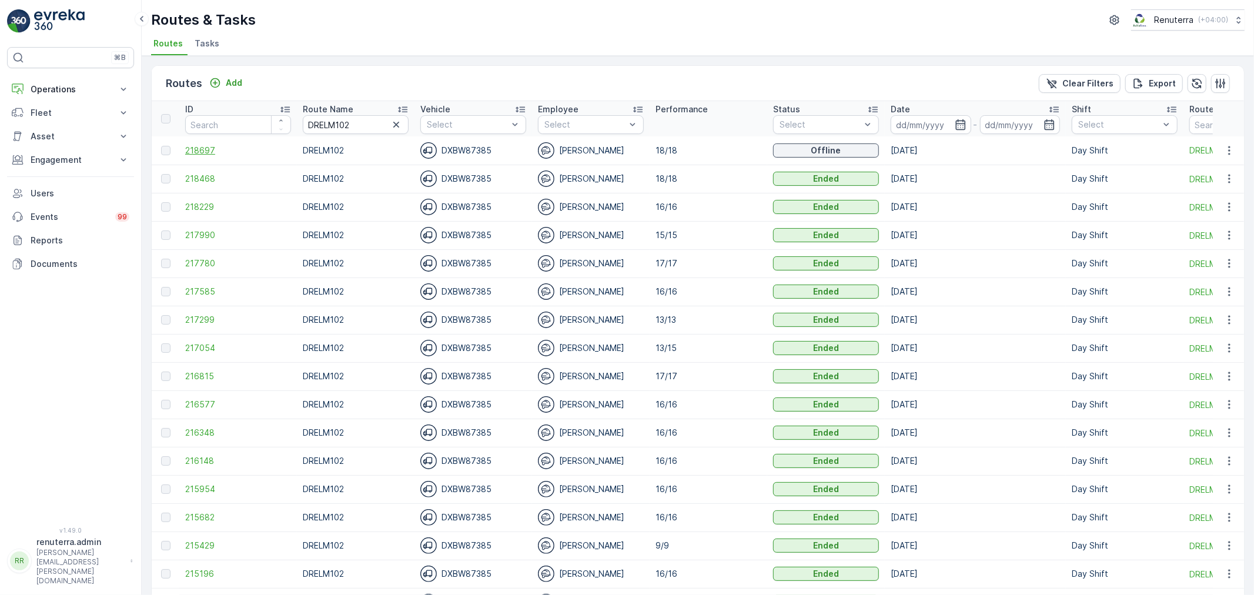
click at [213, 148] on span "218697" at bounding box center [238, 151] width 106 height 12
drag, startPoint x: 354, startPoint y: 123, endPoint x: 341, endPoint y: 121, distance: 13.3
click at [341, 121] on input "DRELM102" at bounding box center [356, 124] width 106 height 19
type input "DRELM101"
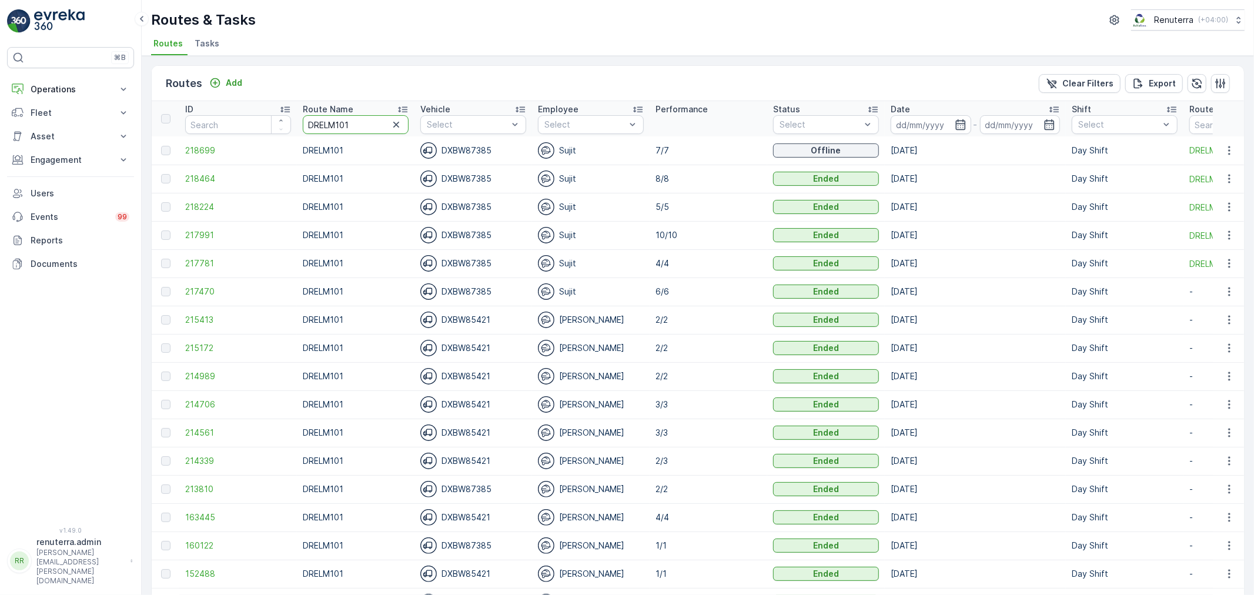
drag, startPoint x: 369, startPoint y: 119, endPoint x: 275, endPoint y: 108, distance: 94.2
click at [283, 111] on tr "ID Route Name DRELM101 Vehicle Select Employee Select Performance Status Select…" at bounding box center [801, 118] width 1299 height 35
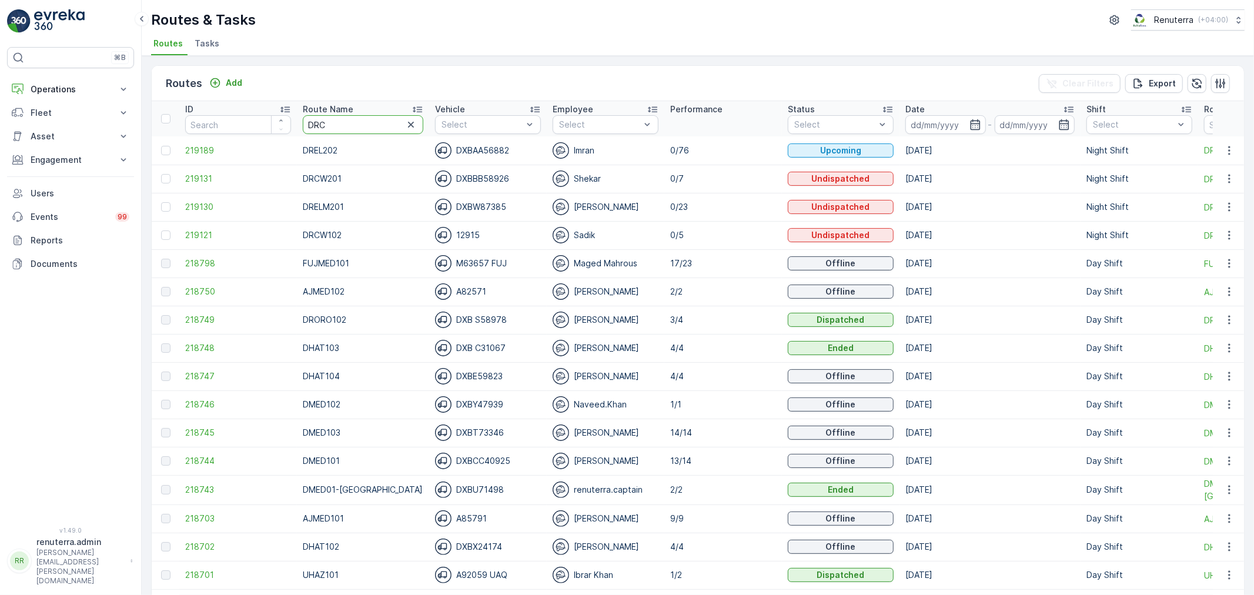
type input "DRCW"
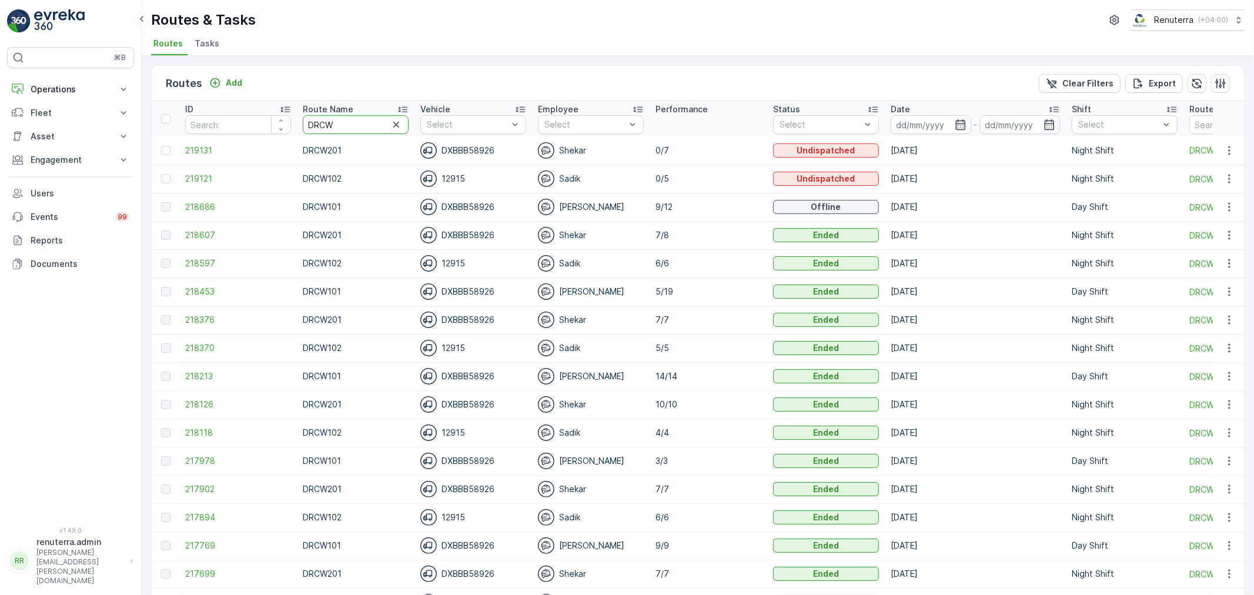
click at [336, 123] on input "DRCW" at bounding box center [356, 124] width 106 height 19
type input "DRCW101"
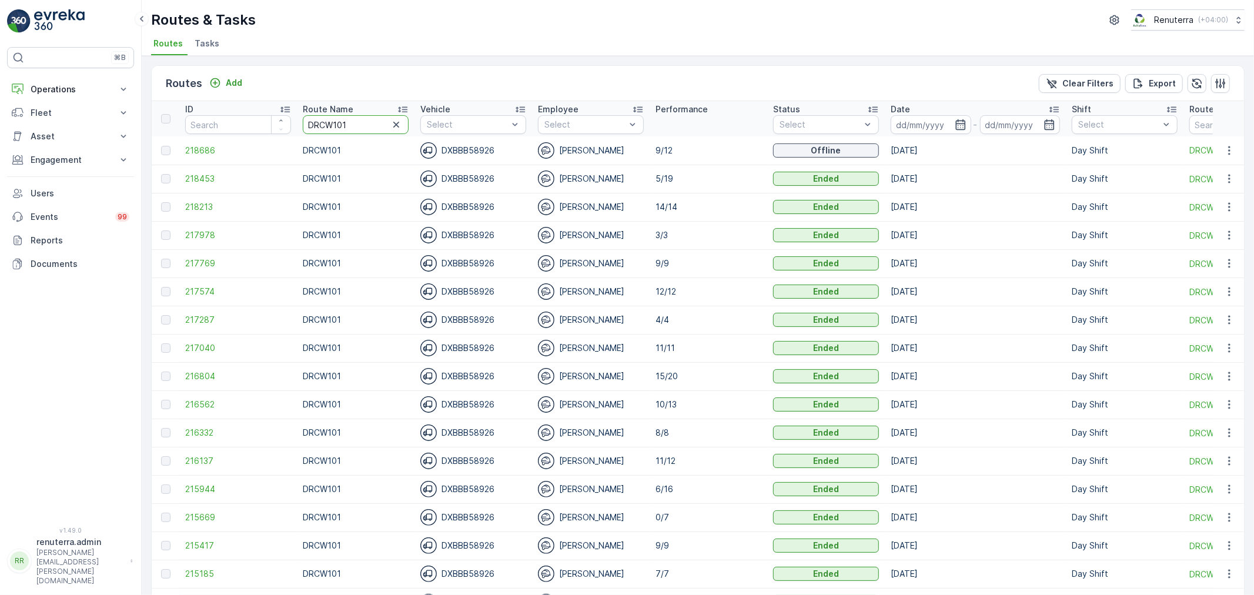
click at [325, 122] on input "DRCW101" at bounding box center [356, 124] width 106 height 19
click at [191, 184] on span "218453" at bounding box center [238, 179] width 106 height 12
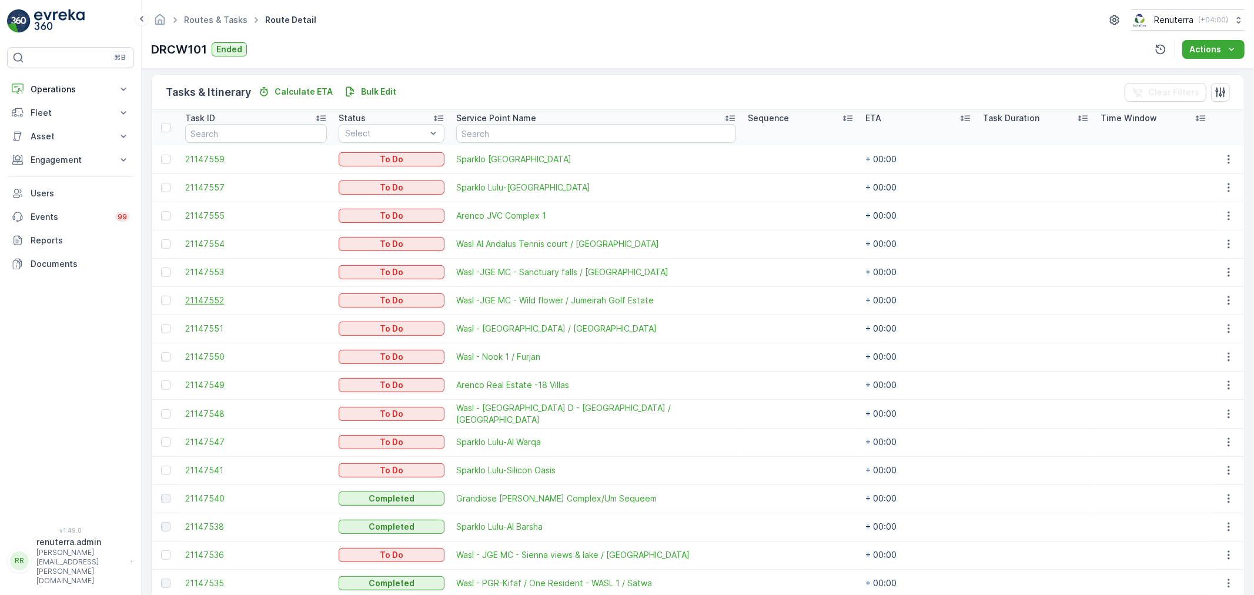
scroll to position [261, 0]
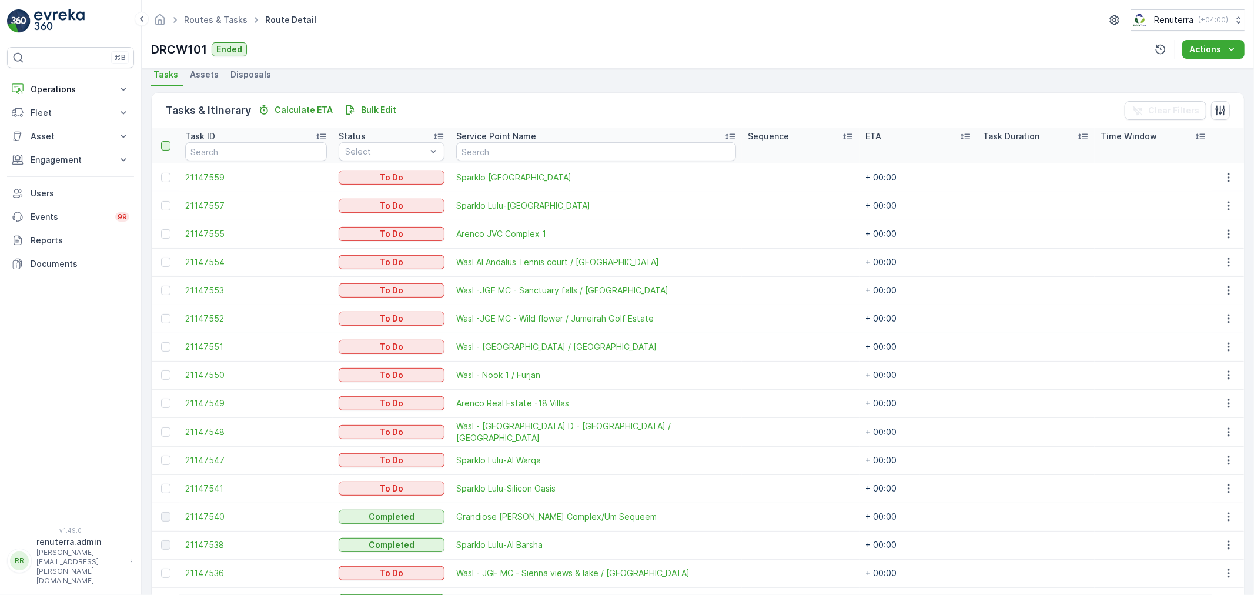
click at [169, 145] on div at bounding box center [165, 145] width 9 height 9
click at [168, 141] on input "checkbox" at bounding box center [168, 141] width 0 height 0
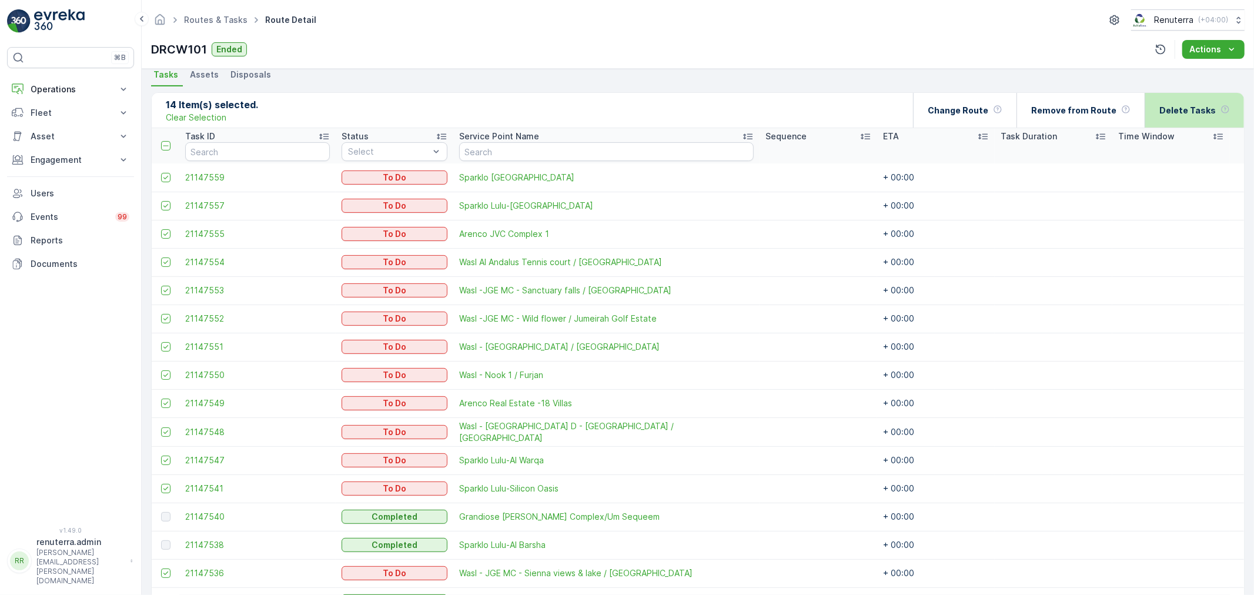
click at [1214, 94] on div "Delete Tasks" at bounding box center [1194, 110] width 71 height 35
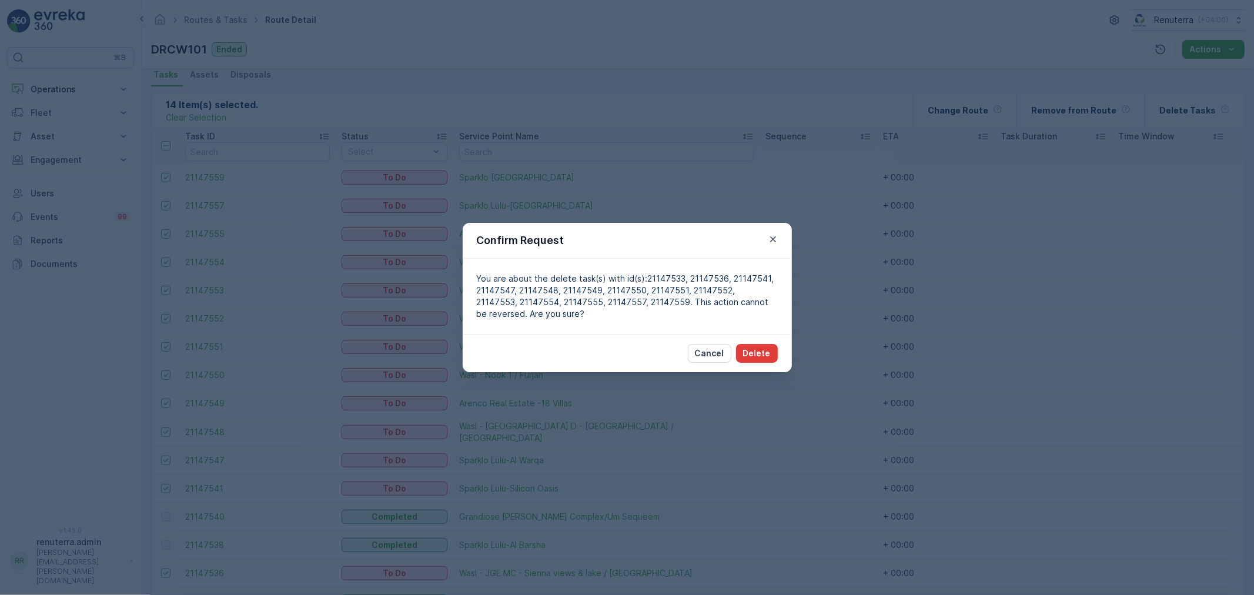
click at [756, 355] on p "Delete" at bounding box center [757, 353] width 28 height 12
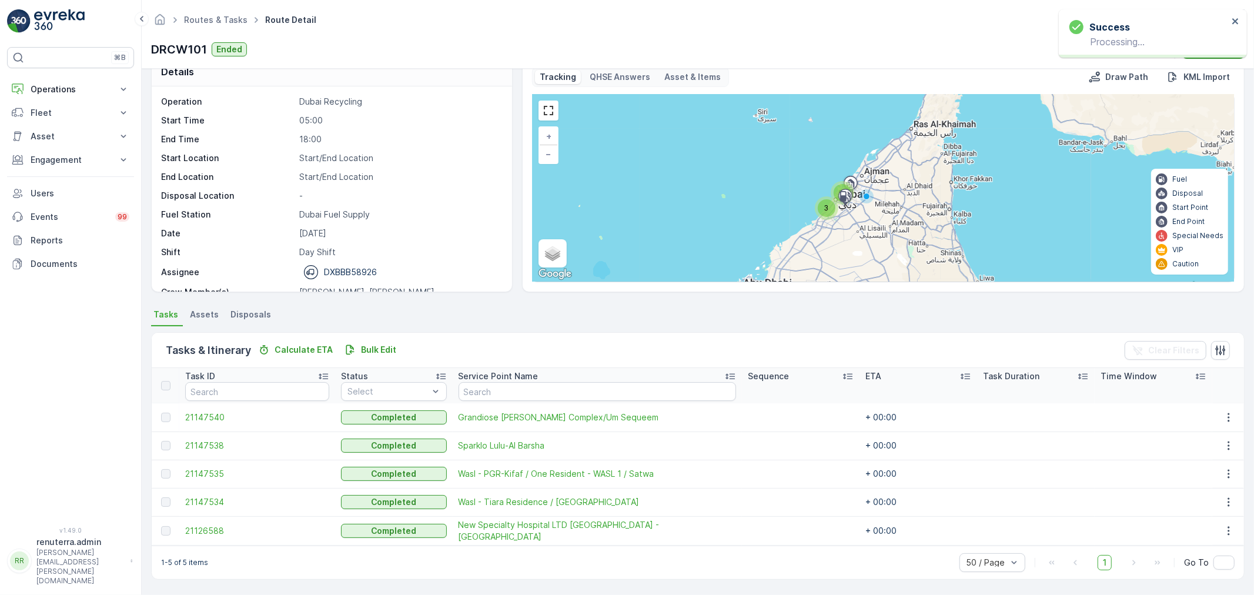
scroll to position [20, 0]
click at [221, 18] on link "Routes & Tasks" at bounding box center [216, 20] width 64 height 10
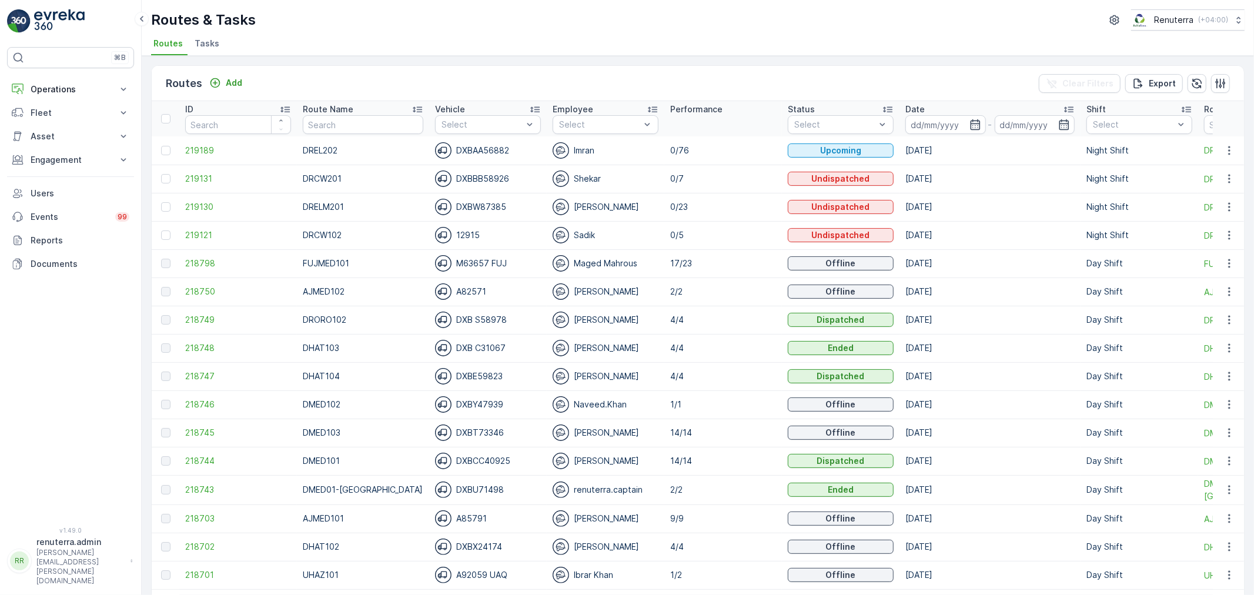
click at [340, 116] on input "text" at bounding box center [363, 124] width 121 height 19
type input "RCW101"
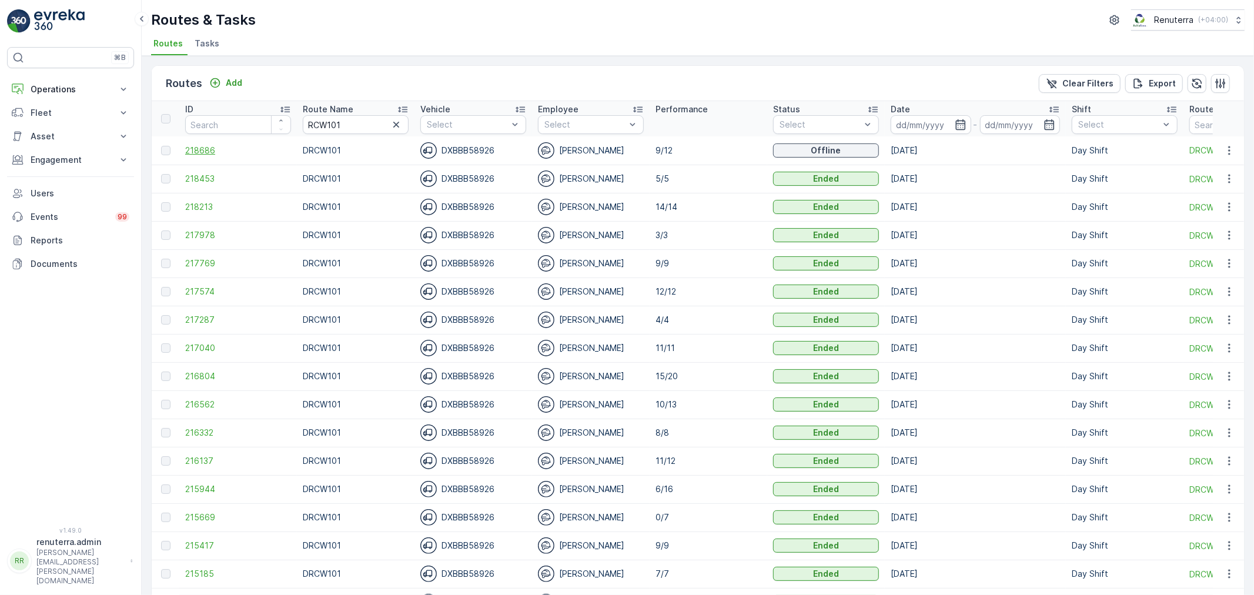
click at [230, 145] on span "218686" at bounding box center [238, 151] width 106 height 12
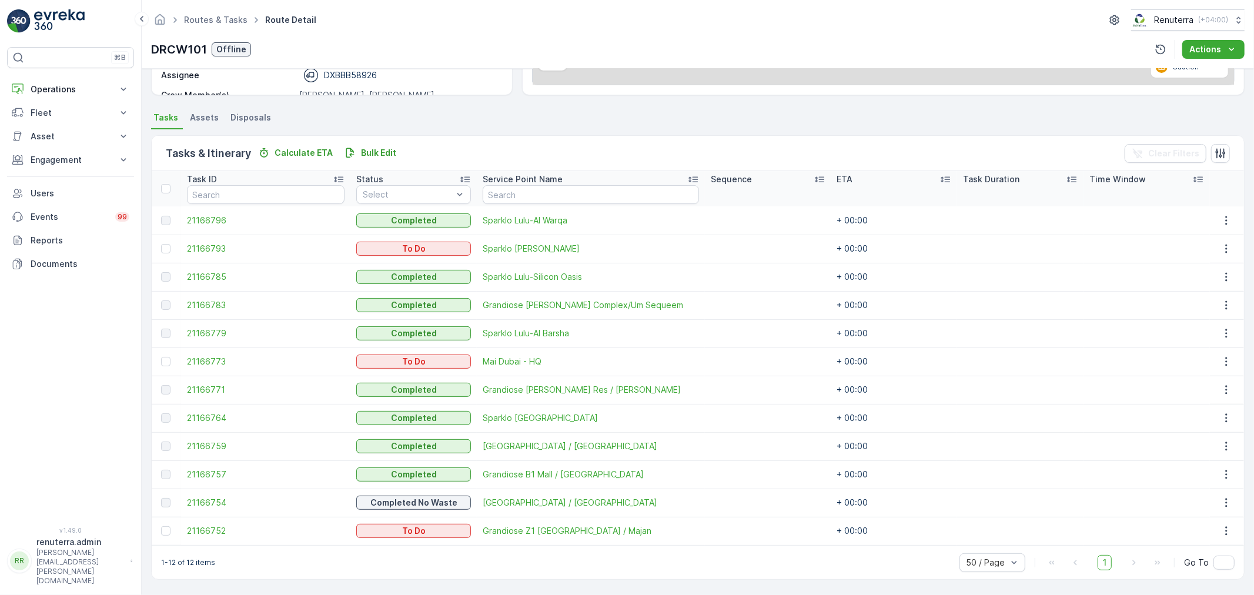
scroll to position [218, 0]
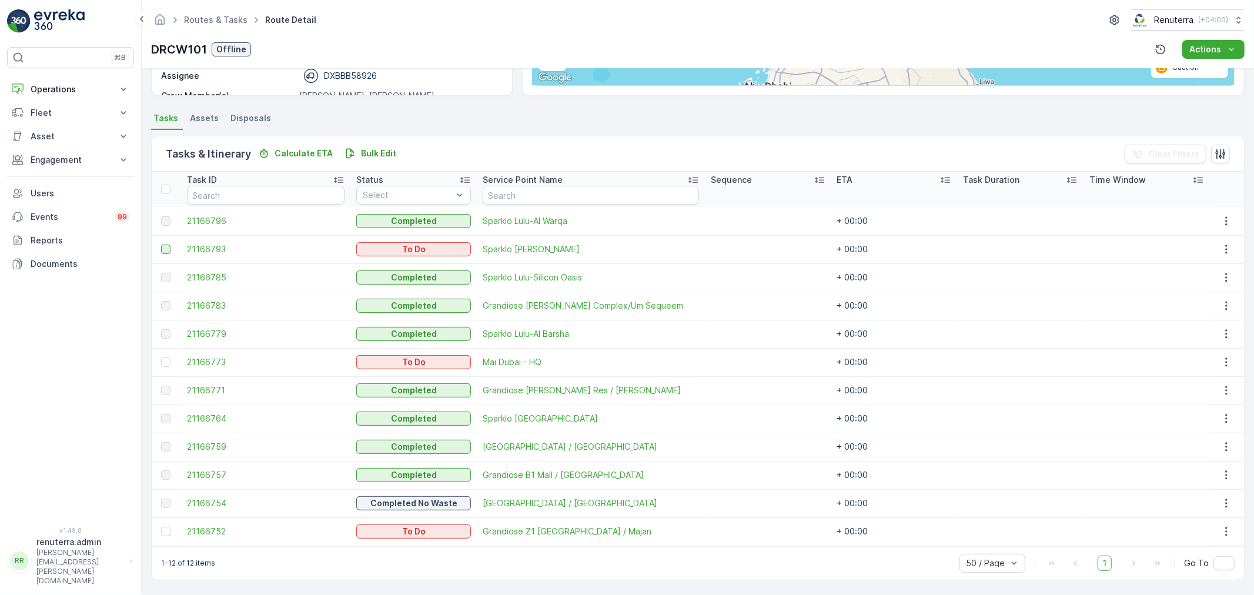
click at [163, 245] on div at bounding box center [165, 249] width 9 height 9
click at [161, 245] on input "checkbox" at bounding box center [161, 245] width 0 height 0
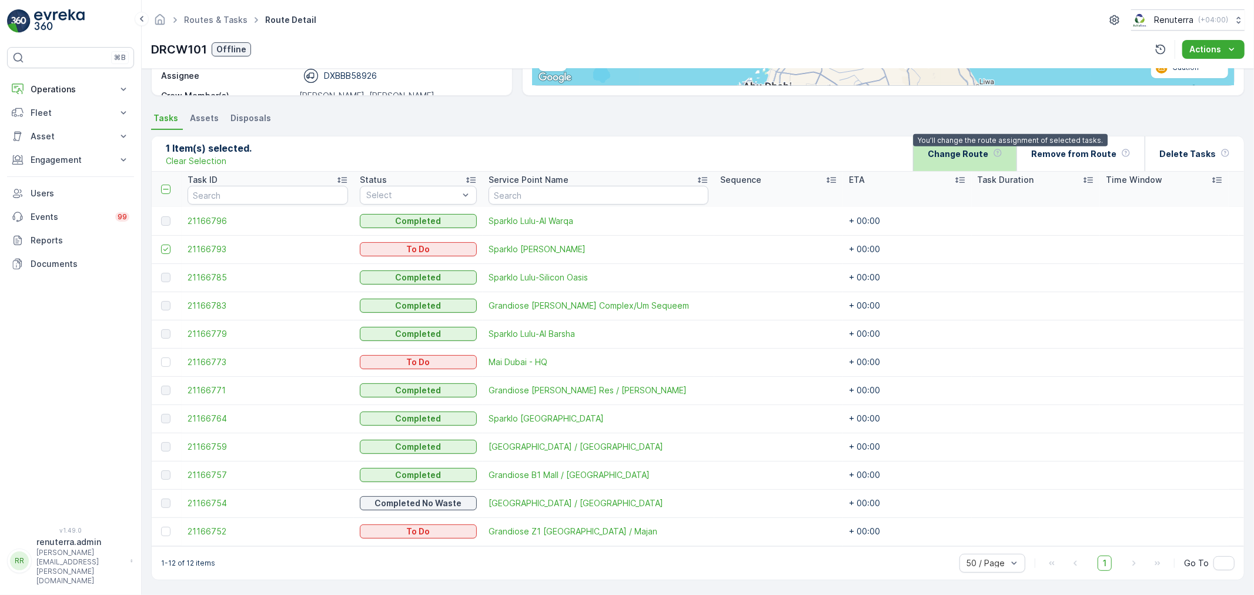
click at [1003, 157] on div at bounding box center [997, 153] width 9 height 11
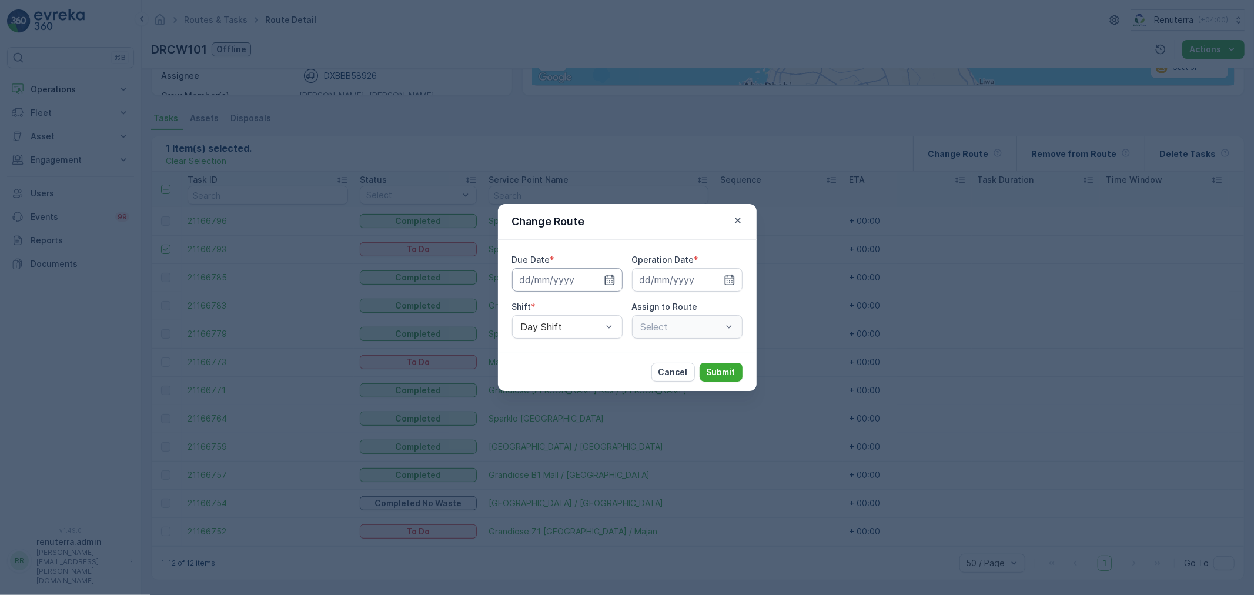
type input "[DATE]"
click at [697, 305] on div "Assign to Route" at bounding box center [687, 307] width 111 height 12
click at [690, 335] on div "DRCW101 (Offline) - DXBBB58926" at bounding box center [687, 327] width 111 height 24
click at [577, 330] on div at bounding box center [561, 327] width 83 height 11
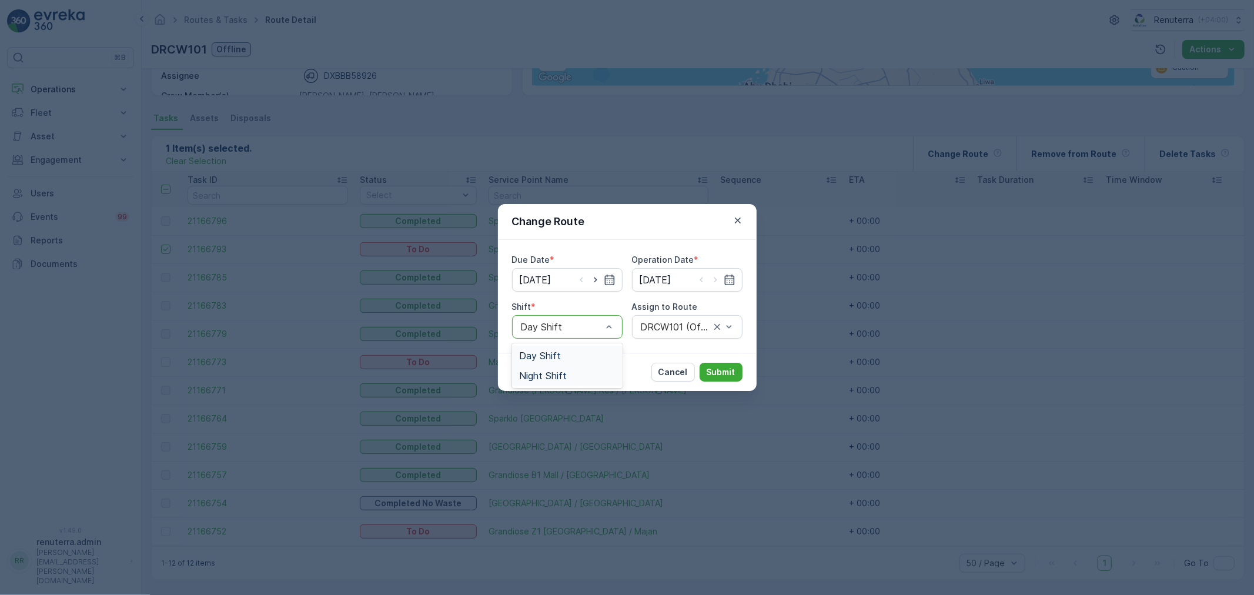
click at [570, 372] on div "Night Shift" at bounding box center [567, 375] width 96 height 11
click at [669, 329] on div at bounding box center [676, 327] width 72 height 11
type input "201"
drag, startPoint x: 602, startPoint y: 362, endPoint x: 614, endPoint y: 365, distance: 12.7
click at [608, 362] on div "Cancel Submit" at bounding box center [627, 372] width 259 height 38
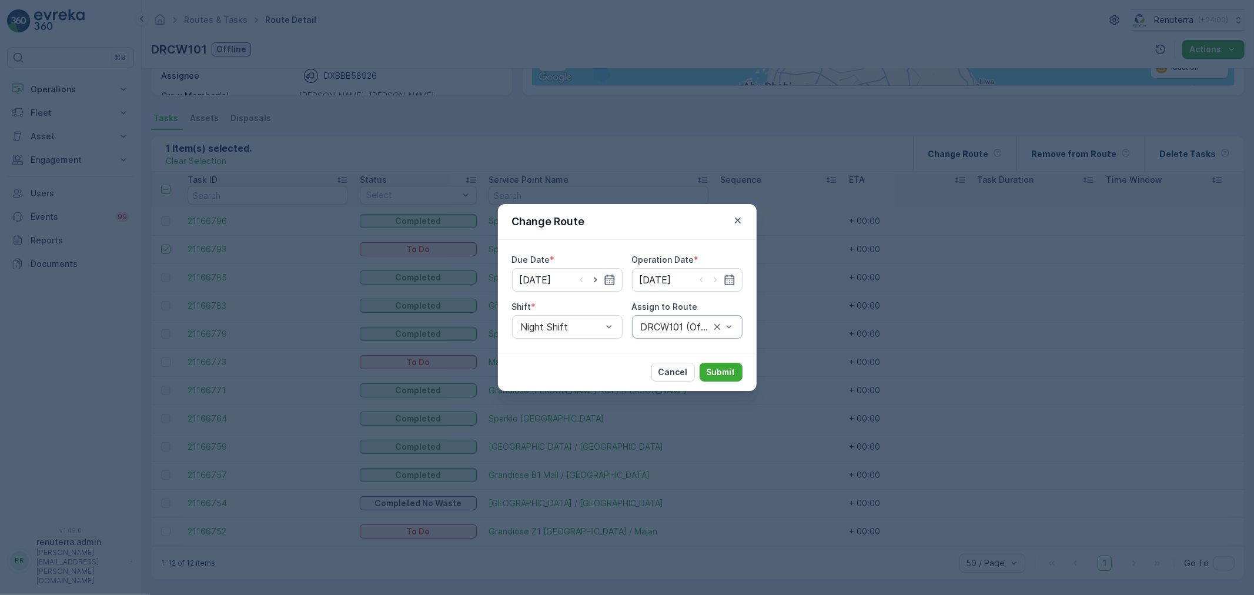
click at [679, 322] on div at bounding box center [676, 327] width 72 height 11
type input "201"
click at [660, 365] on span "DRCW201 (Undispatched ) - DXBBB58926" at bounding box center [687, 366] width 96 height 32
click at [714, 372] on p "Submit" at bounding box center [721, 372] width 29 height 12
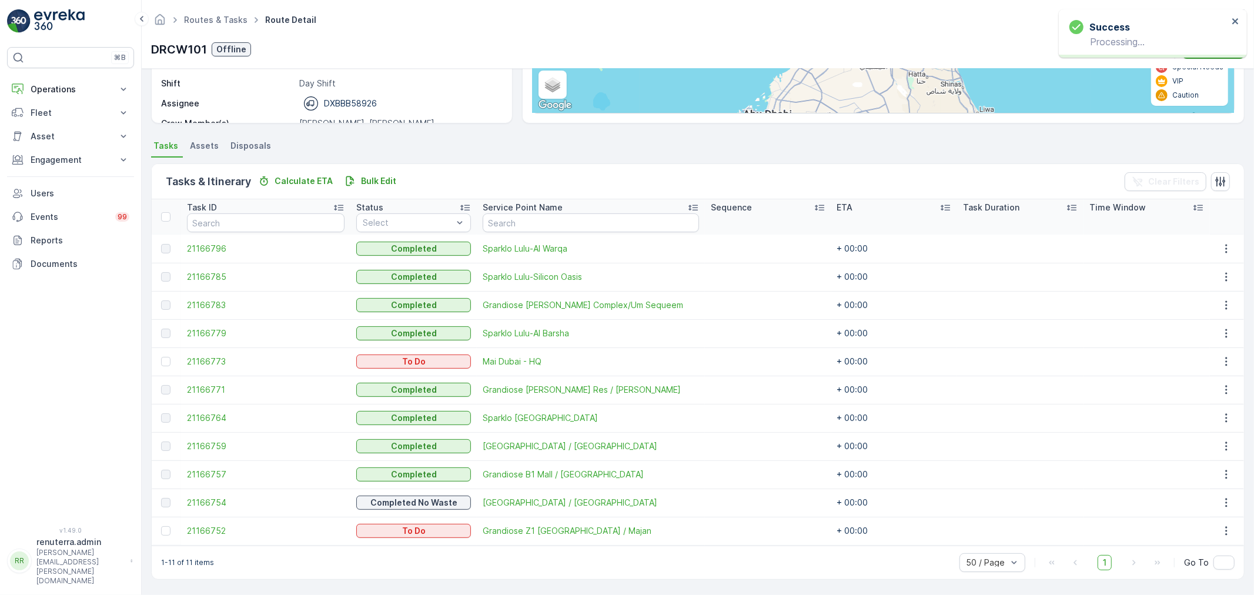
scroll to position [189, 0]
click at [162, 533] on div at bounding box center [165, 531] width 9 height 9
click at [161, 527] on input "checkbox" at bounding box center [161, 527] width 0 height 0
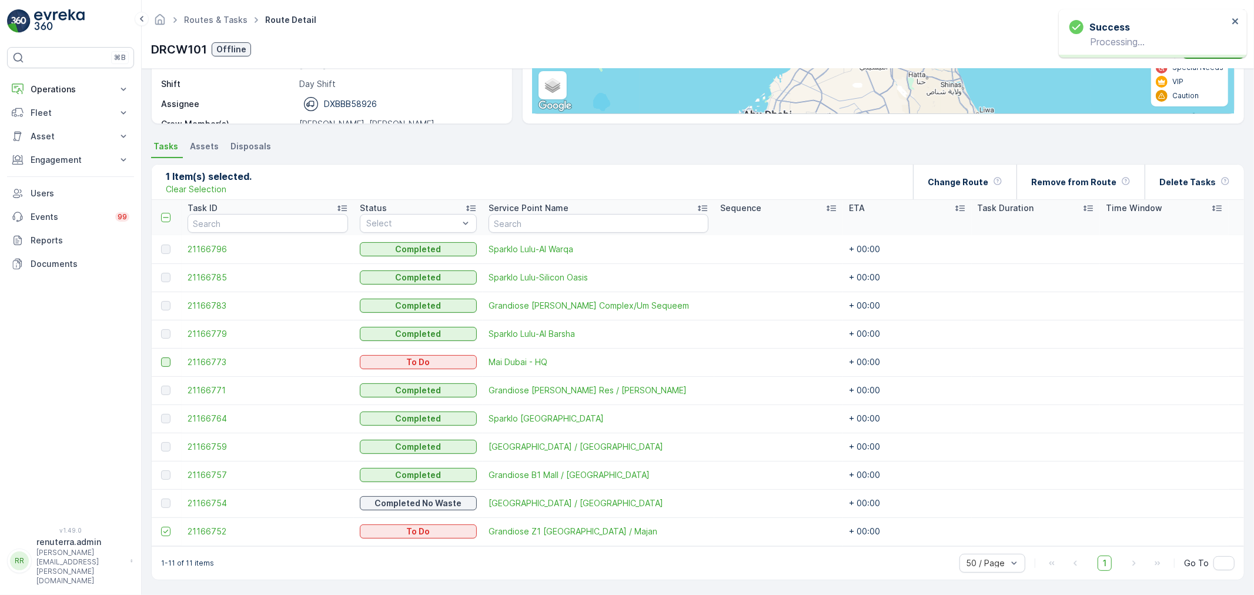
click at [163, 363] on div at bounding box center [165, 361] width 9 height 9
click at [161, 357] on input "checkbox" at bounding box center [161, 357] width 0 height 0
click at [1218, 187] on div "Delete Tasks" at bounding box center [1194, 182] width 71 height 35
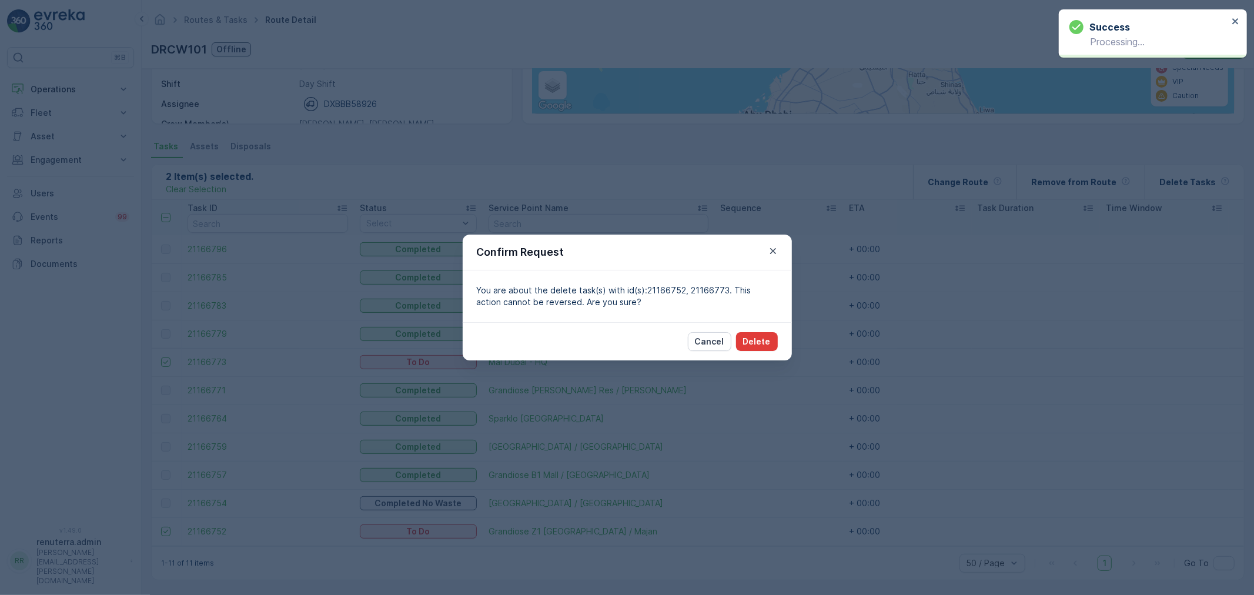
click at [750, 342] on p "Delete" at bounding box center [757, 342] width 28 height 12
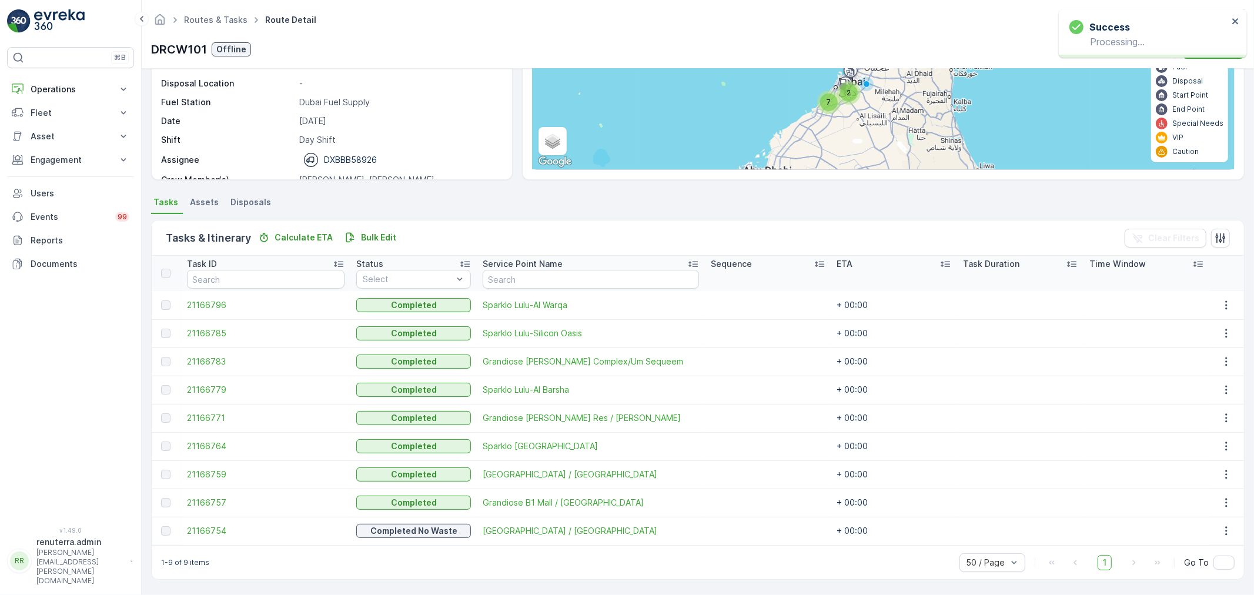
scroll to position [133, 0]
click at [218, 19] on link "Routes & Tasks" at bounding box center [216, 20] width 64 height 10
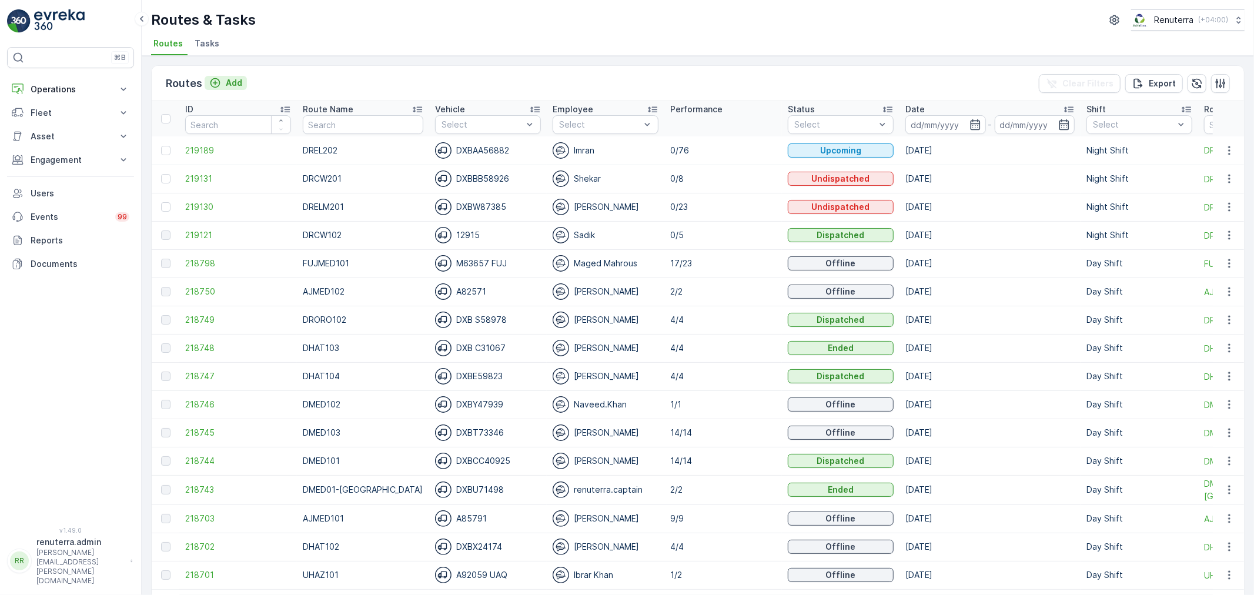
click at [242, 83] on button "Add" at bounding box center [226, 83] width 42 height 14
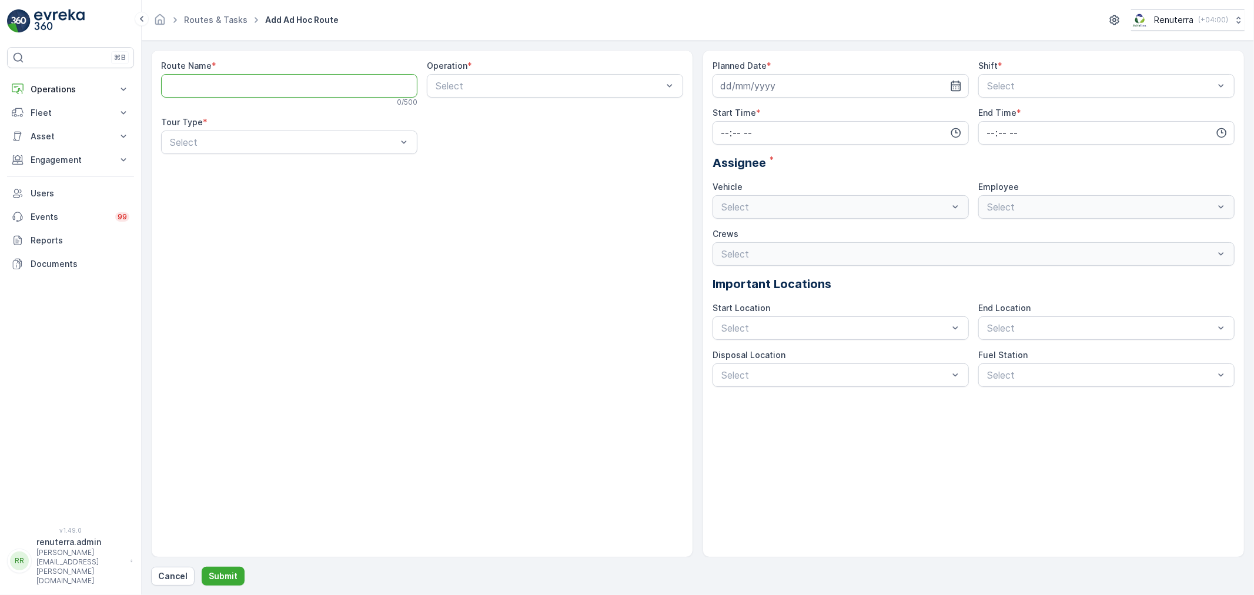
click at [228, 93] on Name "Route Name" at bounding box center [289, 86] width 256 height 24
type Name "DHAZ101"
click at [449, 98] on div "Operation * Select" at bounding box center [555, 83] width 256 height 47
click at [453, 94] on div "Select" at bounding box center [555, 86] width 256 height 24
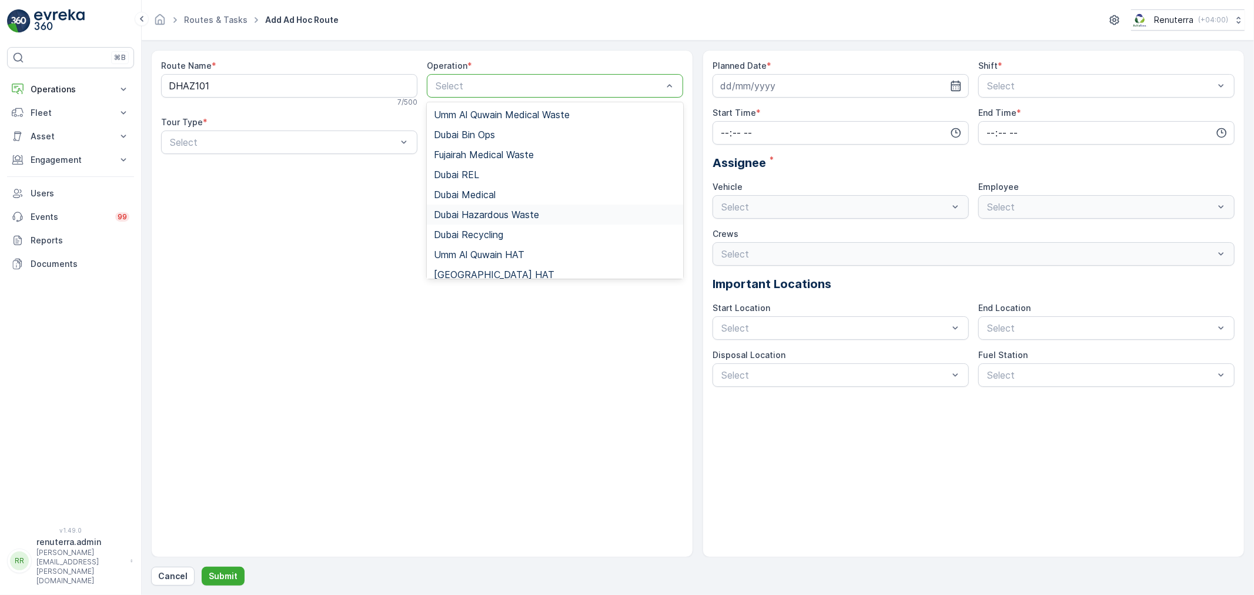
click at [482, 222] on div "Dubai Hazardous Waste" at bounding box center [555, 215] width 256 height 20
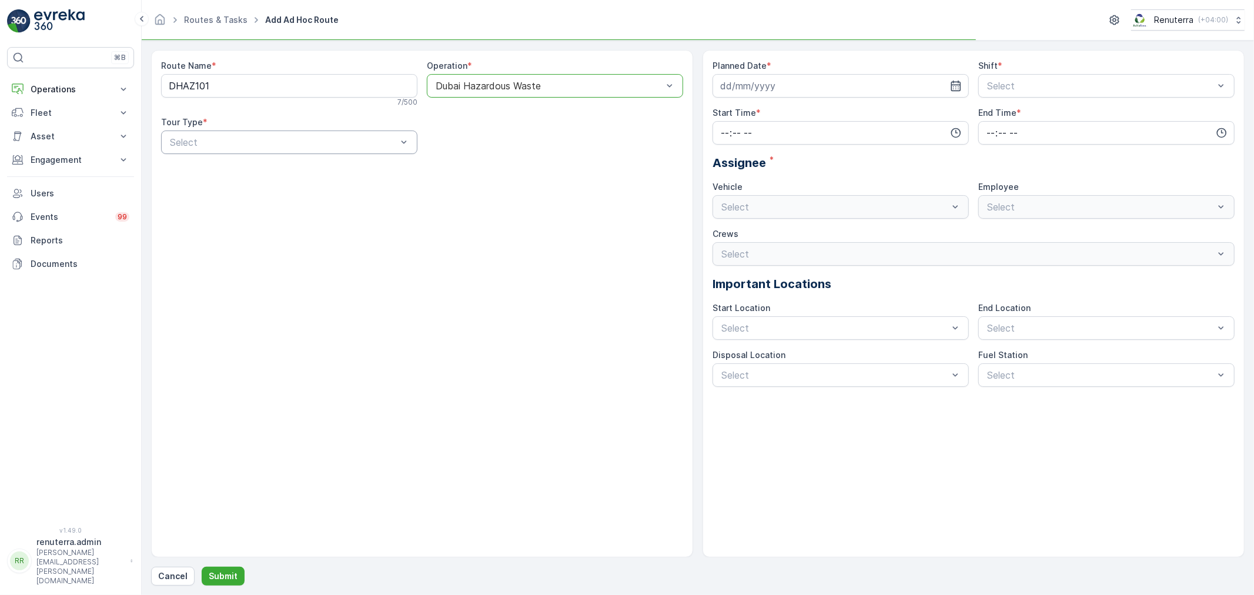
click at [224, 151] on div "Select" at bounding box center [289, 143] width 256 height 24
click at [226, 186] on div "Dynamic" at bounding box center [289, 191] width 242 height 11
click at [711, 81] on div "Planned Date * Shift * Select Start Time * End Time * Assignee * Vehicle Select…" at bounding box center [974, 303] width 542 height 507
click at [725, 81] on input at bounding box center [841, 86] width 256 height 24
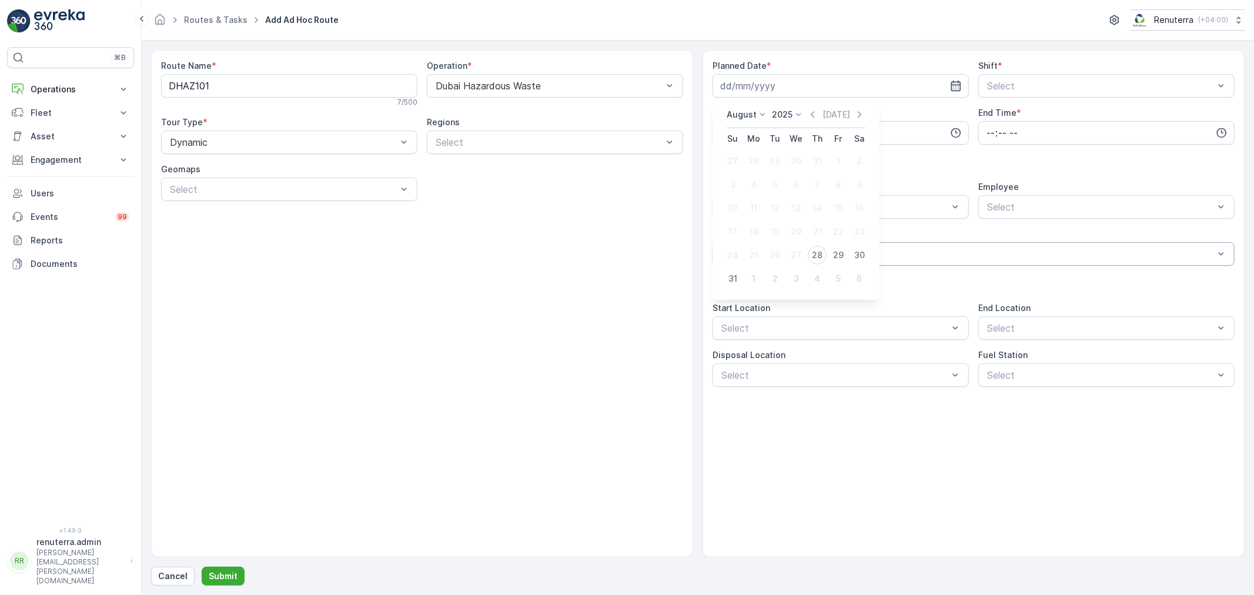
click at [812, 259] on div "28" at bounding box center [817, 255] width 19 height 19
type input "[DATE]"
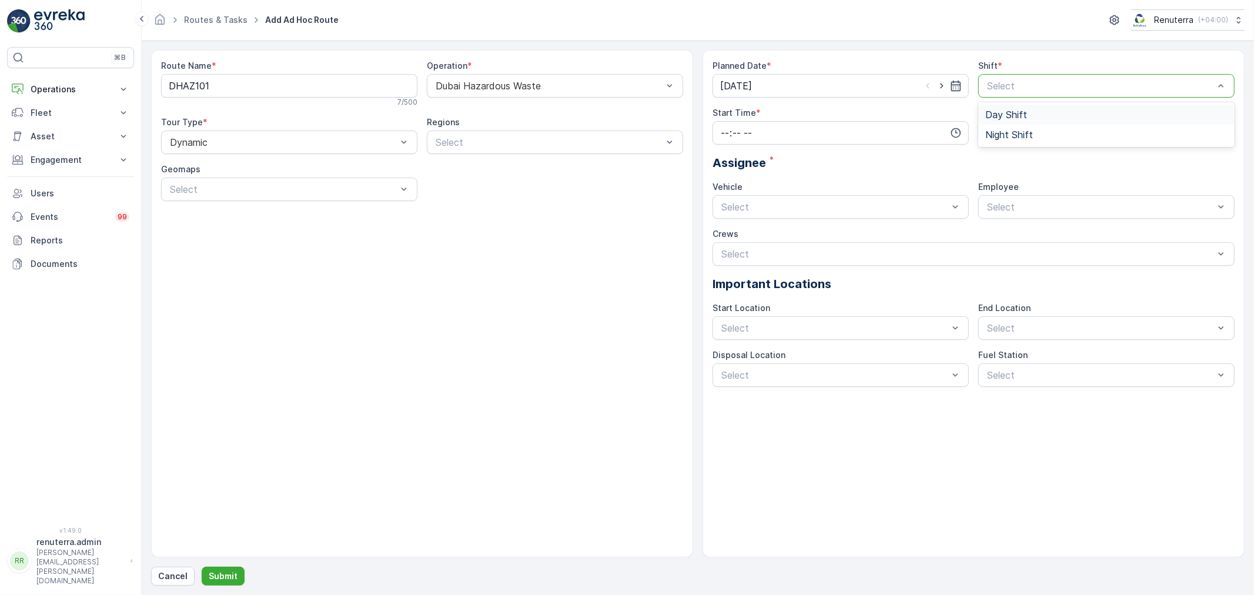
click at [985, 86] on div "Select" at bounding box center [1106, 86] width 256 height 24
click at [1000, 116] on span "Day Shift" at bounding box center [1006, 114] width 42 height 11
click at [794, 122] on input "time" at bounding box center [841, 133] width 256 height 24
click at [725, 214] on span "17" at bounding box center [724, 219] width 9 height 12
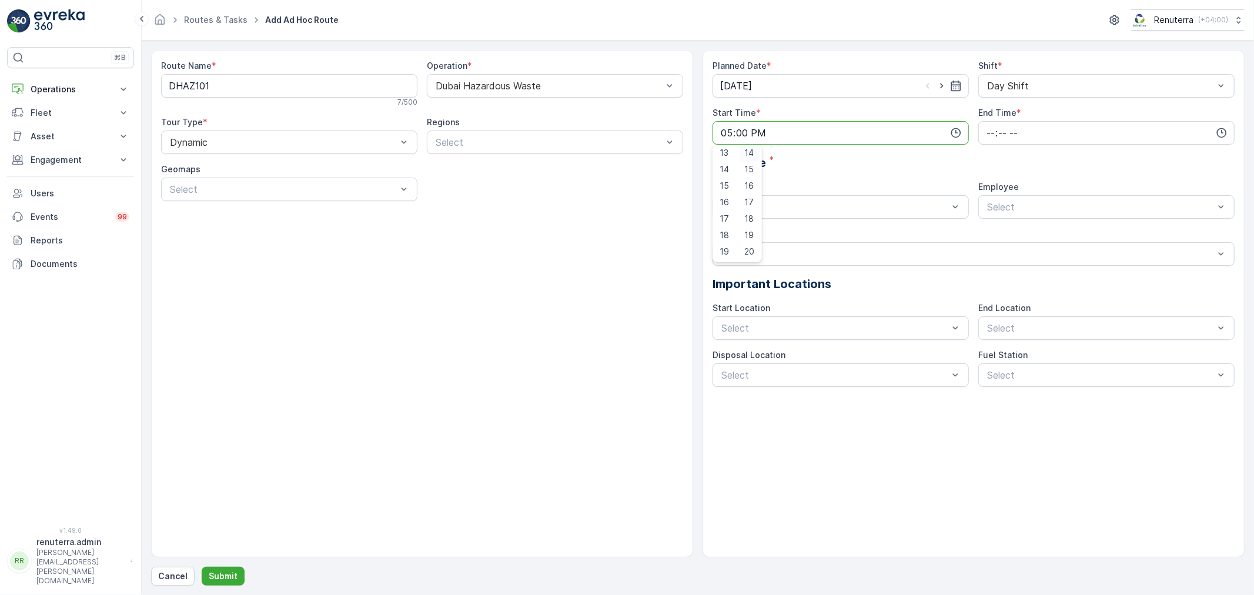
scroll to position [196, 0]
click at [751, 208] on span "15" at bounding box center [748, 207] width 9 height 12
type input "17:15"
click at [1000, 128] on input "time" at bounding box center [1106, 133] width 256 height 24
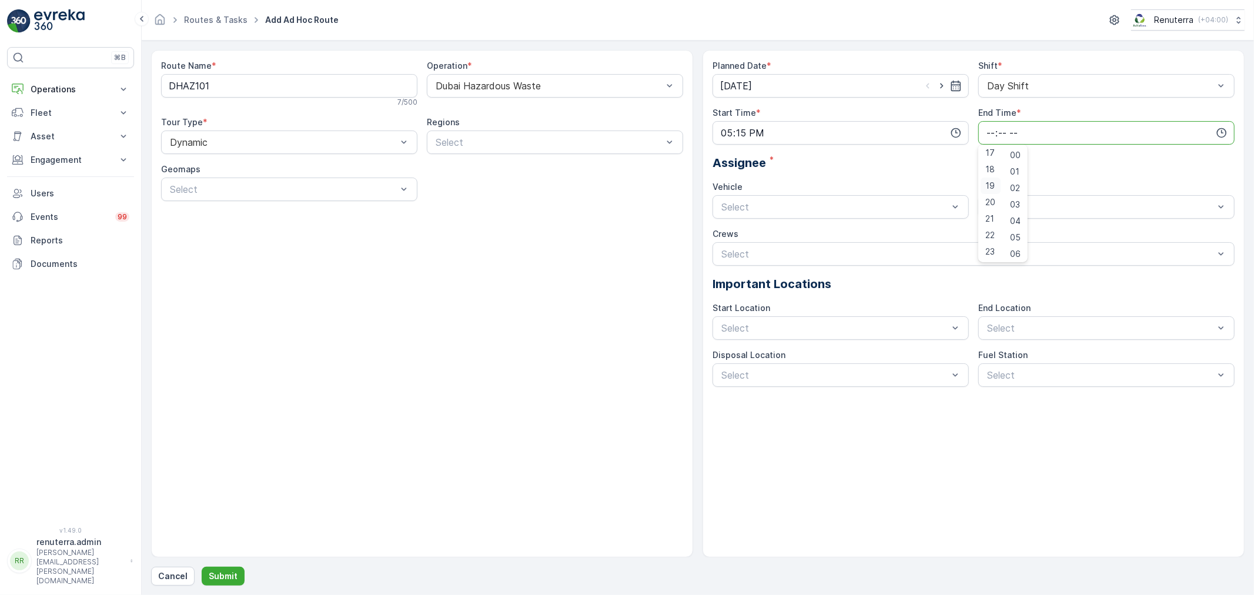
click at [988, 191] on span "19" at bounding box center [989, 186] width 9 height 12
type input "19:00"
click at [893, 161] on div "Assignee *" at bounding box center [974, 163] width 522 height 18
drag, startPoint x: 801, startPoint y: 212, endPoint x: 798, endPoint y: 233, distance: 20.7
click at [798, 212] on div at bounding box center [834, 207] width 229 height 11
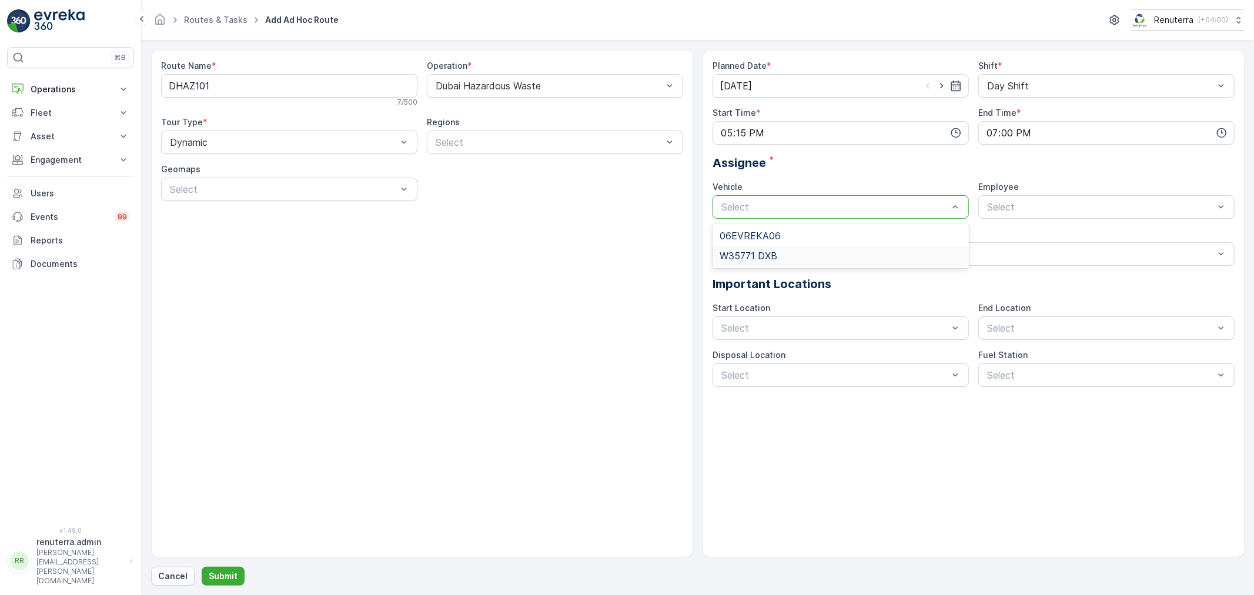
click at [791, 259] on div "W35771 DXB" at bounding box center [841, 255] width 242 height 11
click at [1001, 275] on span "renuterra.captain" at bounding box center [1021, 275] width 73 height 11
click at [233, 576] on p "Submit" at bounding box center [223, 576] width 29 height 12
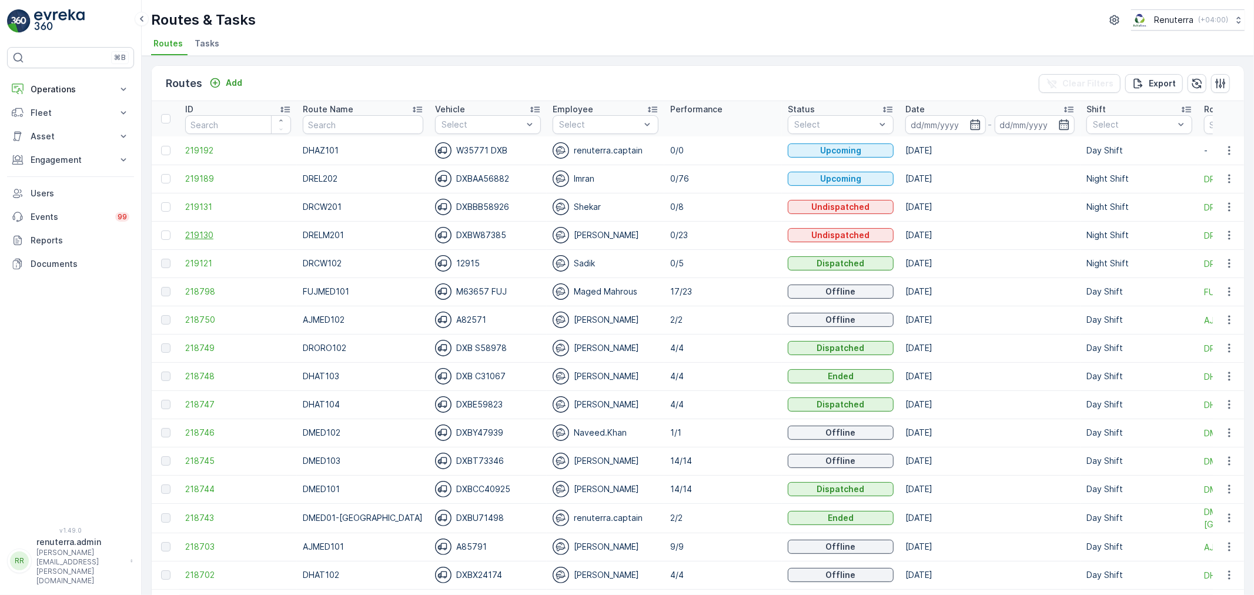
click at [209, 232] on span "219130" at bounding box center [238, 235] width 106 height 12
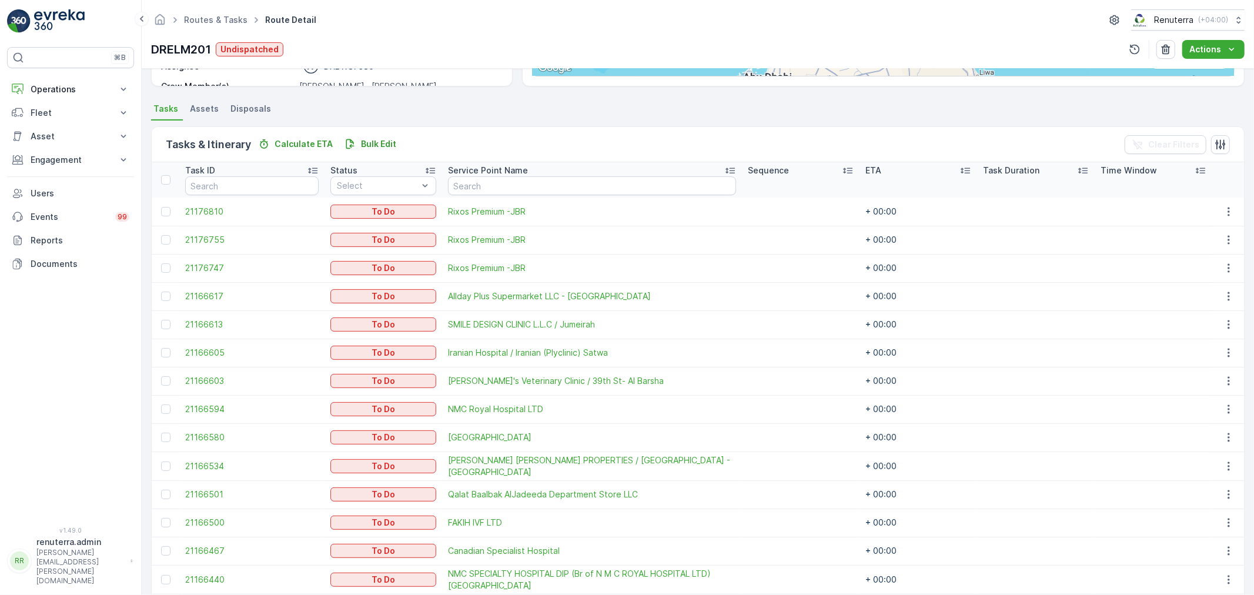
scroll to position [6, 0]
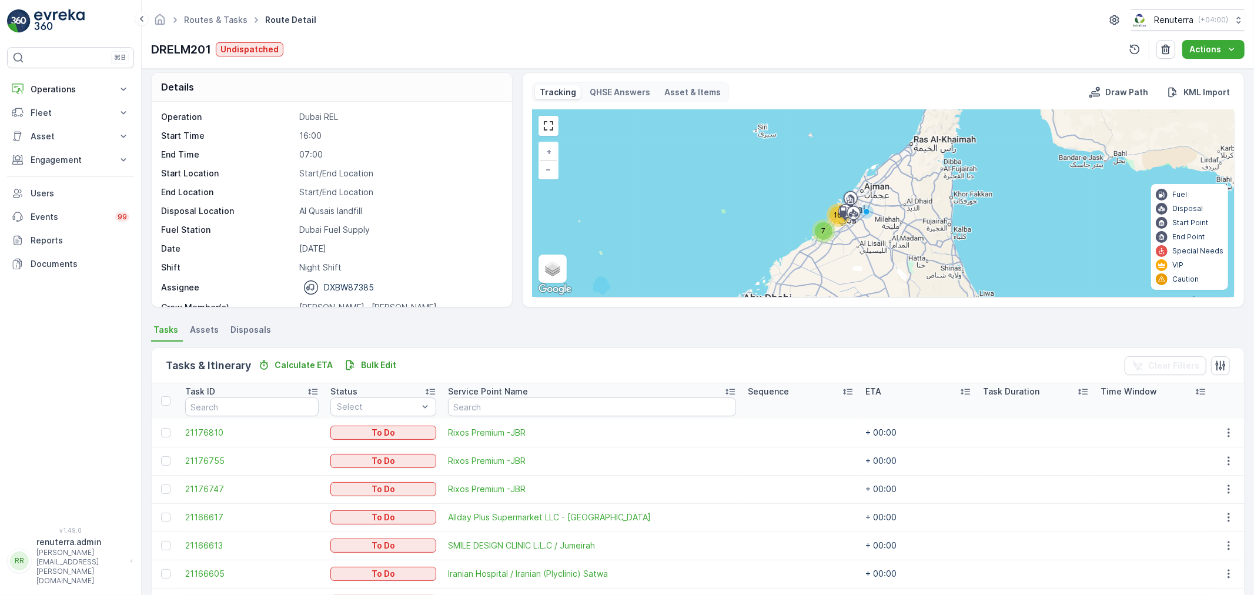
click at [223, 13] on ul "Routes & Tasks" at bounding box center [222, 20] width 81 height 17
click at [221, 28] on ul "Routes & Tasks" at bounding box center [222, 20] width 81 height 17
click at [219, 22] on link "Routes & Tasks" at bounding box center [216, 20] width 64 height 10
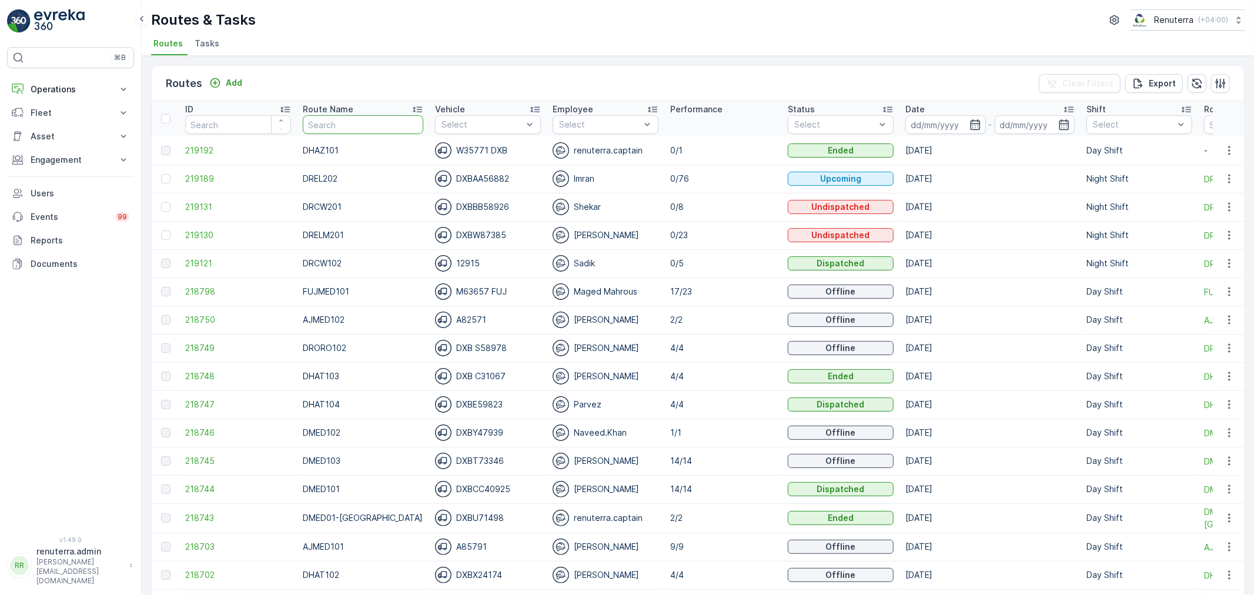
click at [359, 121] on input "text" at bounding box center [363, 124] width 121 height 19
type input "dror"
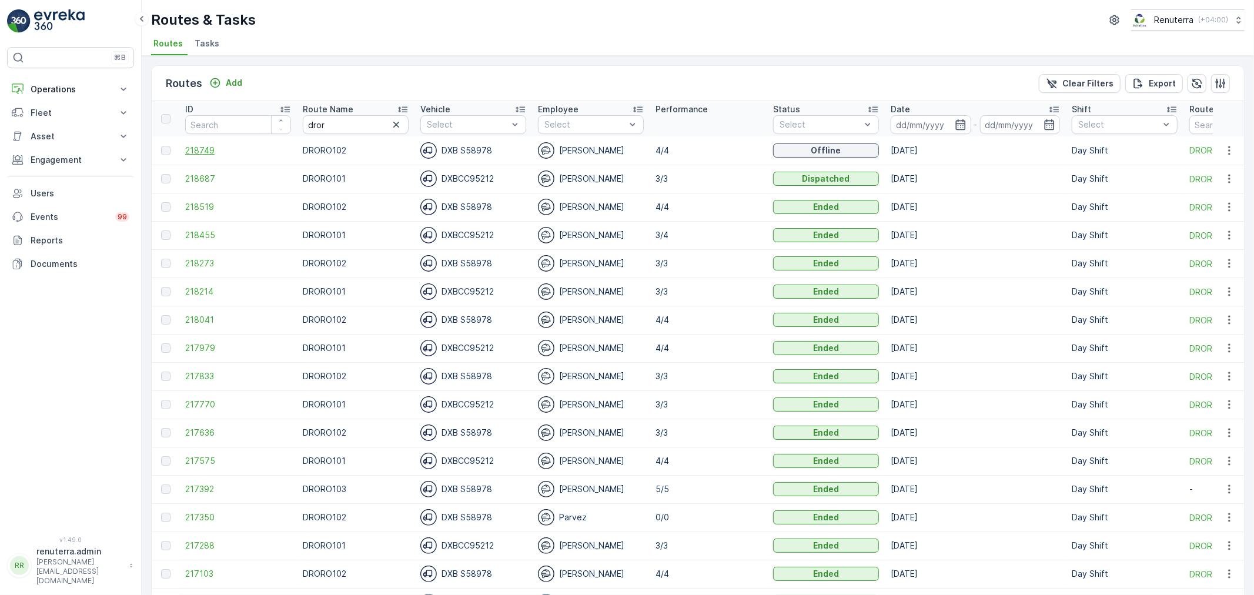
click at [218, 152] on span "218749" at bounding box center [238, 151] width 106 height 12
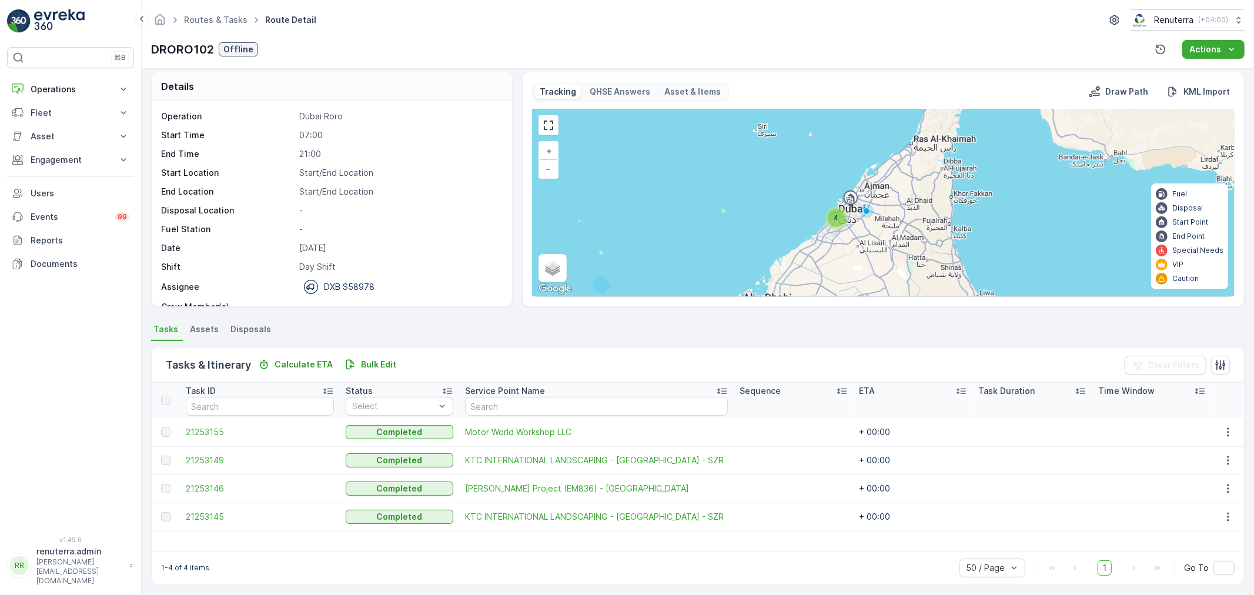
scroll to position [11, 0]
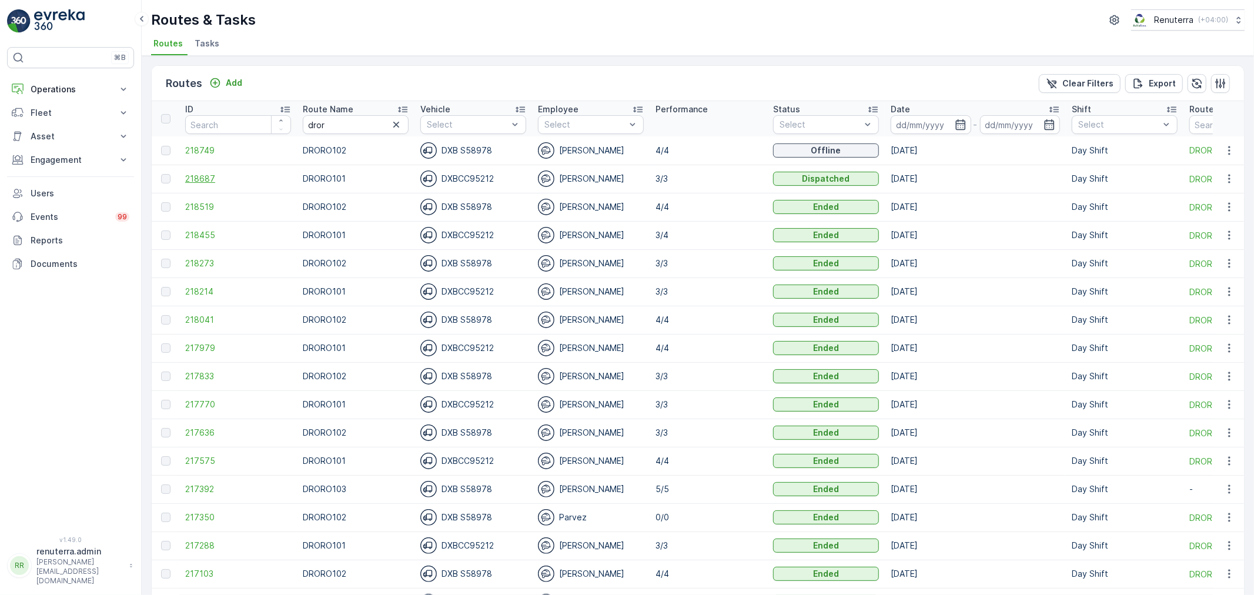
click at [189, 183] on span "218687" at bounding box center [238, 179] width 106 height 12
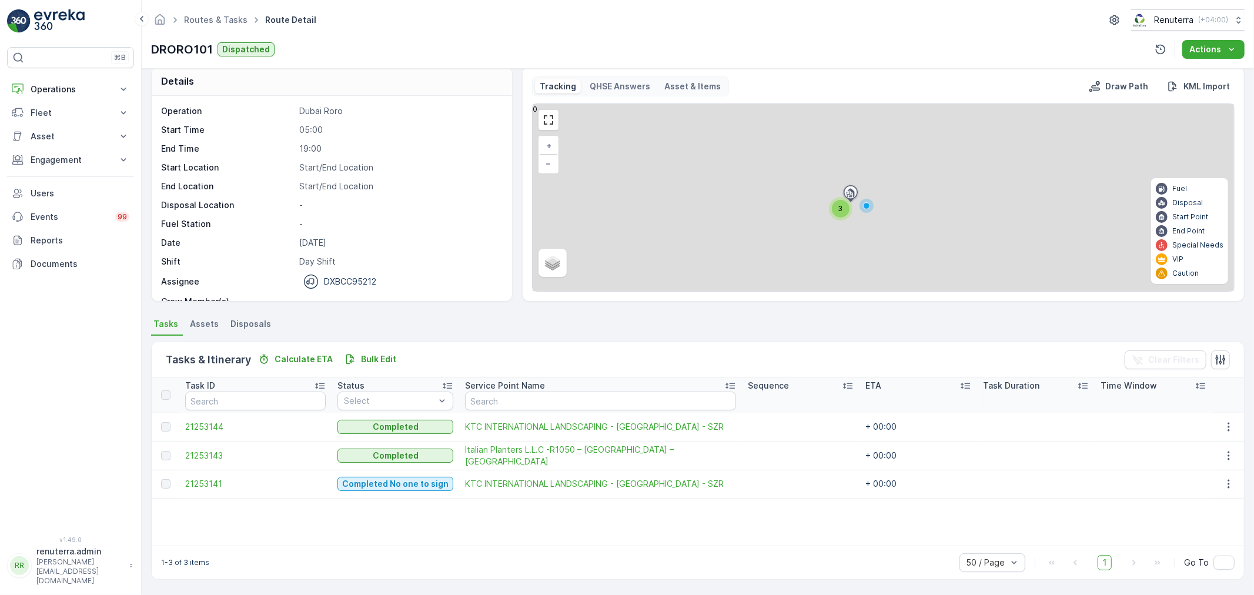
scroll to position [12, 0]
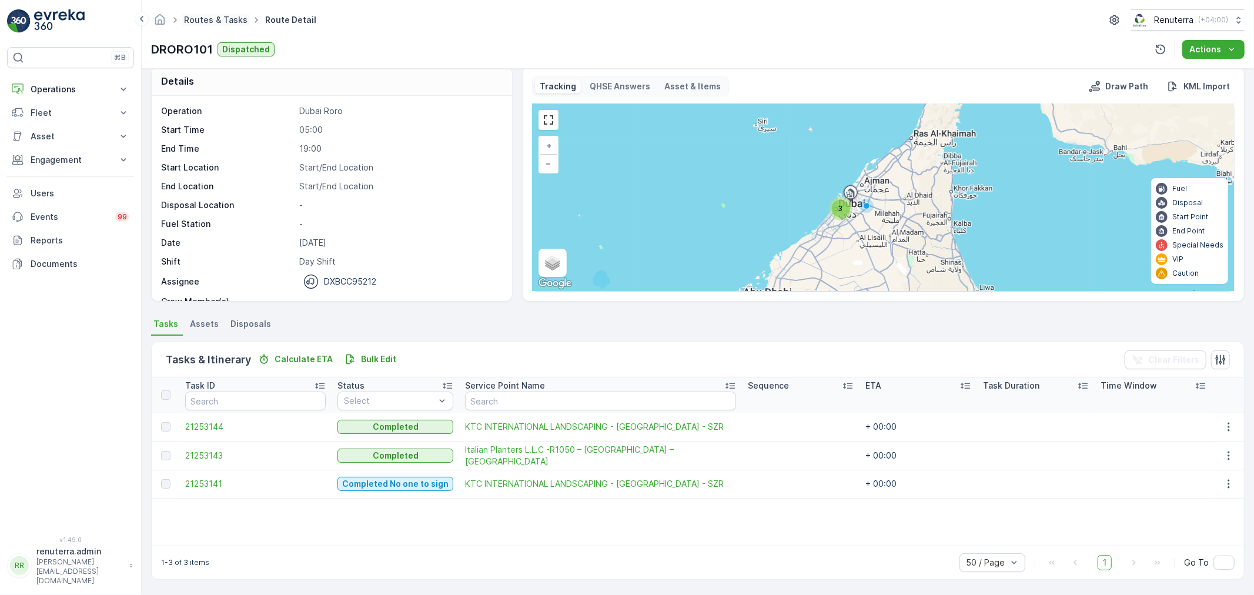
click at [221, 15] on link "Routes & Tasks" at bounding box center [216, 20] width 64 height 10
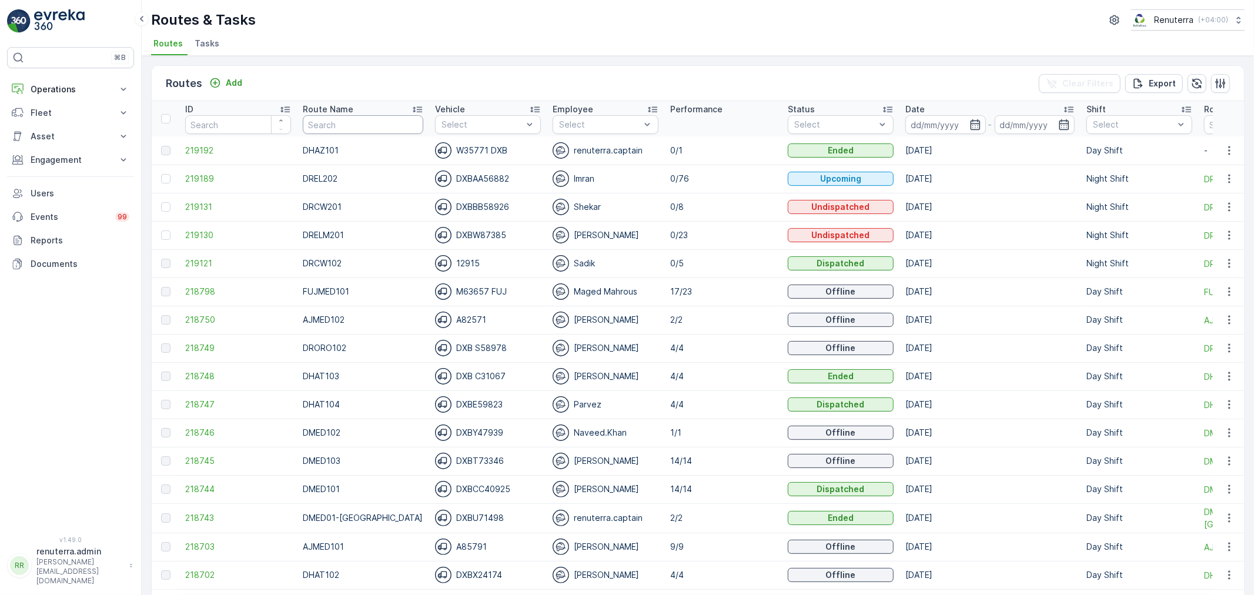
click at [349, 121] on input "text" at bounding box center [363, 124] width 121 height 19
type input "DROR"
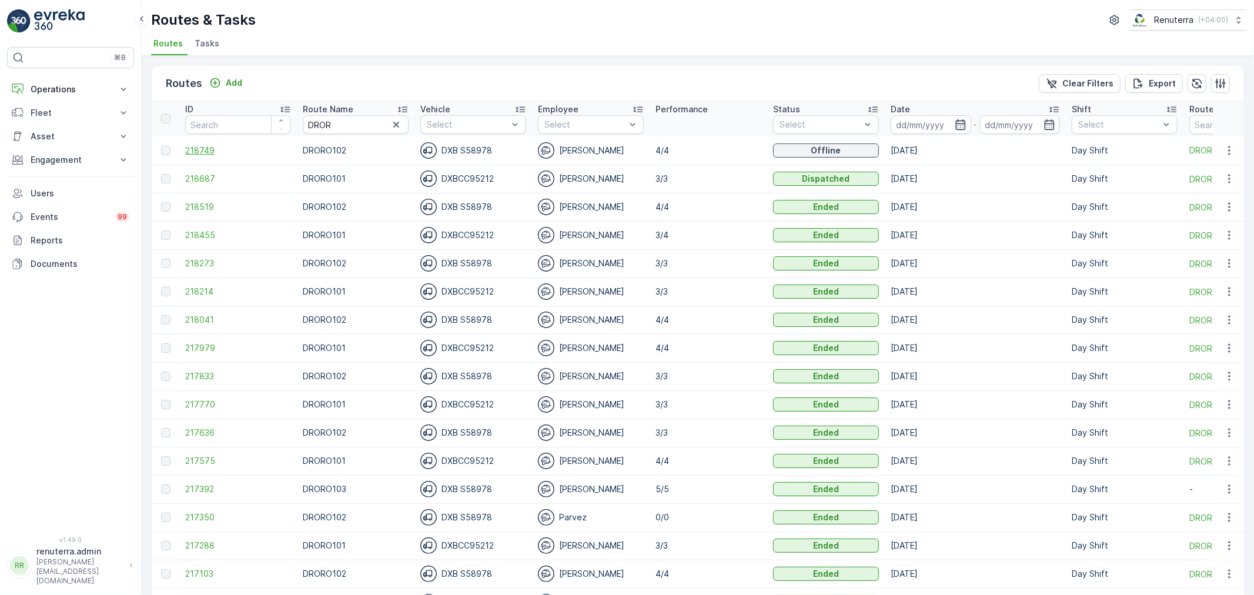
click at [216, 149] on span "218749" at bounding box center [238, 151] width 106 height 12
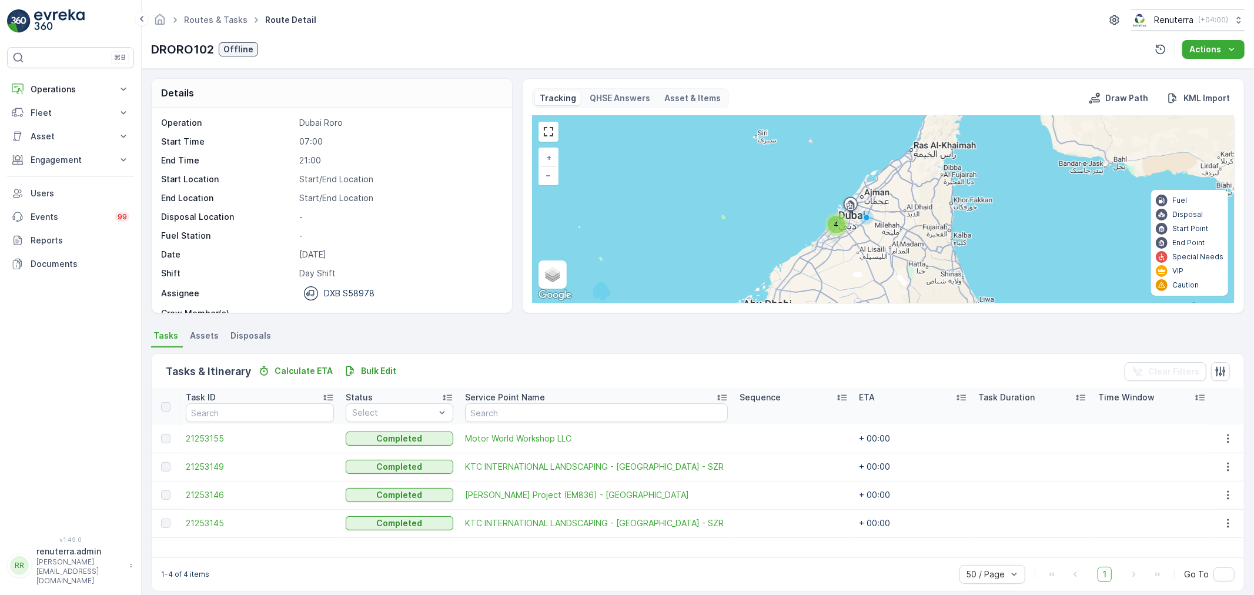
scroll to position [11, 0]
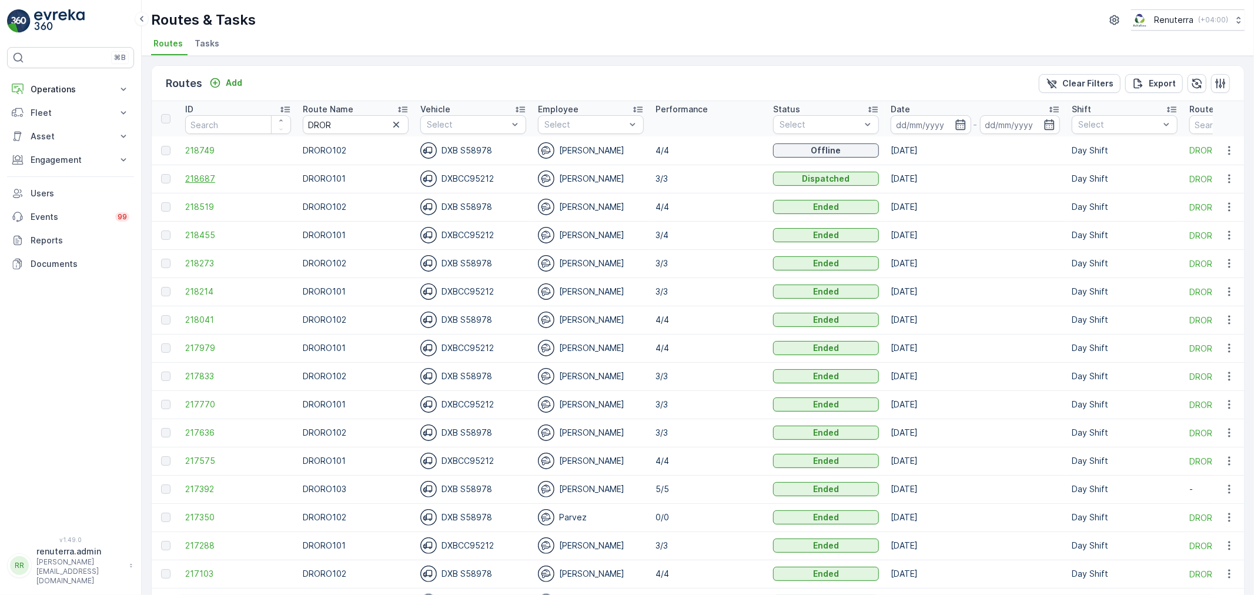
click at [205, 179] on span "218687" at bounding box center [238, 179] width 106 height 12
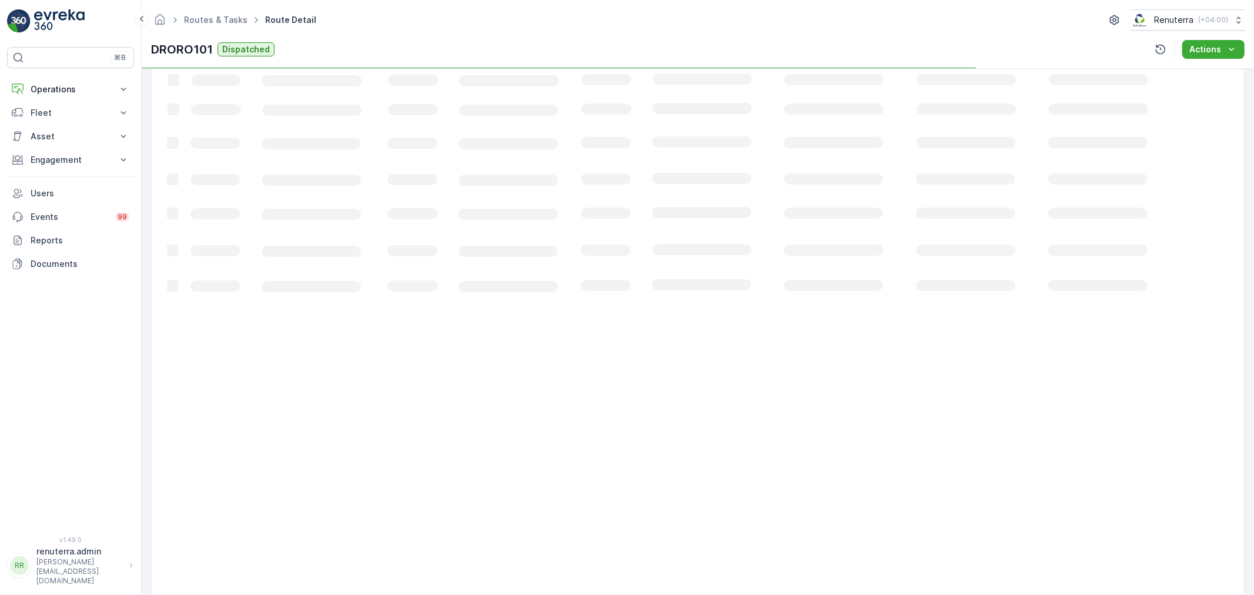
scroll to position [12, 0]
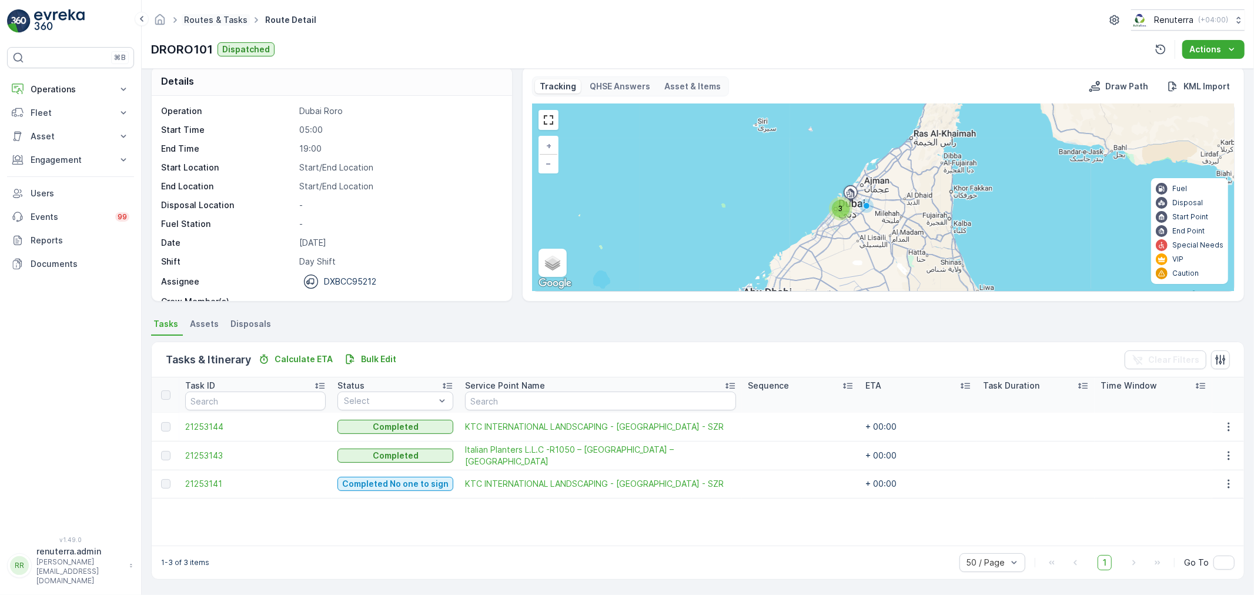
click at [203, 18] on link "Routes & Tasks" at bounding box center [216, 20] width 64 height 10
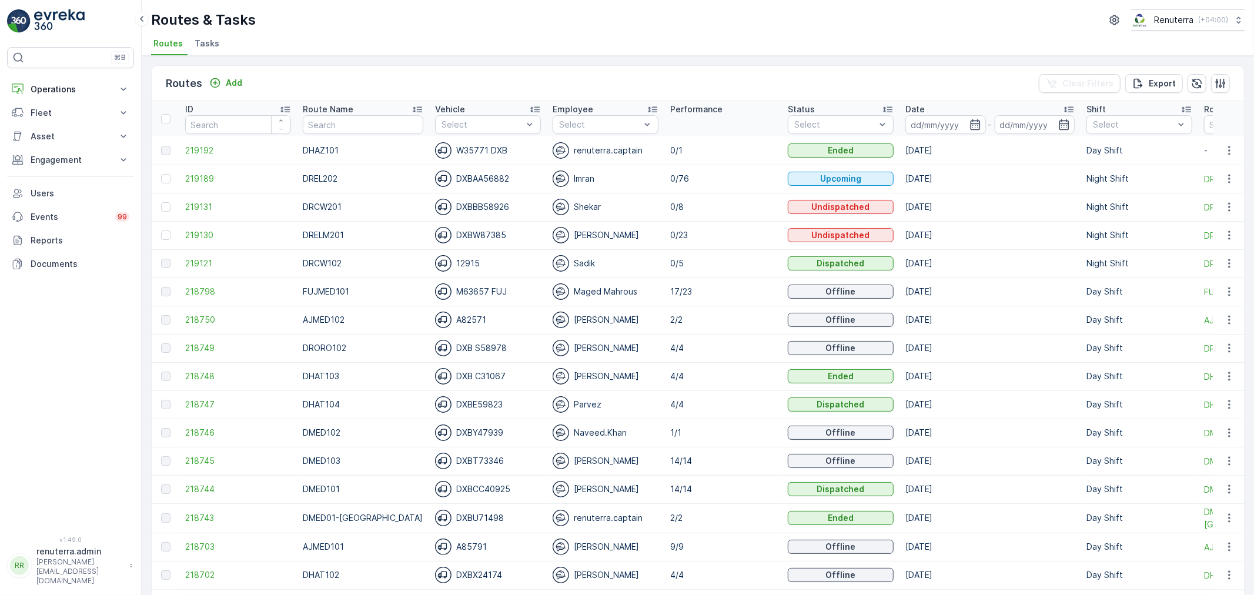
click at [624, 263] on div "Sadik" at bounding box center [606, 263] width 106 height 16
click at [212, 288] on span "218798" at bounding box center [238, 292] width 106 height 12
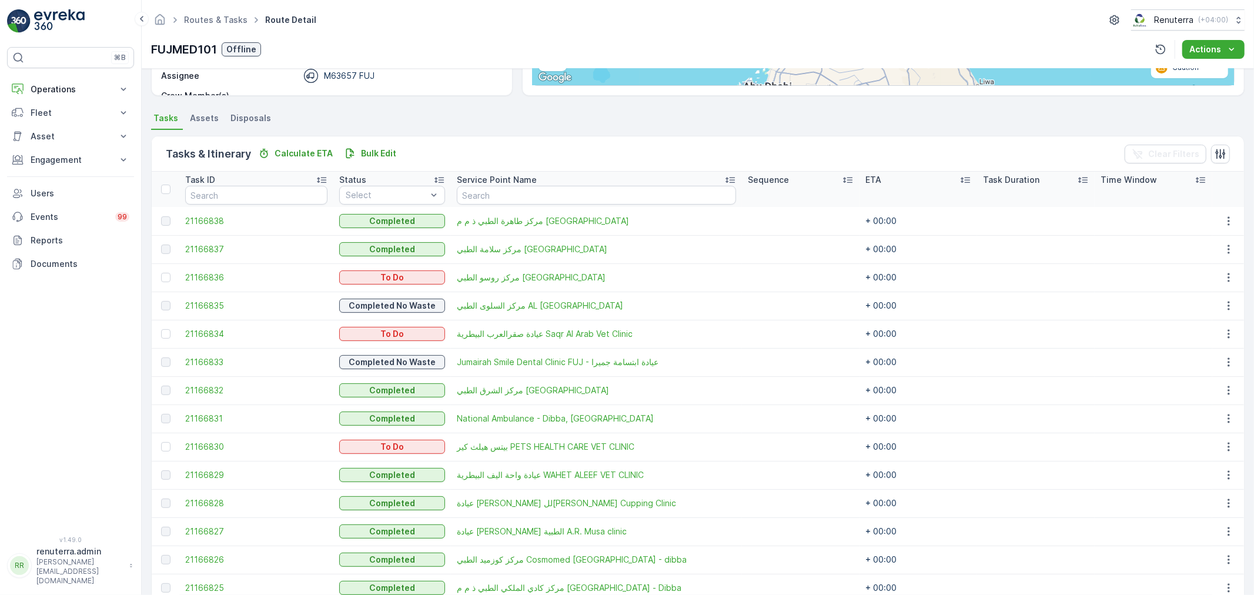
scroll to position [207, 0]
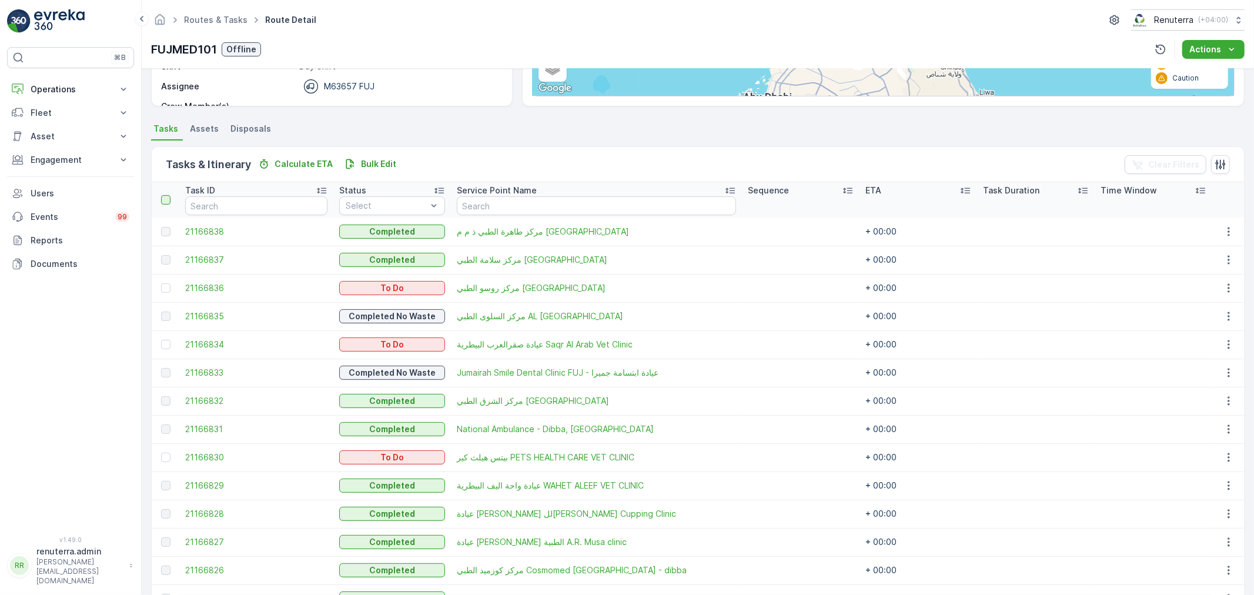
click at [166, 199] on div at bounding box center [165, 199] width 9 height 9
click at [168, 195] on input "checkbox" at bounding box center [168, 195] width 0 height 0
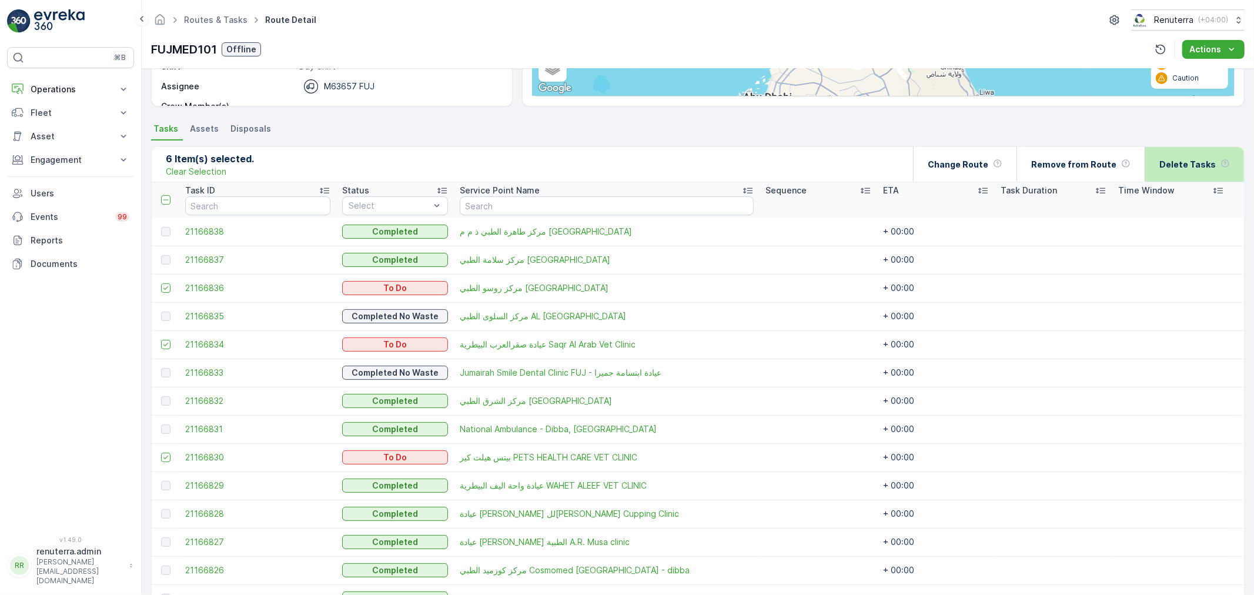
click at [1170, 168] on p "Delete Tasks" at bounding box center [1187, 165] width 56 height 12
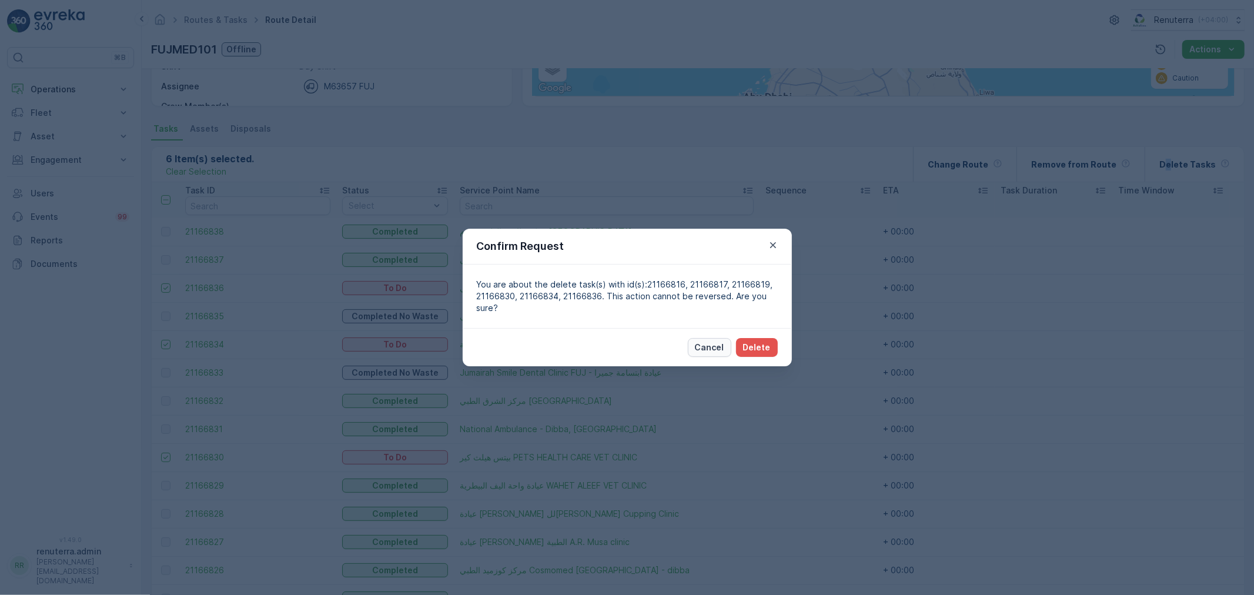
click at [707, 355] on button "Cancel" at bounding box center [710, 347] width 44 height 19
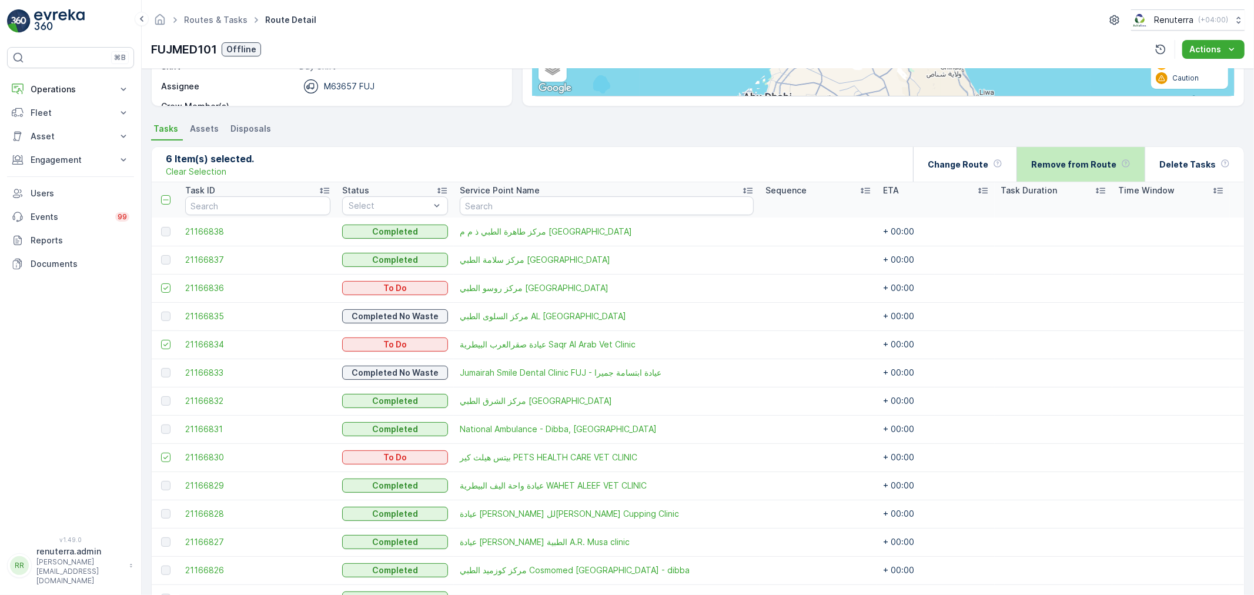
click at [1069, 169] on div "Remove from Route" at bounding box center [1080, 164] width 99 height 35
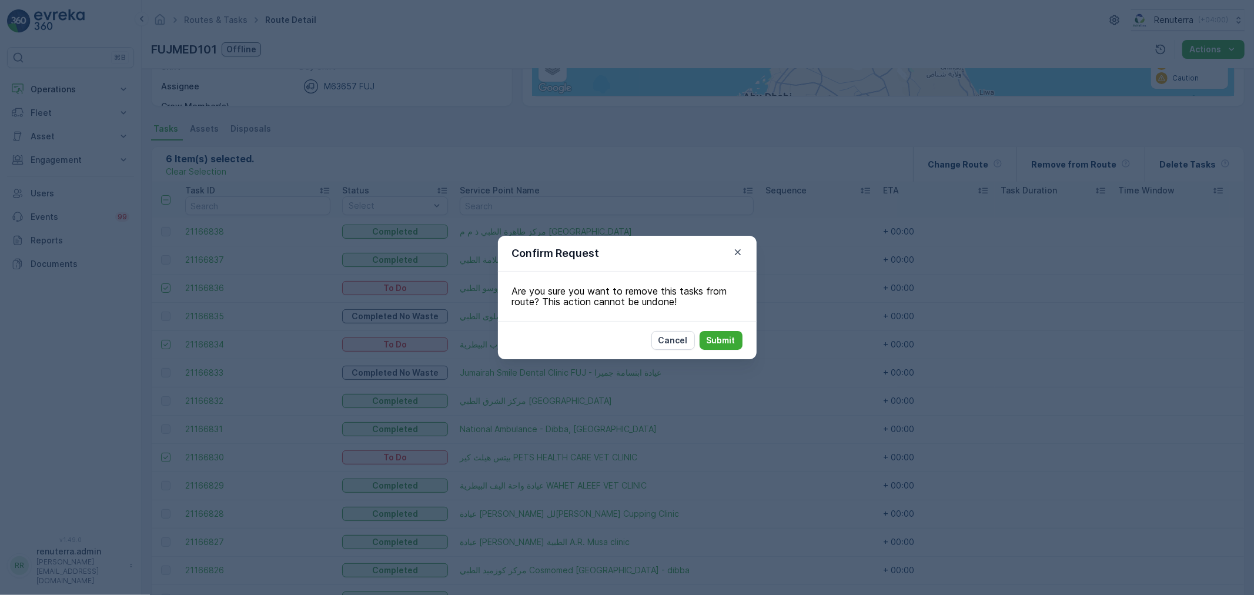
click at [724, 350] on div "Cancel Submit" at bounding box center [627, 340] width 259 height 38
click at [721, 344] on p "Submit" at bounding box center [721, 341] width 29 height 12
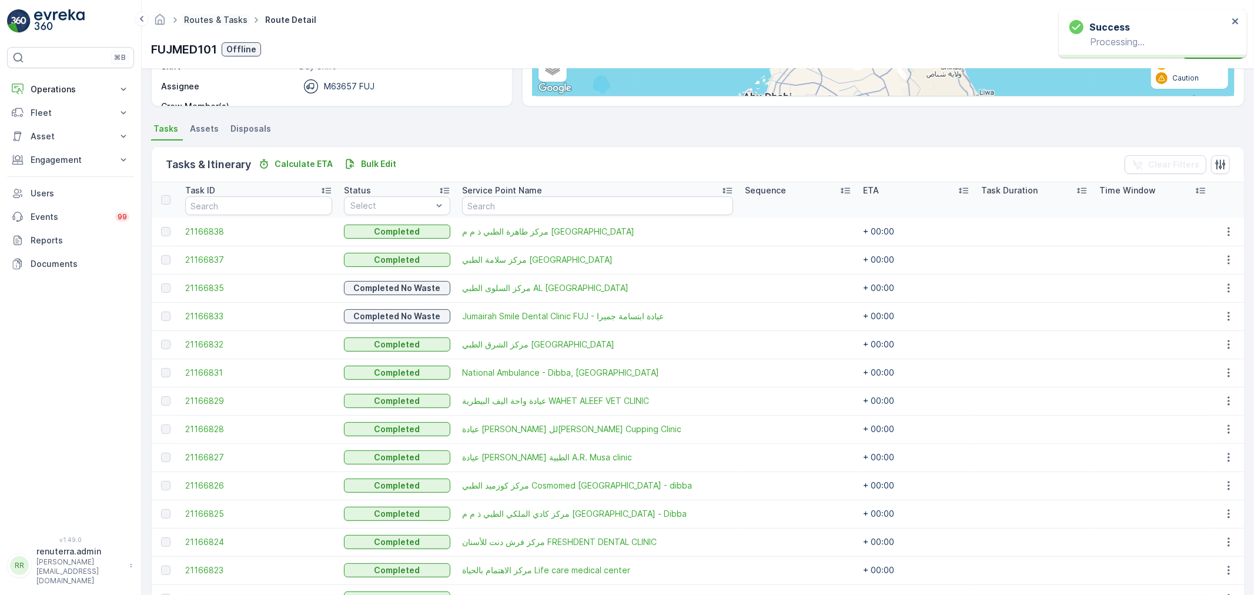
click at [219, 21] on link "Routes & Tasks" at bounding box center [216, 20] width 64 height 10
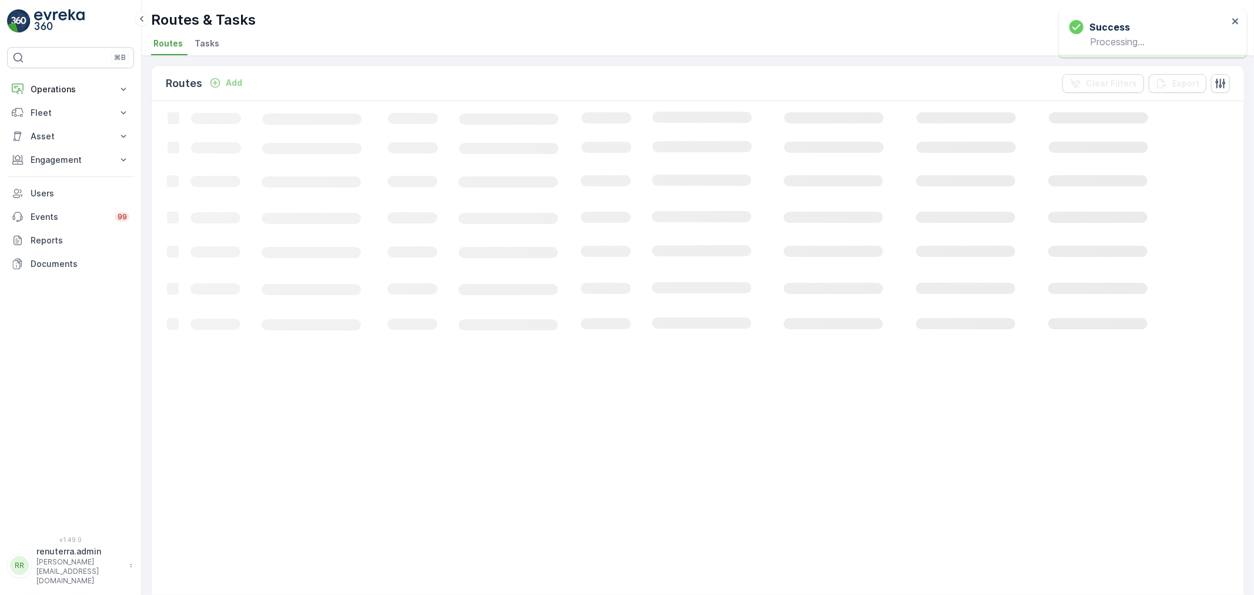
click at [202, 42] on span "Tasks" at bounding box center [207, 44] width 25 height 12
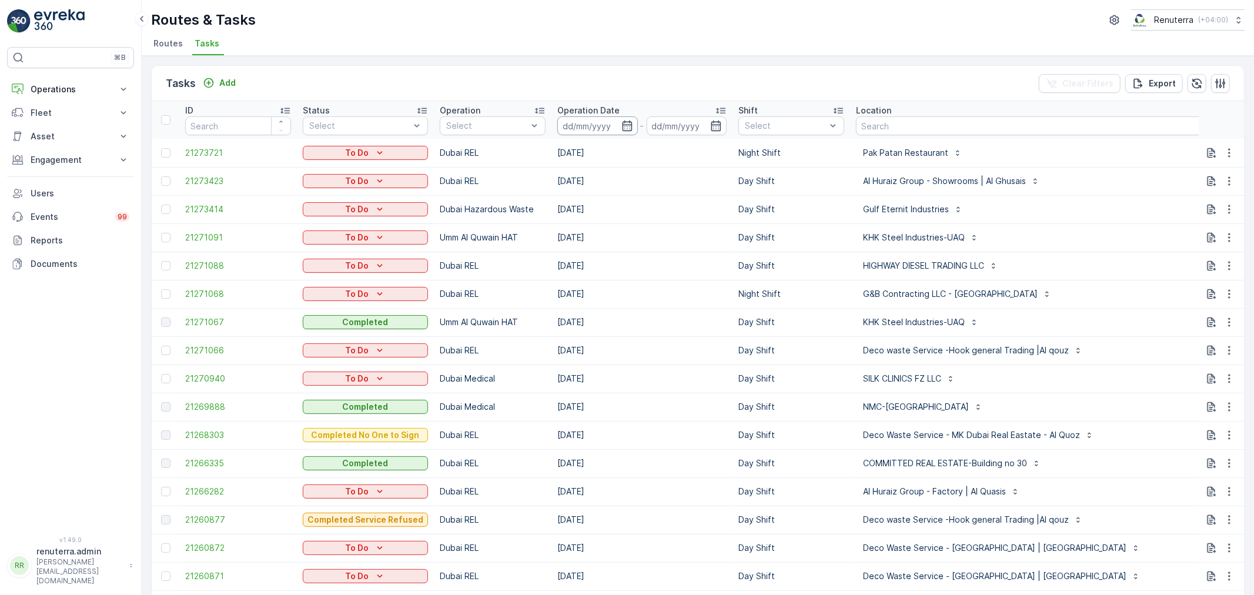
click at [595, 118] on input at bounding box center [597, 125] width 81 height 19
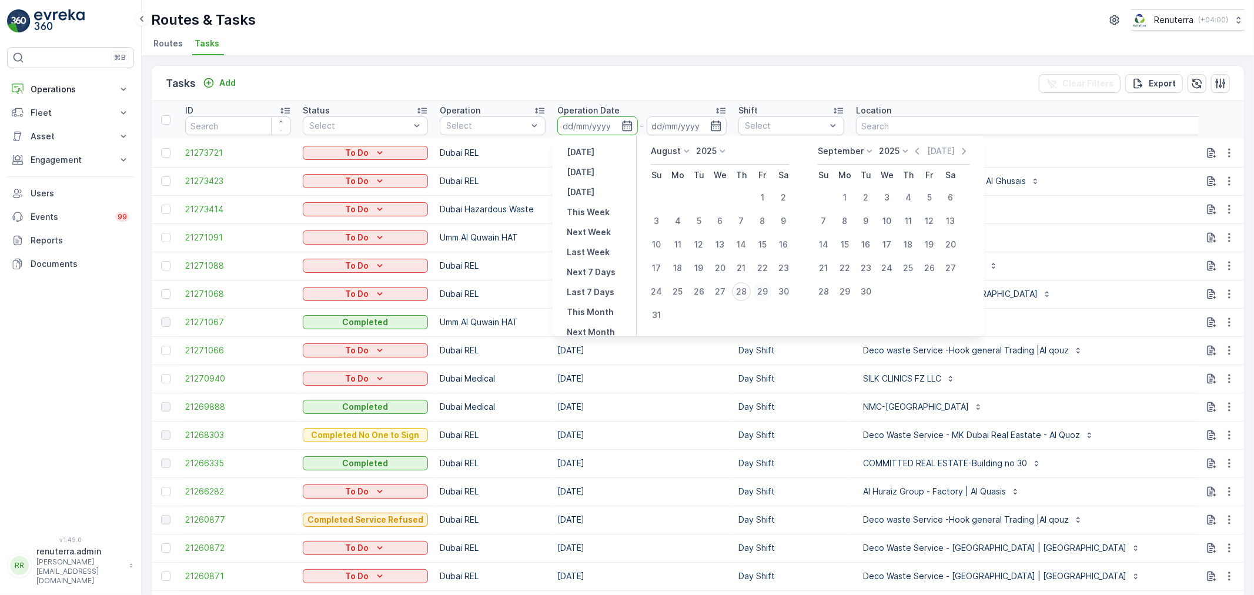
click at [757, 292] on div "29" at bounding box center [762, 291] width 19 height 19
type input "[DATE]"
click at [757, 292] on div "29" at bounding box center [762, 291] width 19 height 19
type input "[DATE]"
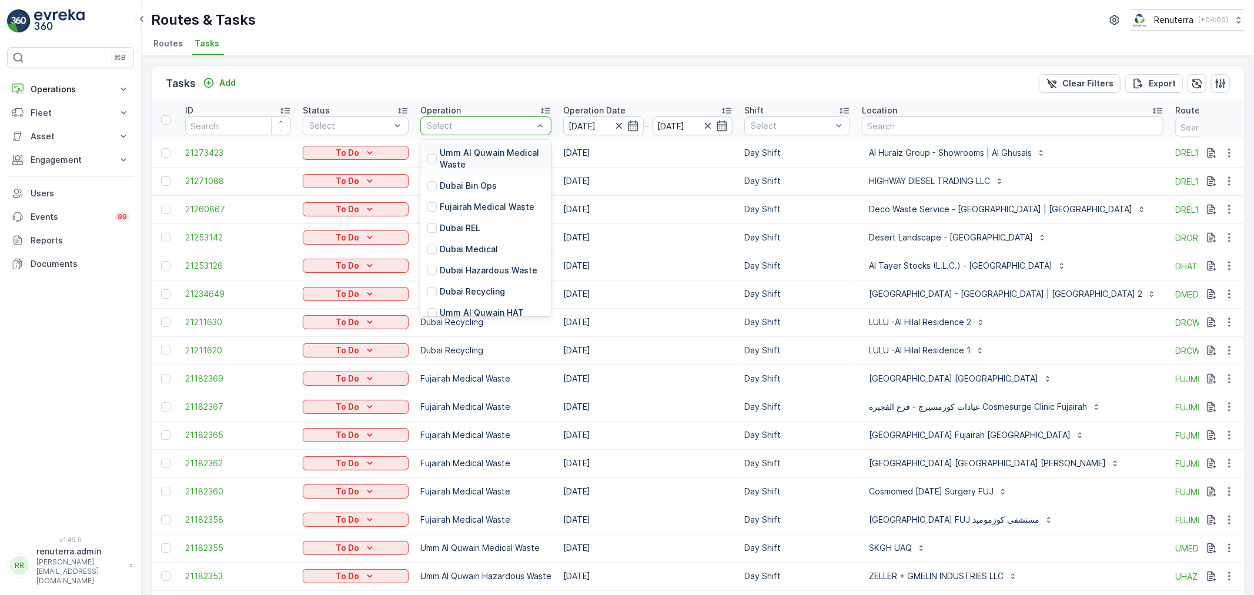
click at [456, 128] on div at bounding box center [480, 125] width 109 height 9
click at [462, 230] on p "Dubai REL" at bounding box center [460, 228] width 41 height 12
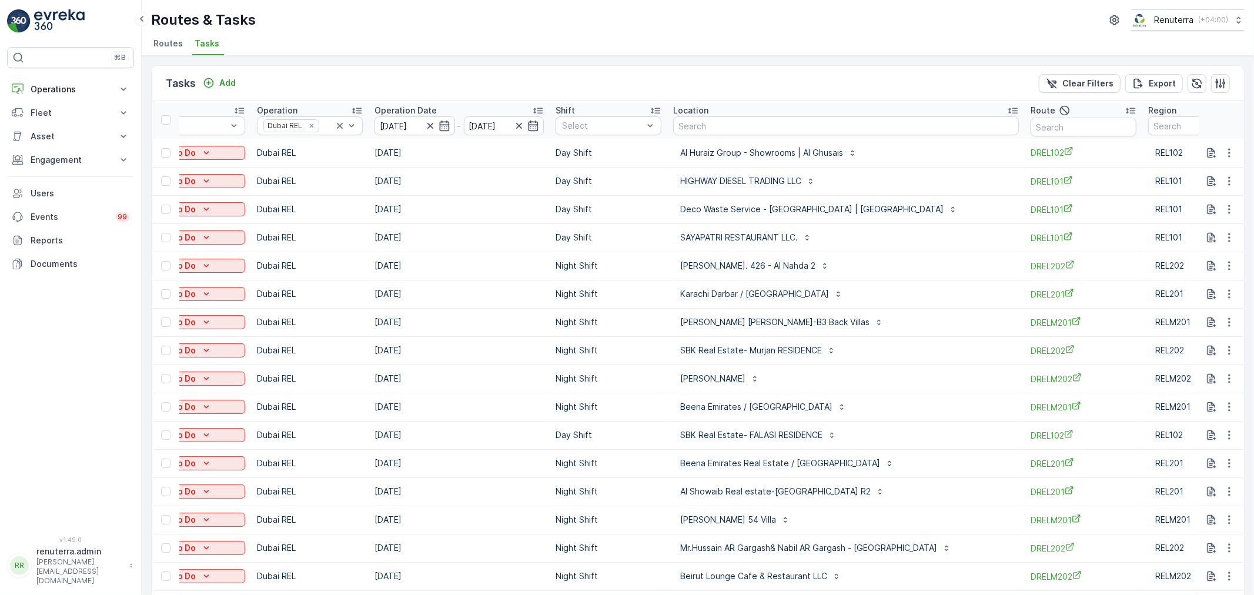
scroll to position [0, 183]
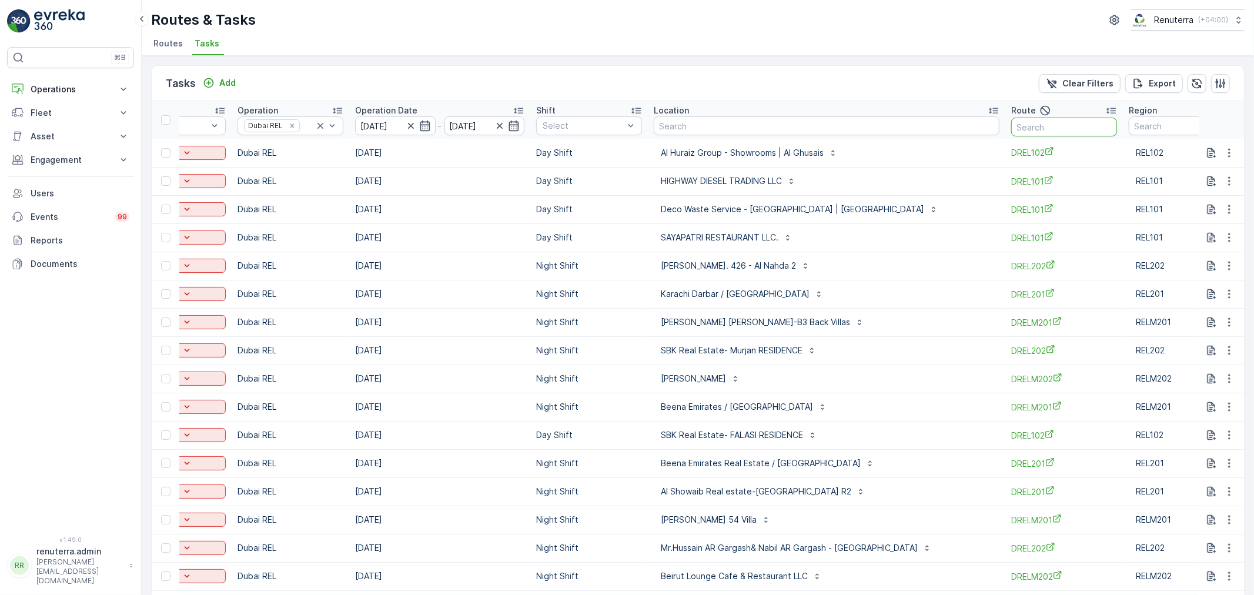
click at [1042, 130] on input "text" at bounding box center [1064, 127] width 106 height 19
type input "DRELM10"
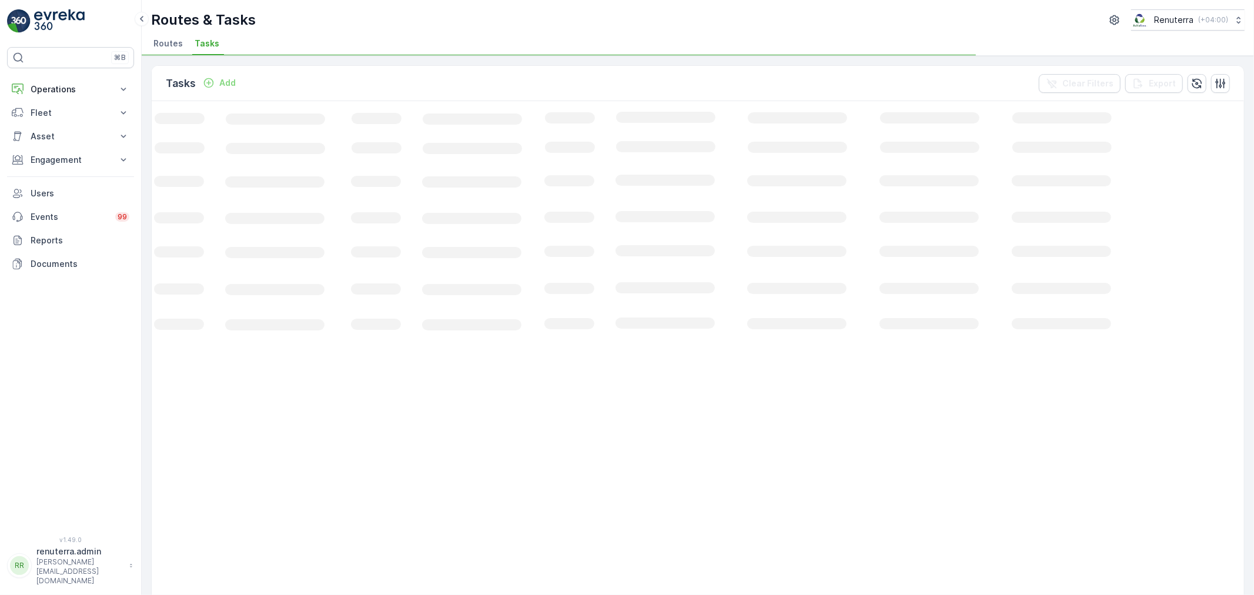
scroll to position [0, 39]
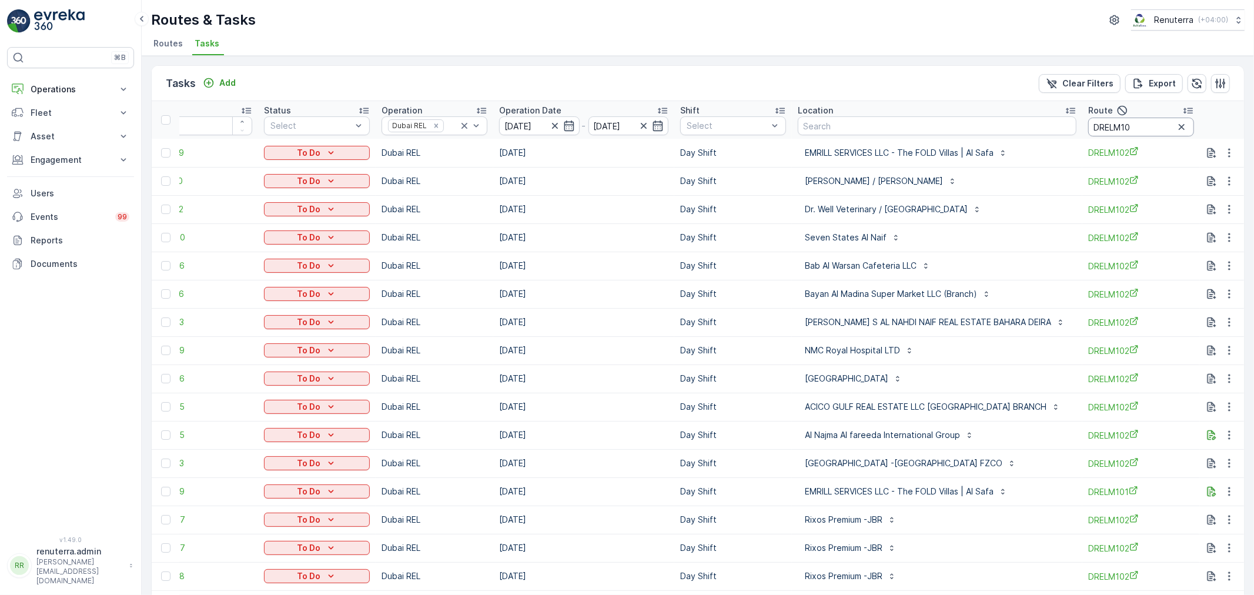
click at [1174, 122] on input "DRELM10" at bounding box center [1141, 127] width 106 height 19
type input "DRELM102"
click at [162, 178] on div at bounding box center [165, 180] width 9 height 9
click at [161, 176] on input "checkbox" at bounding box center [161, 176] width 0 height 0
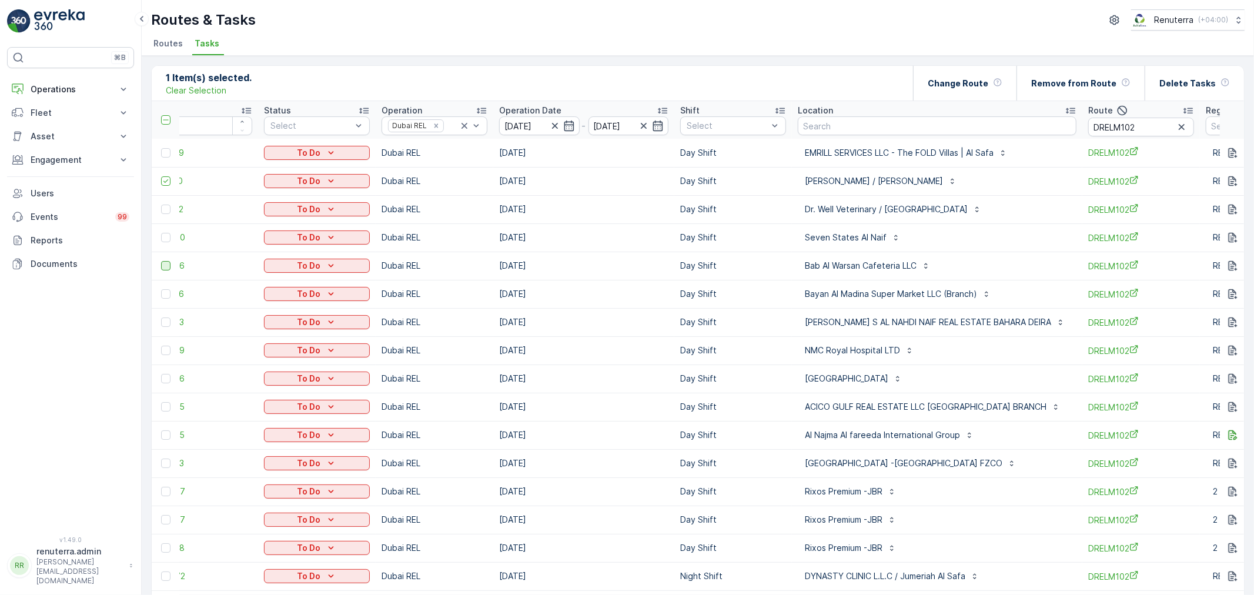
click at [167, 263] on div at bounding box center [165, 265] width 9 height 9
click at [161, 261] on input "checkbox" at bounding box center [161, 261] width 0 height 0
drag, startPoint x: 159, startPoint y: 293, endPoint x: 166, endPoint y: 295, distance: 7.3
click at [162, 293] on td at bounding box center [166, 294] width 28 height 28
click at [166, 295] on div at bounding box center [165, 293] width 9 height 9
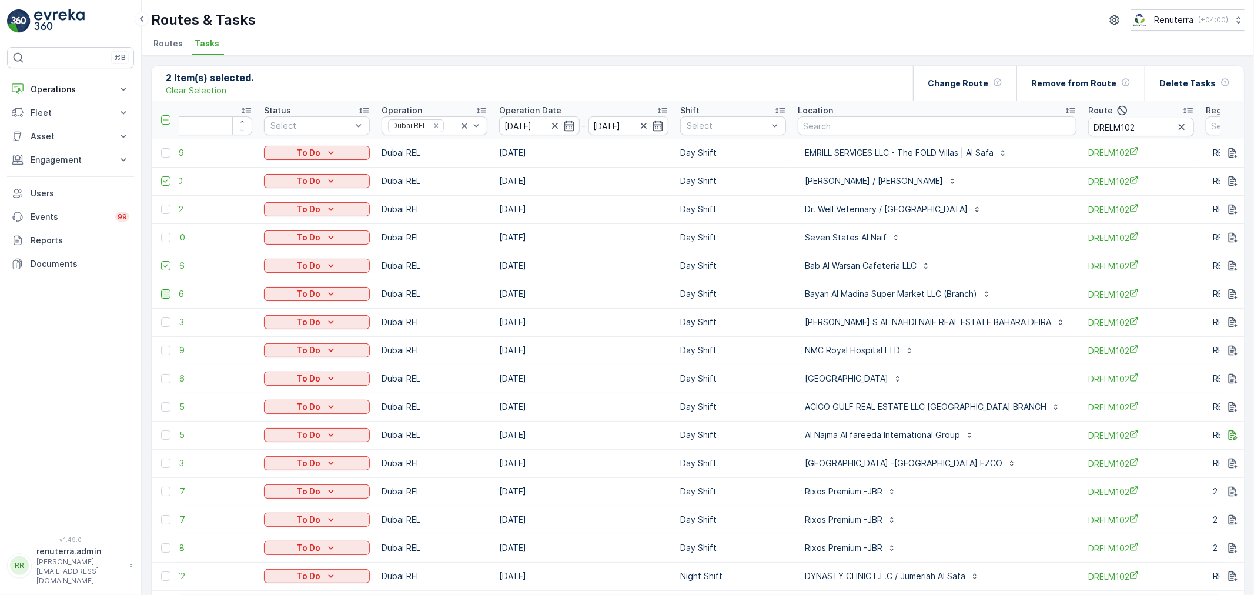
click at [161, 289] on input "checkbox" at bounding box center [161, 289] width 0 height 0
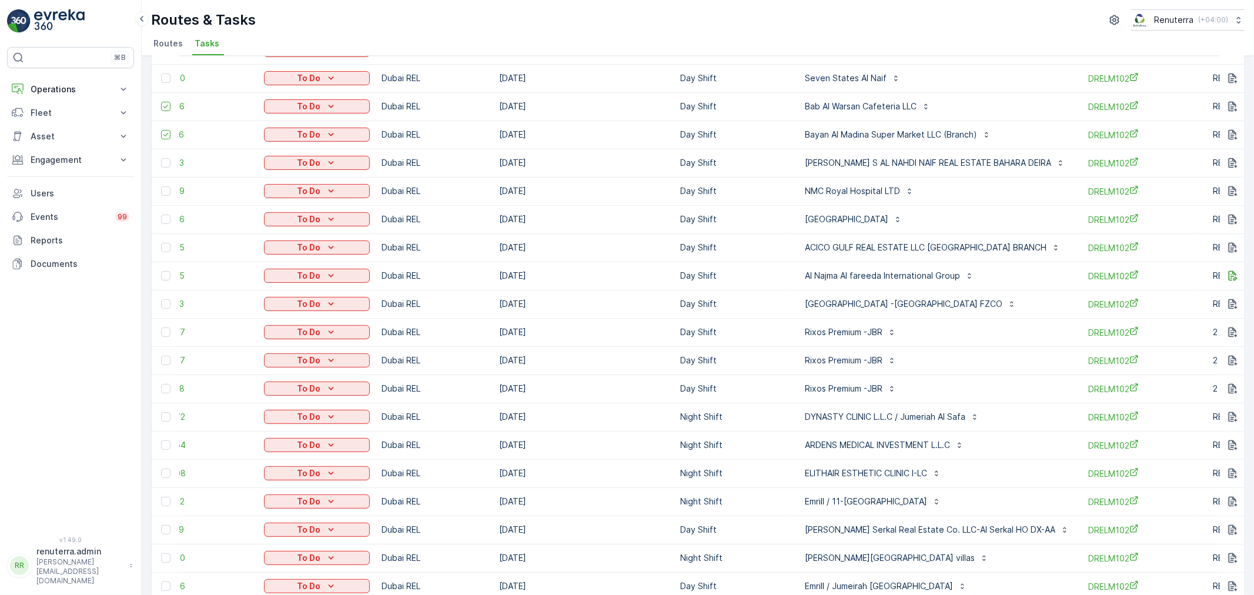
scroll to position [196, 0]
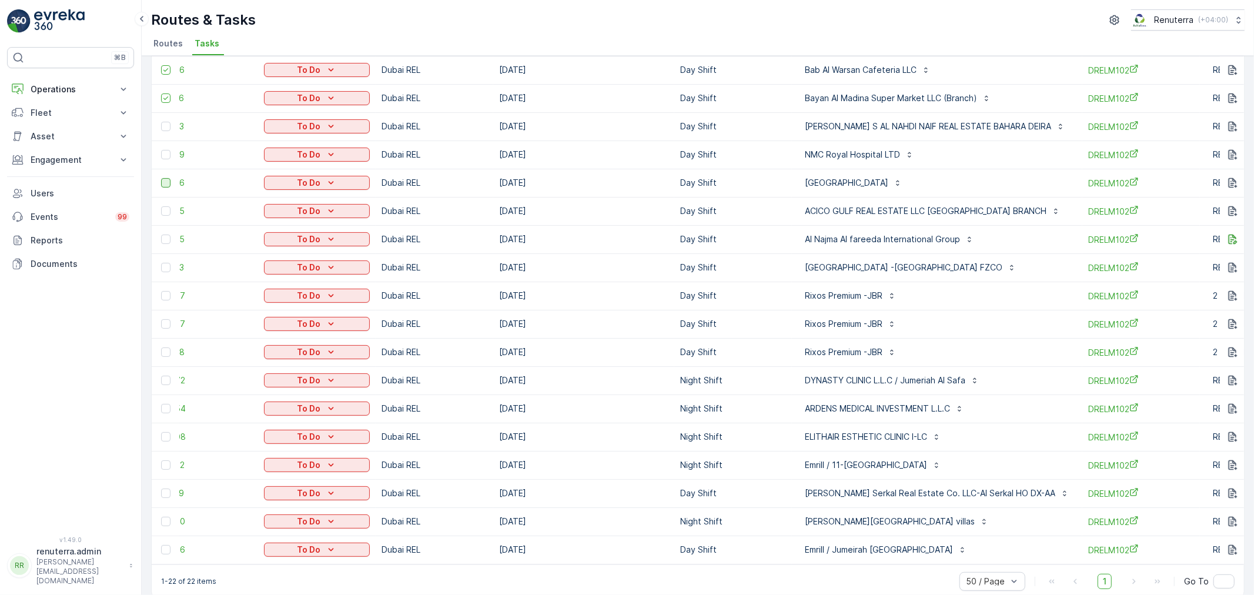
click at [167, 179] on div at bounding box center [165, 182] width 9 height 9
click at [161, 178] on input "checkbox" at bounding box center [161, 178] width 0 height 0
click at [163, 151] on div at bounding box center [165, 154] width 9 height 9
click at [161, 150] on input "checkbox" at bounding box center [161, 150] width 0 height 0
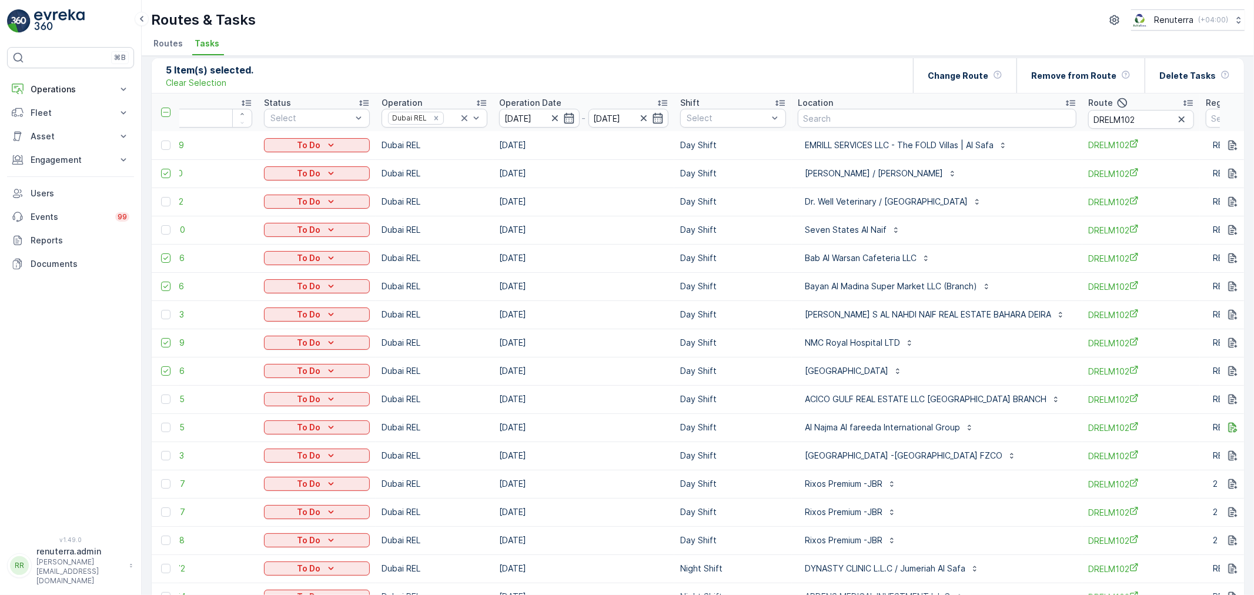
scroll to position [0, 0]
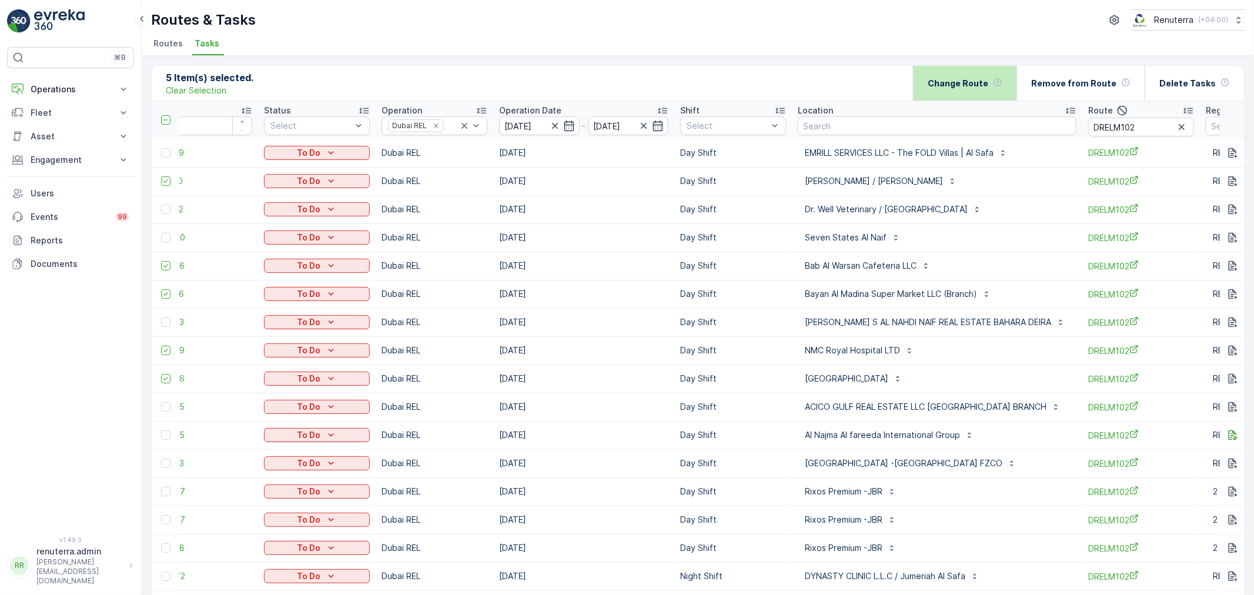
click at [988, 85] on p "Change Route" at bounding box center [958, 84] width 61 height 12
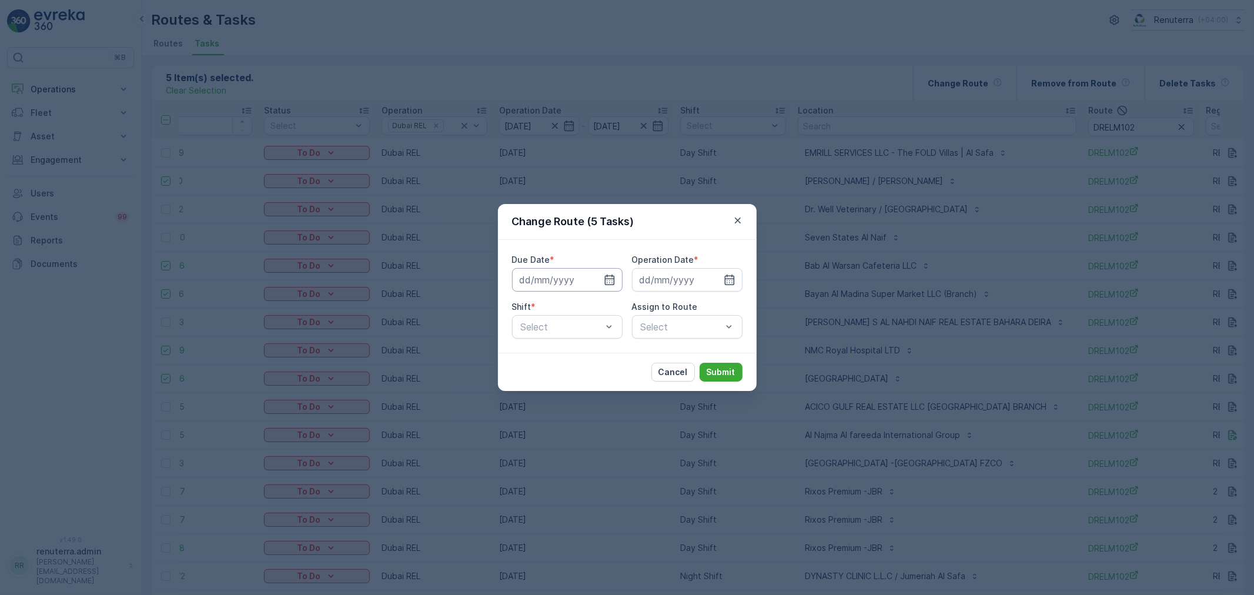
click at [581, 276] on input at bounding box center [567, 280] width 111 height 24
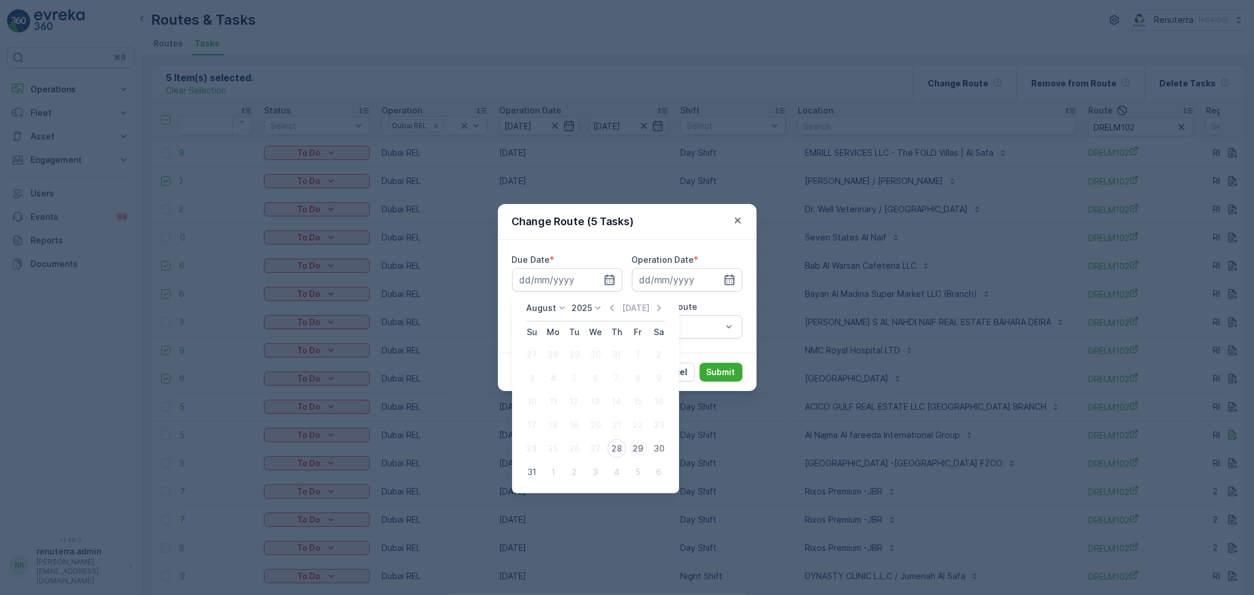
click at [642, 447] on div "29" at bounding box center [638, 448] width 19 height 19
type input "[DATE]"
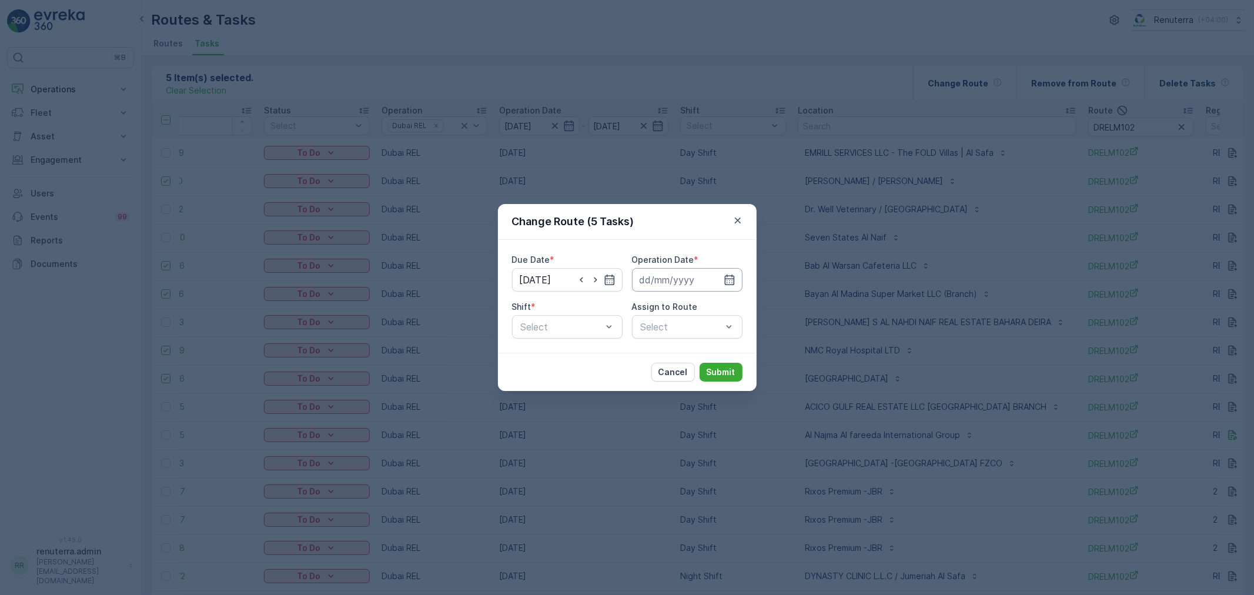
drag, startPoint x: 686, startPoint y: 278, endPoint x: 689, endPoint y: 289, distance: 12.0
click at [687, 278] on input at bounding box center [687, 280] width 111 height 24
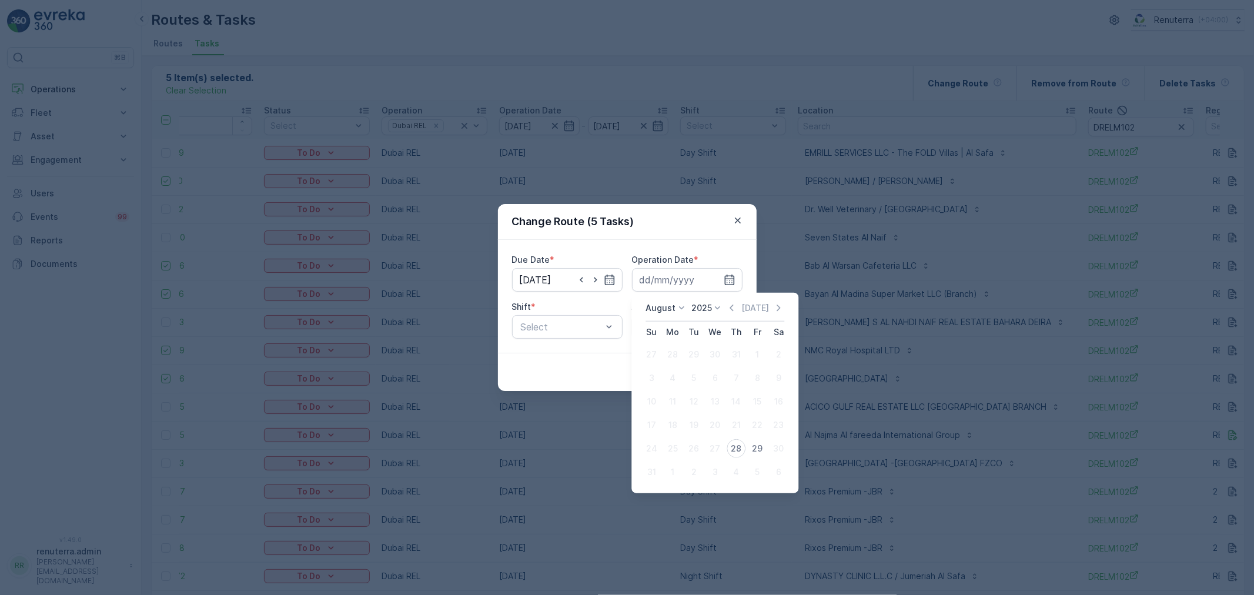
click at [747, 446] on button "29" at bounding box center [757, 448] width 21 height 21
type input "[DATE]"
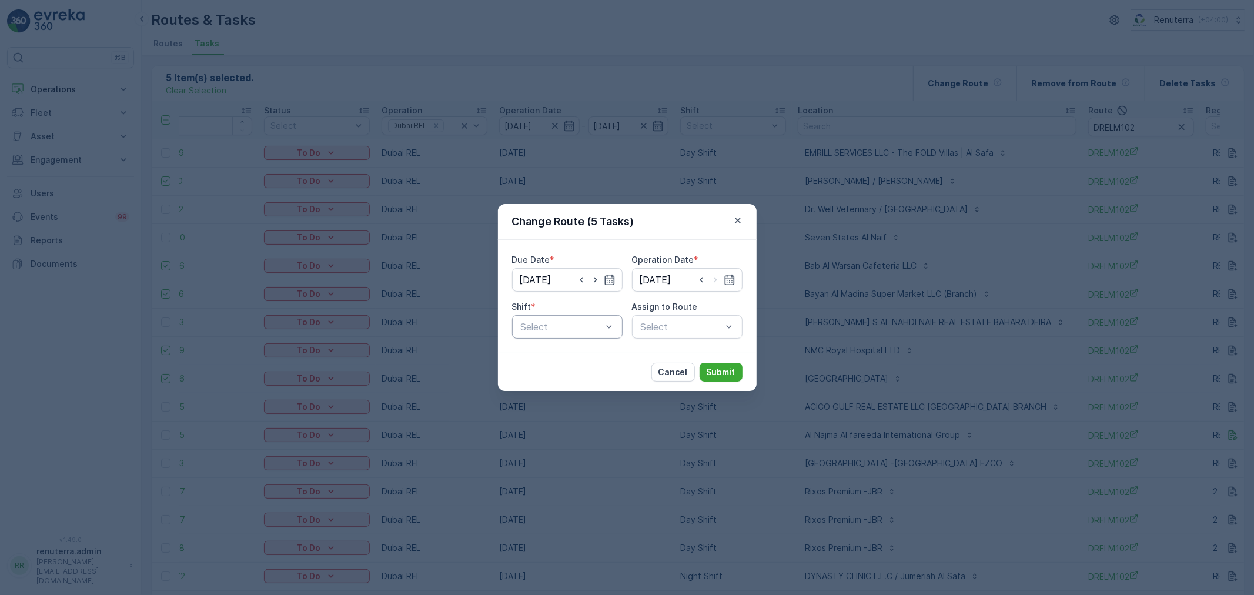
click at [569, 318] on div "Select" at bounding box center [567, 327] width 111 height 24
click at [556, 354] on span "Day Shift" at bounding box center [540, 355] width 42 height 11
click at [633, 328] on div "Select" at bounding box center [687, 327] width 111 height 24
click at [643, 328] on div "Select" at bounding box center [687, 327] width 111 height 24
click at [664, 330] on div at bounding box center [681, 327] width 83 height 11
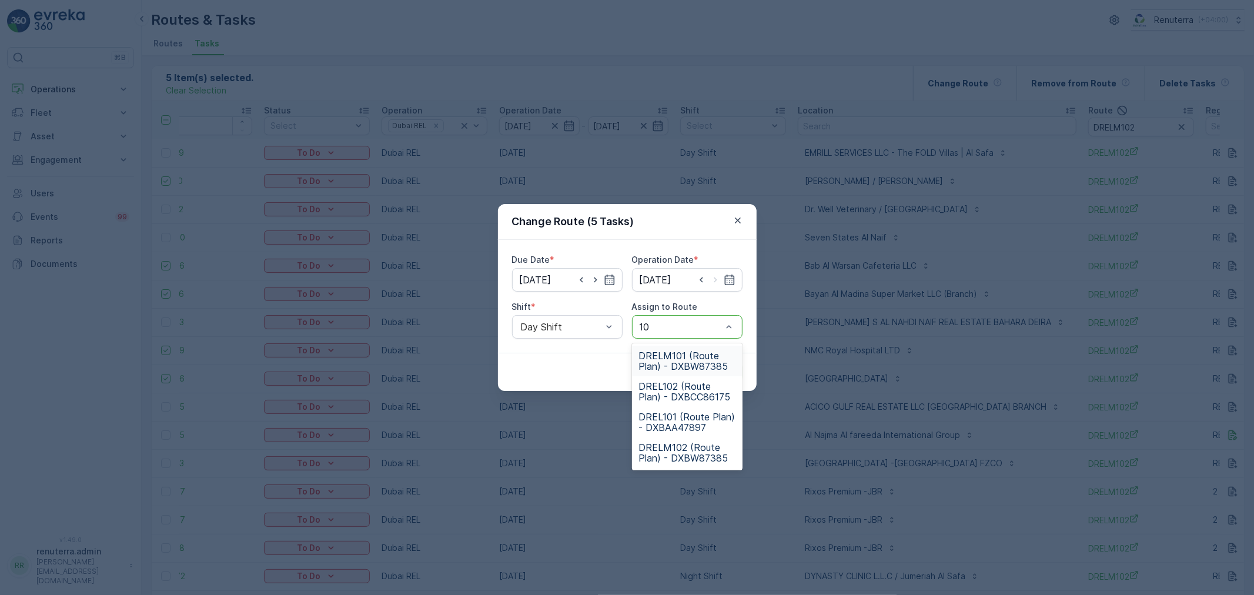
type input "101"
click at [677, 353] on span "DRELM101 (Route Plan) - DXBW87385" at bounding box center [687, 360] width 96 height 21
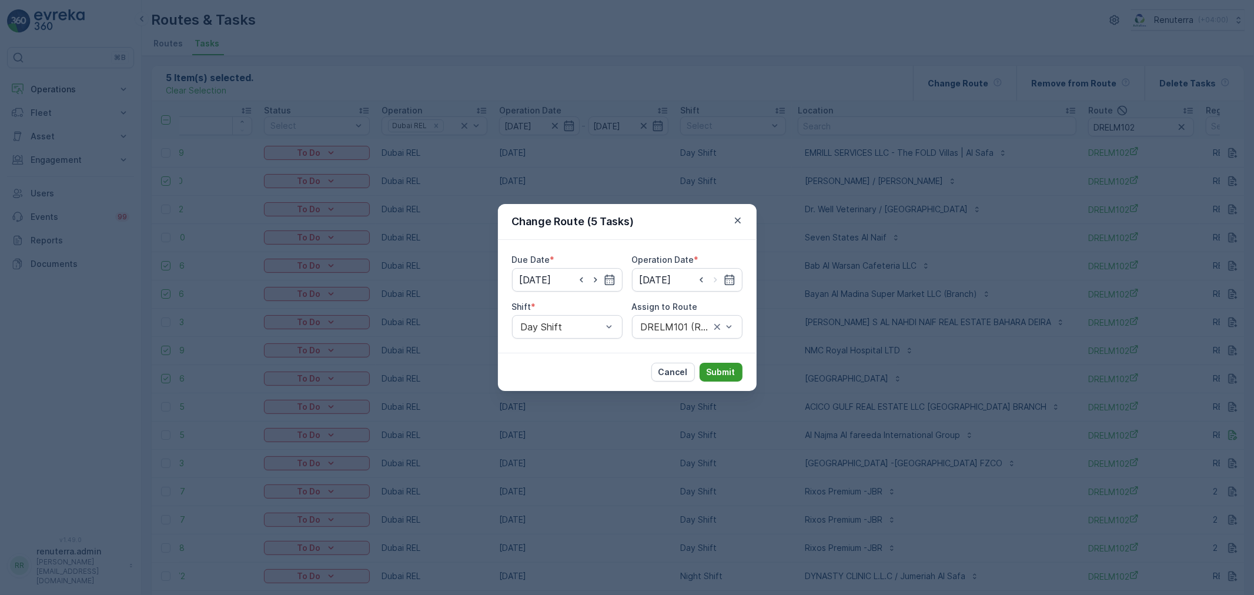
click at [724, 379] on button "Submit" at bounding box center [721, 372] width 43 height 19
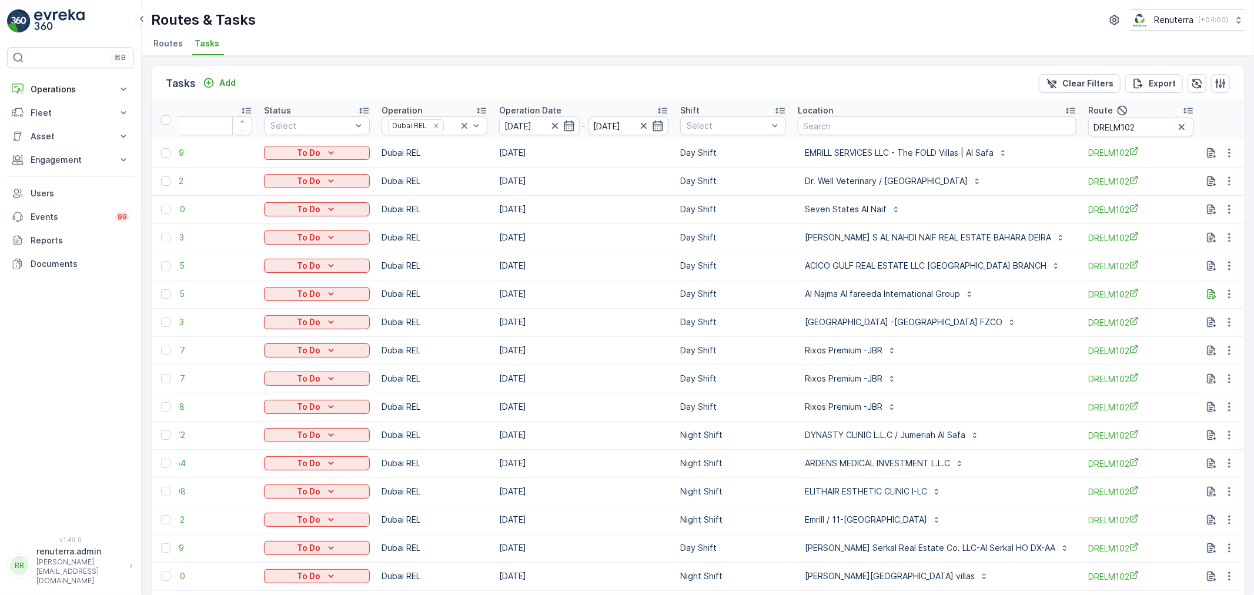
click at [169, 42] on span "Routes" at bounding box center [167, 44] width 29 height 12
